Goal: Task Accomplishment & Management: Complete application form

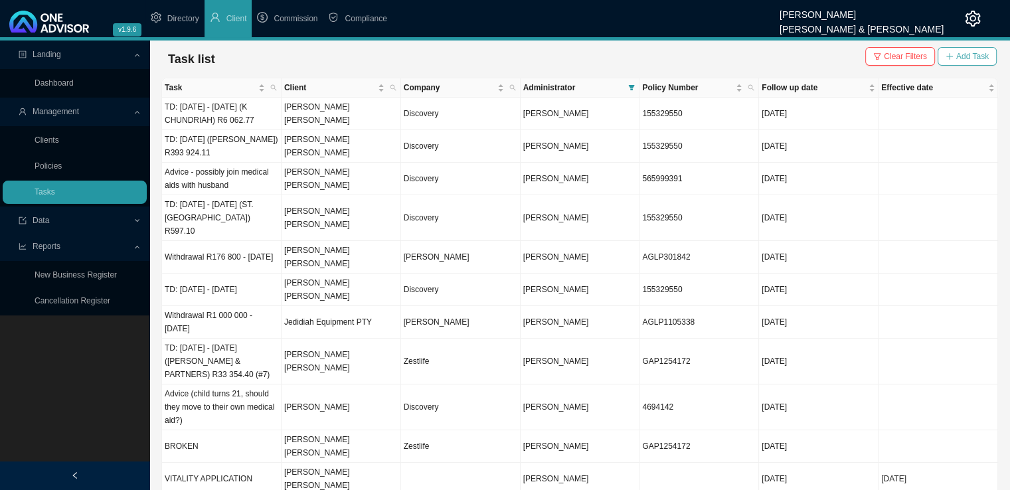
click at [986, 58] on span "Add Task" at bounding box center [972, 56] width 33 height 13
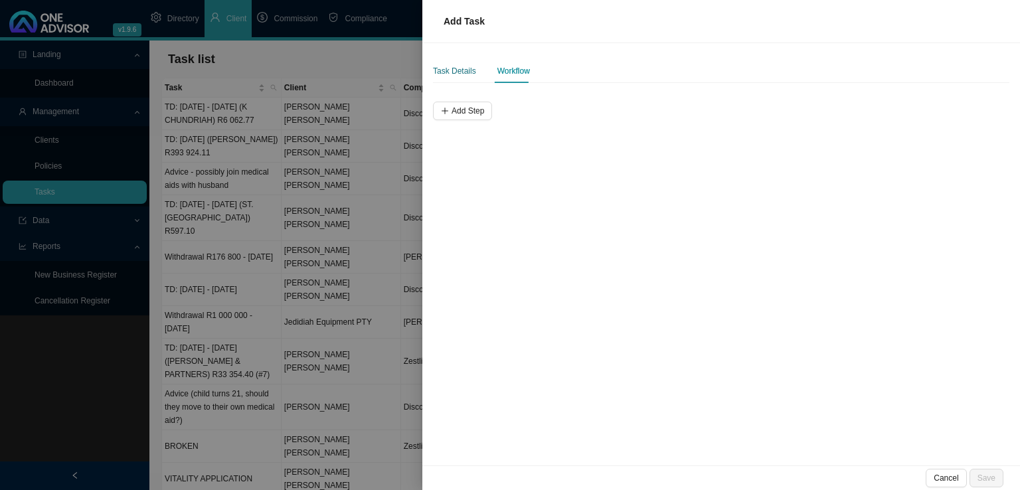
click at [444, 68] on div "Task Details" at bounding box center [454, 70] width 43 height 13
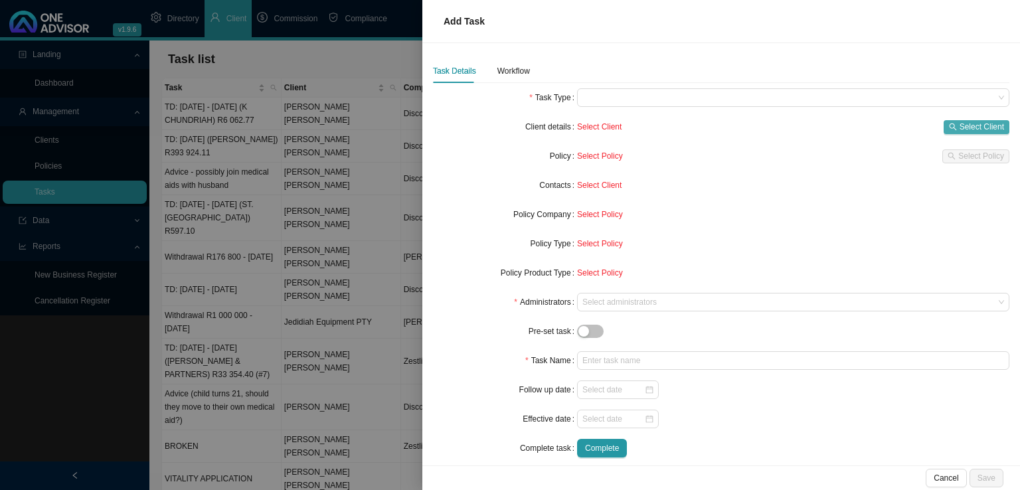
click at [960, 128] on span "Select Client" at bounding box center [982, 126] width 44 height 13
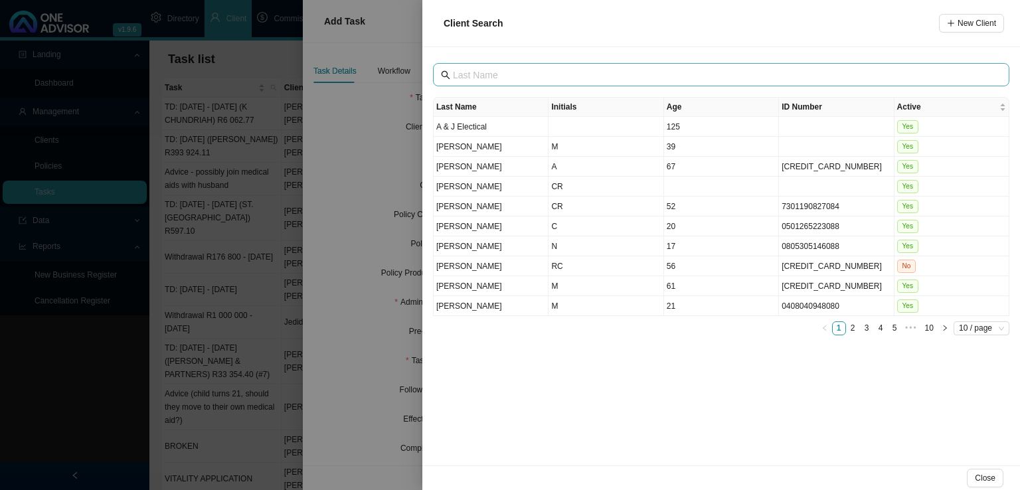
click at [482, 66] on span at bounding box center [721, 74] width 576 height 23
click at [972, 32] on button "New Client" at bounding box center [971, 23] width 65 height 19
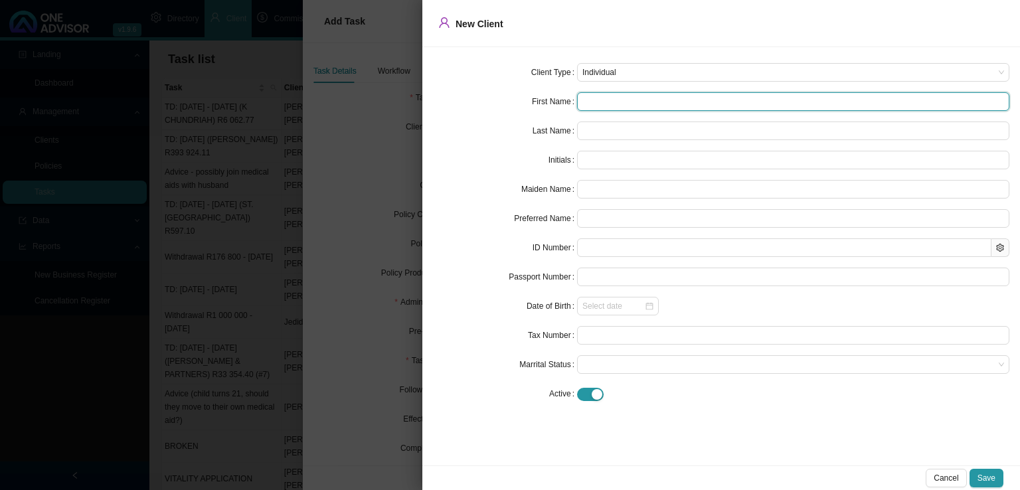
click at [642, 108] on input "text" at bounding box center [793, 101] width 432 height 19
type input "c"
type input "C"
type input "c"
type input "co"
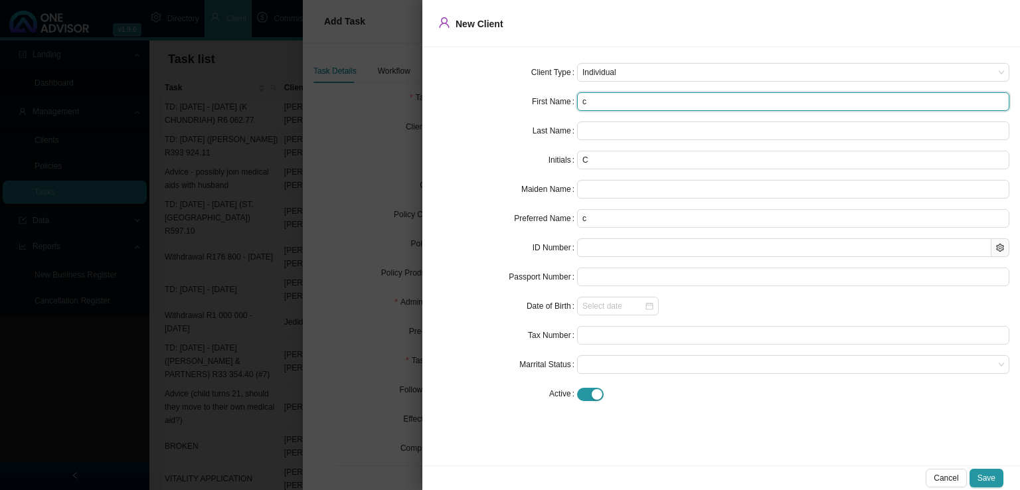
type input "co"
type input "cor"
type input "corn"
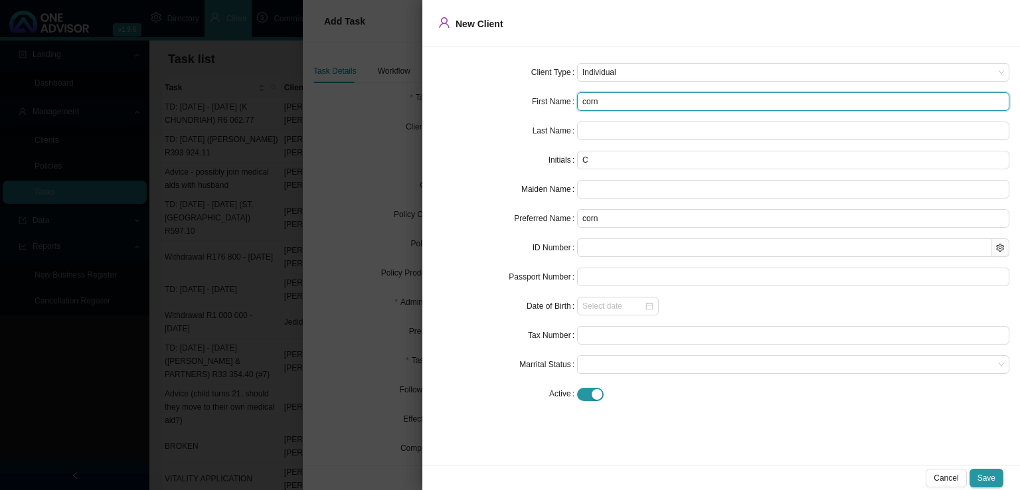
type input "corne"
type input "[PERSON_NAME]"
type input "corneli"
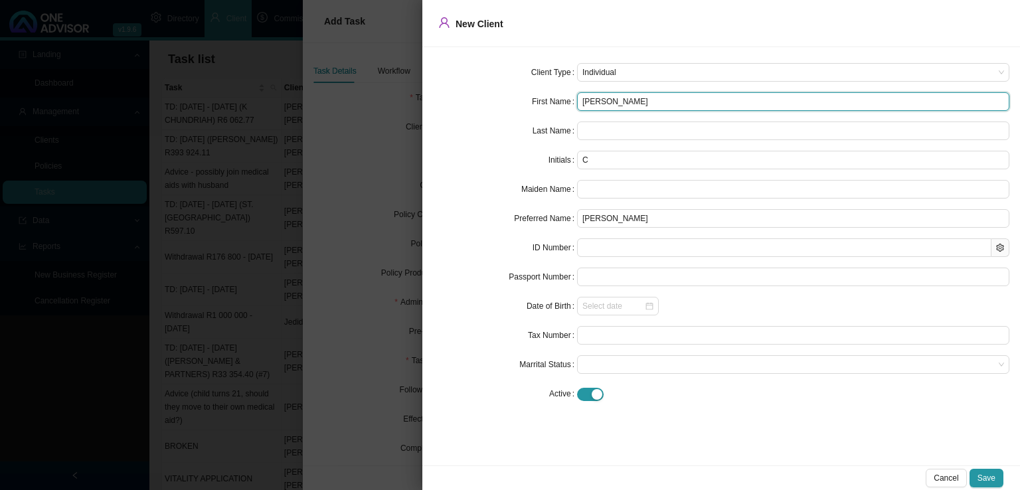
type input "corneli"
type input "[PERSON_NAME]"
type input "corne"
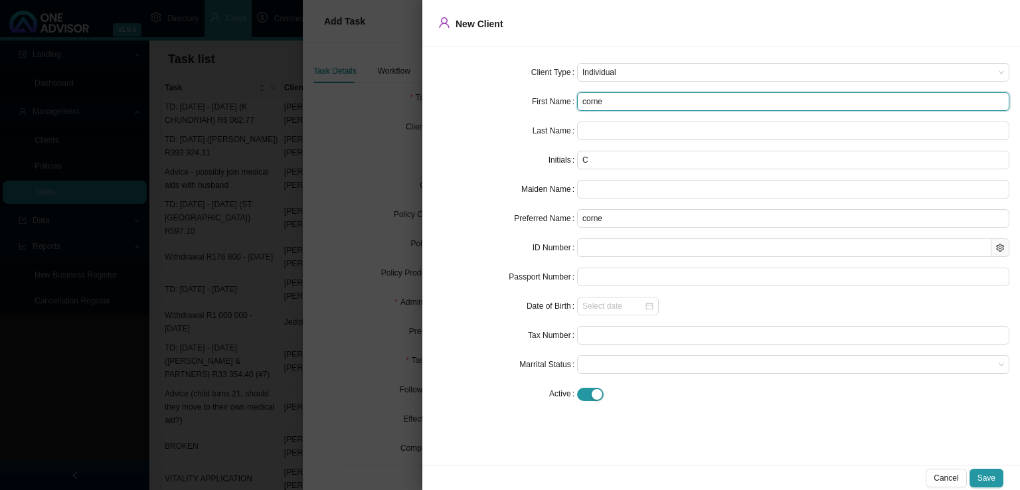
type input "corn"
type input "cor"
type input "co"
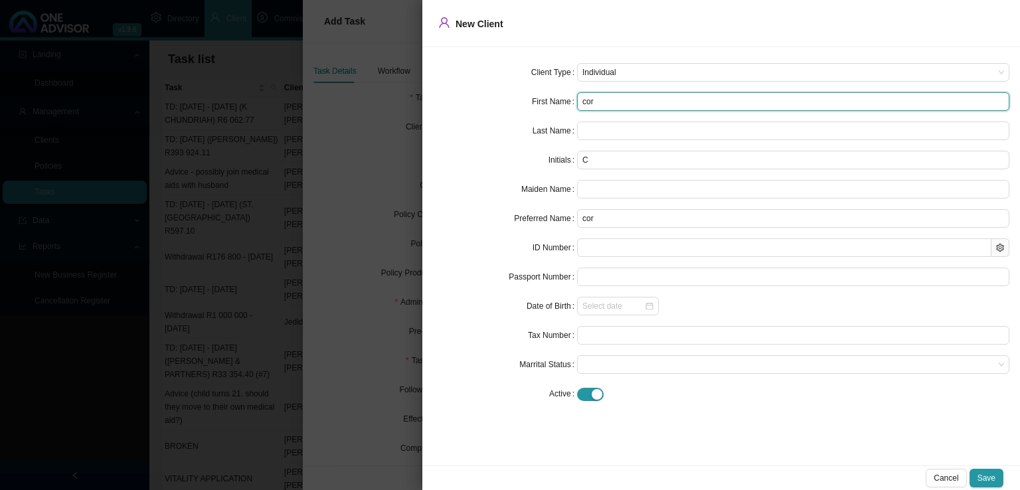
type input "co"
type input "c"
type input "C"
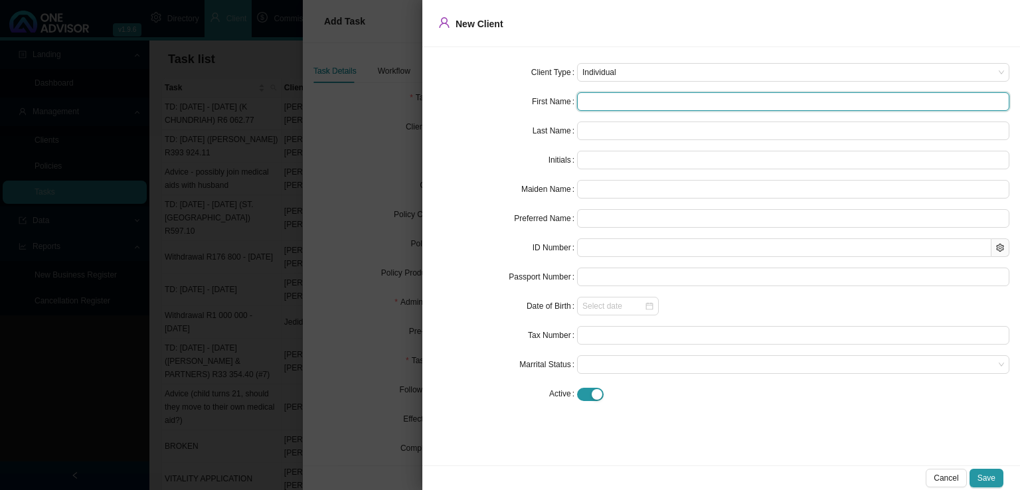
type input "C"
type input "Co"
type input "Cor"
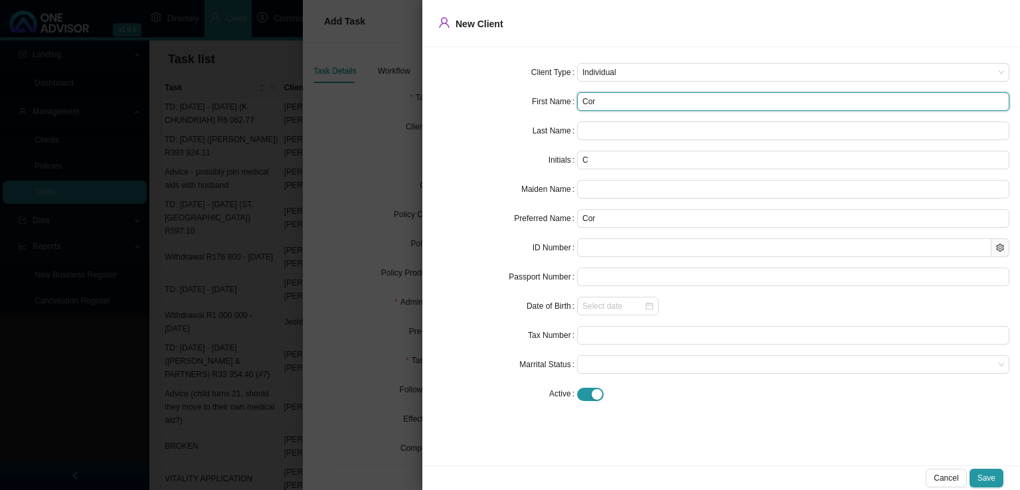
type input "Corn"
type input "Corne"
type input "[PERSON_NAME]"
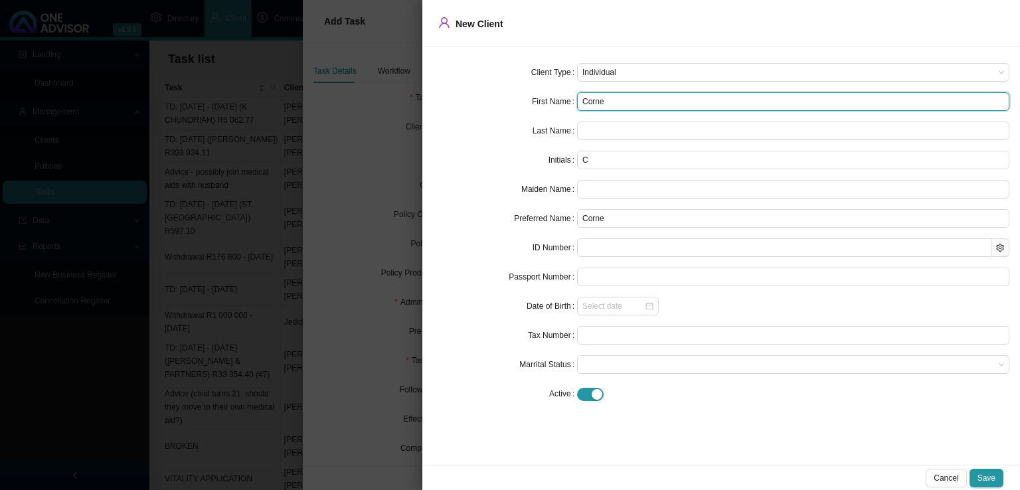
type input "[PERSON_NAME]"
type input "Corneli"
type input "[PERSON_NAME]"
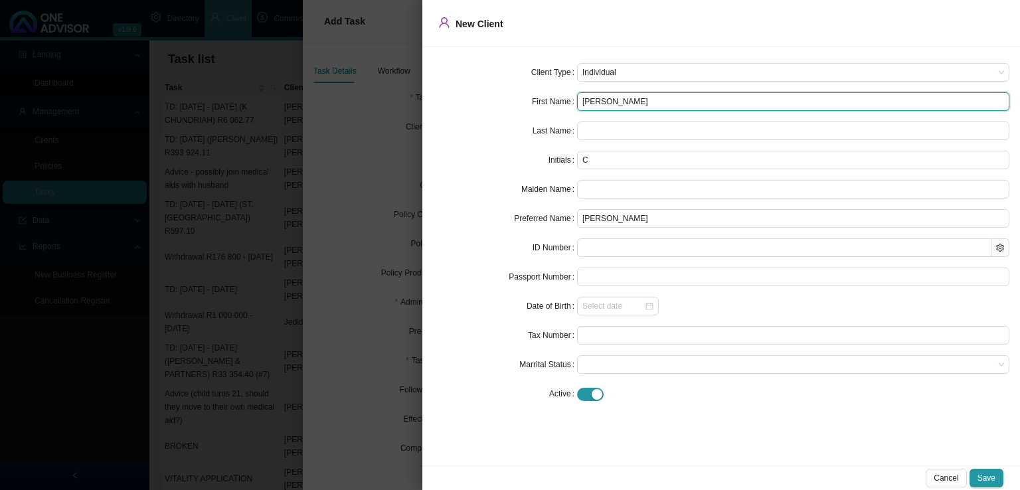
type input "[PERSON_NAME]"
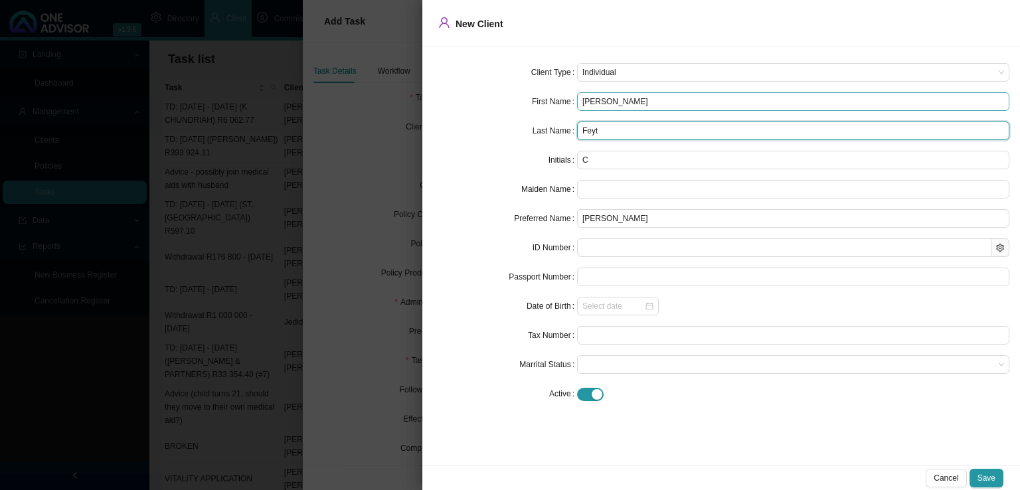
type input "Feyt"
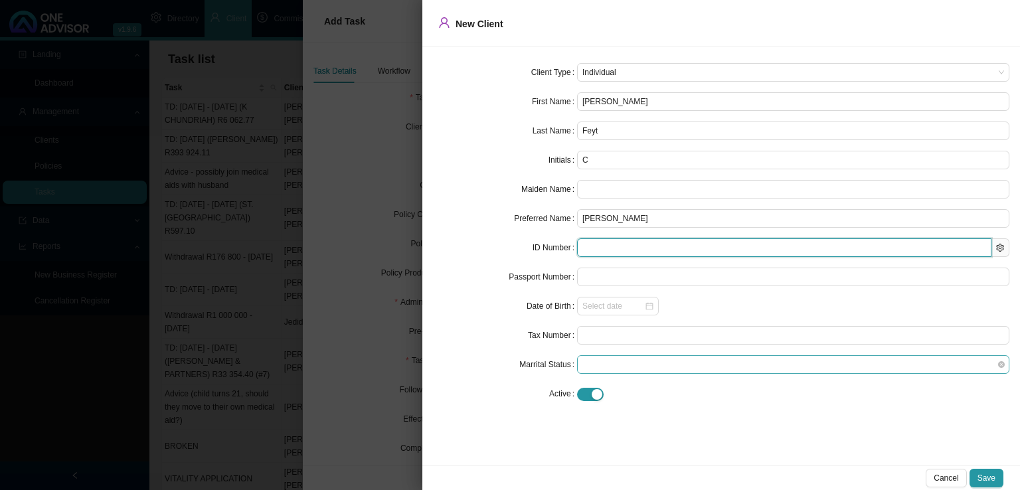
click at [618, 370] on span at bounding box center [793, 364] width 422 height 17
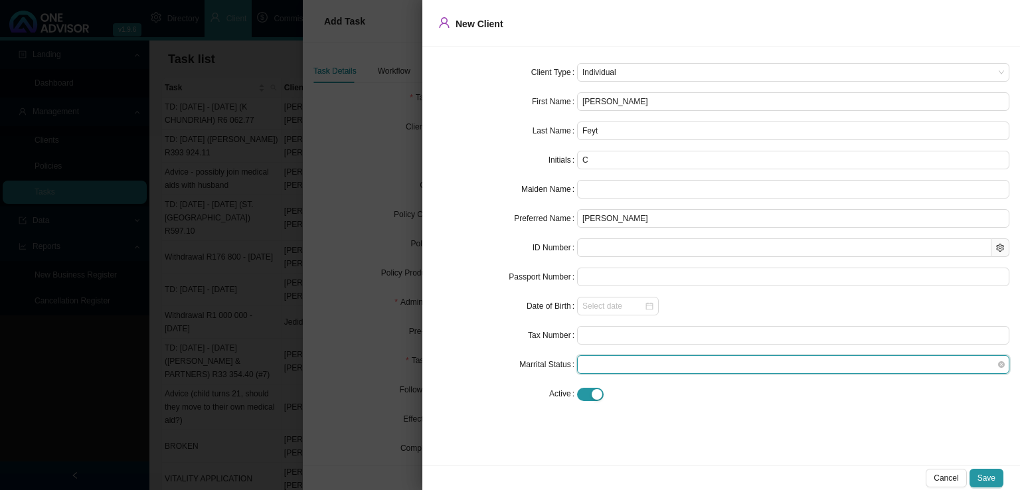
click at [619, 370] on span at bounding box center [793, 364] width 422 height 17
click at [999, 475] on button "Save" at bounding box center [987, 478] width 34 height 19
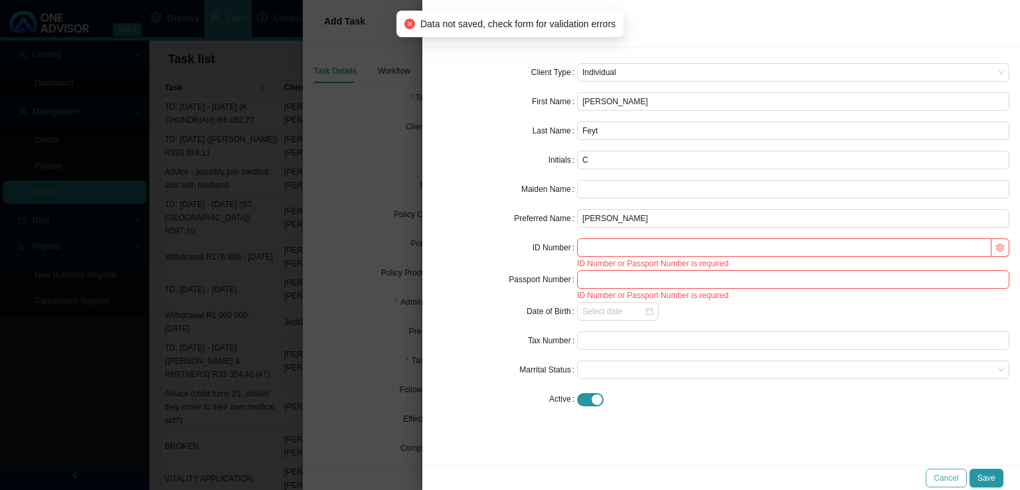
click at [954, 477] on span "Cancel" at bounding box center [946, 478] width 25 height 13
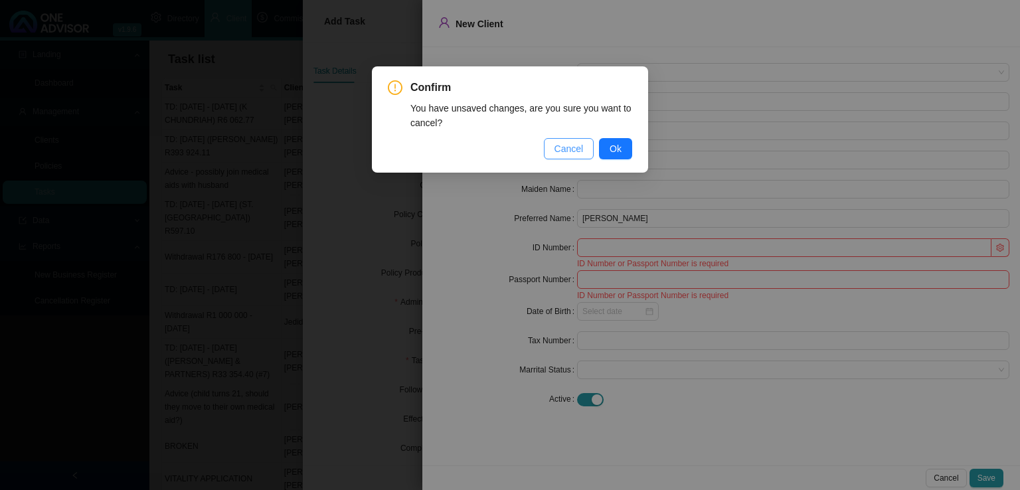
click at [575, 147] on span "Cancel" at bounding box center [569, 148] width 29 height 15
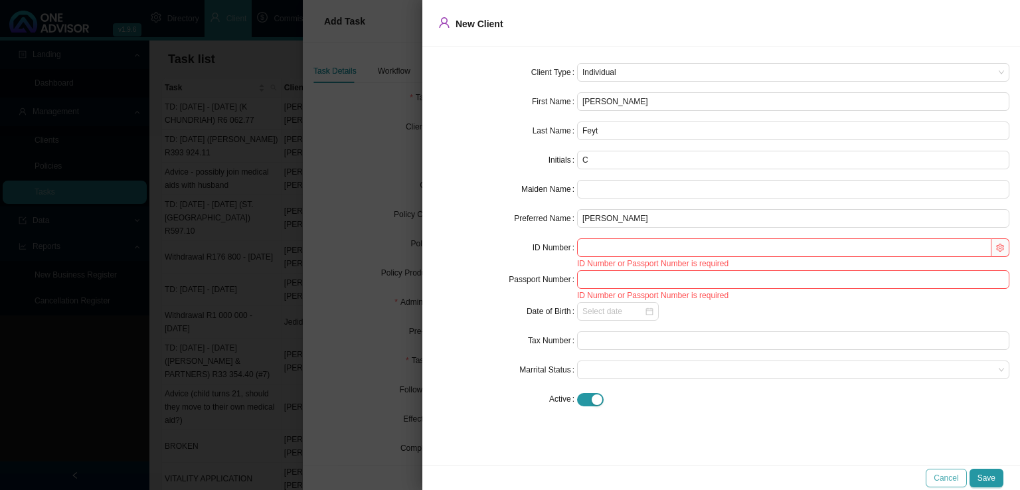
click at [948, 477] on span "Cancel" at bounding box center [946, 478] width 25 height 13
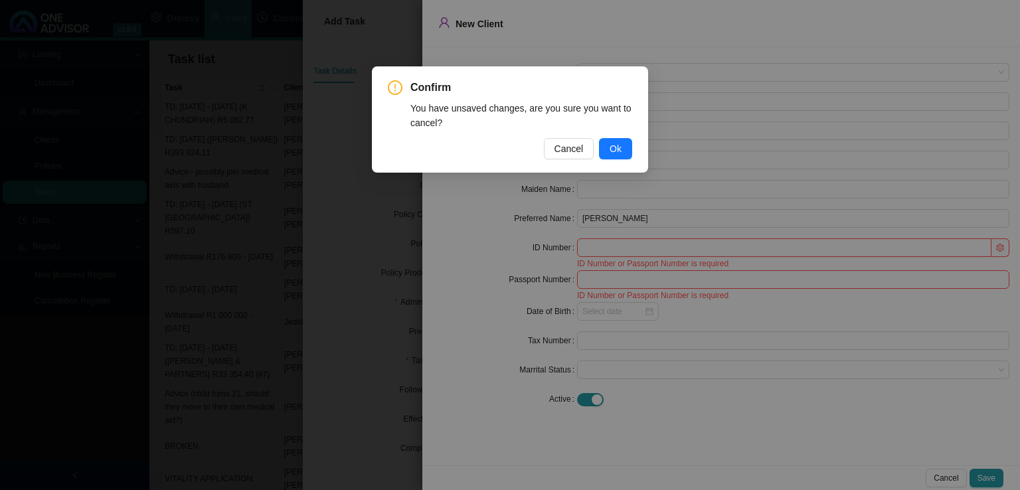
click at [616, 145] on span "Ok" at bounding box center [616, 148] width 12 height 15
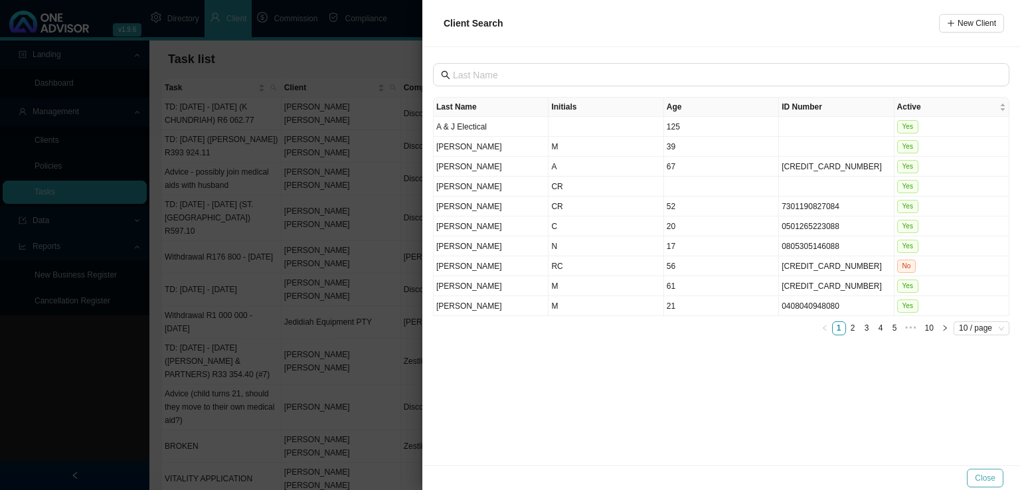
click at [984, 477] on span "Close" at bounding box center [985, 478] width 21 height 13
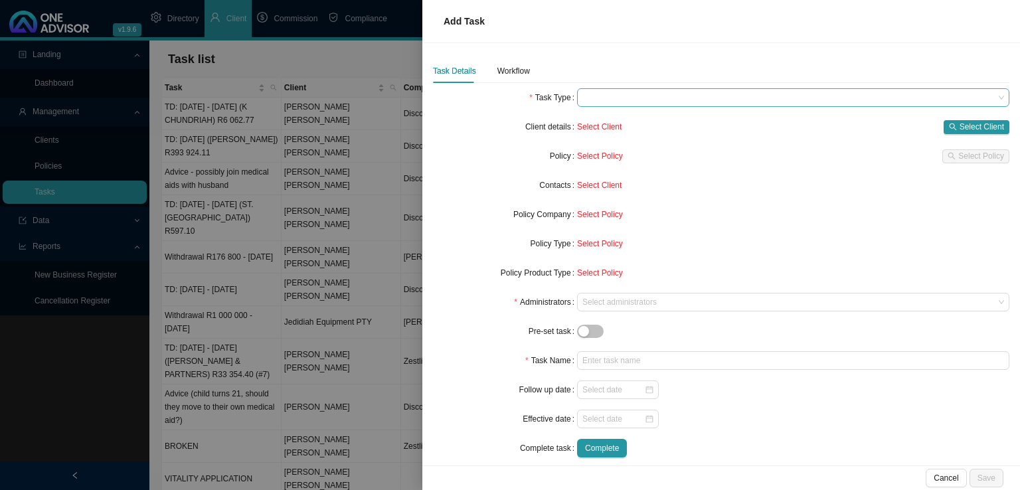
click at [657, 97] on span at bounding box center [793, 97] width 422 height 17
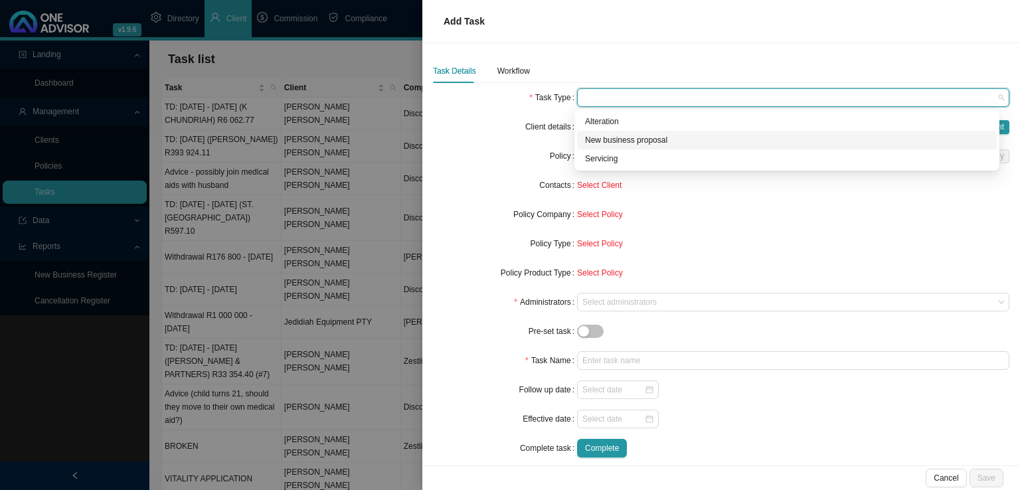
click at [632, 143] on div "New business proposal" at bounding box center [787, 139] width 404 height 13
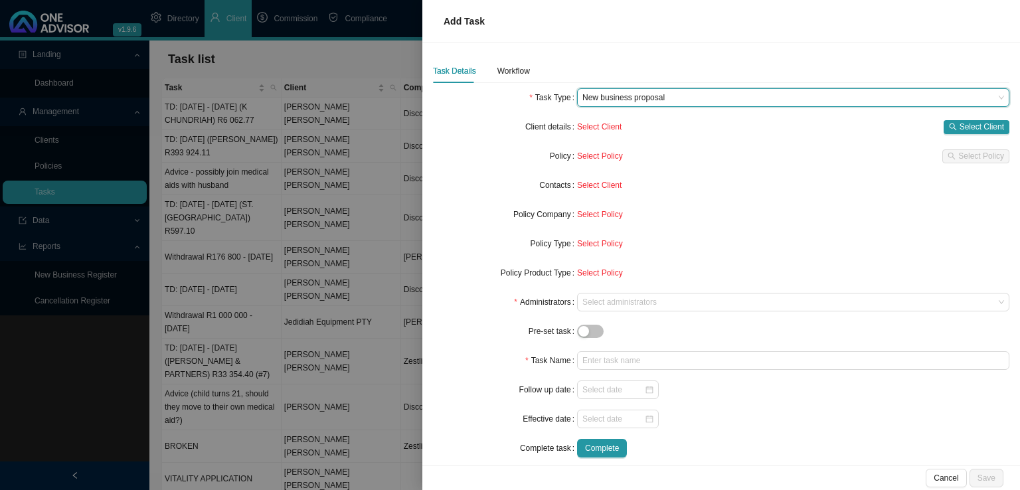
click at [781, 217] on div "Select Policy" at bounding box center [793, 214] width 432 height 13
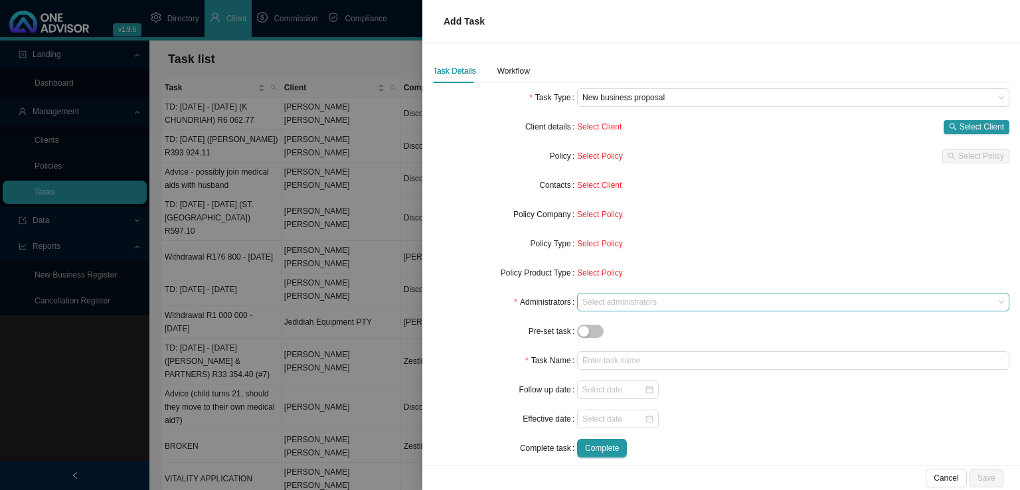
click at [616, 300] on div at bounding box center [787, 303] width 414 height 10
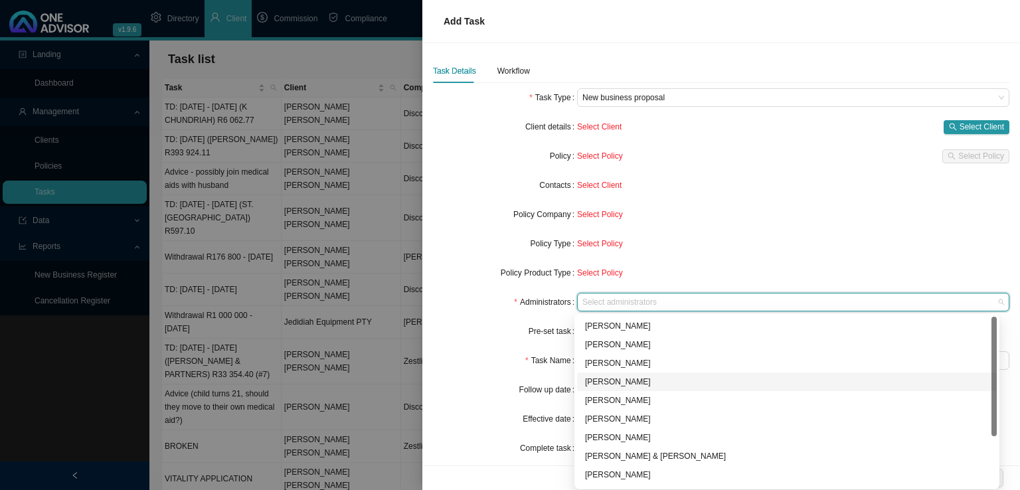
click at [597, 385] on div "[PERSON_NAME]" at bounding box center [787, 381] width 404 height 13
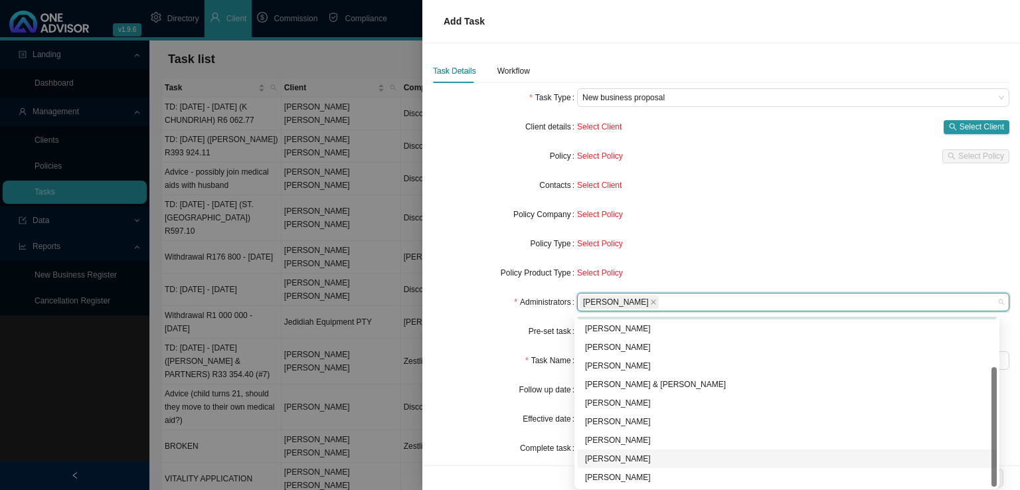
scroll to position [5, 0]
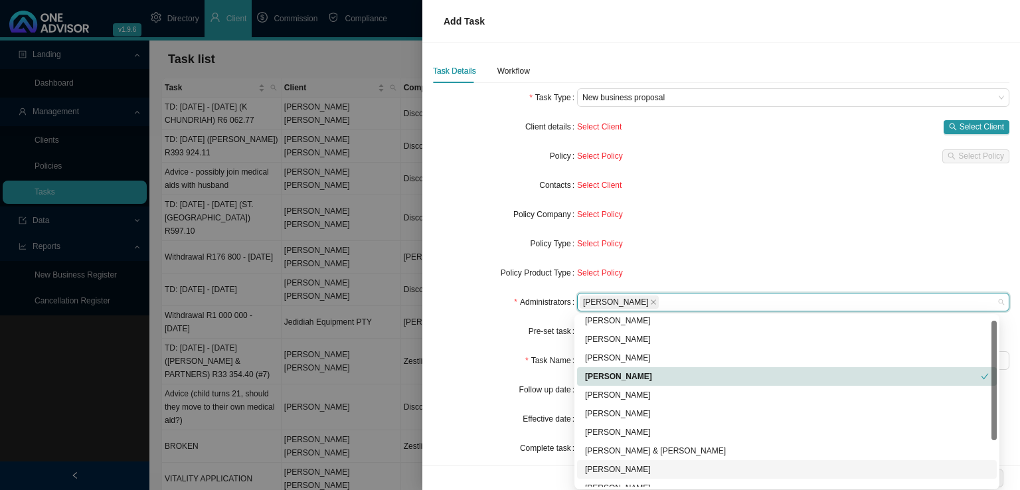
click at [638, 460] on div "[PERSON_NAME]" at bounding box center [787, 469] width 420 height 19
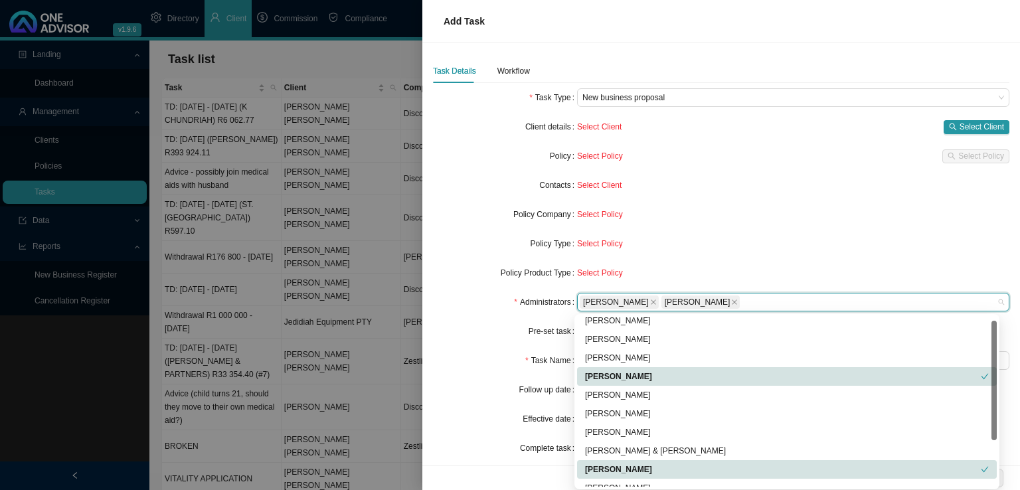
click at [640, 460] on div "[PERSON_NAME]" at bounding box center [787, 469] width 420 height 19
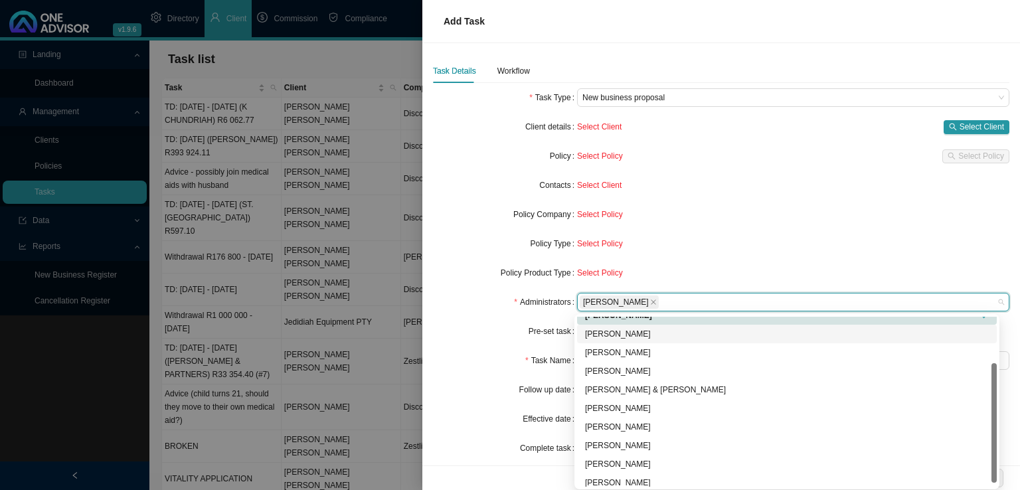
scroll to position [72, 0]
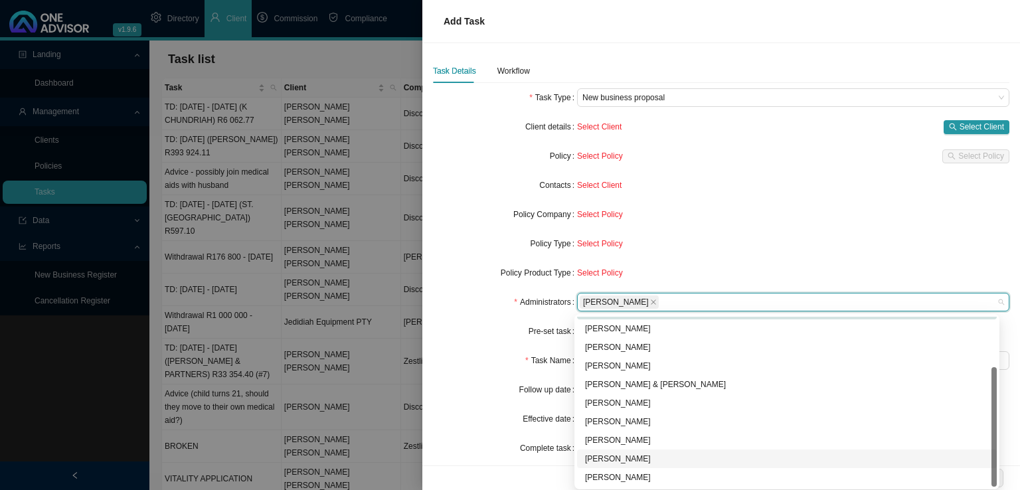
click at [626, 463] on div "[PERSON_NAME]" at bounding box center [787, 458] width 404 height 13
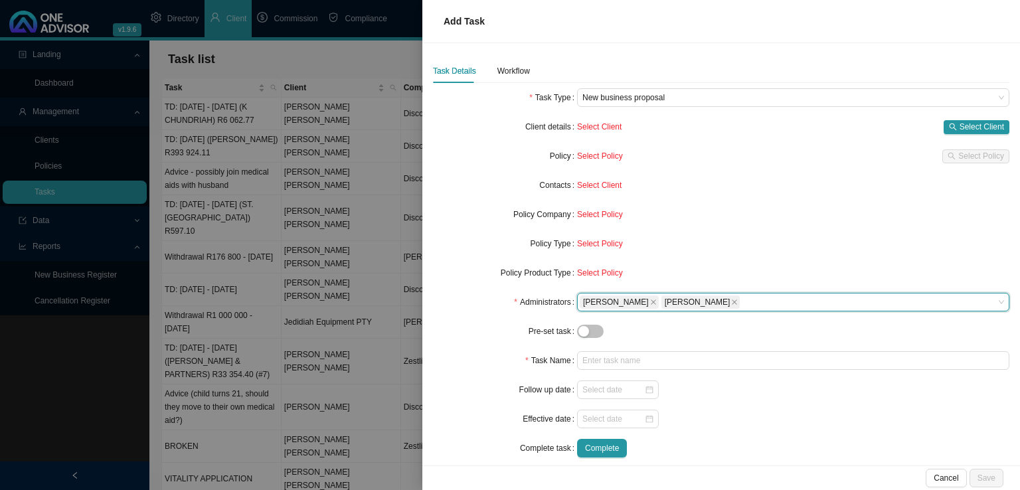
click at [495, 370] on form "Task Type New business proposal Client details Select Client Select Client Poli…" at bounding box center [721, 272] width 576 height 369
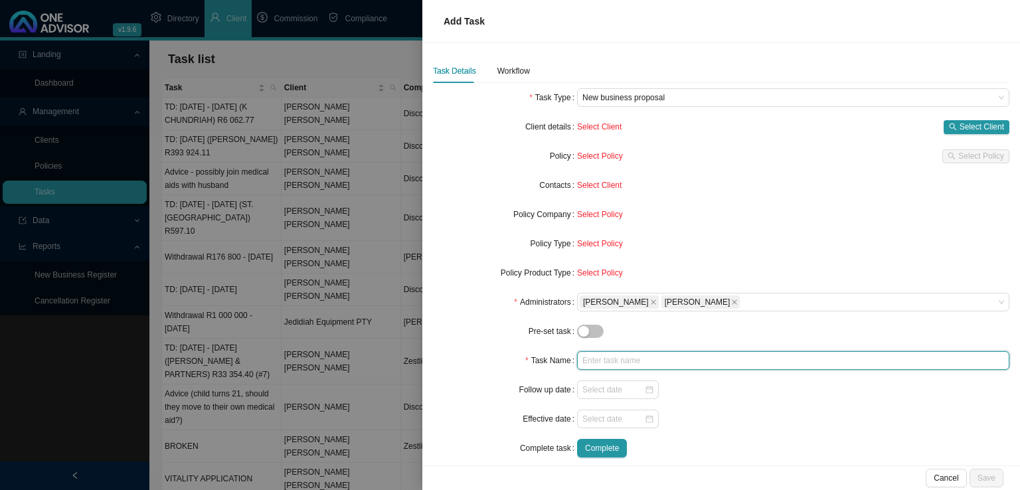
click at [610, 358] on input "text" at bounding box center [793, 360] width 432 height 19
type input "C"
click at [657, 105] on span "New business proposal" at bounding box center [793, 97] width 422 height 17
type input "Intermediary appointment"
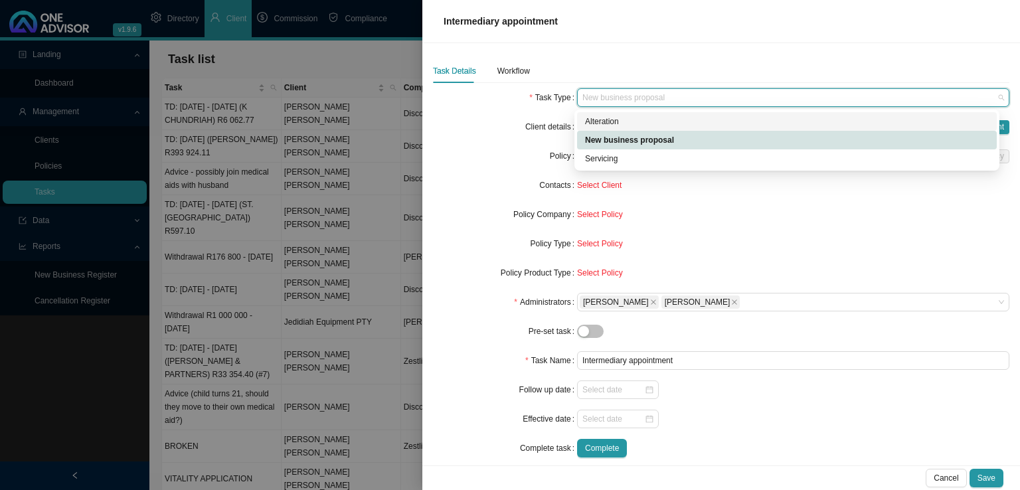
click at [618, 124] on div "Alteration" at bounding box center [787, 121] width 404 height 13
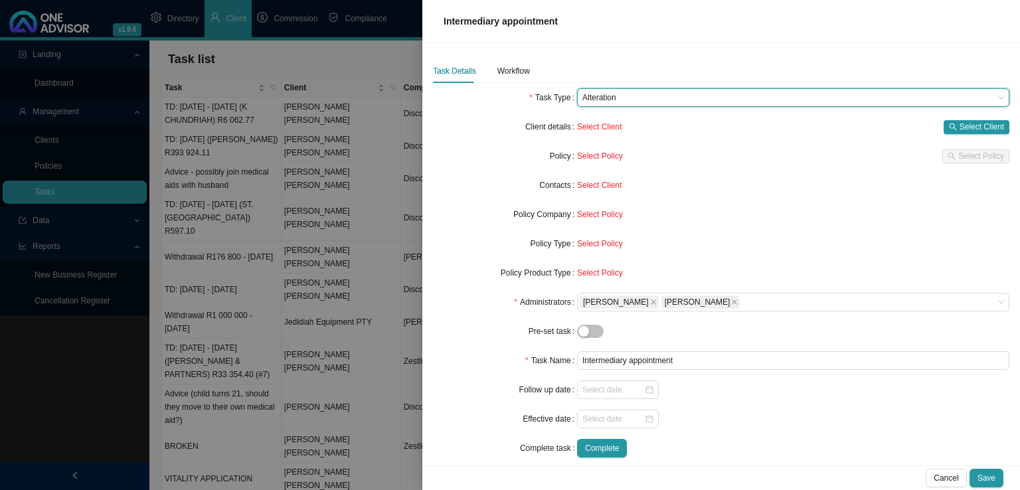
click at [776, 231] on form "Task Type Alteration Alteration Client details Select Client Select Client Poli…" at bounding box center [721, 272] width 576 height 369
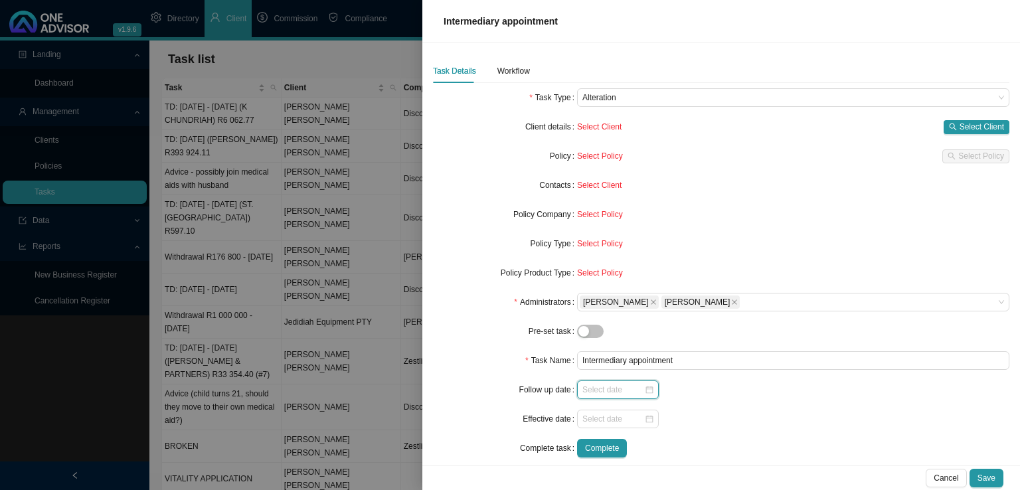
click at [616, 393] on input at bounding box center [613, 389] width 62 height 13
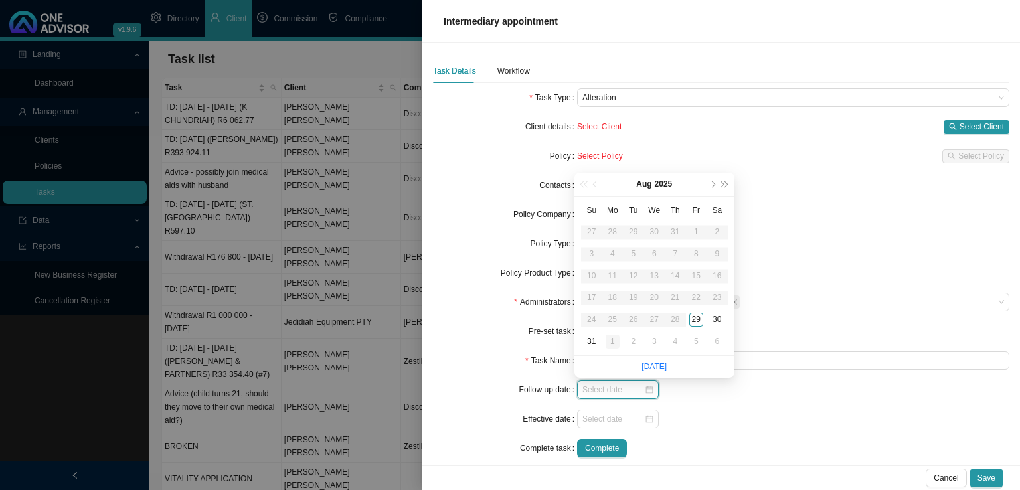
type input "[DATE]"
click at [610, 338] on div "1" at bounding box center [613, 342] width 14 height 14
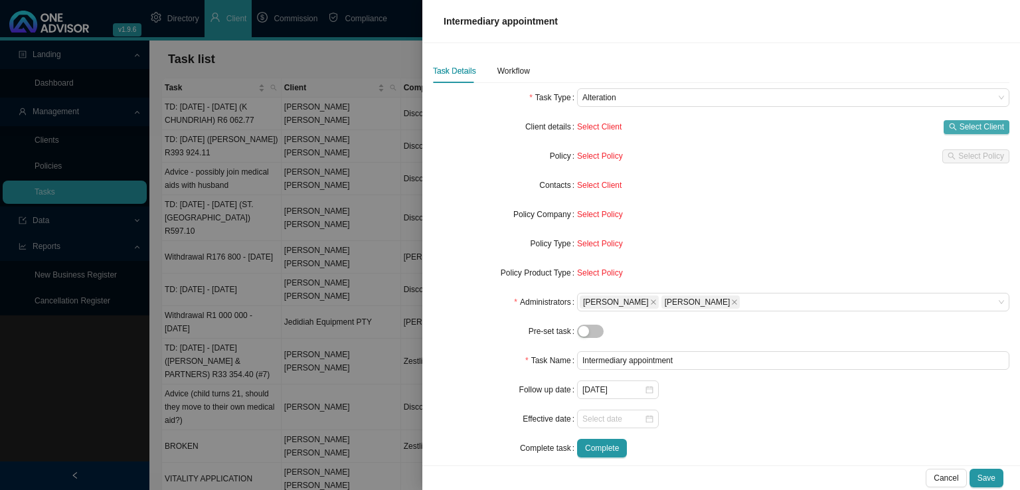
click at [950, 125] on button "Select Client" at bounding box center [977, 127] width 66 height 14
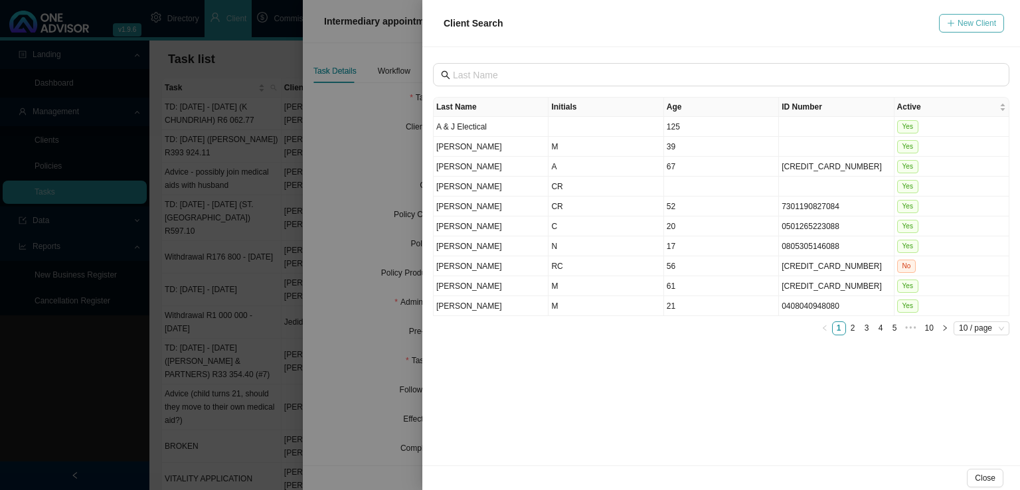
click at [967, 17] on span "New Client" at bounding box center [977, 23] width 39 height 13
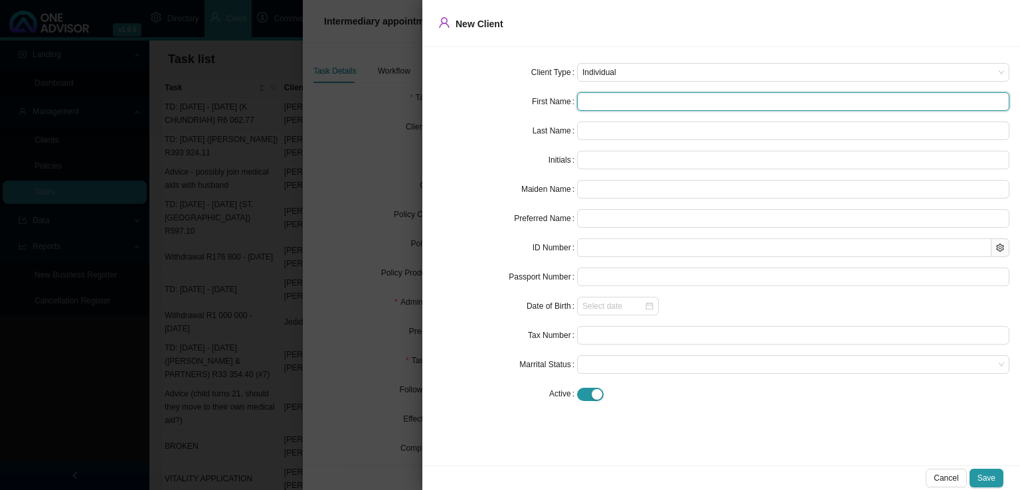
click at [613, 99] on input "text" at bounding box center [793, 101] width 432 height 19
type input "C"
type input "Co"
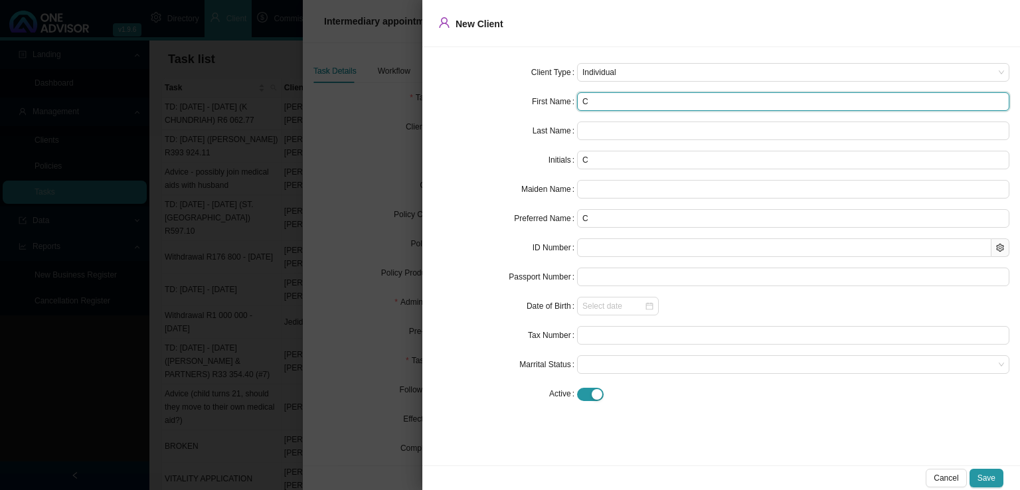
type input "Co"
type input "Cor"
type input "Corn"
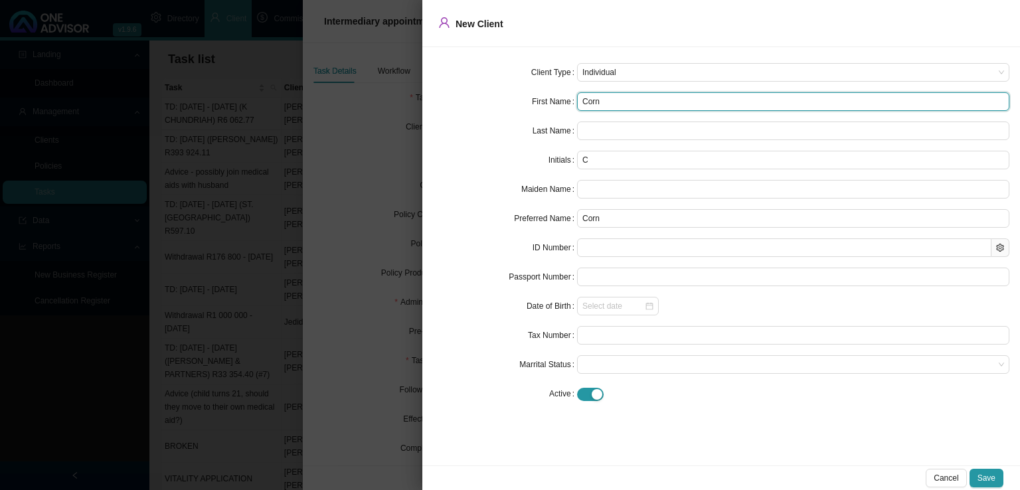
type input "Corne"
type input "[PERSON_NAME]"
type input "Corneli"
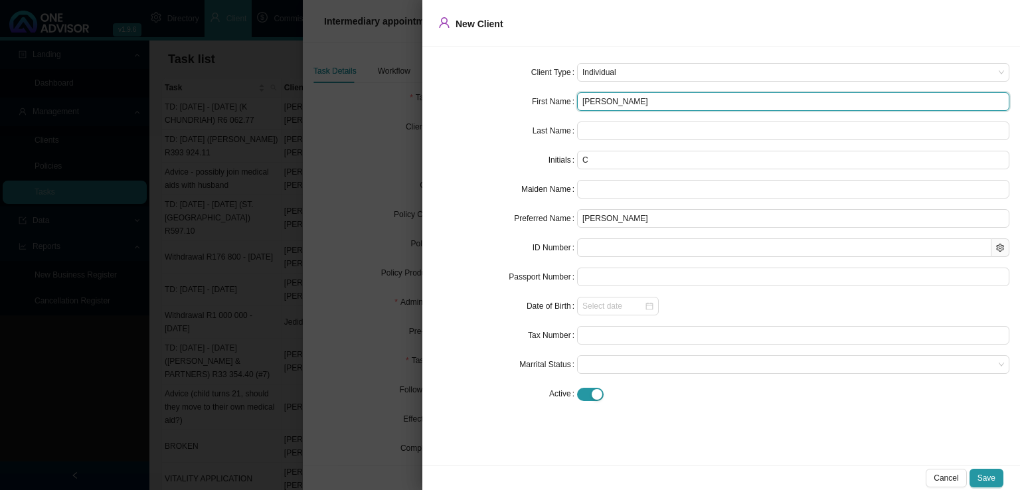
type input "Corneli"
type input "[PERSON_NAME]"
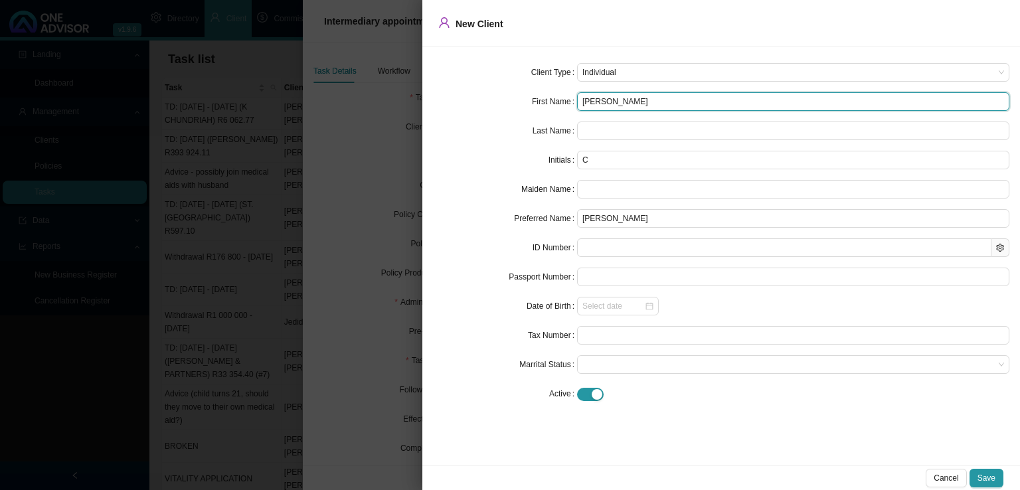
type input "[PERSON_NAME]"
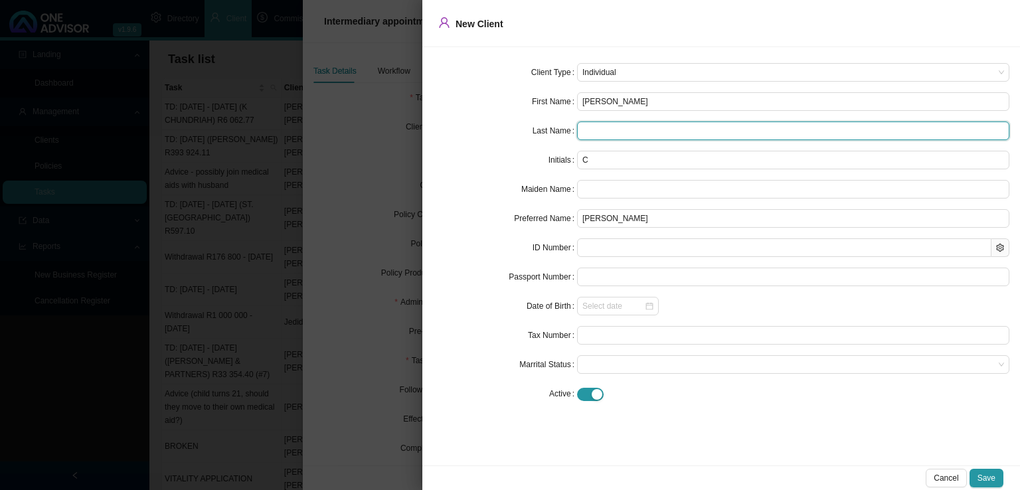
click at [619, 126] on input "text" at bounding box center [793, 131] width 432 height 19
type input "Feyt"
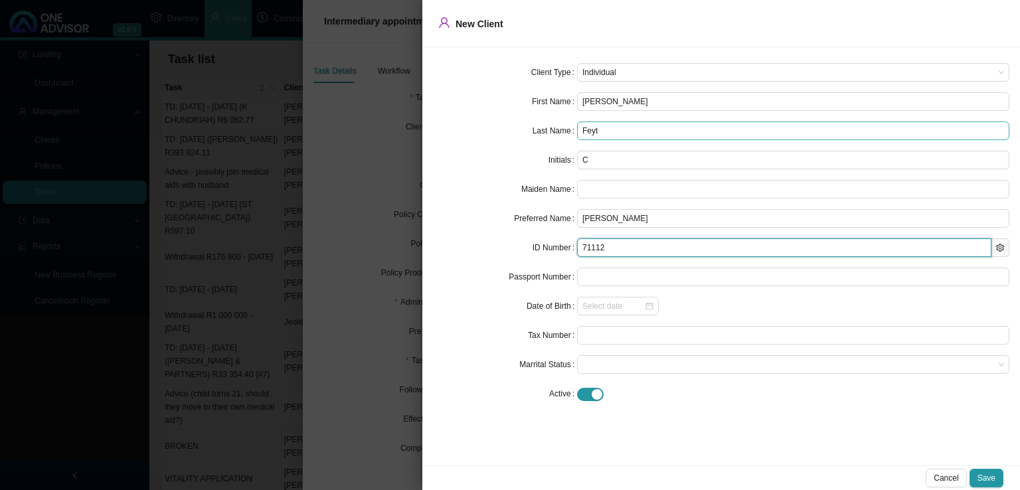
type input "711129"
type input "[DATE]"
click at [595, 364] on span at bounding box center [793, 364] width 422 height 17
type input "7111295120081"
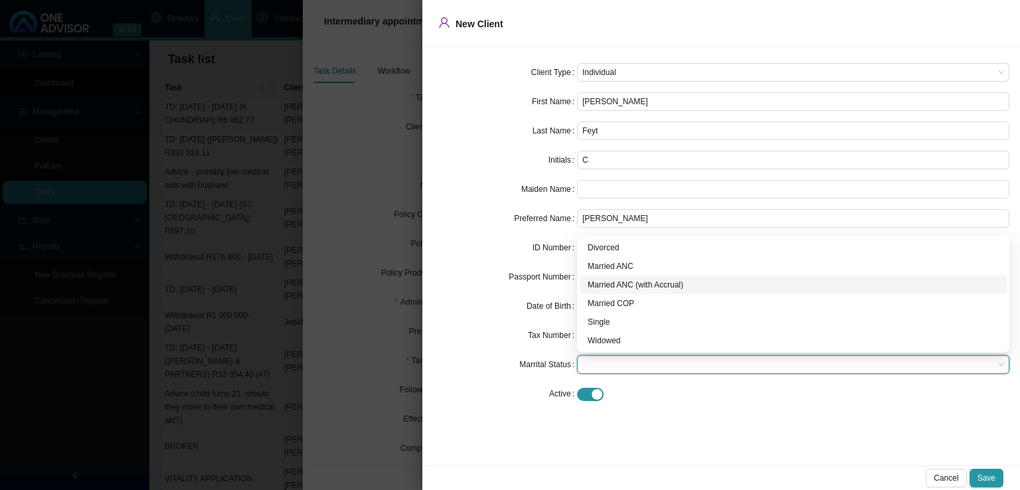
click at [648, 287] on div "Married ANC (with Accrual)" at bounding box center [793, 284] width 411 height 13
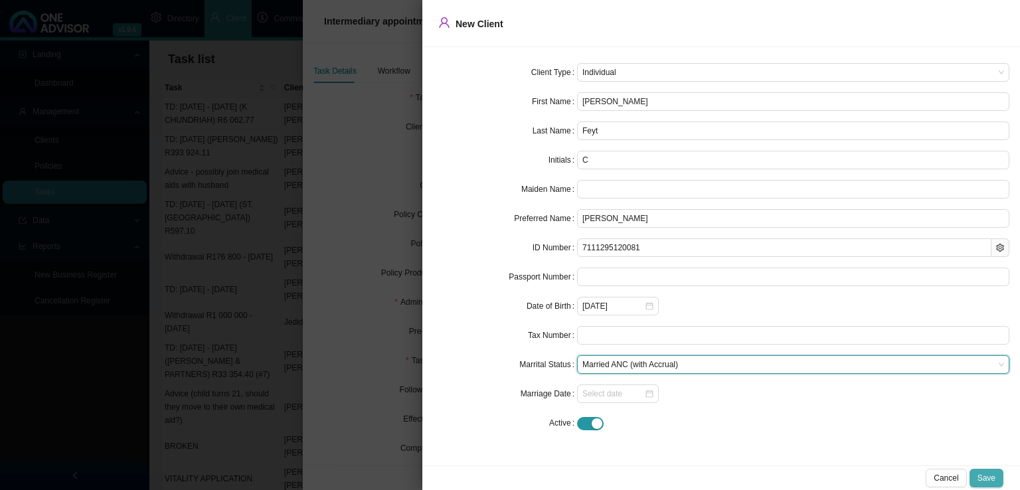
click at [998, 477] on button "Save" at bounding box center [987, 478] width 34 height 19
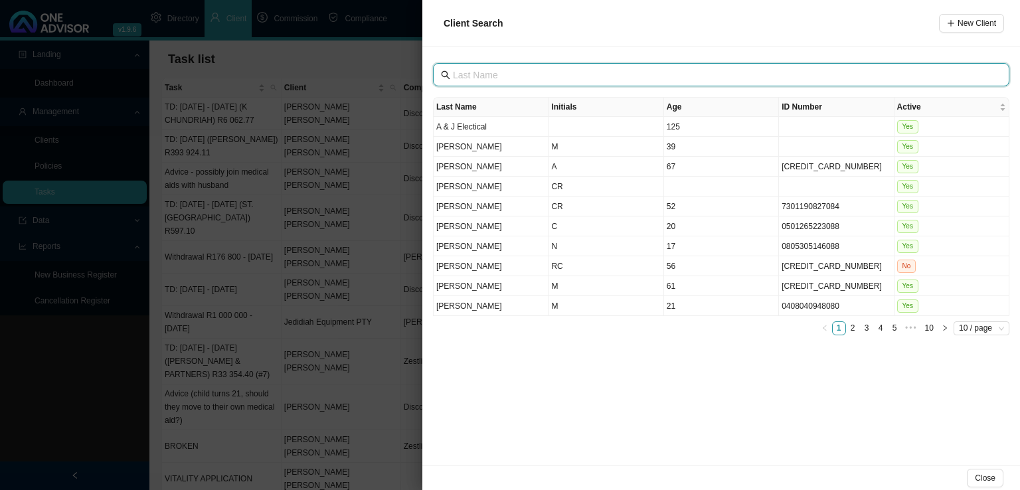
click at [535, 73] on input "text" at bounding box center [722, 75] width 539 height 15
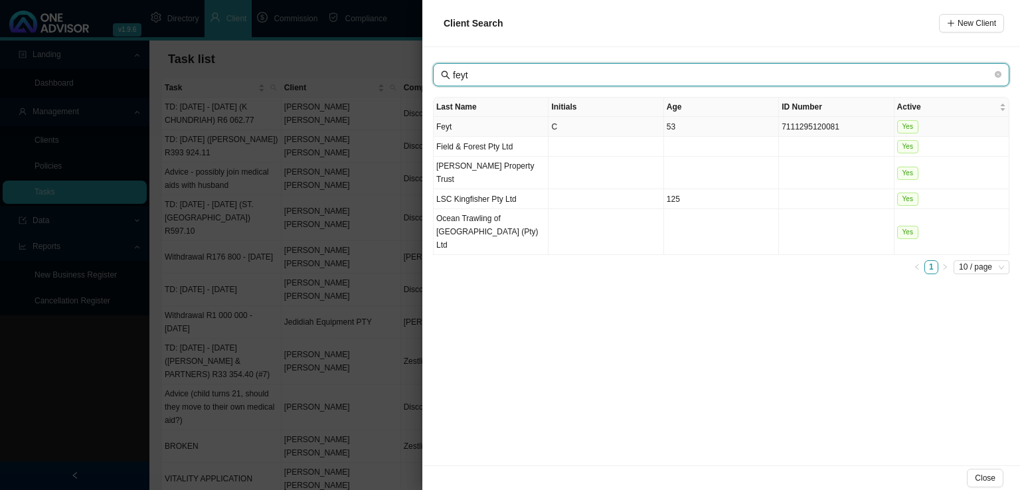
type input "feyt"
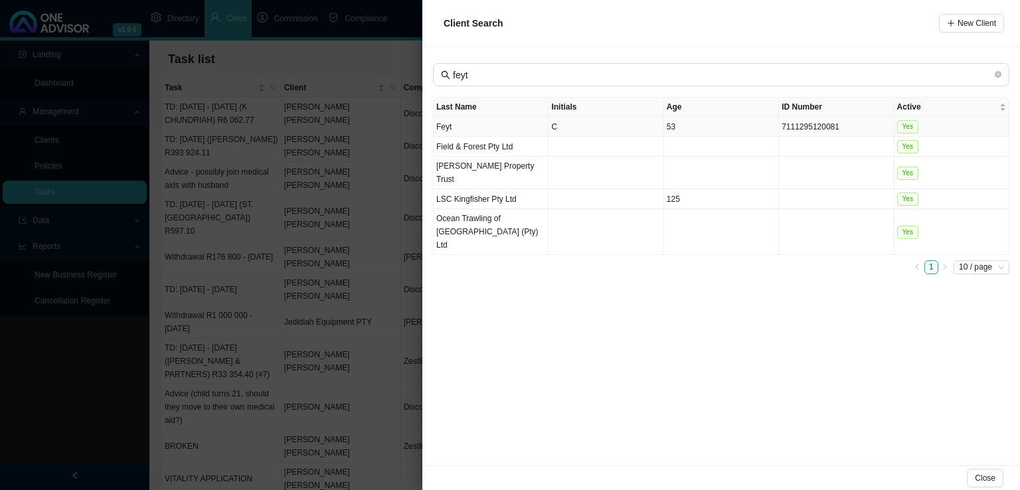
click at [519, 131] on td "Feyt" at bounding box center [491, 127] width 115 height 20
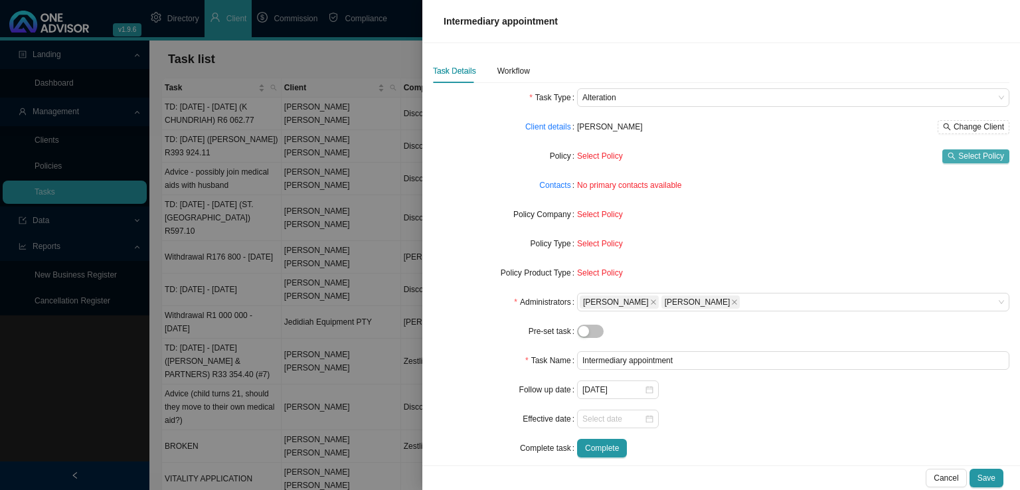
click at [986, 159] on span "Select Policy" at bounding box center [981, 155] width 46 height 13
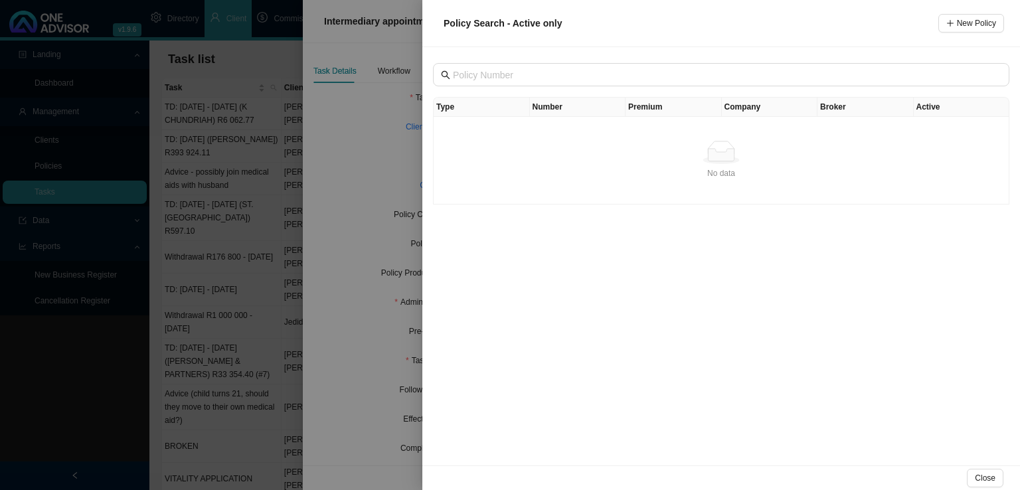
click at [486, 58] on div "Type Number Premium Company Broker Active No data No data" at bounding box center [721, 256] width 598 height 418
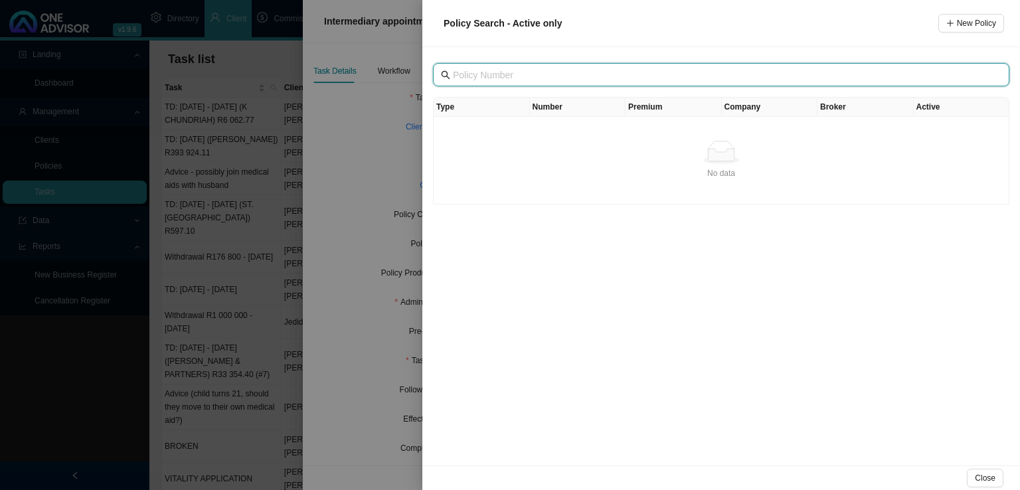
click at [479, 74] on input "text" at bounding box center [722, 75] width 539 height 15
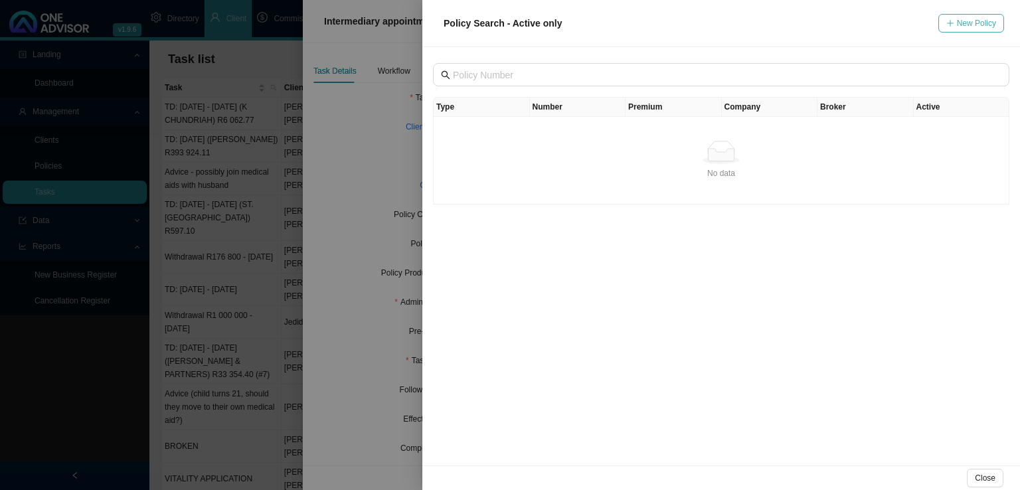
click at [972, 24] on span "New Policy" at bounding box center [976, 23] width 39 height 13
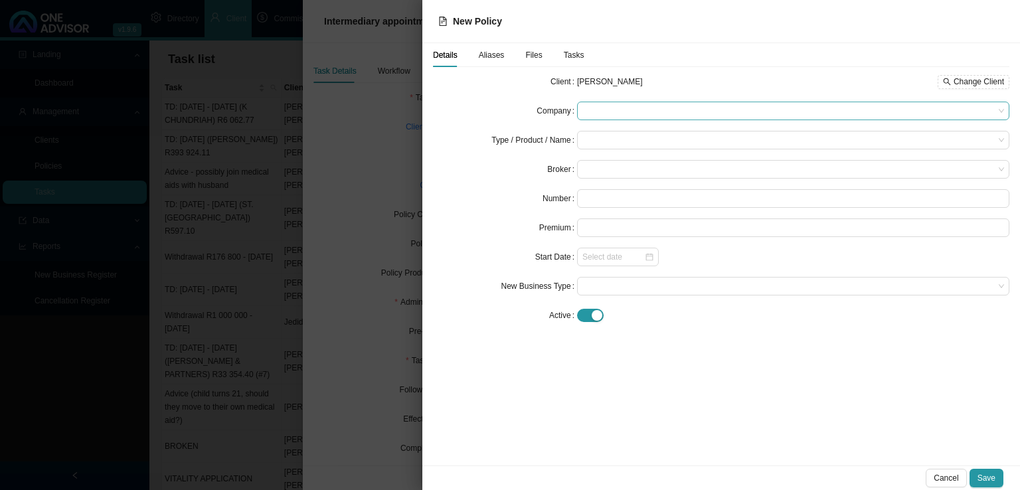
click at [616, 107] on span at bounding box center [793, 110] width 422 height 17
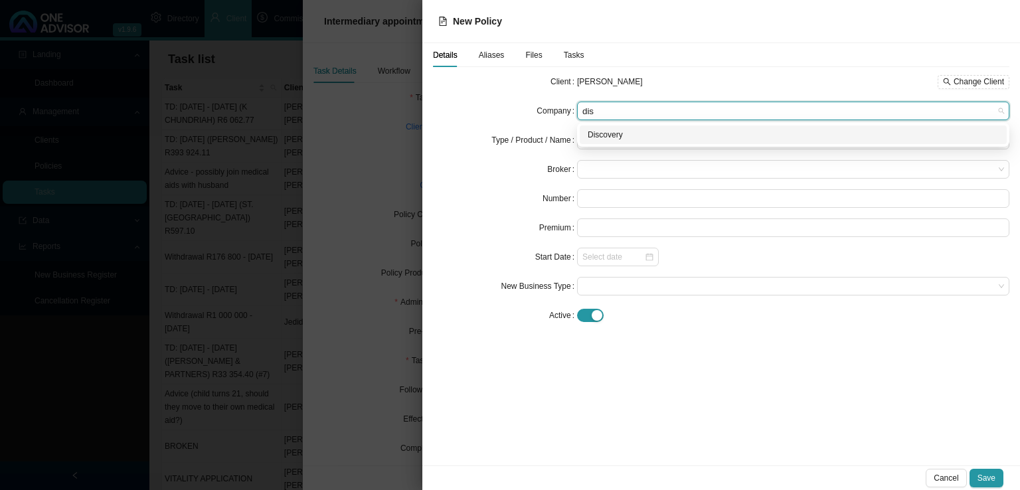
type input "disc"
click at [618, 132] on div "Discovery" at bounding box center [793, 134] width 411 height 13
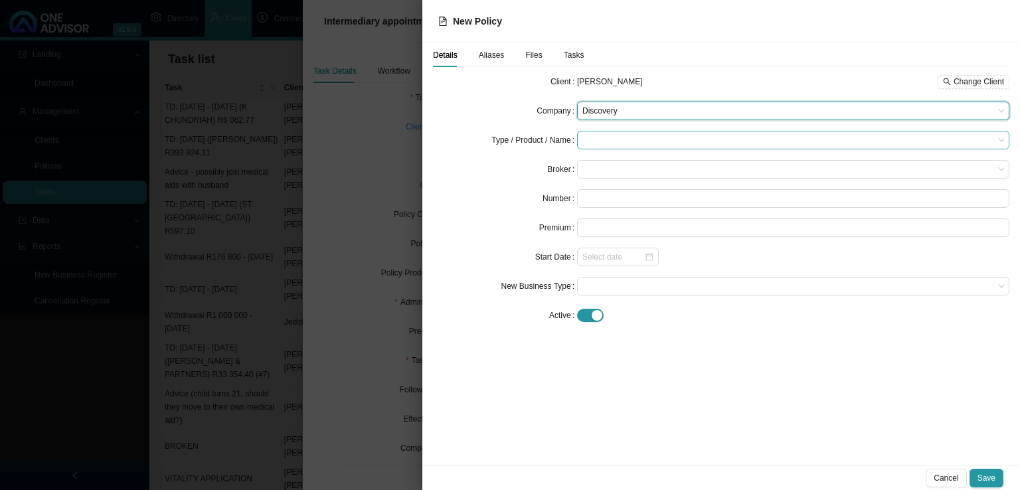
click at [616, 147] on input "search" at bounding box center [788, 139] width 412 height 17
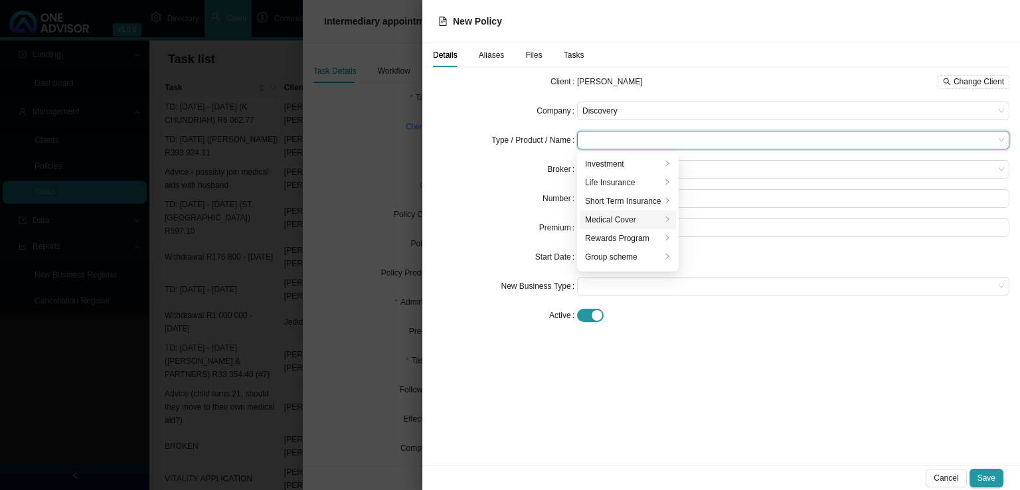
click at [614, 218] on div "Medical Cover" at bounding box center [623, 219] width 76 height 13
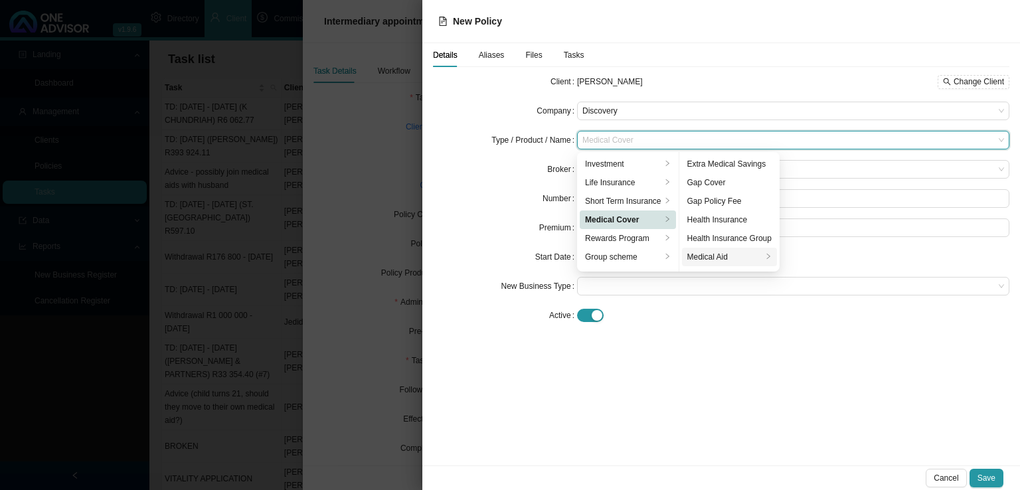
click at [726, 257] on div "Medical Aid" at bounding box center [724, 256] width 75 height 13
click at [733, 388] on div "Details Aliases Files Tasks Client [PERSON_NAME] Change Client Company Discover…" at bounding box center [721, 254] width 598 height 422
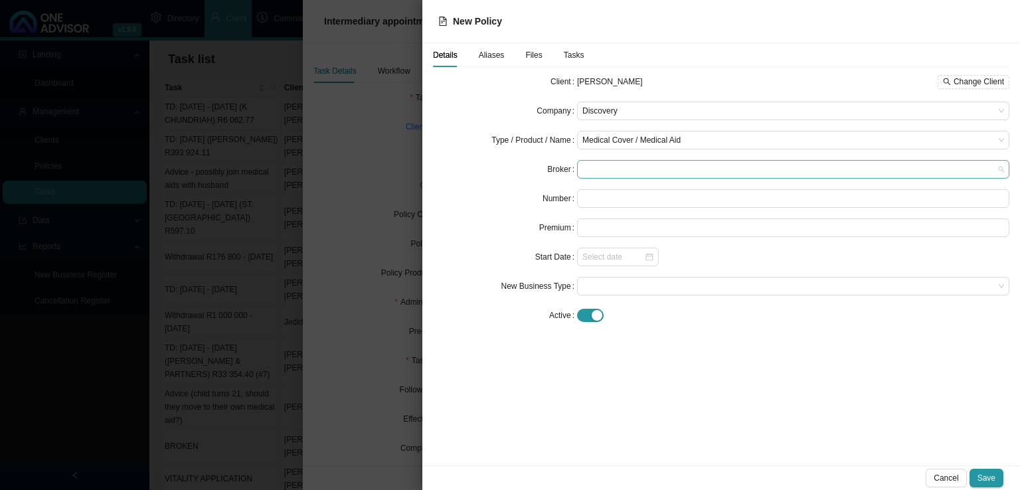
click at [592, 168] on span at bounding box center [793, 169] width 422 height 17
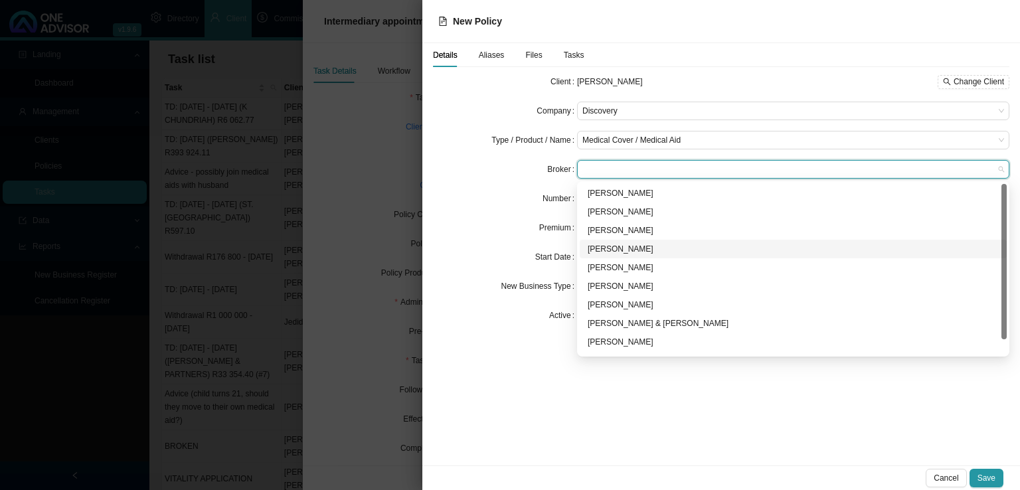
click at [608, 251] on div "[PERSON_NAME]" at bounding box center [793, 248] width 411 height 13
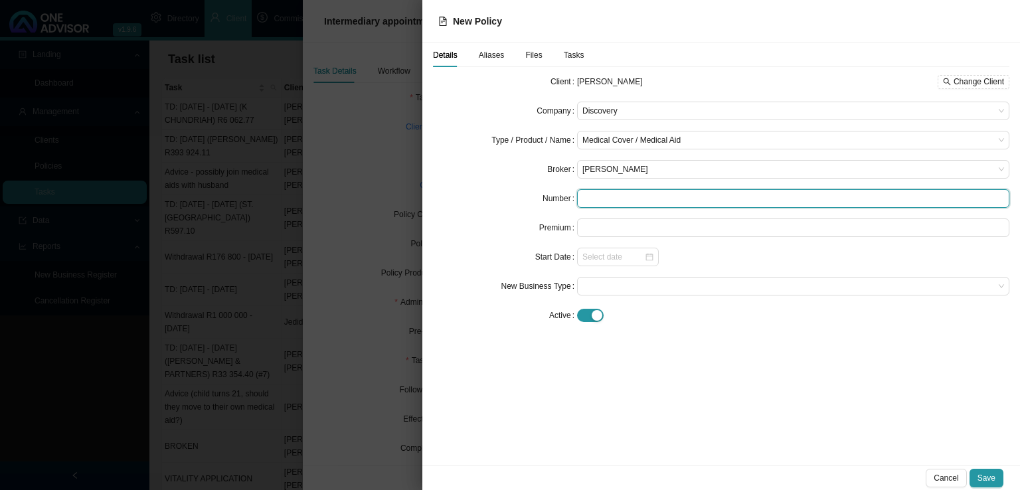
click at [606, 197] on input "text" at bounding box center [793, 198] width 432 height 19
type input "500000090"
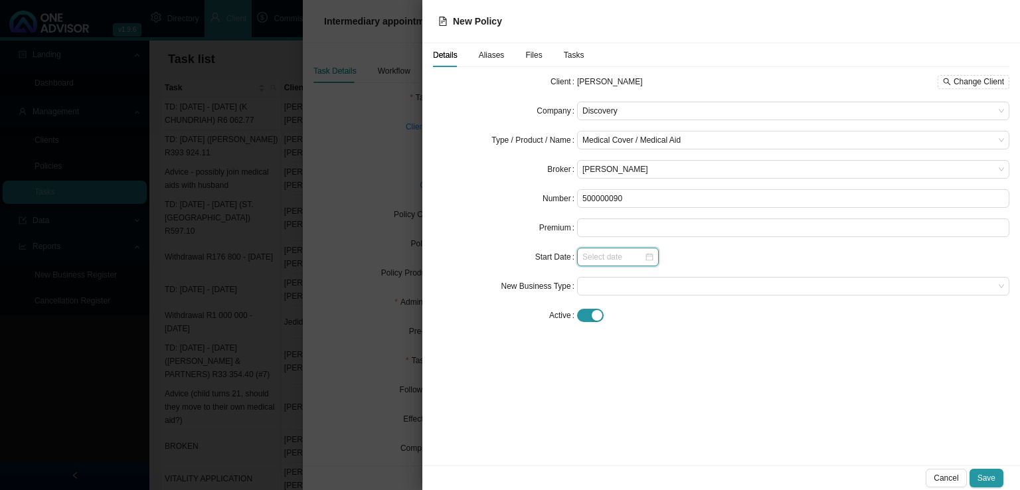
click at [590, 258] on input at bounding box center [613, 256] width 62 height 13
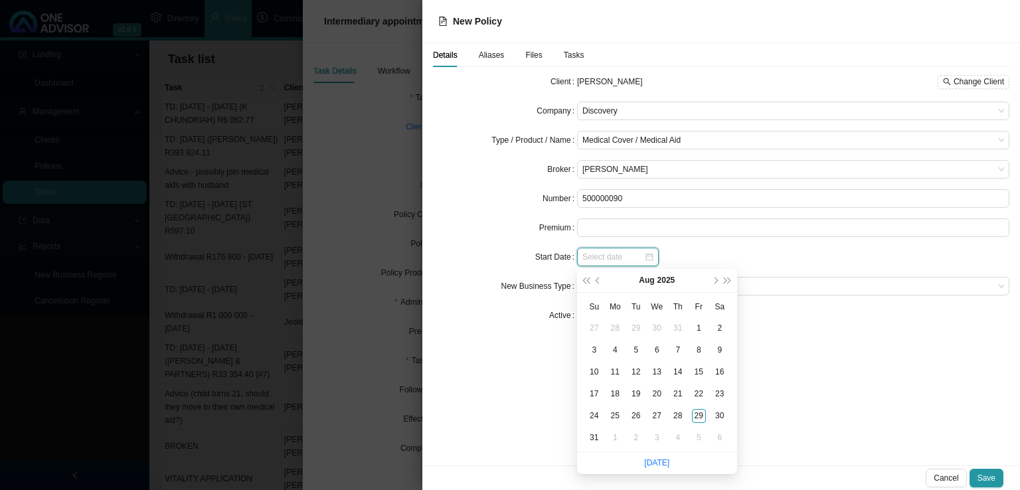
type input "[DATE]"
click at [713, 279] on span "next-year" at bounding box center [715, 281] width 7 height 7
type input "[DATE]"
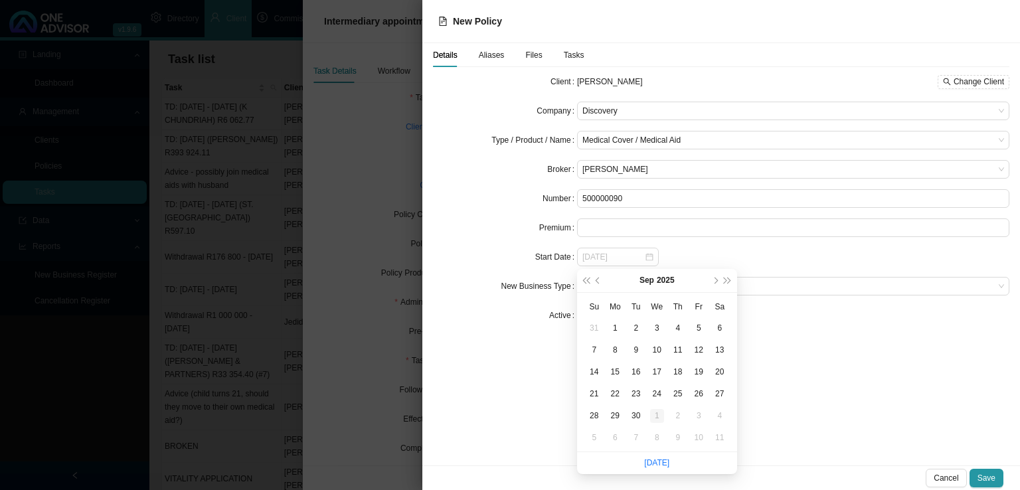
click at [657, 418] on div "1" at bounding box center [657, 416] width 14 height 14
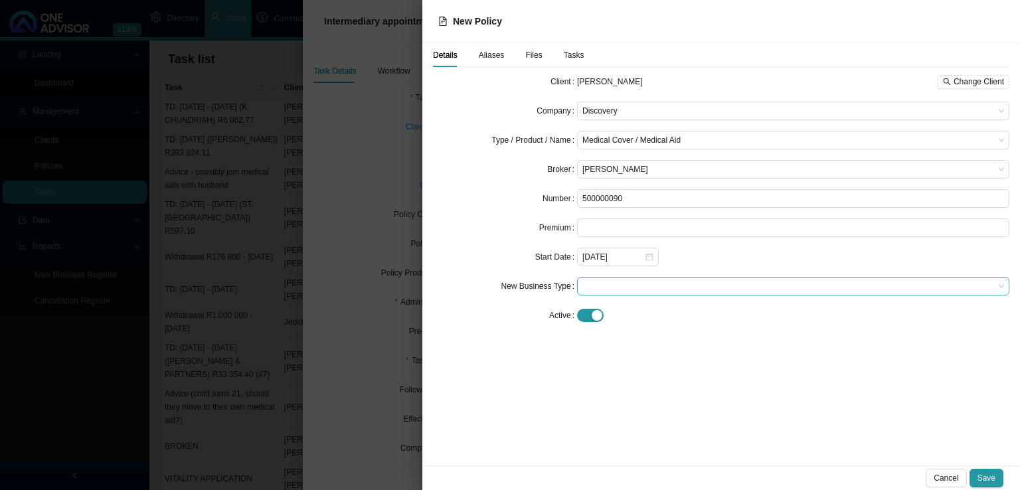
click at [614, 288] on span at bounding box center [793, 286] width 422 height 17
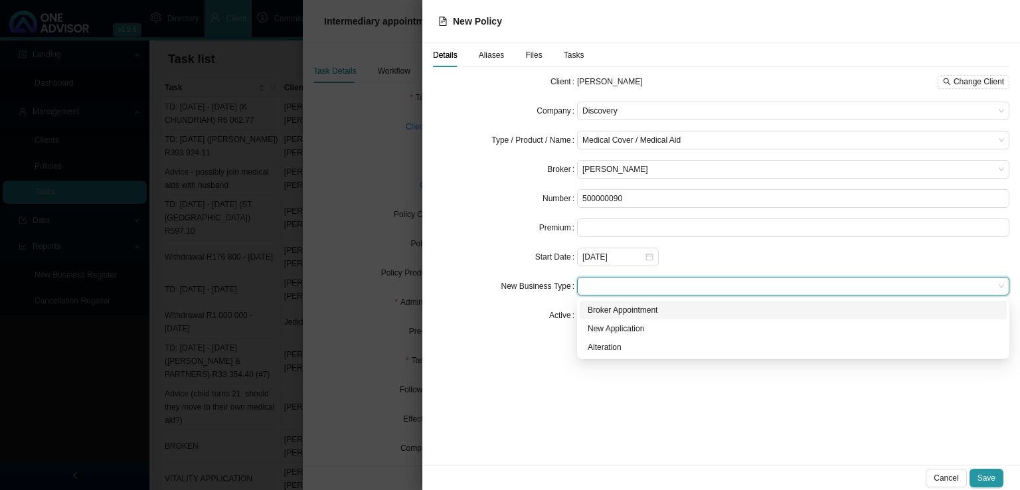
click at [619, 309] on div "Broker Appointment" at bounding box center [793, 309] width 411 height 13
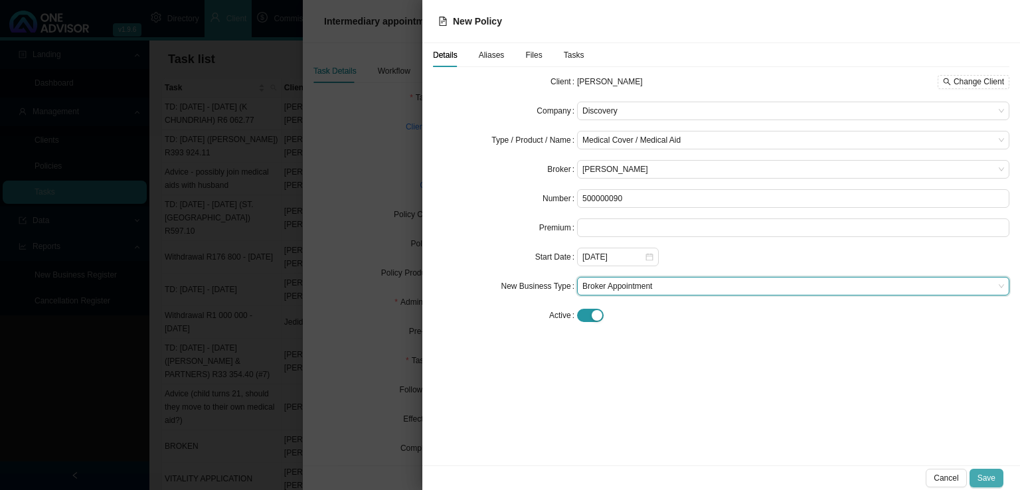
click at [989, 472] on span "Save" at bounding box center [987, 478] width 18 height 13
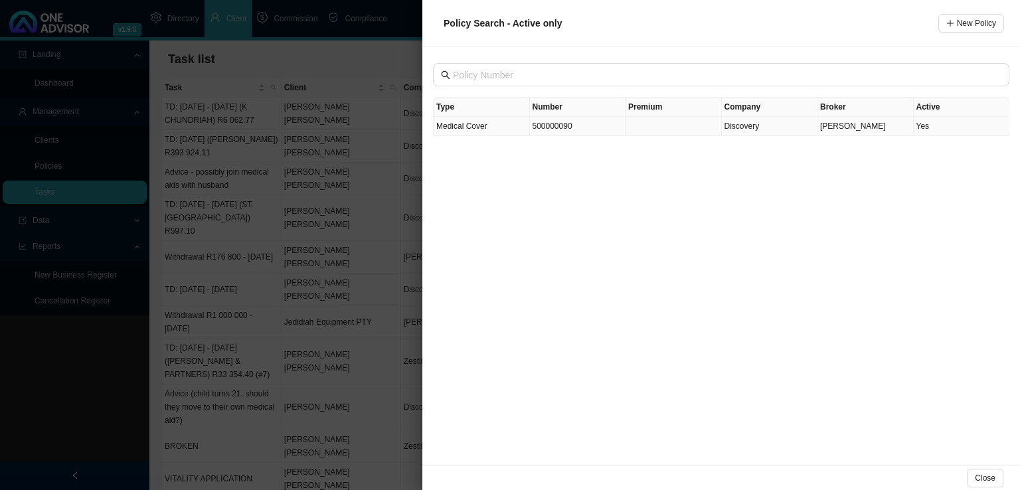
click at [558, 130] on td "500000090" at bounding box center [578, 126] width 96 height 19
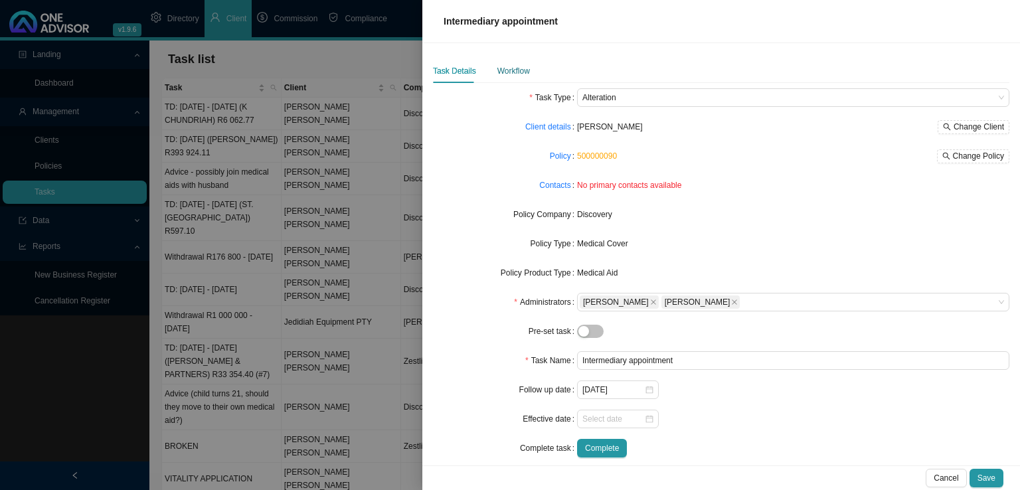
click at [514, 64] on div "Workflow" at bounding box center [513, 70] width 33 height 13
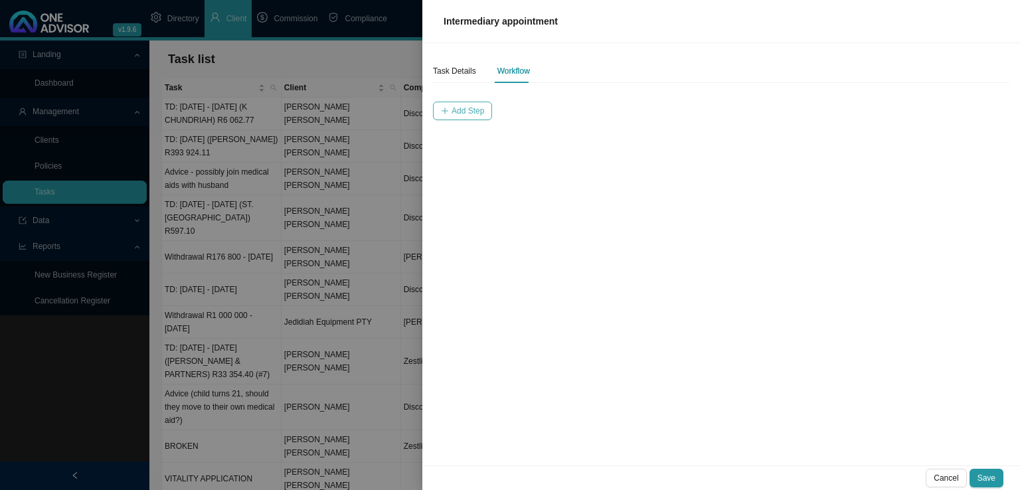
click at [465, 111] on span "Add Step" at bounding box center [468, 110] width 33 height 13
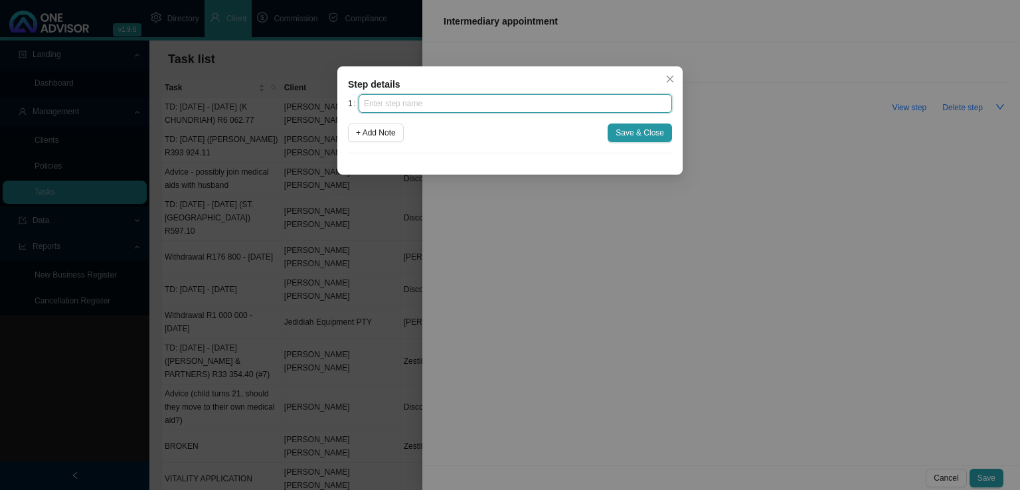
click at [401, 99] on input "text" at bounding box center [515, 103] width 313 height 19
type input "Instruction"
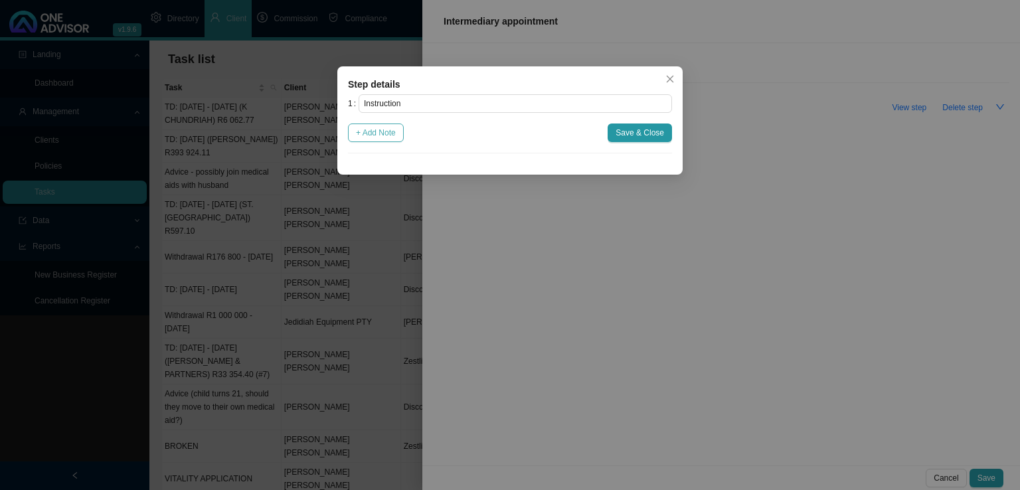
click at [373, 131] on span "+ Add Note" at bounding box center [376, 132] width 40 height 13
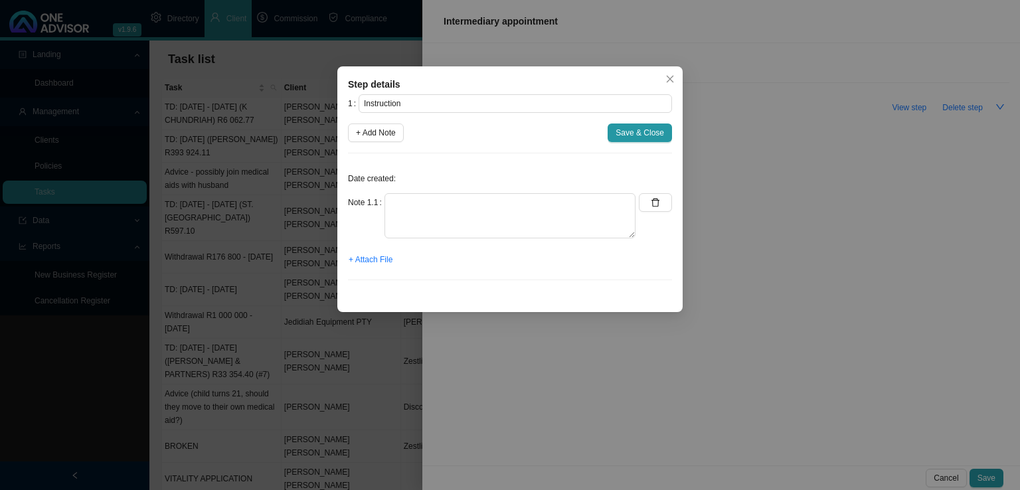
click at [395, 192] on div "Date created: Note 1.1 + Attach File" at bounding box center [510, 227] width 324 height 127
drag, startPoint x: 399, startPoint y: 210, endPoint x: 404, endPoint y: 177, distance: 32.9
click at [399, 209] on textarea at bounding box center [510, 215] width 251 height 45
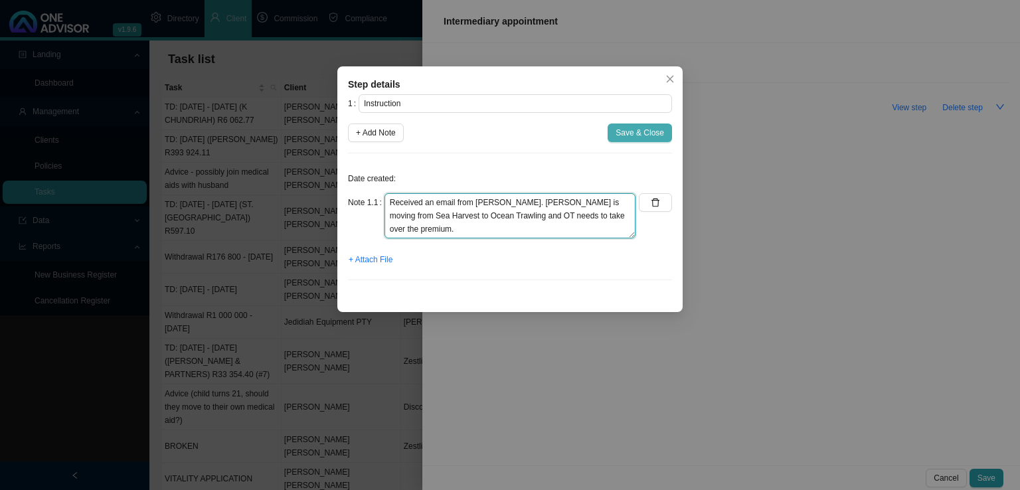
type textarea "Received an email from [PERSON_NAME]. [PERSON_NAME] is moving from Sea Harvest …"
click at [627, 134] on span "Save & Close" at bounding box center [640, 132] width 48 height 13
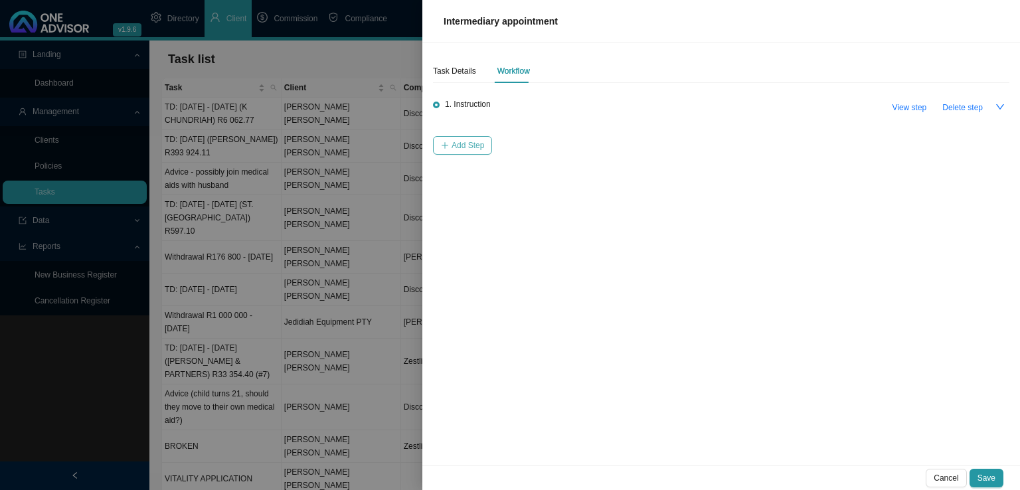
click at [470, 143] on span "Add Step" at bounding box center [468, 145] width 33 height 13
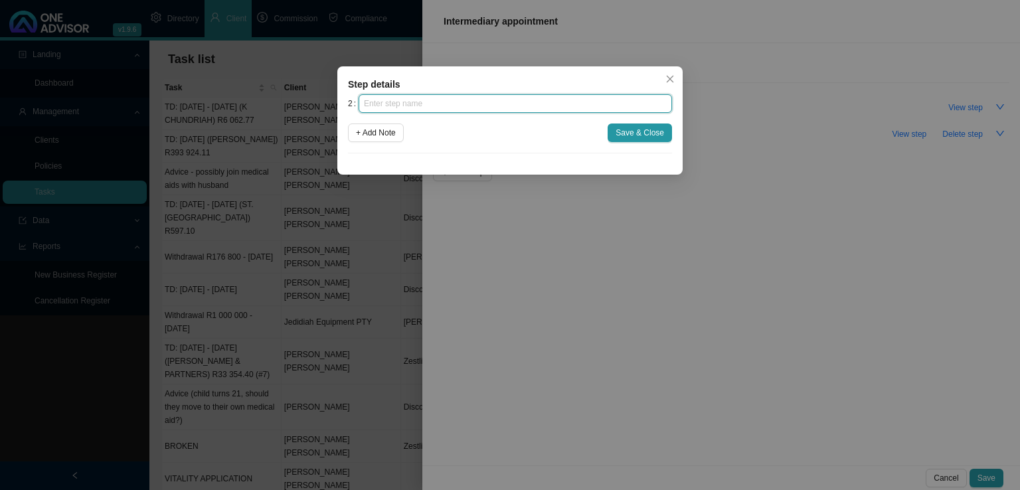
click at [422, 107] on input "text" at bounding box center [515, 103] width 313 height 19
type input "Investigation"
click at [396, 135] on span "+ Add Note" at bounding box center [376, 132] width 40 height 13
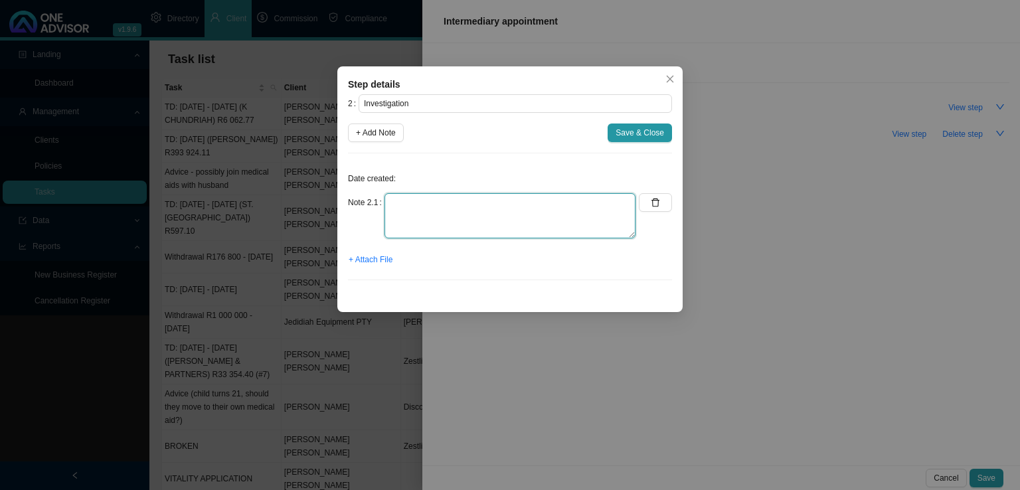
click at [394, 221] on textarea at bounding box center [510, 215] width 251 height 45
type textarea "Asked [PERSON_NAME] for effective date"
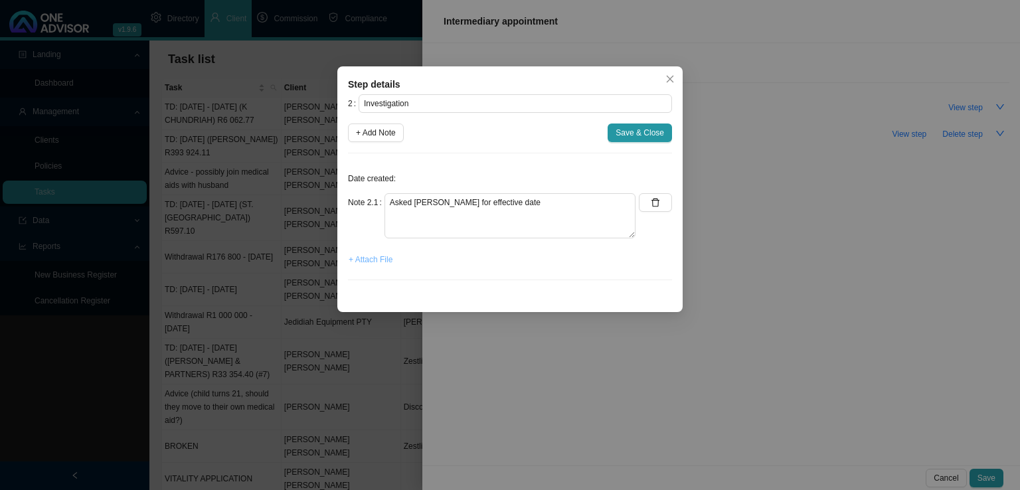
click at [369, 259] on span "+ Attach File" at bounding box center [371, 259] width 44 height 13
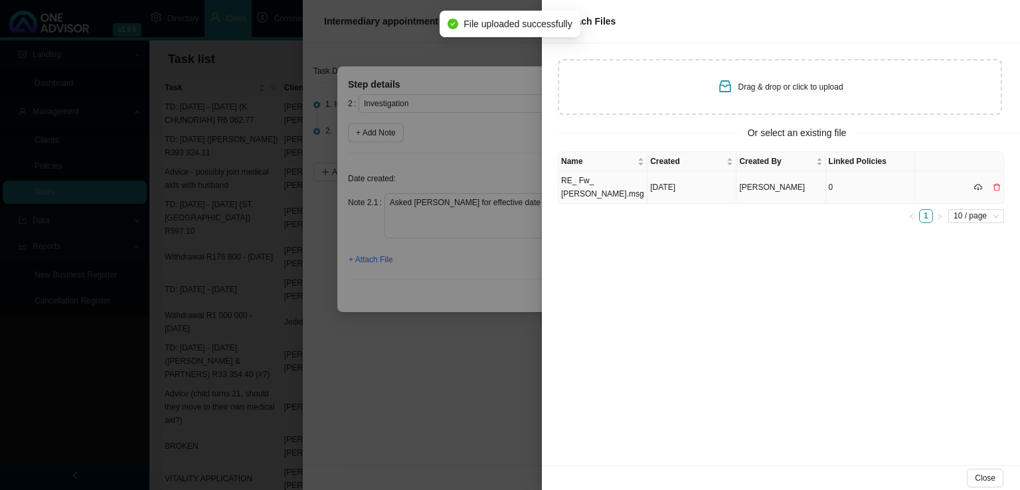
click at [693, 187] on td "[DATE]" at bounding box center [691, 187] width 89 height 33
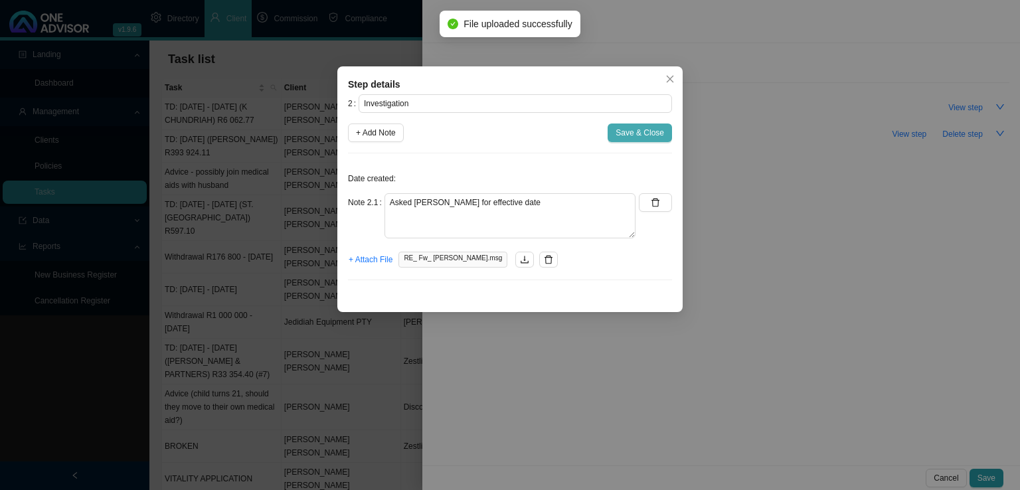
click at [648, 132] on span "Save & Close" at bounding box center [640, 132] width 48 height 13
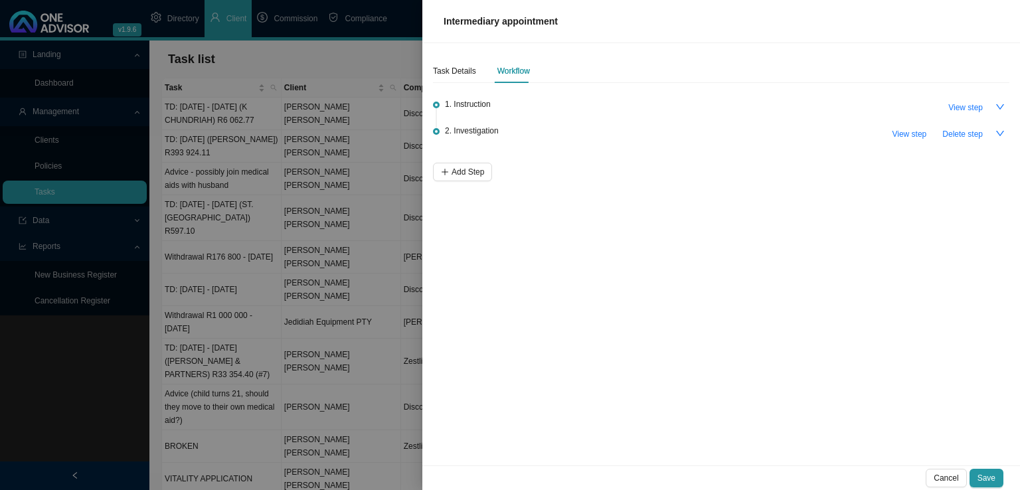
click at [478, 107] on span "1. Instruction" at bounding box center [468, 104] width 46 height 13
click at [963, 110] on span "View step" at bounding box center [965, 107] width 35 height 13
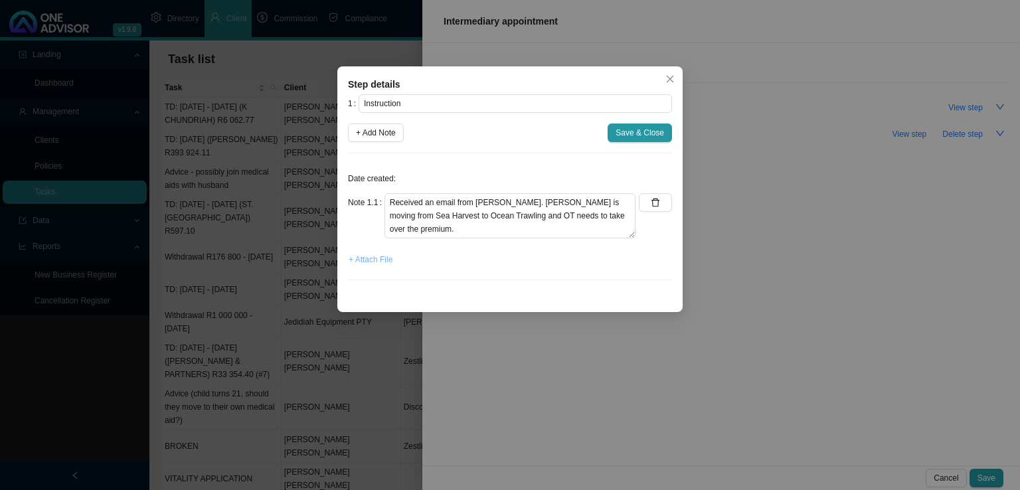
click at [385, 262] on span "+ Attach File" at bounding box center [371, 259] width 44 height 13
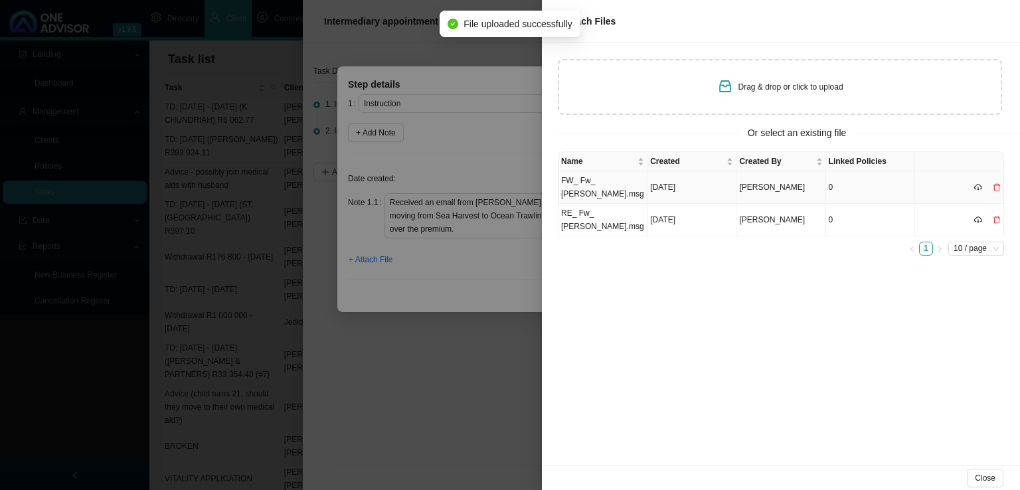
click at [672, 187] on td "[DATE]" at bounding box center [691, 187] width 89 height 33
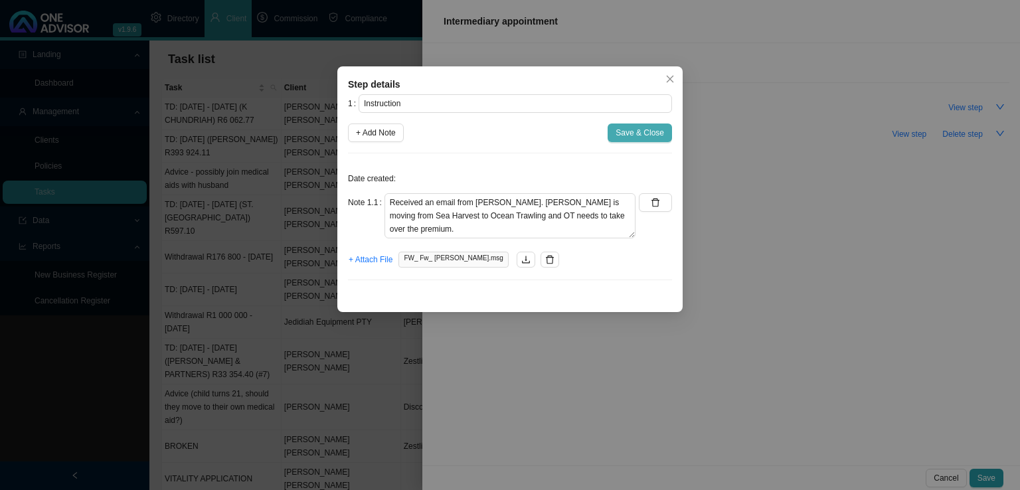
click at [646, 128] on span "Save & Close" at bounding box center [640, 132] width 48 height 13
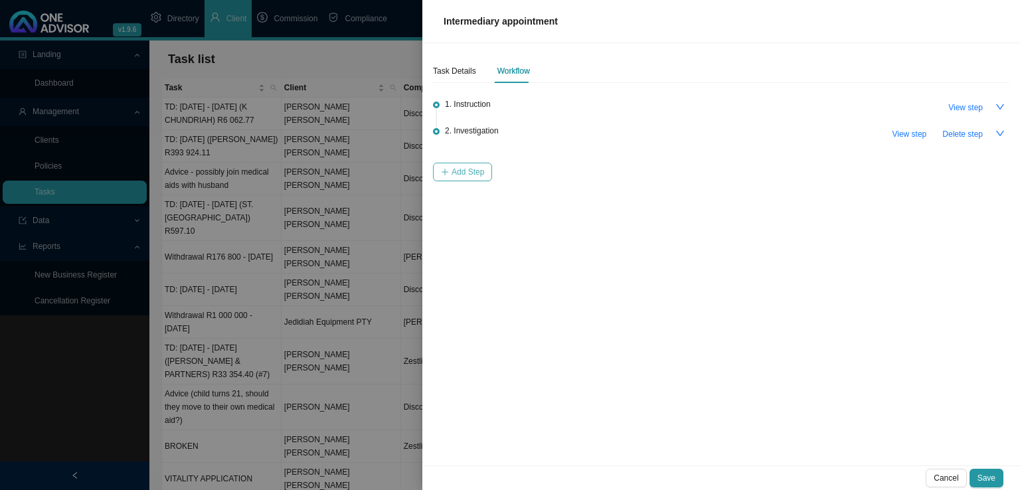
click at [468, 171] on span "Add Step" at bounding box center [468, 171] width 33 height 13
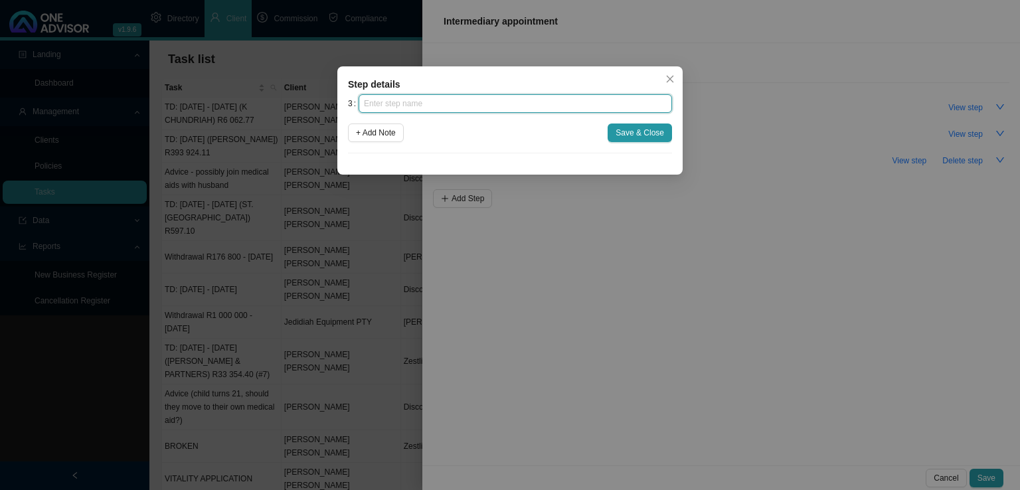
click at [405, 107] on input "text" at bounding box center [515, 103] width 313 height 19
type input "Paperwork"
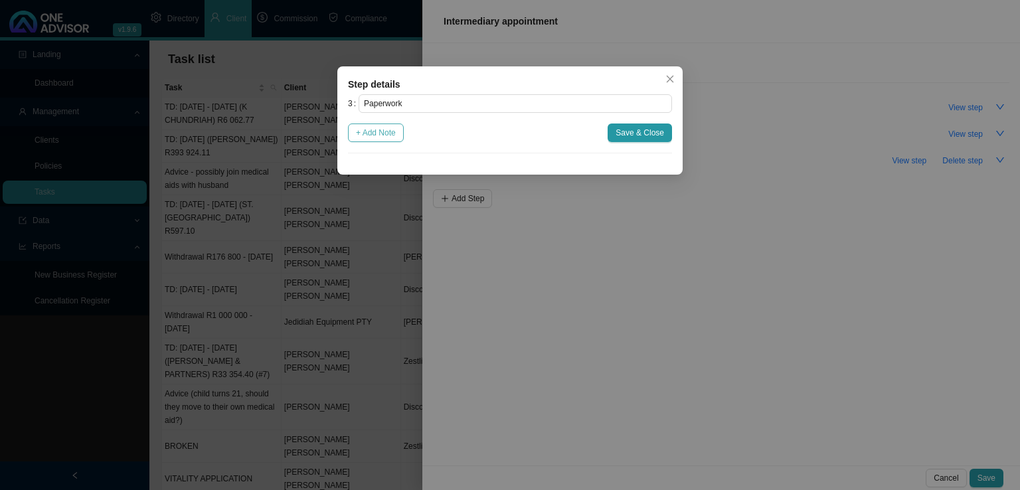
click at [375, 124] on button "+ Add Note" at bounding box center [376, 133] width 56 height 19
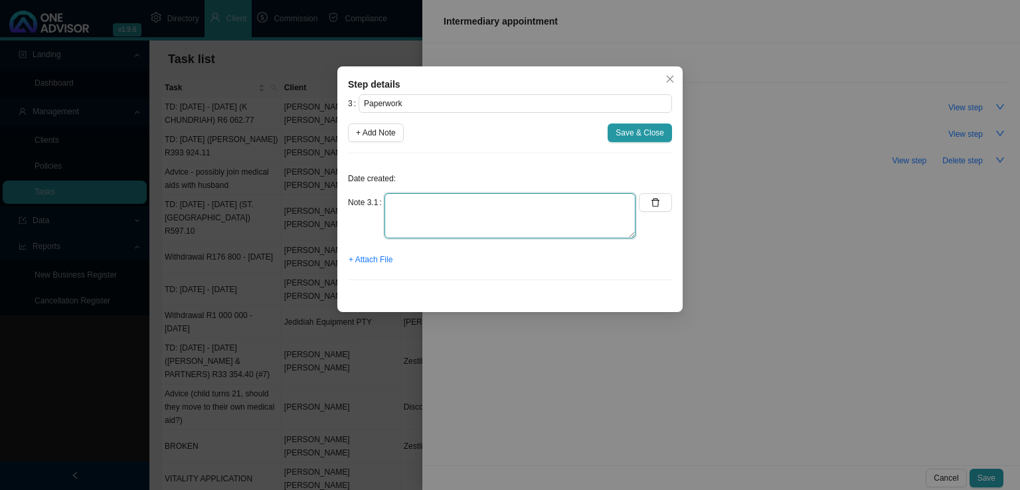
click at [408, 201] on textarea at bounding box center [510, 215] width 251 height 45
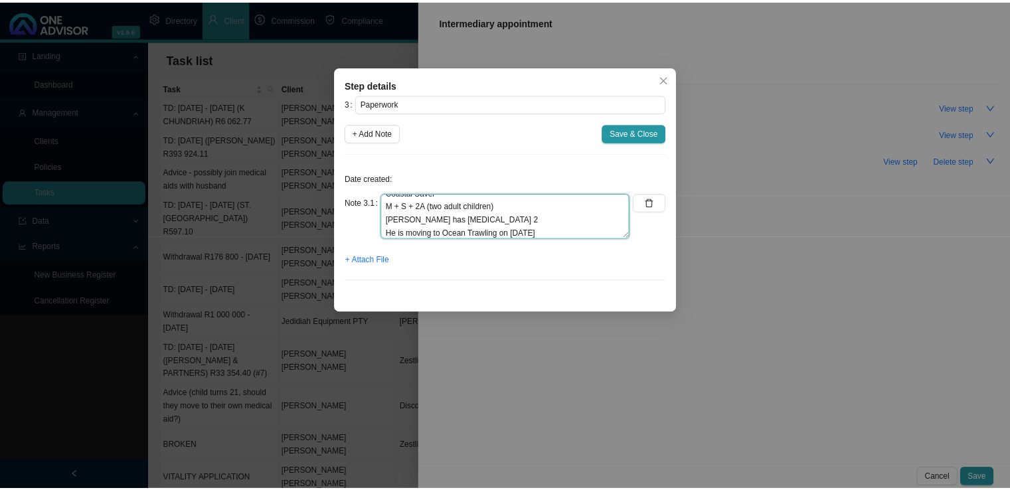
scroll to position [27, 0]
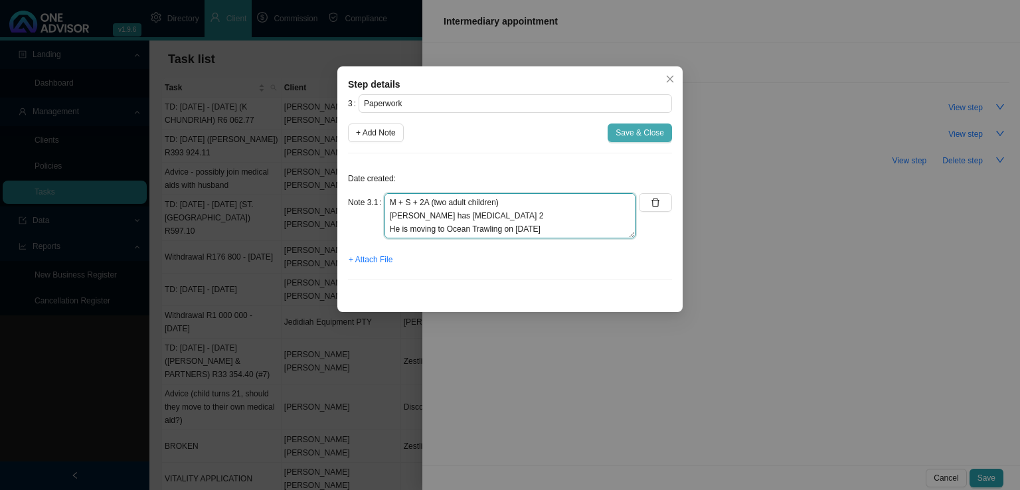
type textarea "[PERSON_NAME] called [PERSON_NAME]. Coastal Saver M + S + 2A (two adult childre…"
click at [642, 128] on span "Save & Close" at bounding box center [640, 132] width 48 height 13
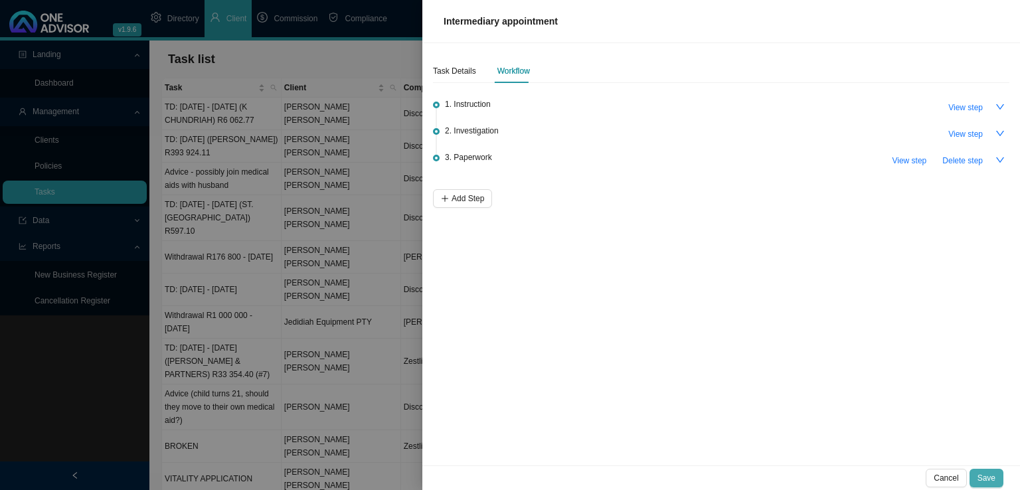
click at [987, 481] on span "Save" at bounding box center [987, 478] width 18 height 13
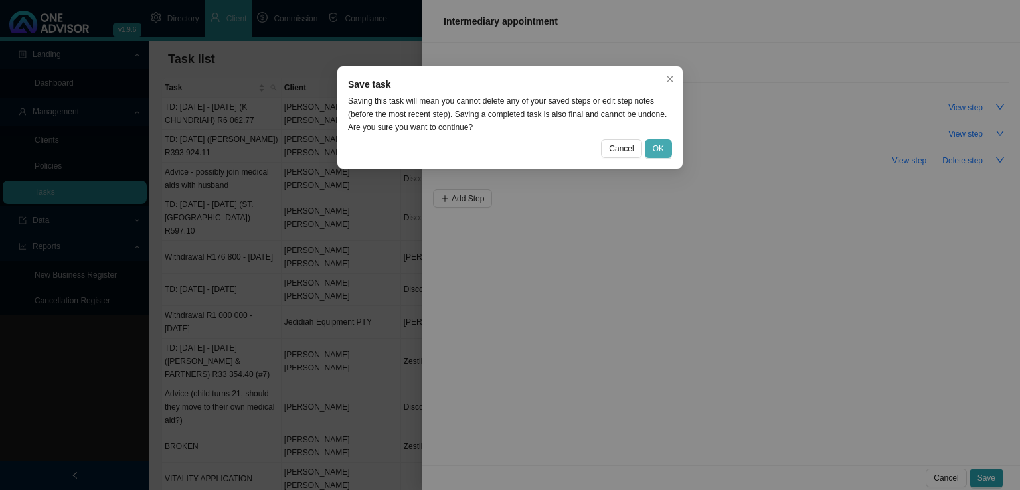
click at [651, 145] on button "OK" at bounding box center [658, 148] width 27 height 19
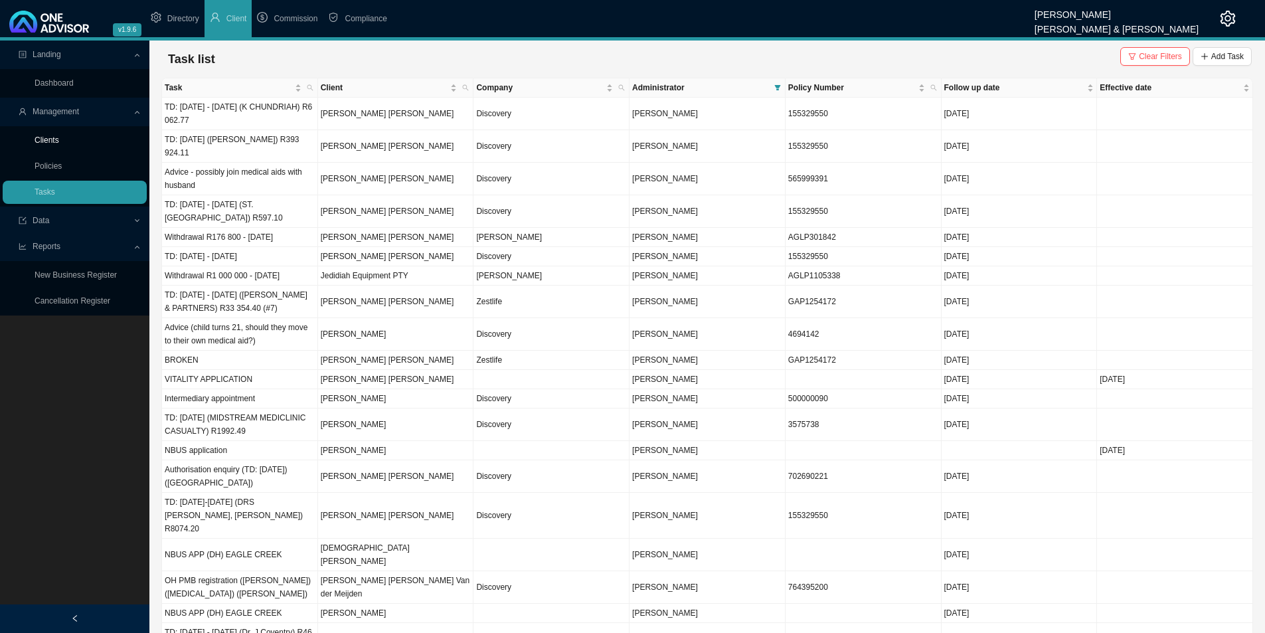
click at [45, 137] on link "Clients" at bounding box center [47, 139] width 25 height 9
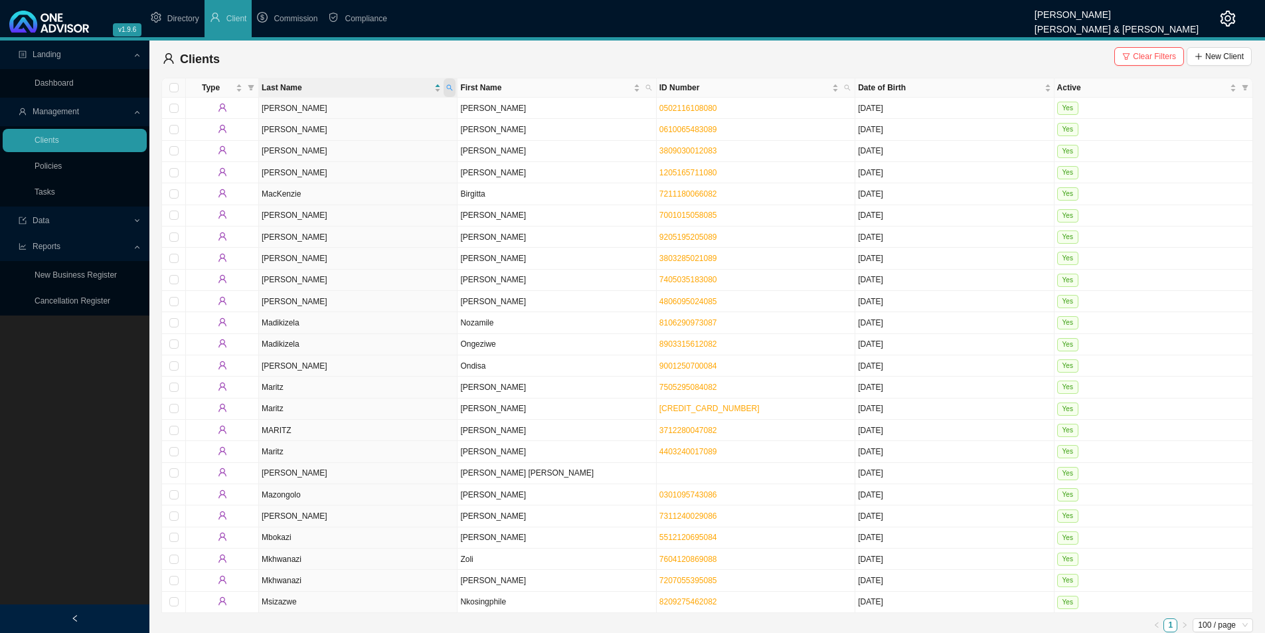
click at [453, 84] on icon "search" at bounding box center [449, 87] width 7 height 7
type input "ocean"
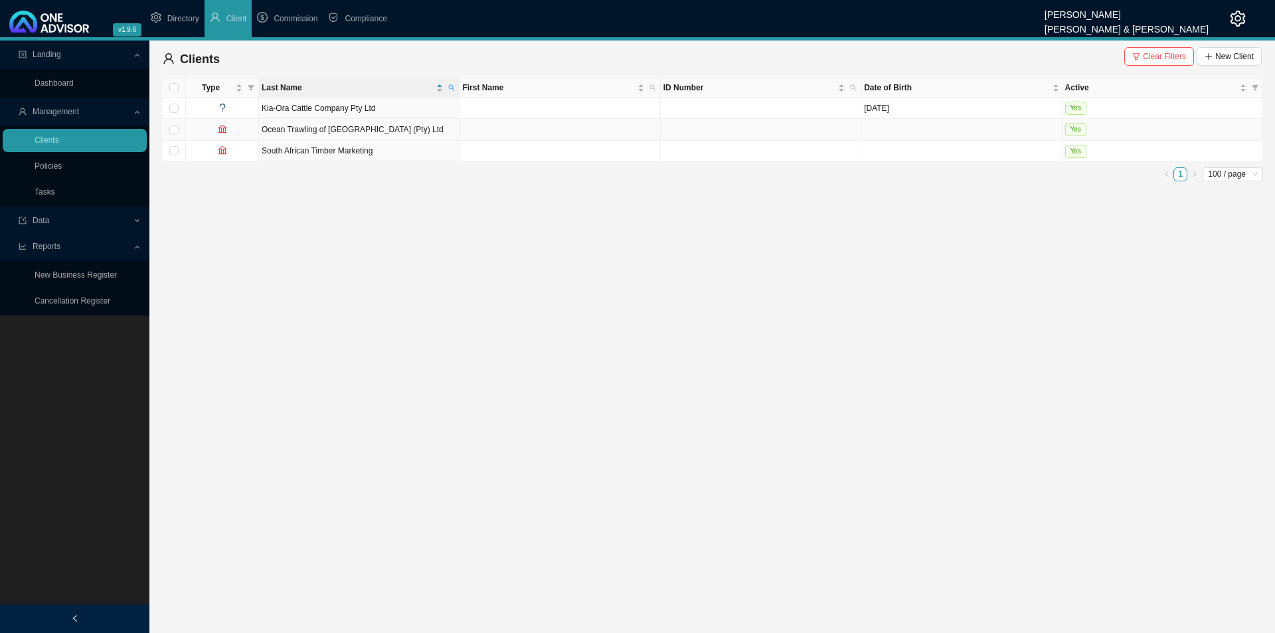
click at [405, 128] on td "Ocean Trawling of [GEOGRAPHIC_DATA] (Pty) Ltd" at bounding box center [359, 129] width 201 height 21
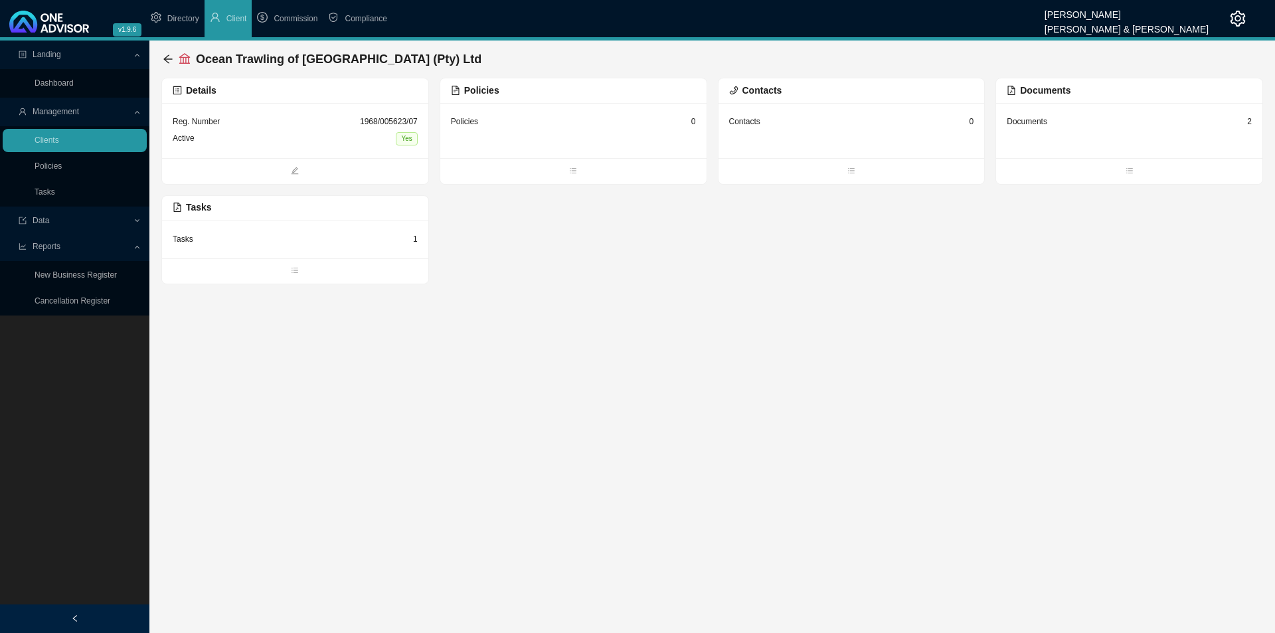
click at [1009, 124] on div "Documents" at bounding box center [1027, 121] width 41 height 13
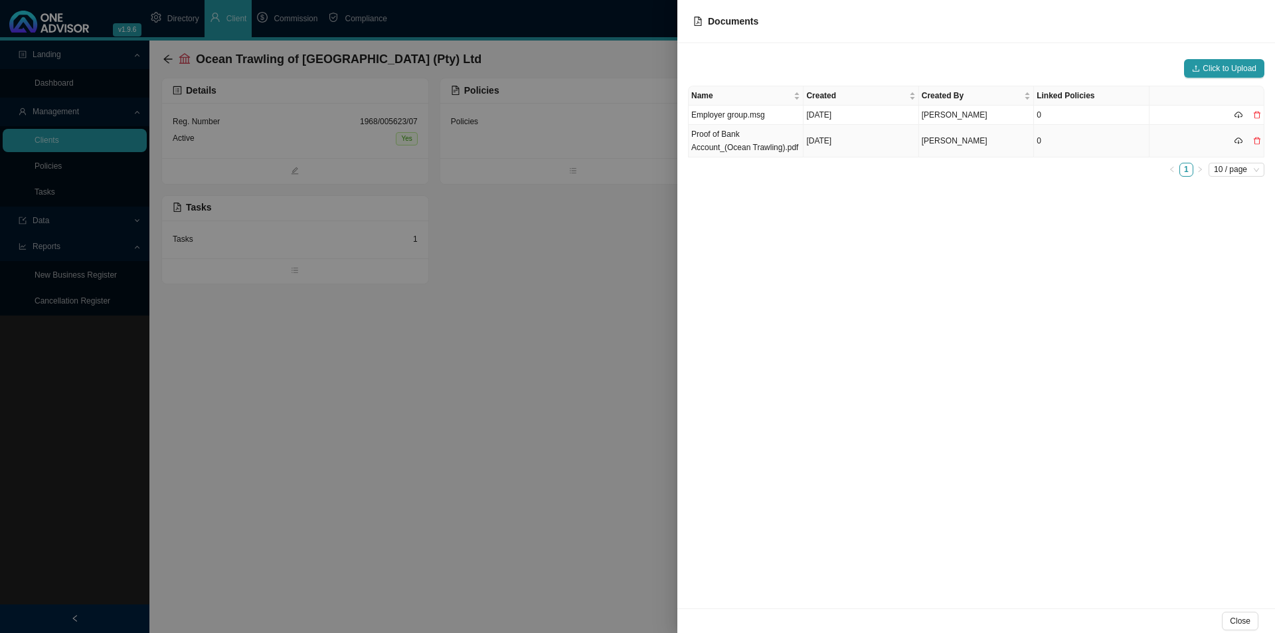
click at [717, 139] on td "Proof of Bank Account_(Ocean Trawling).pdf" at bounding box center [746, 141] width 115 height 33
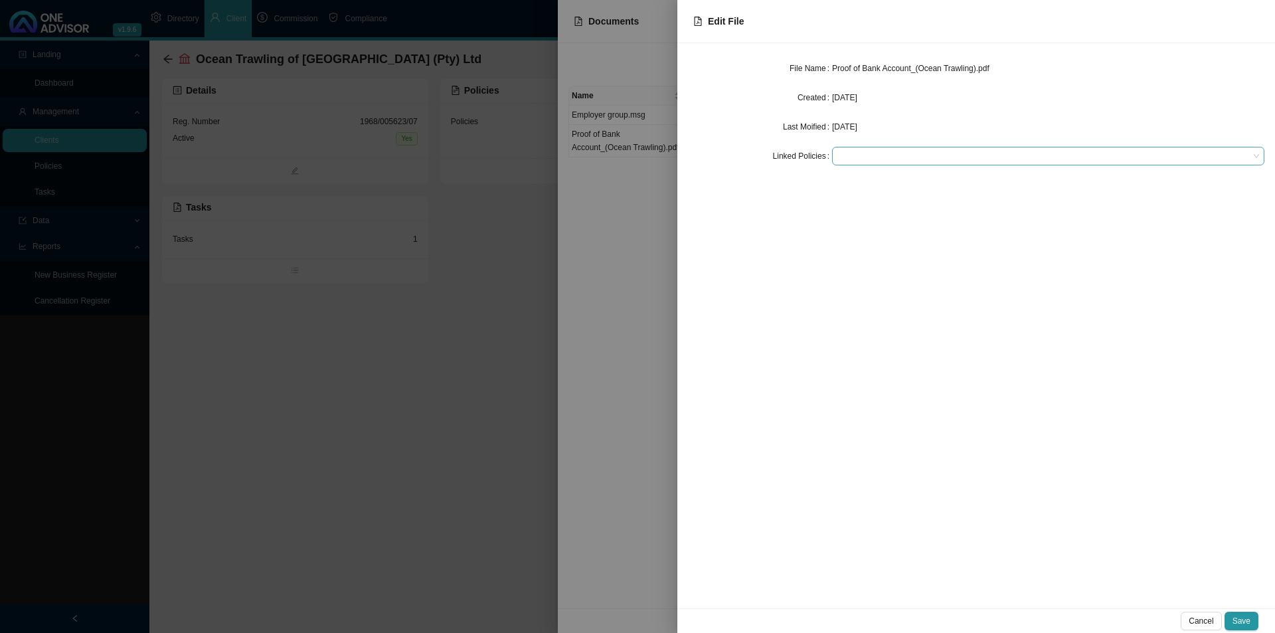
click at [896, 155] on div at bounding box center [1042, 156] width 414 height 10
click at [1009, 489] on span "Cancel" at bounding box center [1201, 620] width 25 height 13
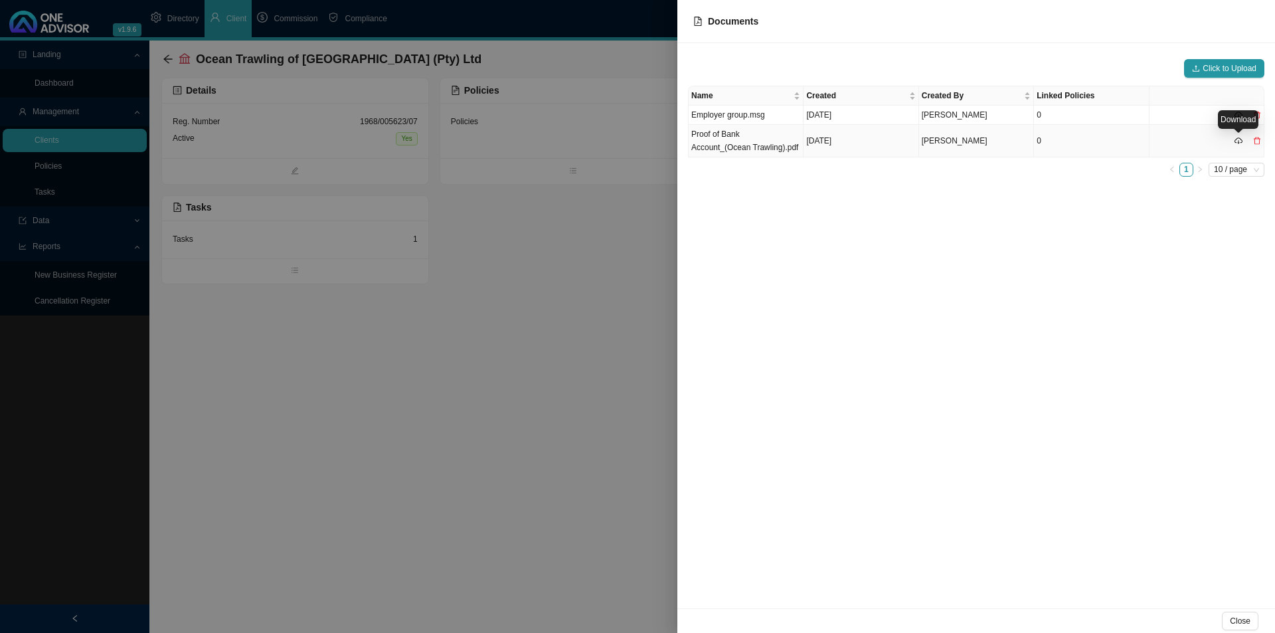
click at [1009, 140] on icon "cloud-download" at bounding box center [1239, 141] width 8 height 8
click at [1009, 117] on icon "cloud-download" at bounding box center [1239, 115] width 8 height 8
click at [1009, 117] on icon "cloud-download" at bounding box center [1238, 115] width 2 height 3
drag, startPoint x: 1239, startPoint y: 625, endPoint x: 1238, endPoint y: 632, distance: 6.8
click at [1009, 489] on span "Close" at bounding box center [1240, 620] width 21 height 13
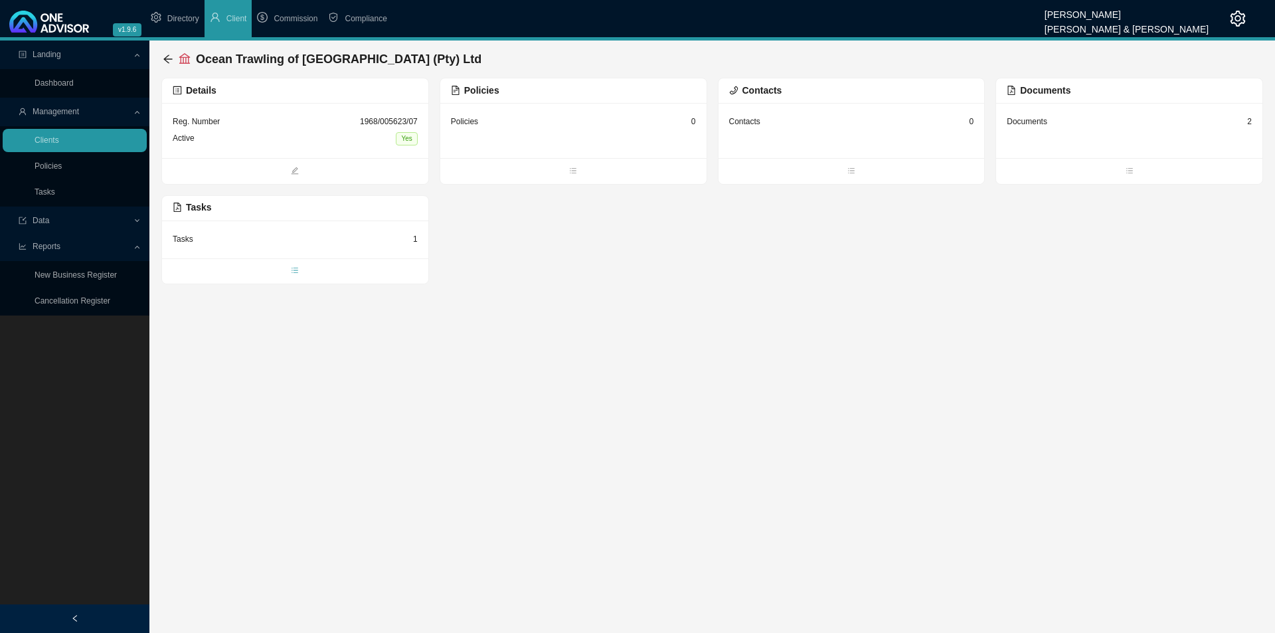
click at [258, 272] on span "bars" at bounding box center [295, 271] width 266 height 13
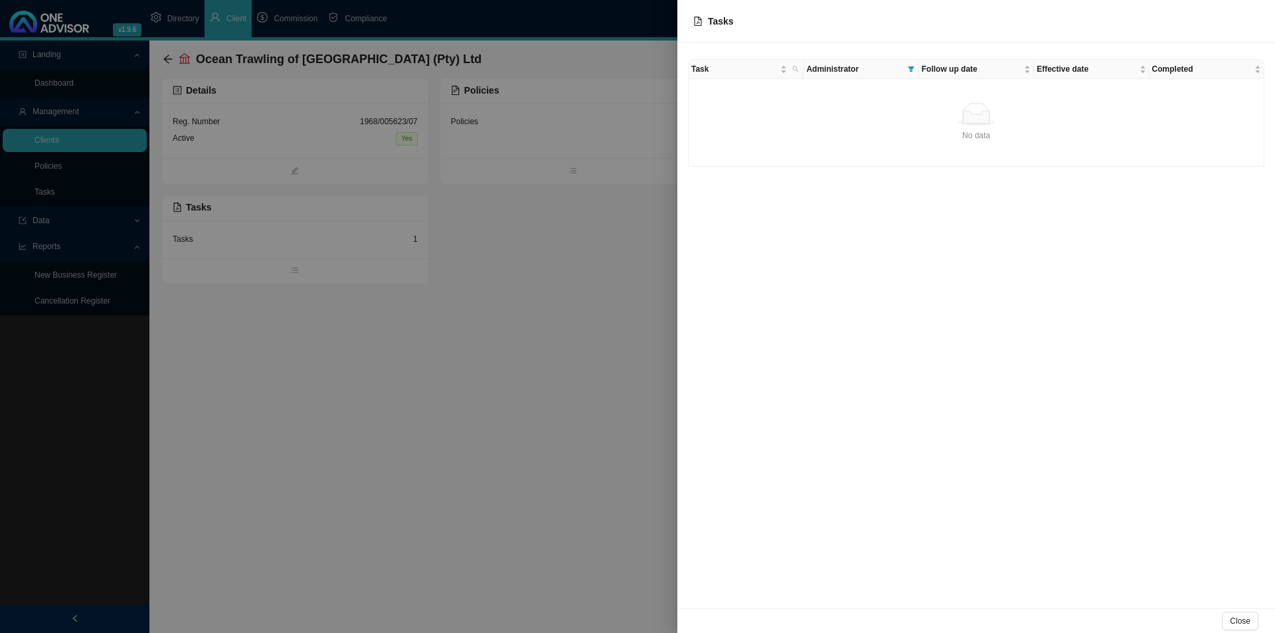
click at [385, 387] on div at bounding box center [637, 316] width 1275 height 633
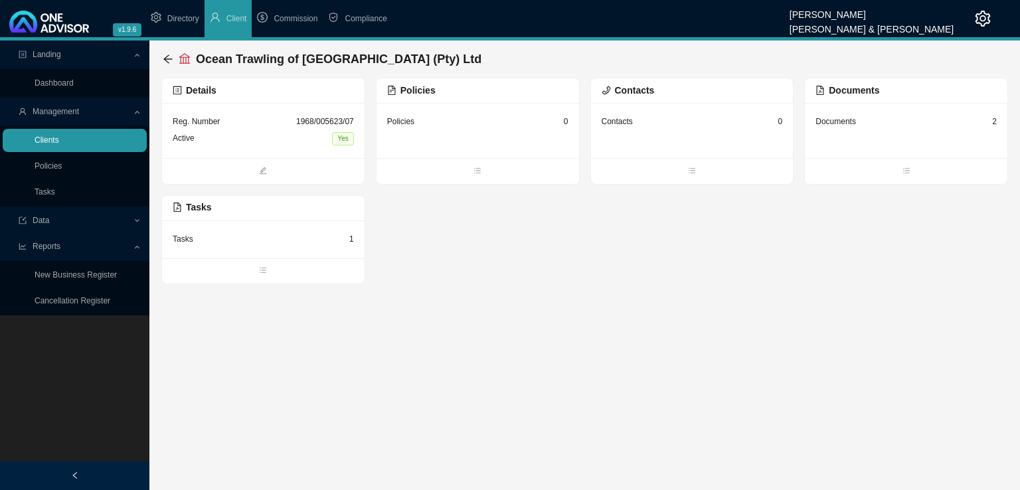
click at [59, 145] on link "Clients" at bounding box center [47, 139] width 25 height 9
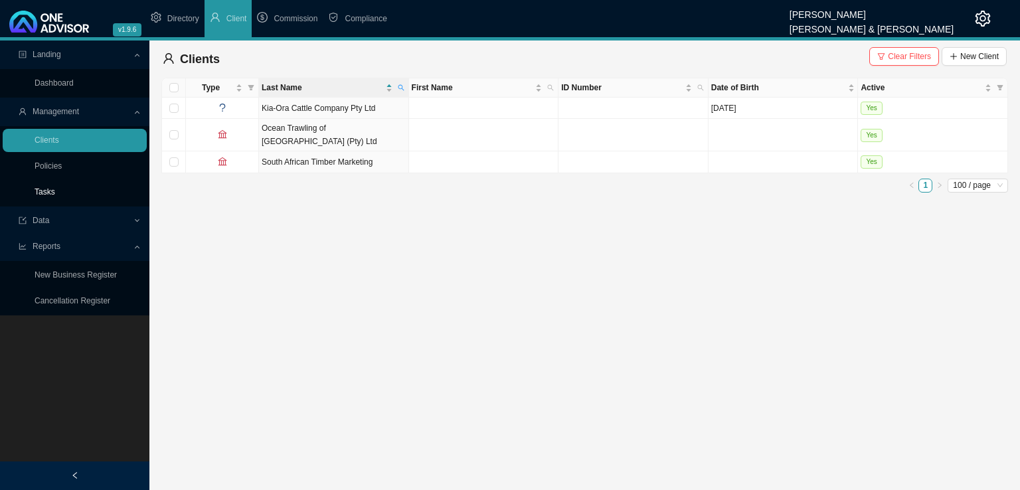
click at [51, 190] on link "Tasks" at bounding box center [45, 191] width 21 height 9
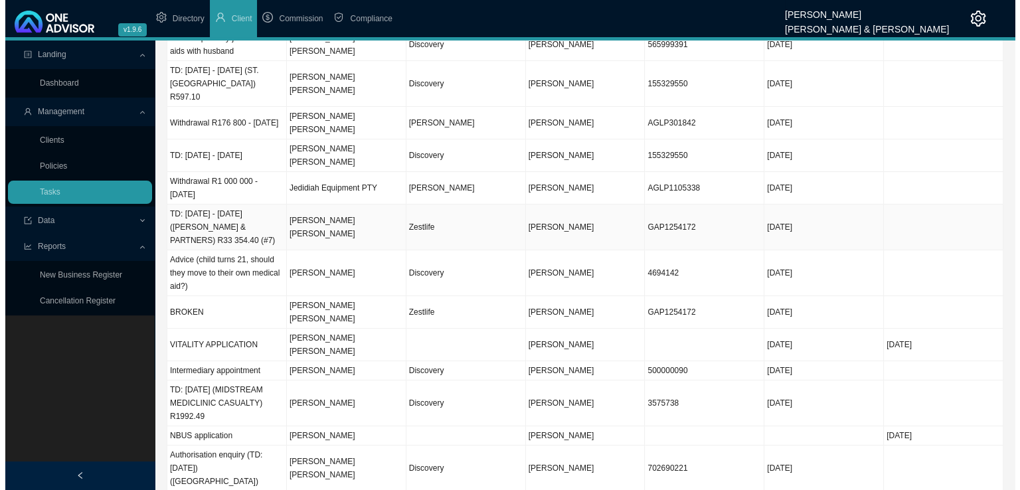
scroll to position [199, 0]
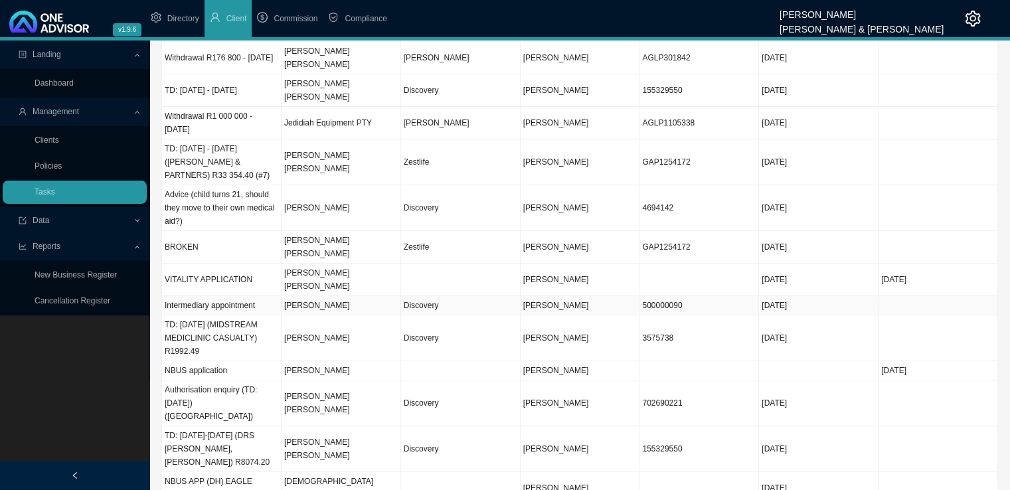
click at [336, 296] on td "[PERSON_NAME]" at bounding box center [342, 305] width 120 height 19
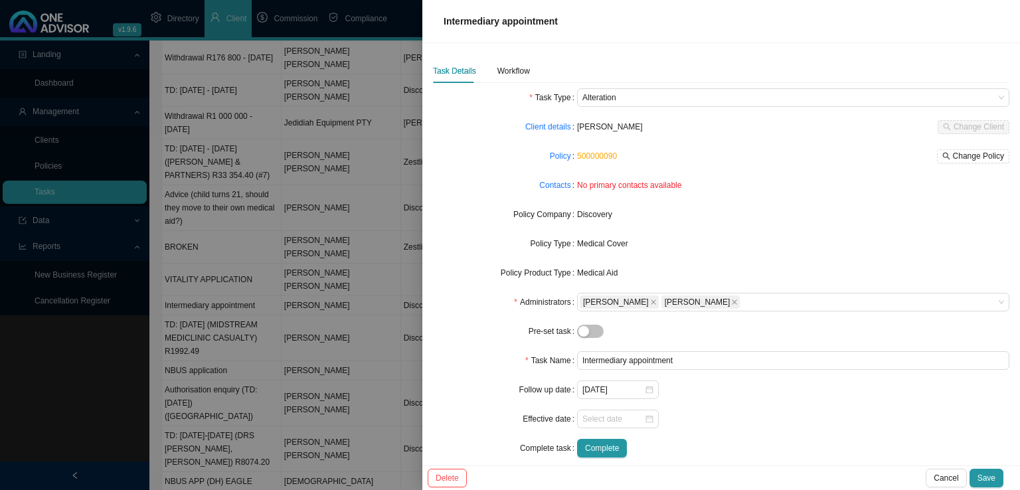
click at [572, 181] on label "Contacts" at bounding box center [558, 185] width 38 height 19
click at [537, 187] on div "Contacts" at bounding box center [505, 185] width 144 height 19
click at [545, 187] on link "Contacts" at bounding box center [554, 185] width 31 height 13
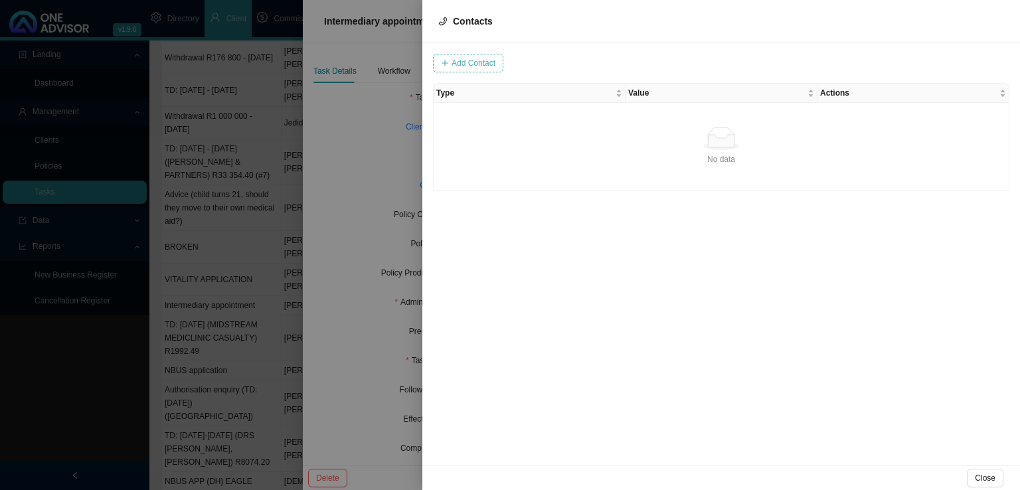
click at [485, 63] on span "Add Contact" at bounding box center [474, 62] width 44 height 13
type input "[PERSON_NAME][EMAIL_ADDRESS][DOMAIN_NAME]"
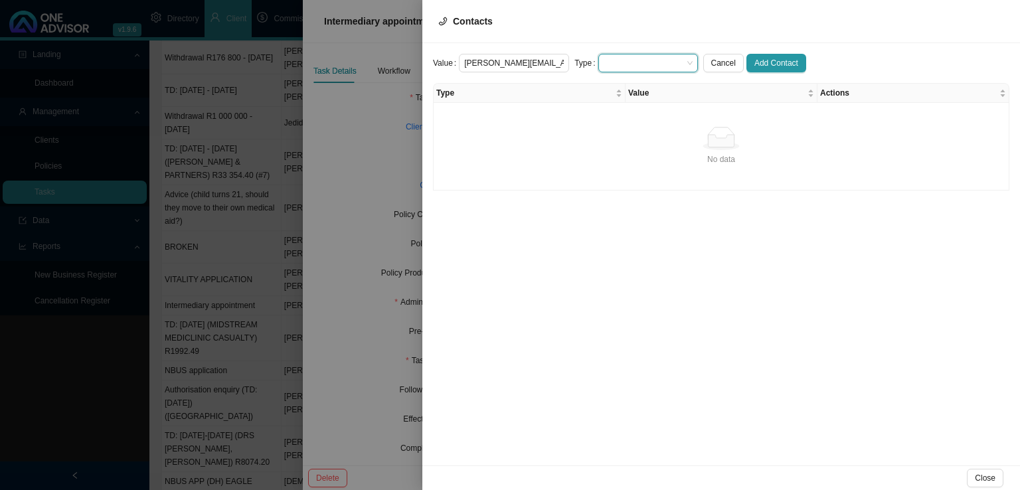
click at [627, 64] on span at bounding box center [648, 62] width 89 height 17
click at [628, 145] on div "Primary Email Address" at bounding box center [637, 142] width 78 height 13
click at [760, 61] on span "Add Contact" at bounding box center [776, 62] width 44 height 13
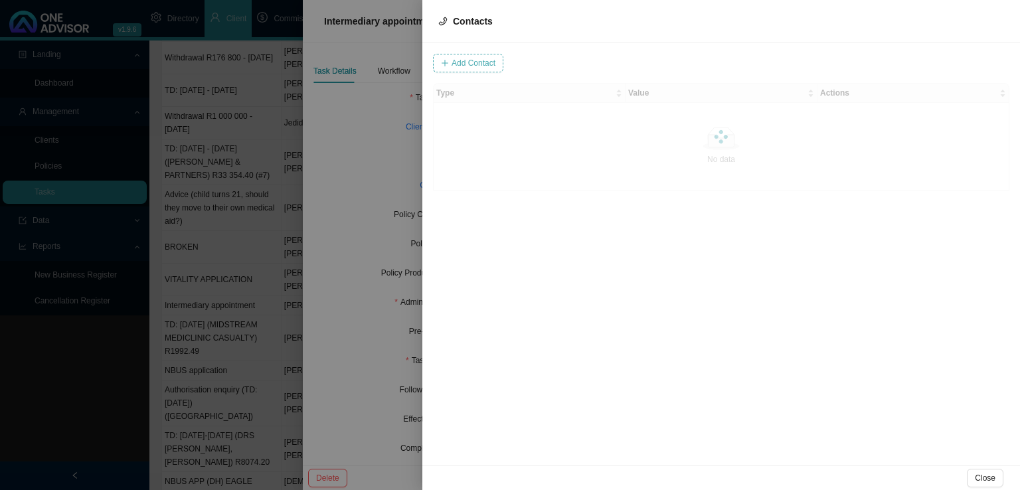
click at [479, 61] on span "Add Contact" at bounding box center [474, 62] width 44 height 13
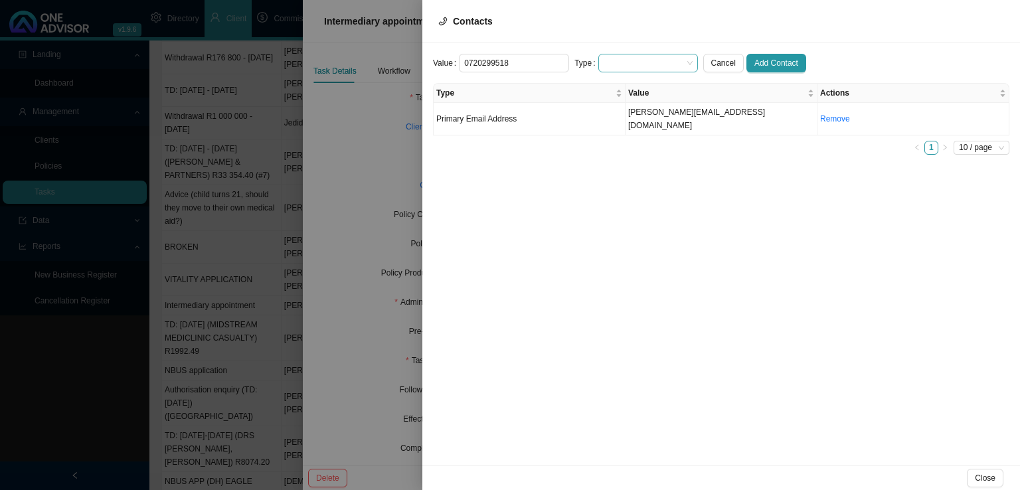
click at [642, 64] on span at bounding box center [648, 62] width 89 height 17
type input "0720299518"
click at [623, 128] on div "Primary Cellphone Number" at bounding box center [637, 124] width 78 height 13
click at [751, 51] on div "Value [PHONE_NUMBER] Type Primary Cellphone Number Primary Cellphone Number Can…" at bounding box center [721, 254] width 598 height 422
click at [754, 62] on span "Add Contact" at bounding box center [776, 62] width 44 height 13
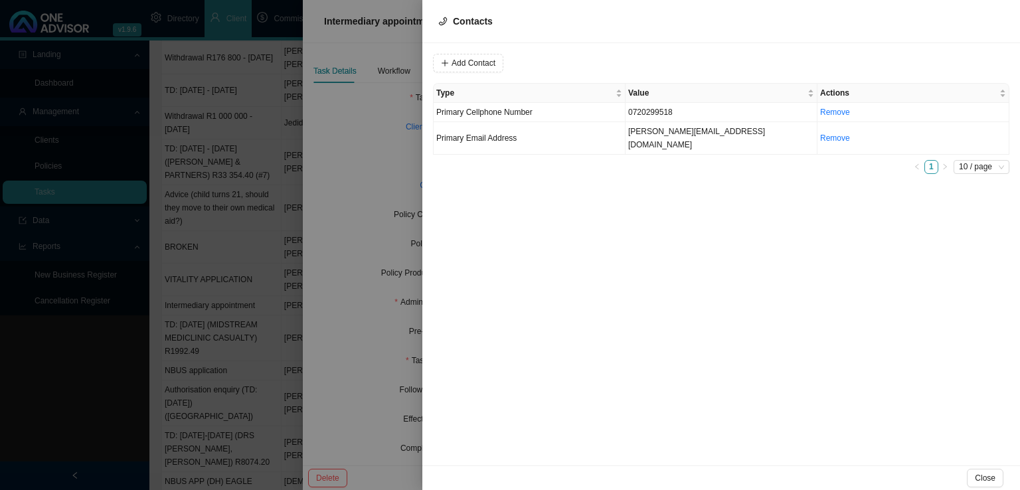
click at [355, 169] on div at bounding box center [510, 245] width 1020 height 490
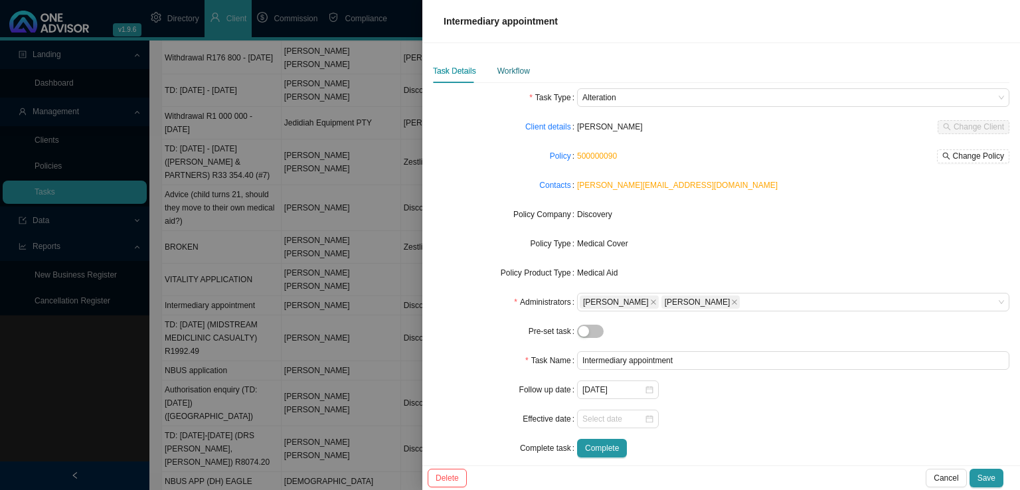
click at [513, 66] on div "Workflow" at bounding box center [513, 70] width 33 height 13
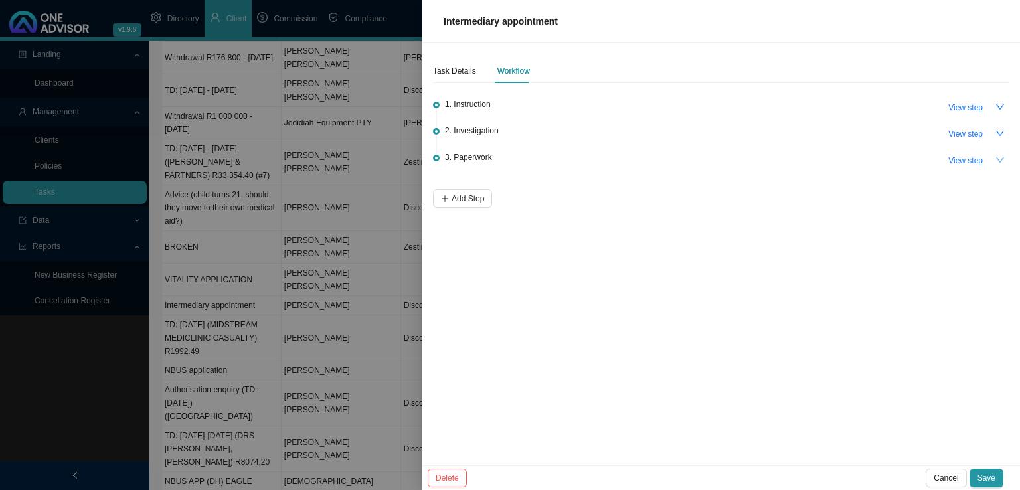
click at [1001, 157] on icon "down" at bounding box center [999, 159] width 9 height 9
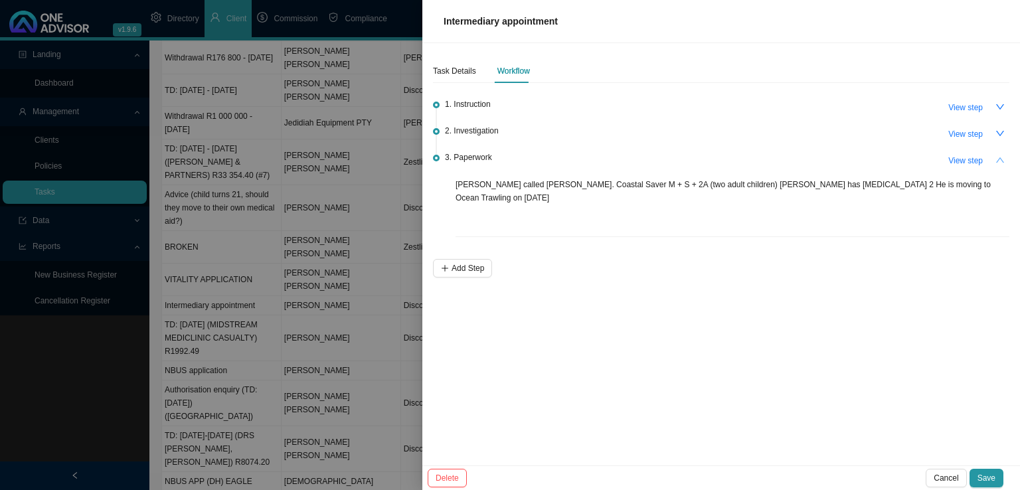
click at [1004, 159] on icon "up" at bounding box center [999, 159] width 9 height 9
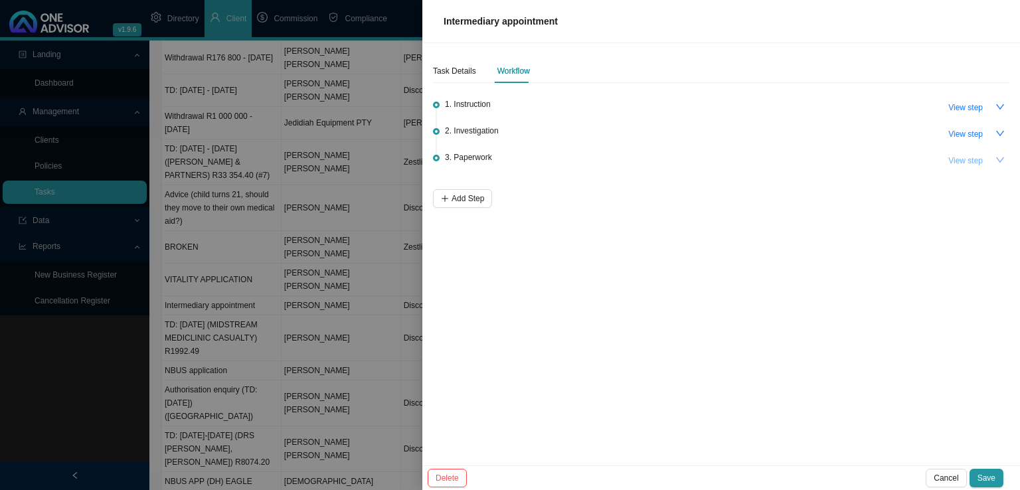
click at [956, 161] on span "View step" at bounding box center [965, 160] width 35 height 13
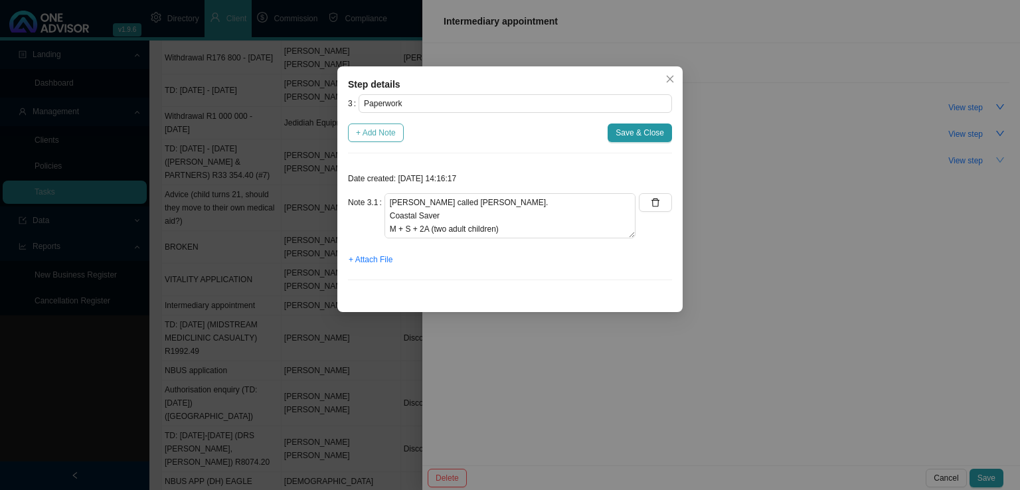
click at [390, 129] on span "+ Add Note" at bounding box center [376, 132] width 40 height 13
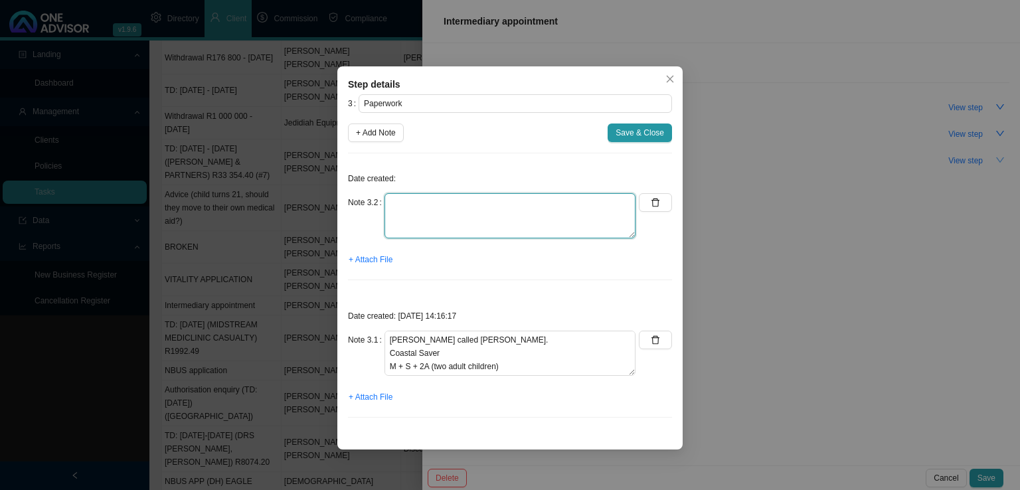
click at [444, 209] on textarea at bounding box center [510, 215] width 251 height 45
type textarea "Emailed [PERSON_NAME] the Intermediary appointment."
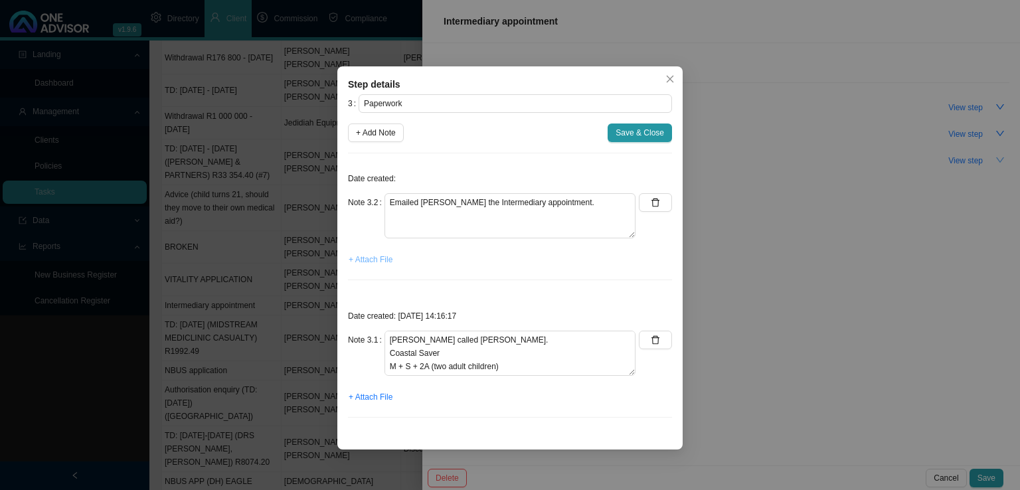
click at [372, 258] on span "+ Attach File" at bounding box center [371, 259] width 44 height 13
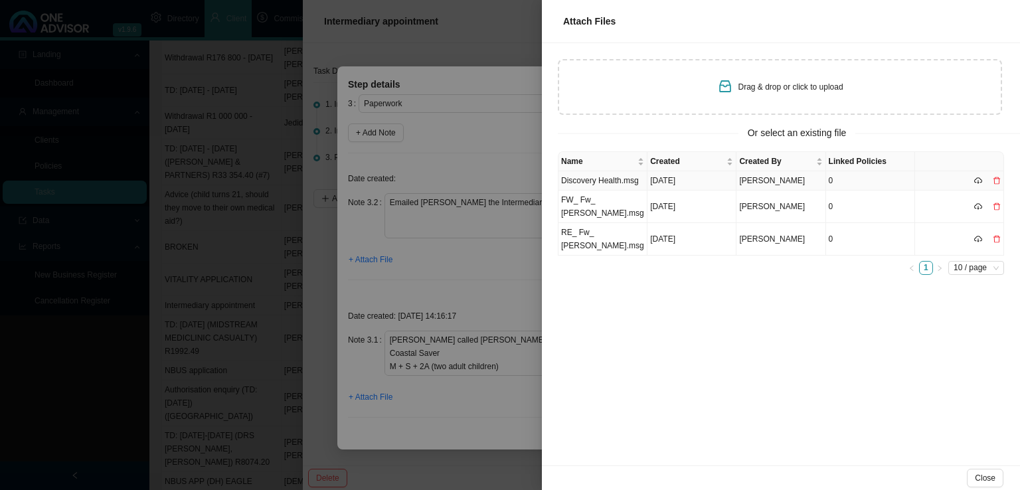
click at [610, 181] on td "Discovery Health.msg" at bounding box center [603, 180] width 89 height 19
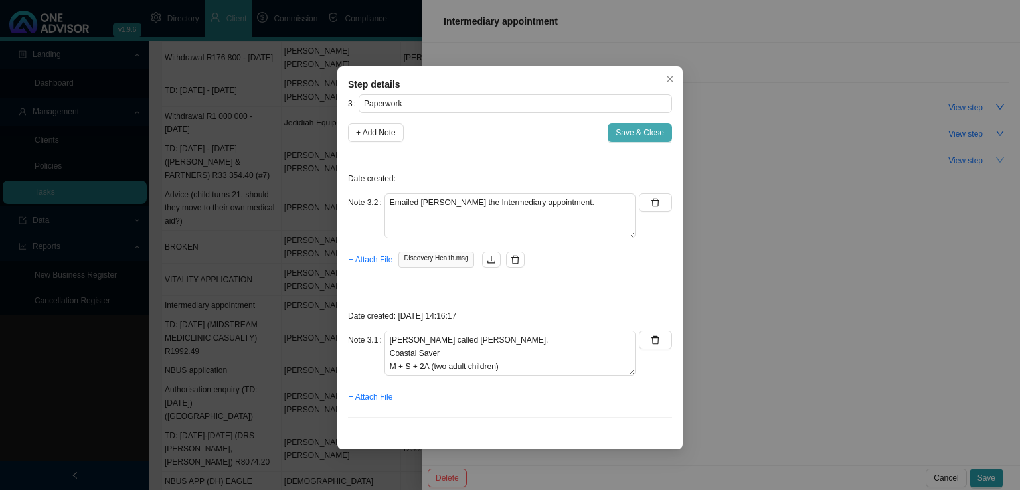
click at [630, 138] on span "Save & Close" at bounding box center [640, 132] width 48 height 13
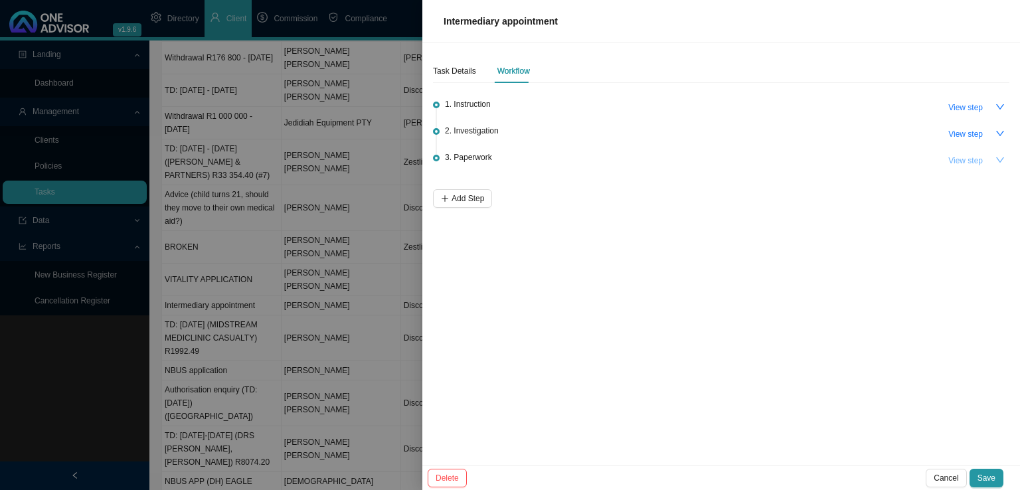
click at [960, 158] on span "View step" at bounding box center [965, 160] width 35 height 13
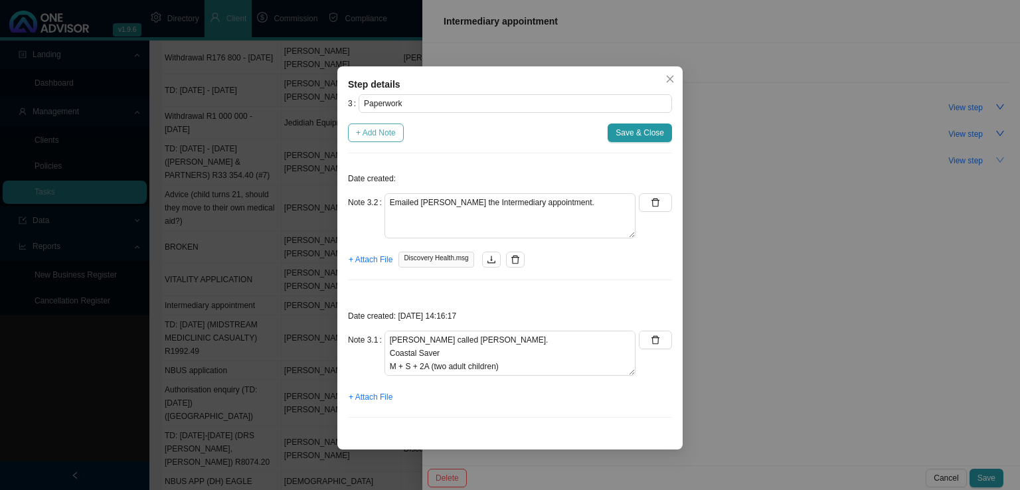
click at [383, 132] on span "+ Add Note" at bounding box center [376, 132] width 40 height 13
type textarea "Emailed [PERSON_NAME] the Intermediary appointment."
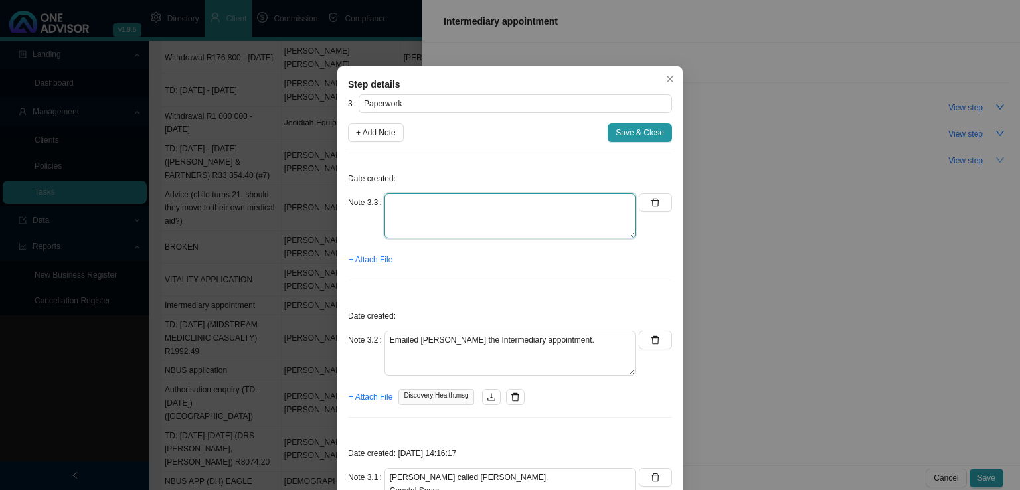
click at [400, 220] on textarea at bounding box center [510, 215] width 251 height 45
type textarea "Received the signed form. It has been signed with a digital signature, so a bit…"
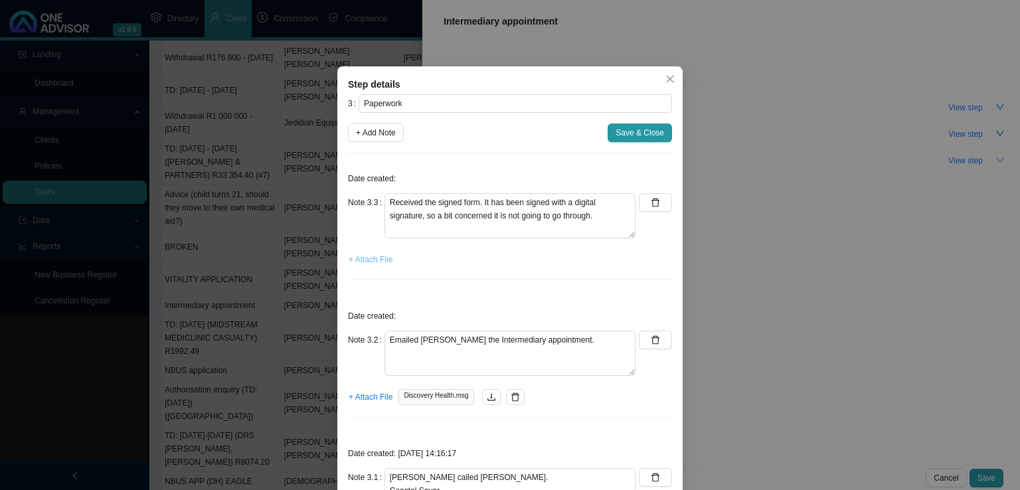
click at [379, 267] on button "+ Attach File" at bounding box center [370, 259] width 45 height 19
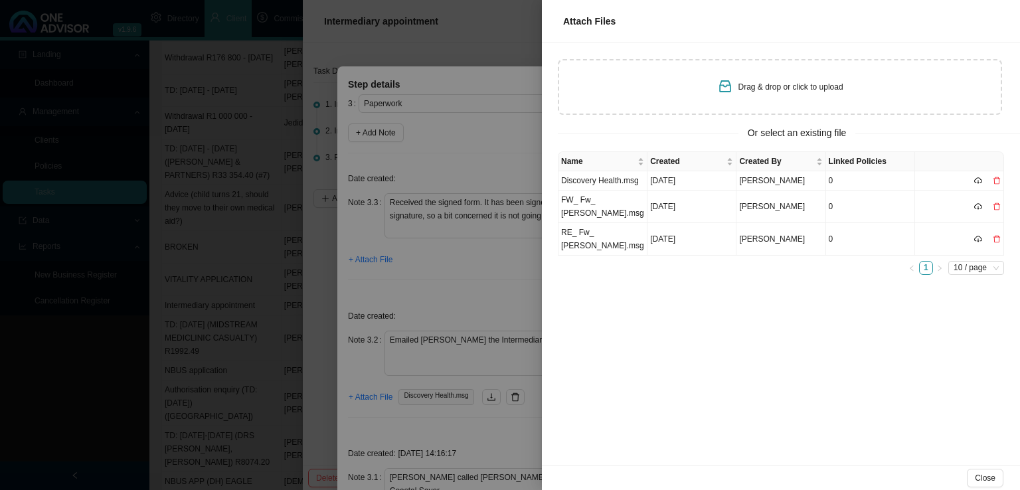
click at [804, 85] on span "Drag & drop or click to upload" at bounding box center [790, 86] width 105 height 9
click at [833, 373] on div "Name Created Created By Linked Policies Discovery Health.msg [DATE] [PERSON_NAM…" at bounding box center [781, 308] width 478 height 314
click at [990, 482] on span "Close" at bounding box center [985, 478] width 21 height 13
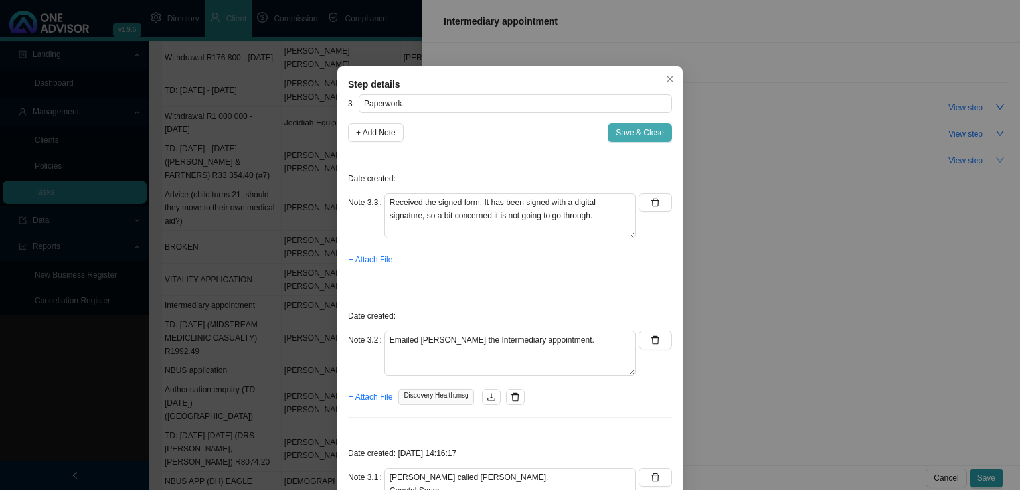
click at [618, 132] on span "Save & Close" at bounding box center [640, 132] width 48 height 13
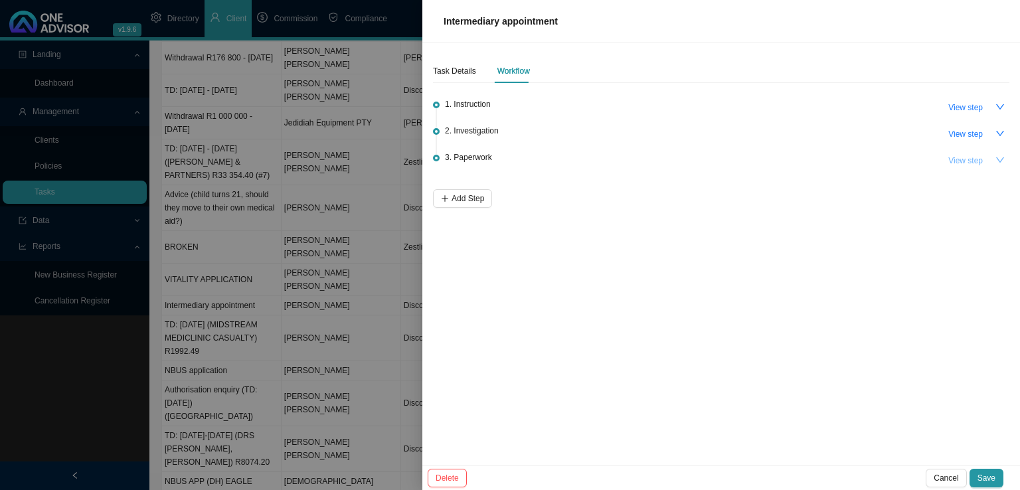
click at [970, 159] on span "View step" at bounding box center [965, 160] width 35 height 13
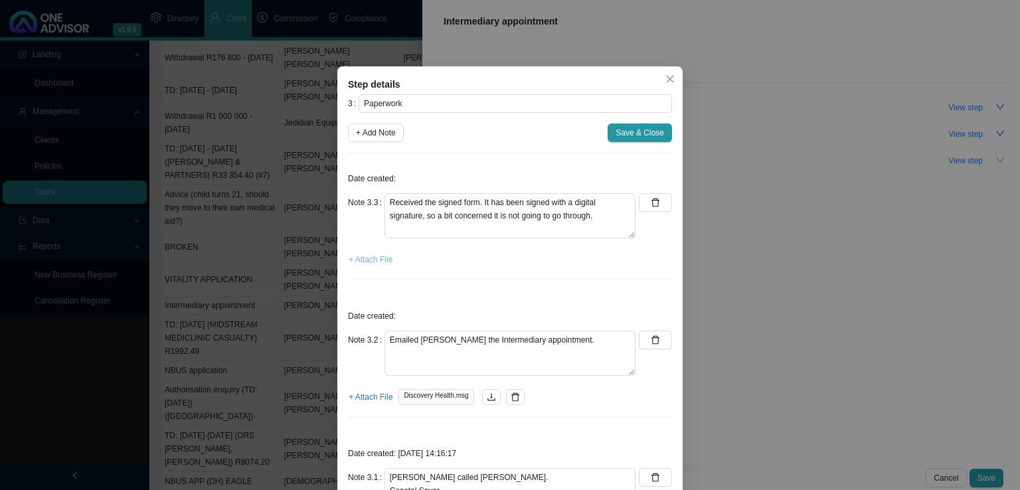
click at [369, 257] on span "+ Attach File" at bounding box center [371, 259] width 44 height 13
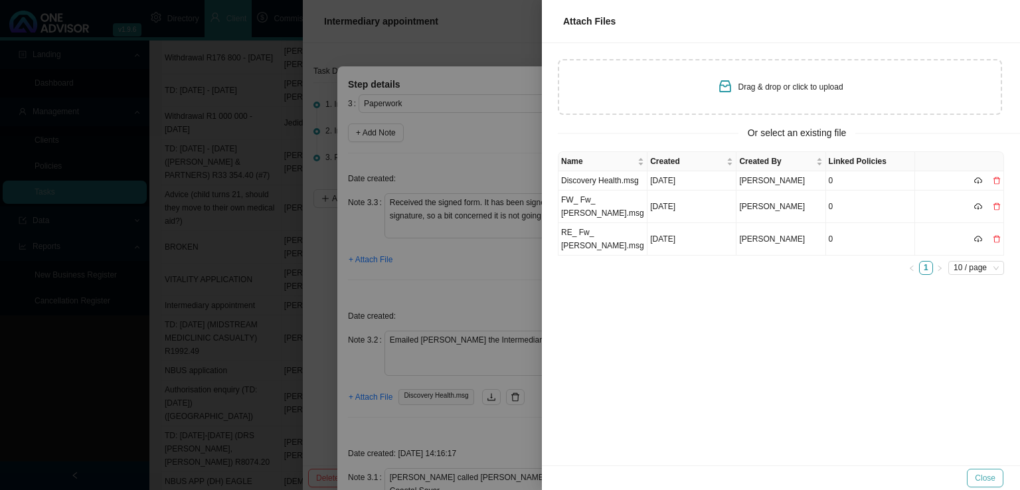
click at [983, 476] on span "Close" at bounding box center [985, 478] width 21 height 13
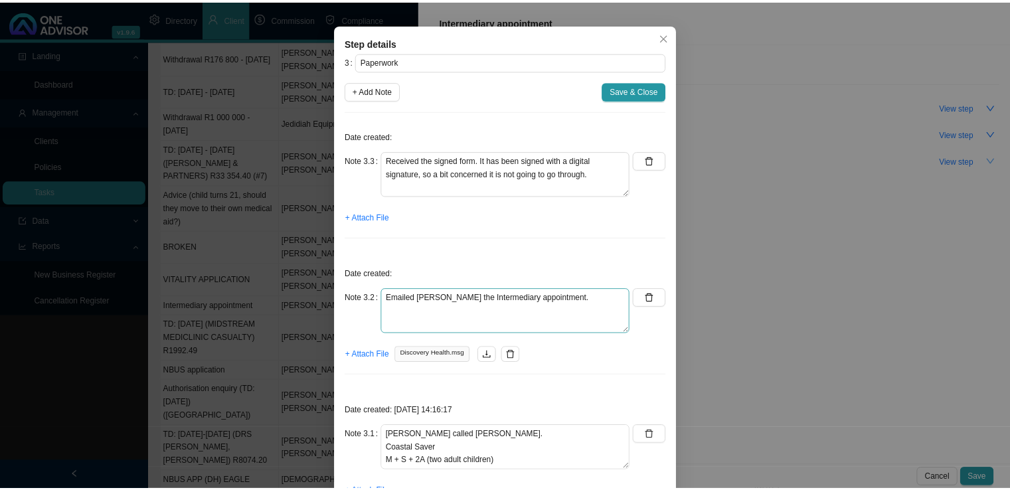
scroll to position [106, 0]
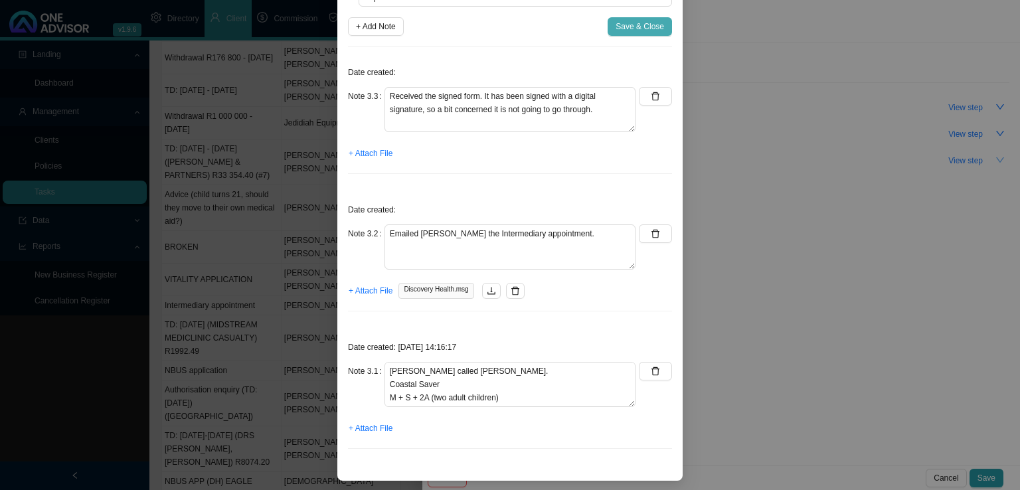
click at [645, 17] on button "Save & Close" at bounding box center [640, 26] width 64 height 19
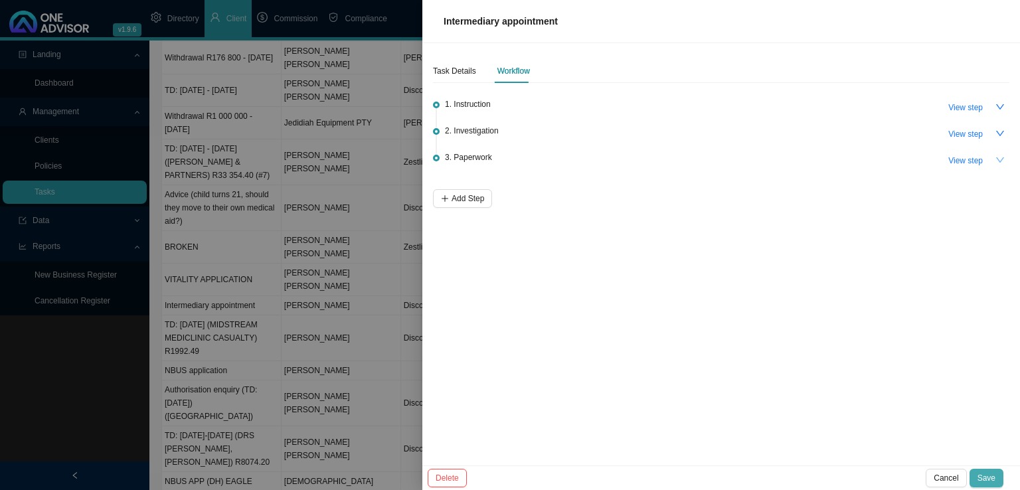
click at [986, 468] on div "Intermediary appointment Task Details Workflow 1. Instruction View step 2. Inve…" at bounding box center [721, 245] width 598 height 490
click at [995, 469] on button "Save" at bounding box center [987, 478] width 34 height 19
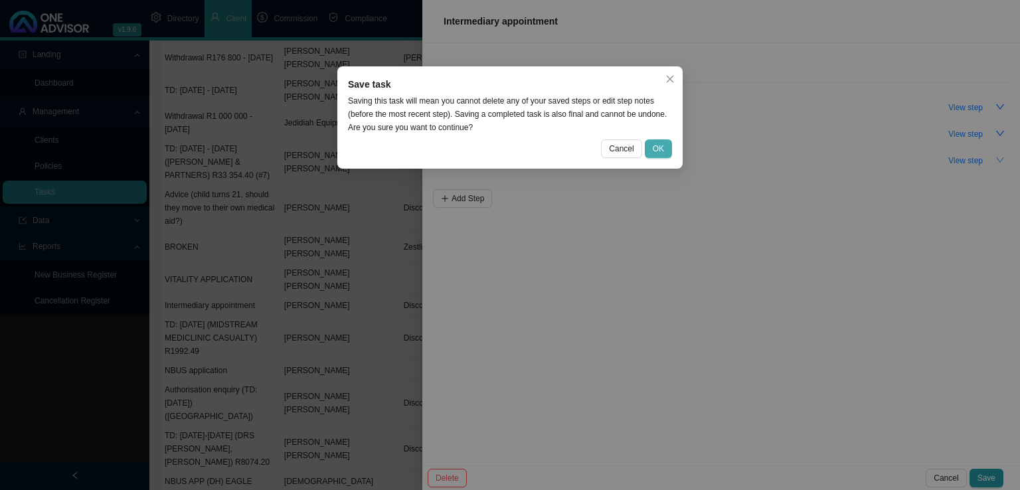
click at [655, 147] on span "OK" at bounding box center [658, 148] width 11 height 13
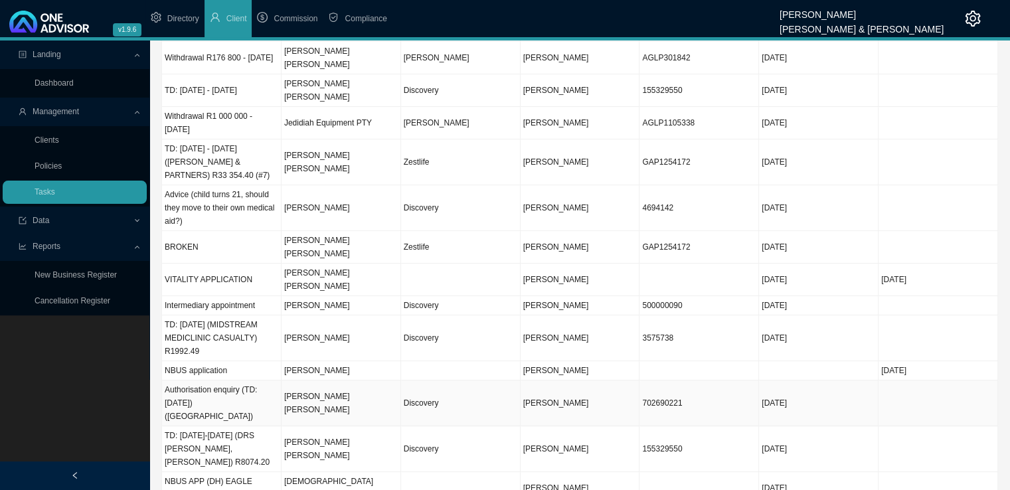
scroll to position [133, 0]
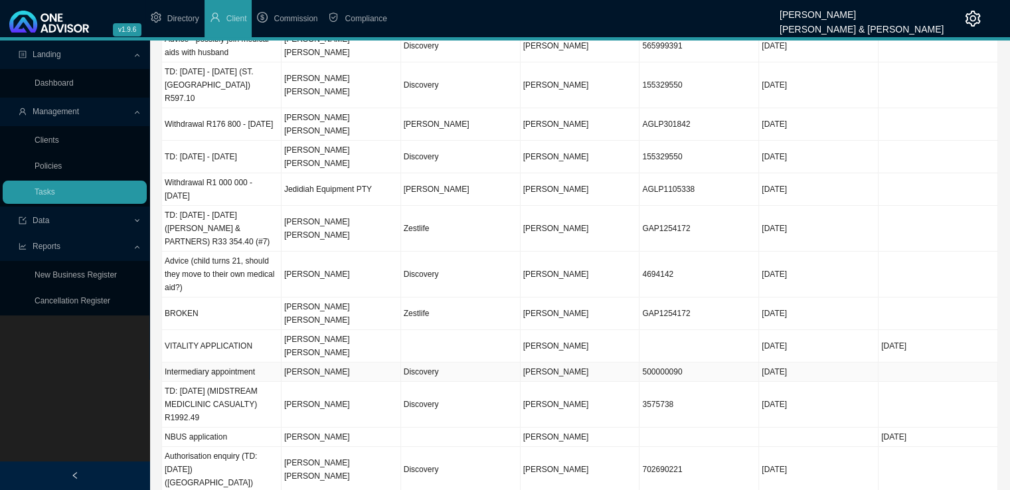
click at [339, 363] on td "[PERSON_NAME]" at bounding box center [342, 372] width 120 height 19
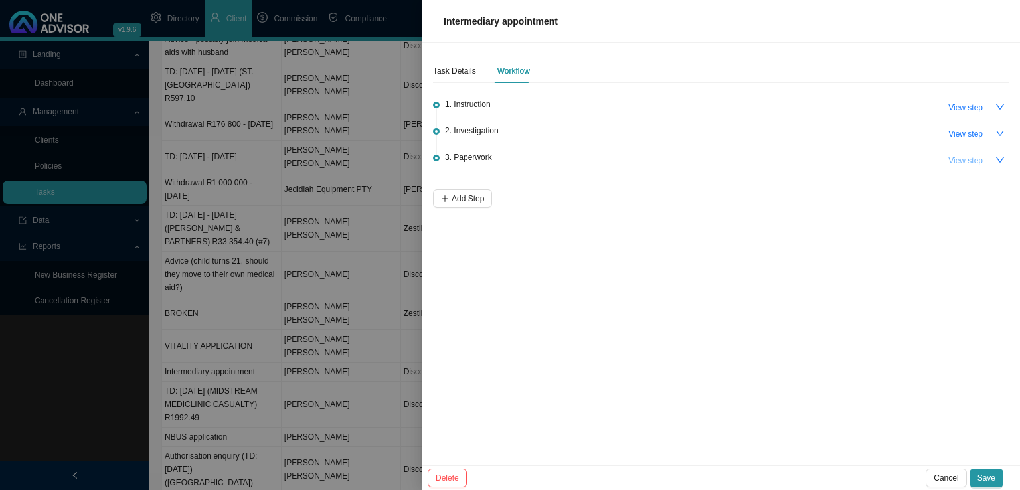
click at [962, 165] on span "View step" at bounding box center [965, 160] width 35 height 13
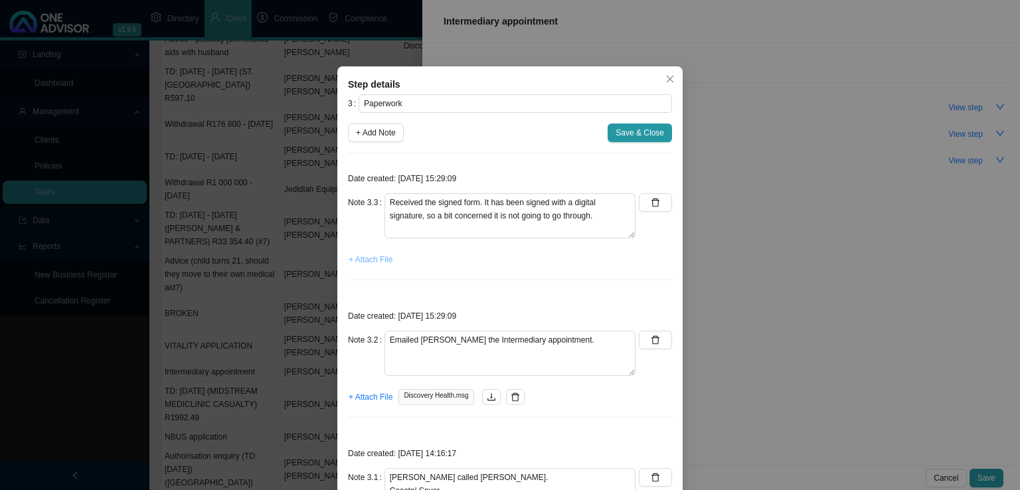
click at [365, 256] on span "+ Attach File" at bounding box center [371, 259] width 44 height 13
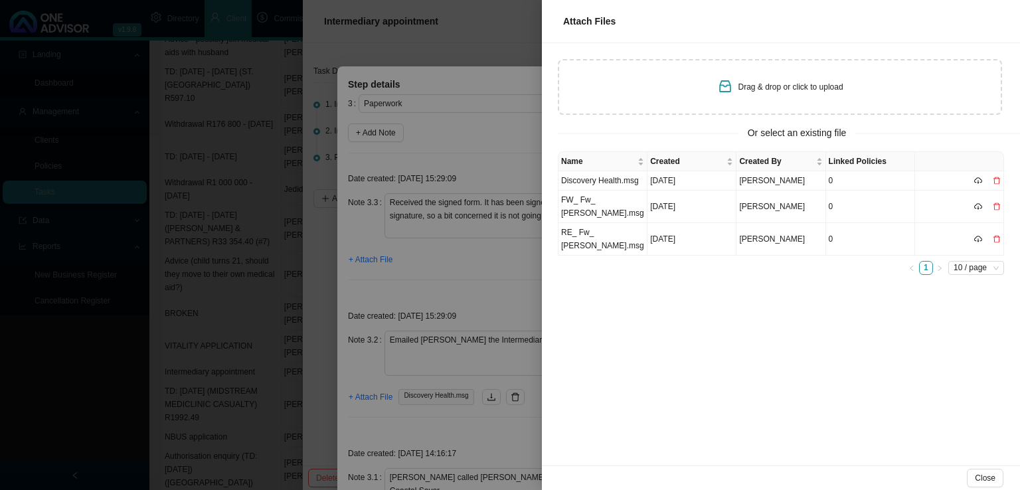
click at [742, 94] on div "Drag & drop or click to upload" at bounding box center [780, 87] width 126 height 19
click at [687, 384] on div "Name Created Created By Linked Policies Discovery Health.msg [DATE] [PERSON_NAM…" at bounding box center [781, 308] width 478 height 314
click at [988, 474] on span "Close" at bounding box center [985, 478] width 21 height 13
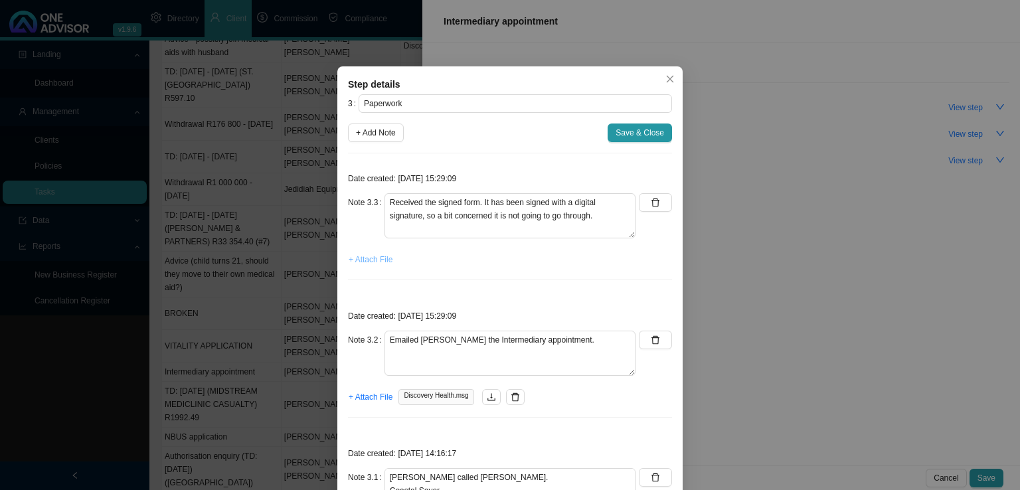
click at [355, 256] on span "+ Attach File" at bounding box center [371, 259] width 44 height 13
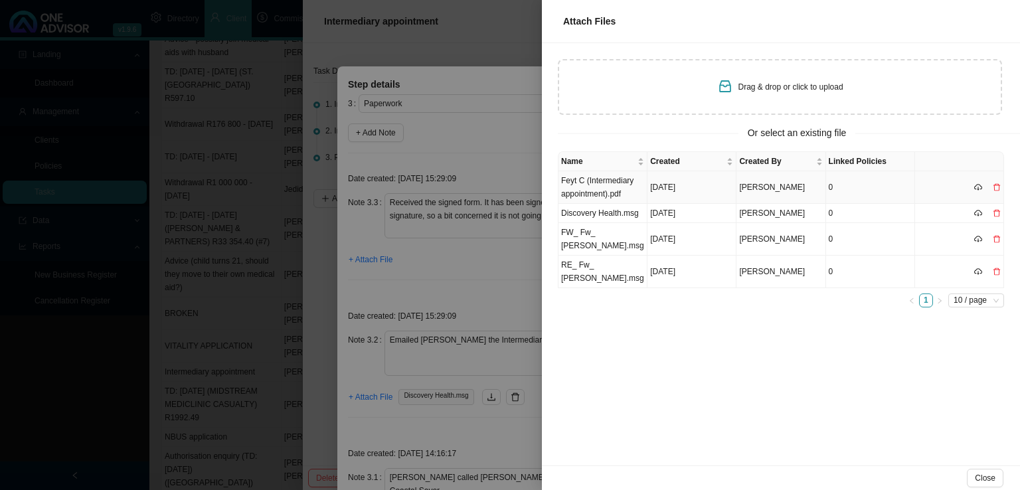
click at [611, 195] on td "Feyt C (Intermediary appointment).pdf" at bounding box center [603, 187] width 89 height 33
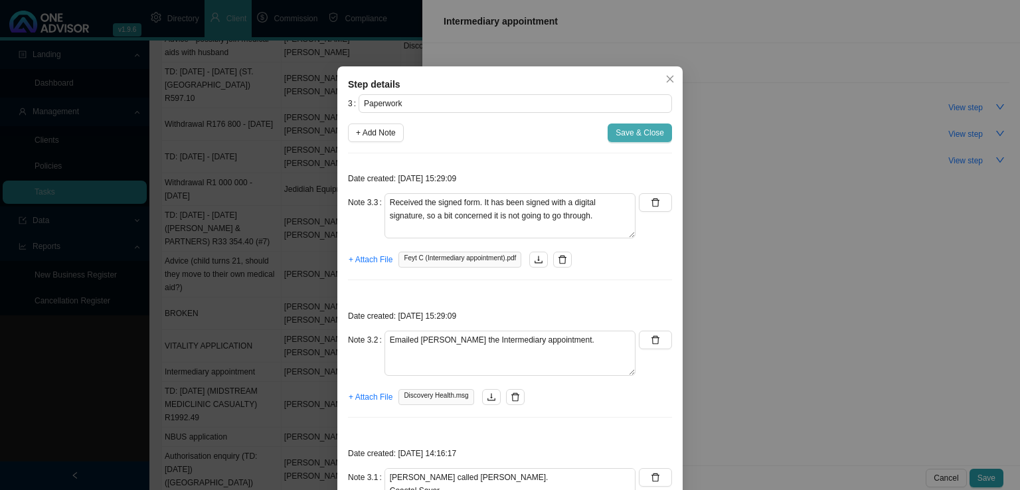
click at [644, 131] on span "Save & Close" at bounding box center [640, 132] width 48 height 13
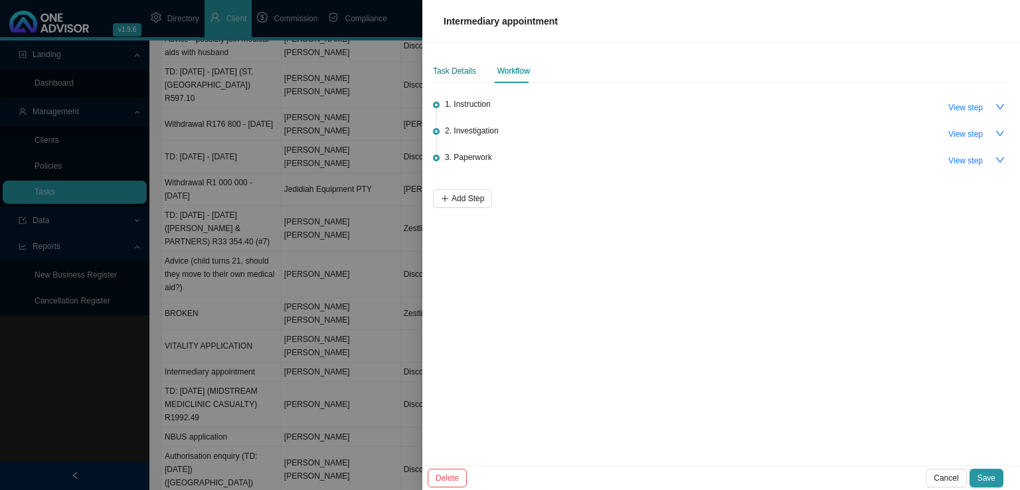
click at [462, 69] on div "Task Details" at bounding box center [454, 70] width 43 height 13
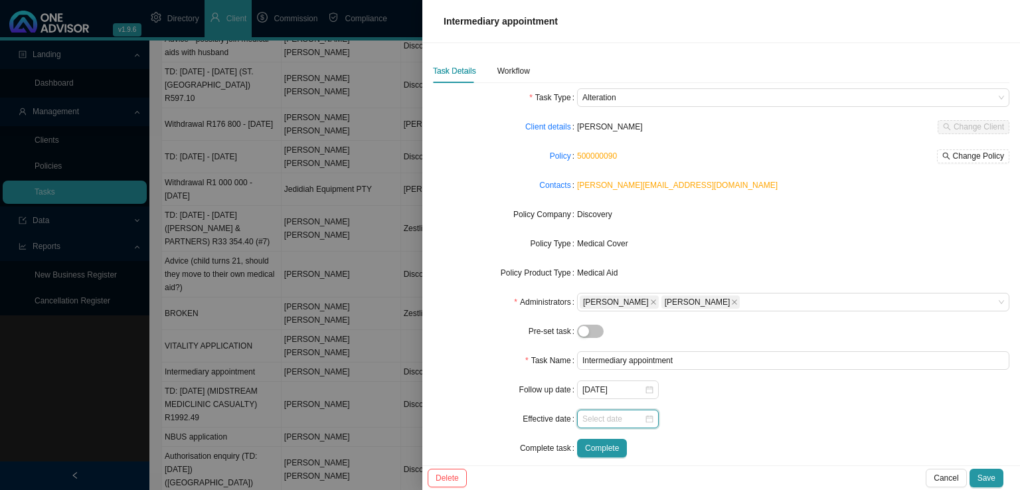
click at [611, 418] on input at bounding box center [613, 418] width 62 height 13
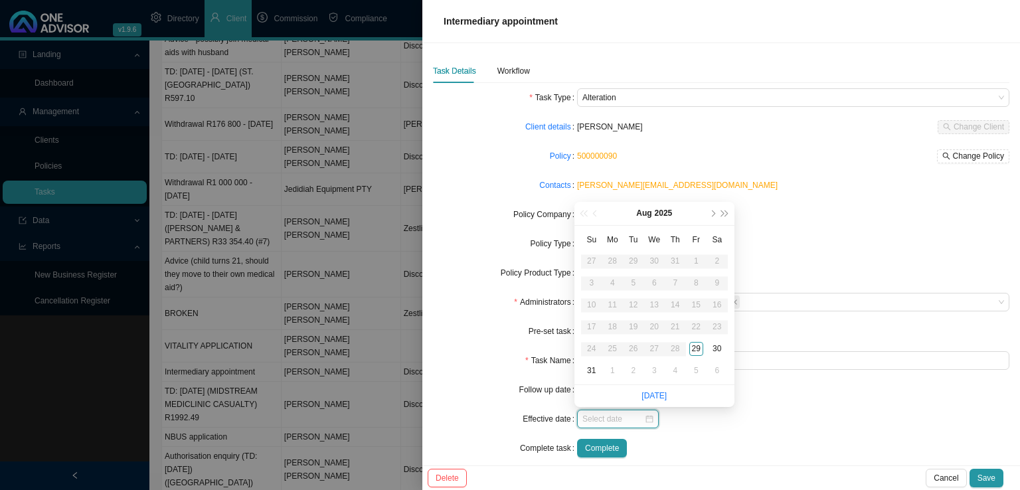
type input "[DATE]"
click at [715, 210] on button "next-year" at bounding box center [712, 213] width 13 height 23
type input "[DATE]"
click at [654, 343] on div "1" at bounding box center [654, 349] width 14 height 14
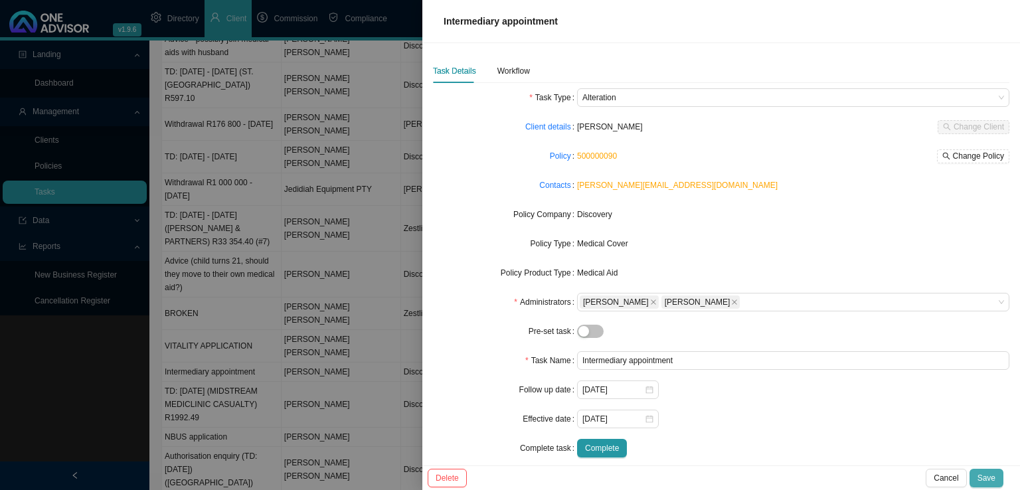
click at [995, 477] on span "Save" at bounding box center [987, 478] width 18 height 13
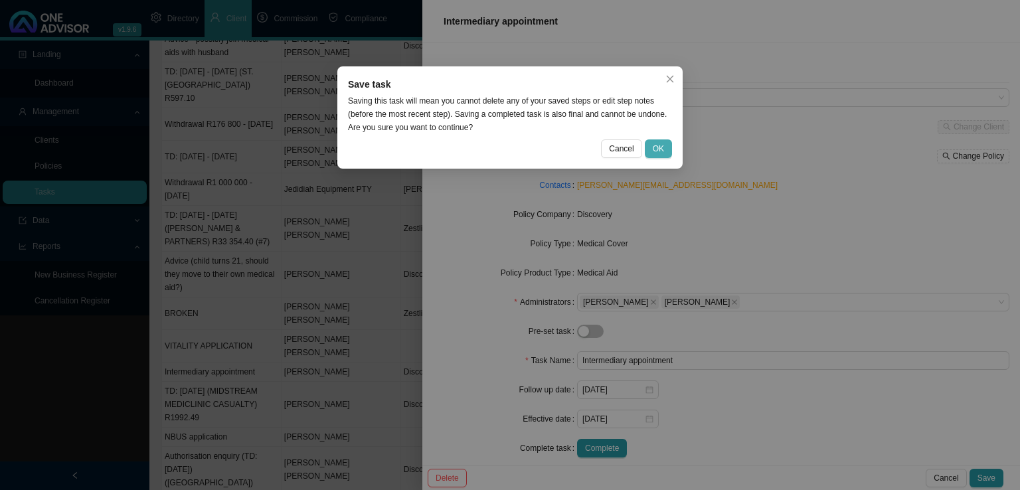
click at [661, 147] on span "OK" at bounding box center [658, 148] width 11 height 13
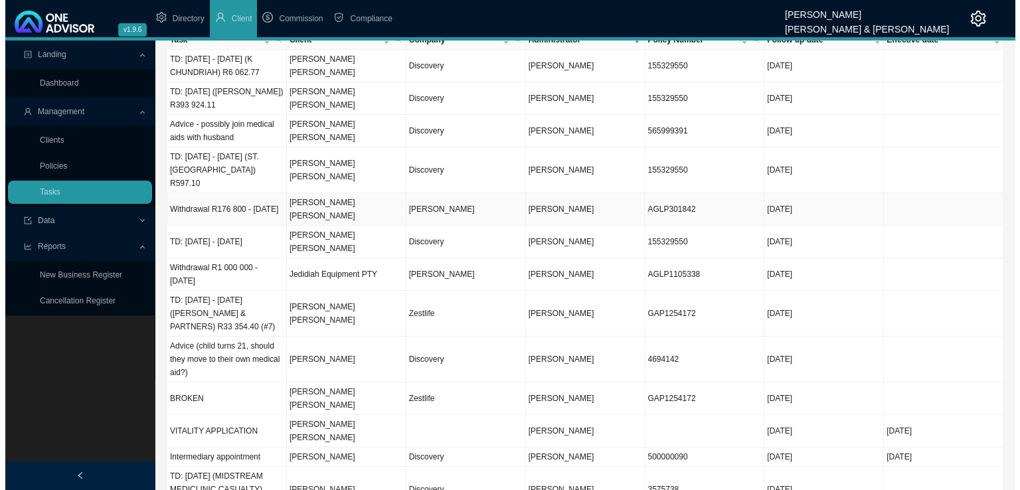
scroll to position [0, 0]
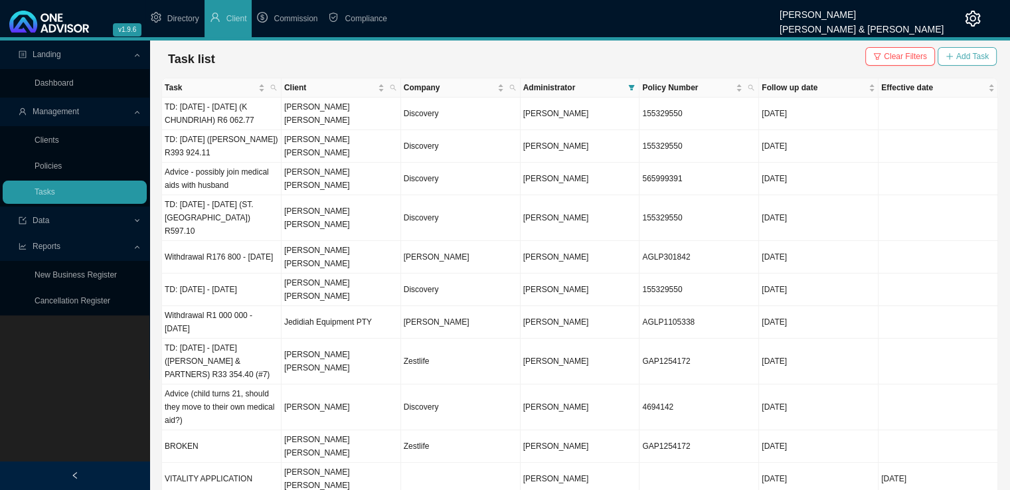
click at [965, 48] on button "Add Task" at bounding box center [967, 56] width 59 height 19
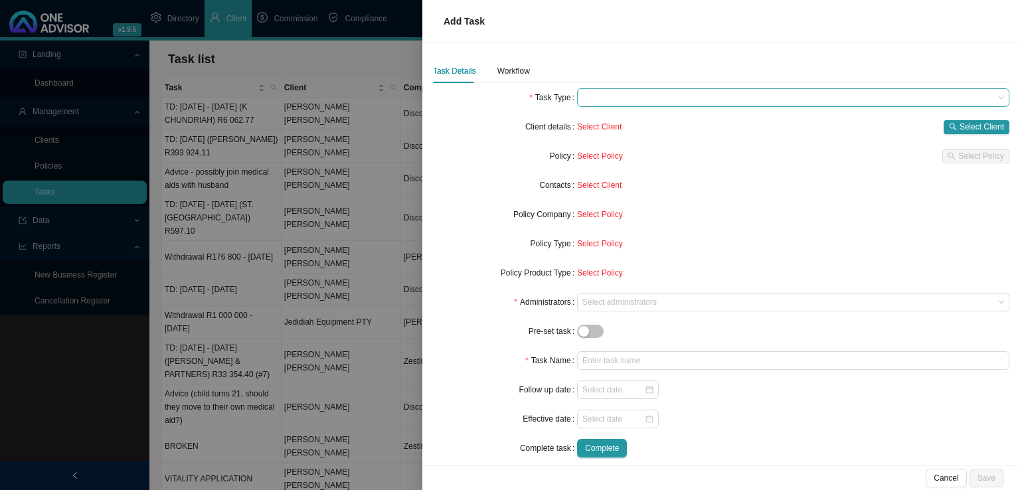
click at [592, 91] on span at bounding box center [793, 97] width 422 height 17
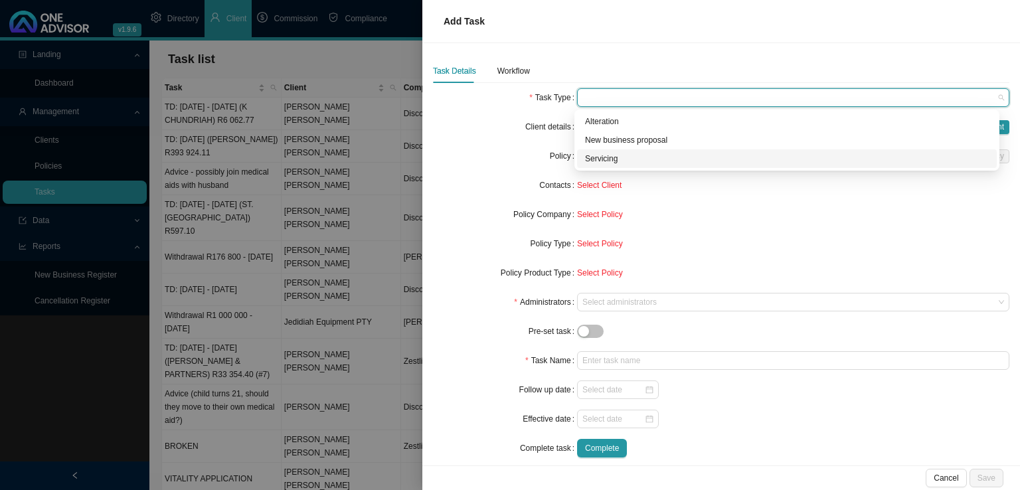
click at [595, 154] on div "Servicing" at bounding box center [787, 158] width 404 height 13
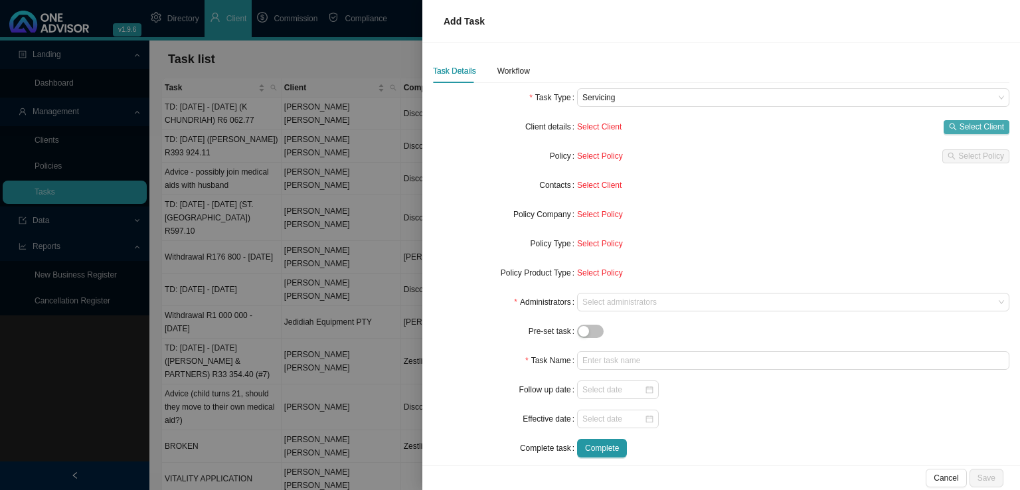
click at [970, 122] on span "Select Client" at bounding box center [982, 126] width 44 height 13
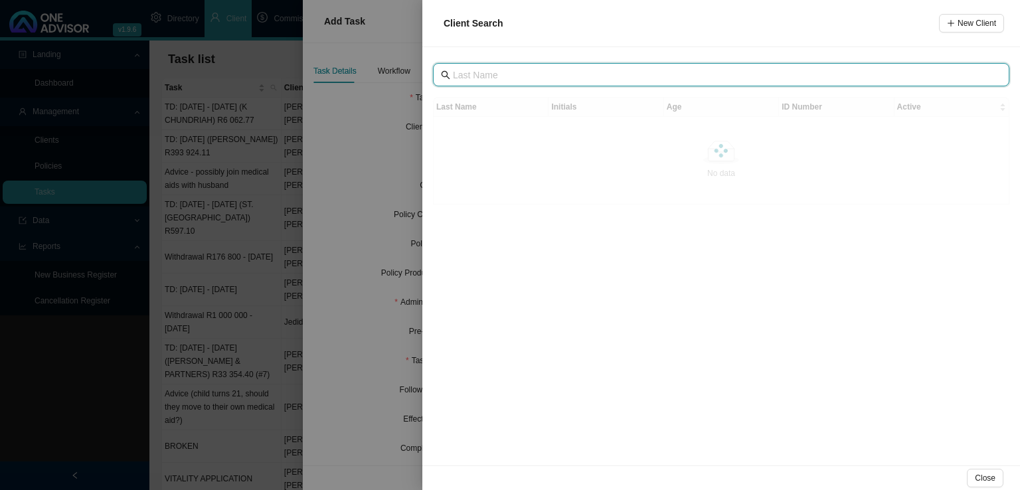
click at [469, 74] on input "text" at bounding box center [722, 75] width 539 height 15
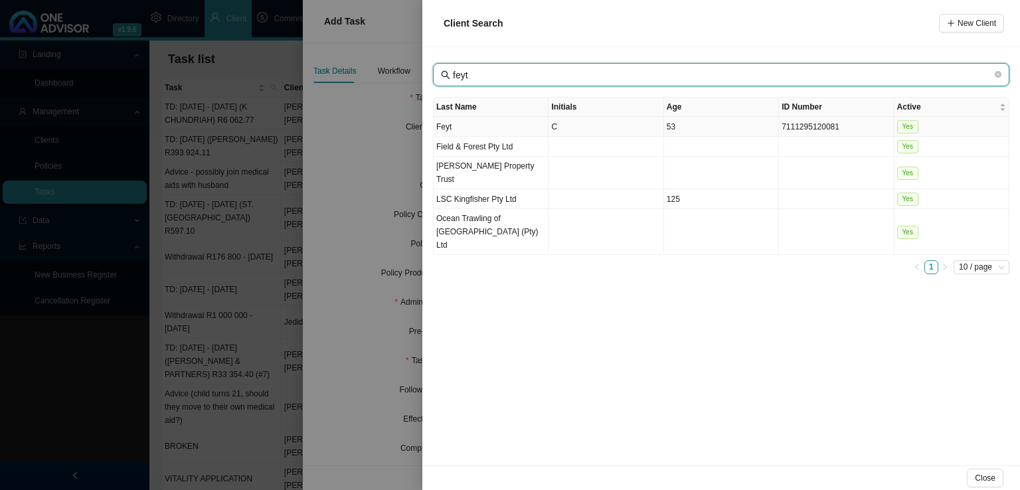
type input "feyt"
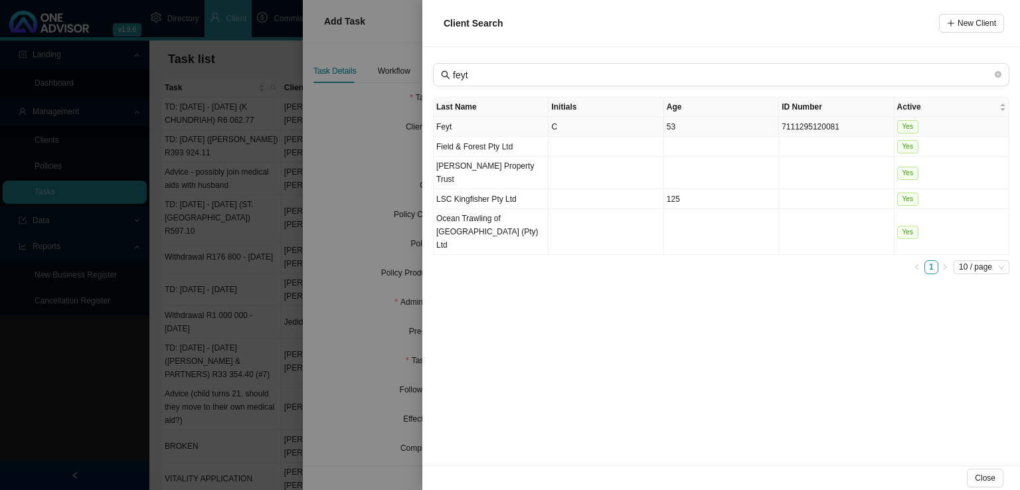
click at [491, 126] on td "Feyt" at bounding box center [491, 127] width 115 height 20
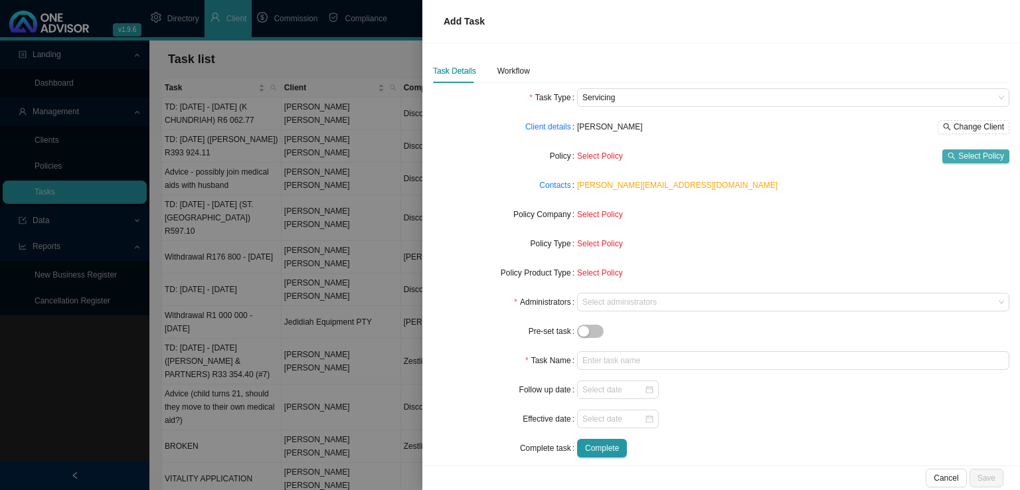
click at [959, 152] on span "Select Policy" at bounding box center [981, 155] width 46 height 13
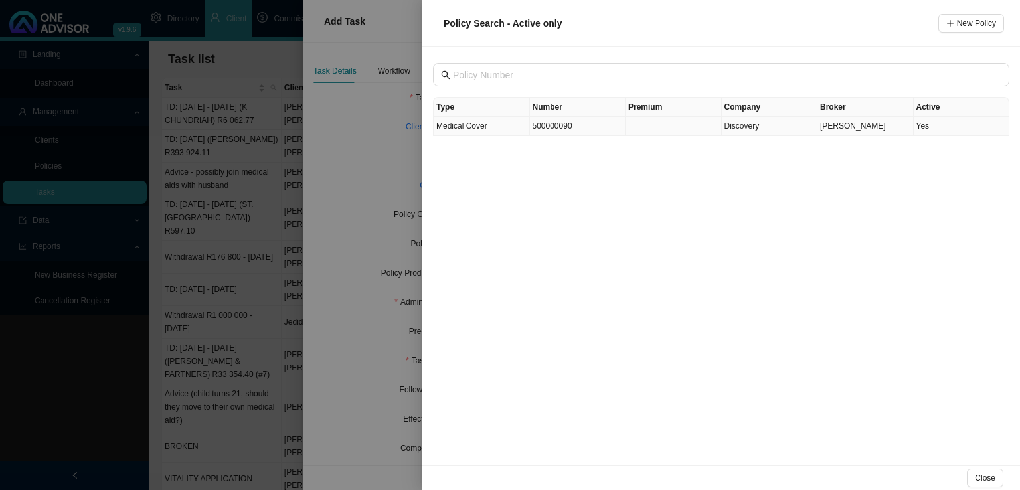
click at [542, 126] on td "500000090" at bounding box center [578, 126] width 96 height 19
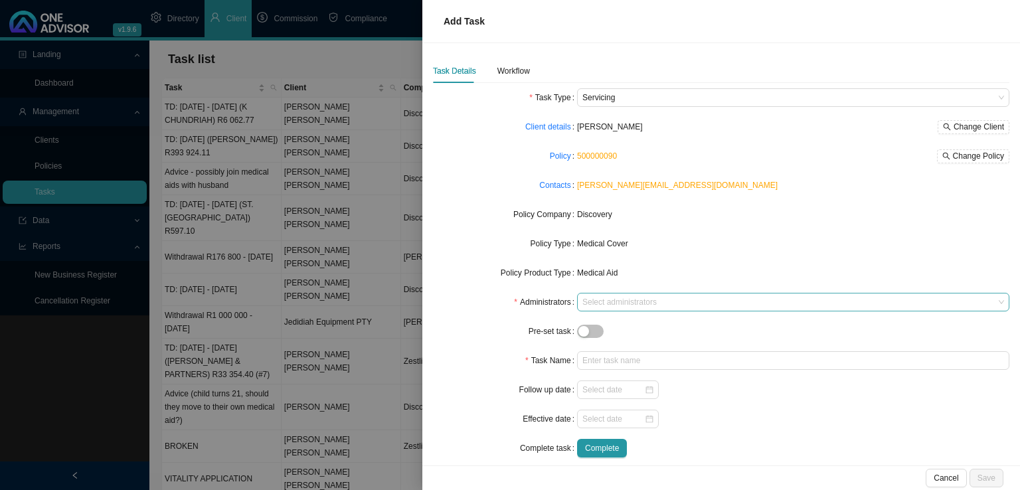
click at [590, 302] on div at bounding box center [787, 303] width 414 height 10
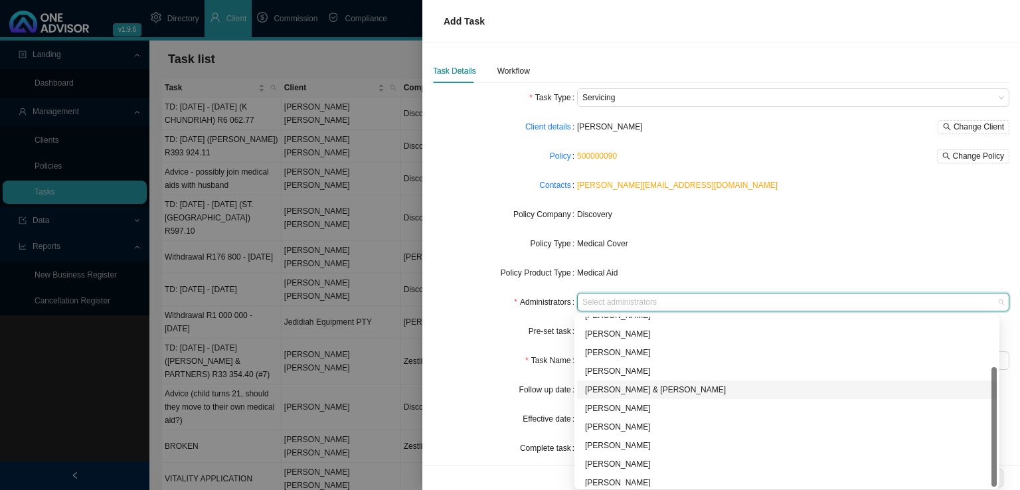
scroll to position [72, 0]
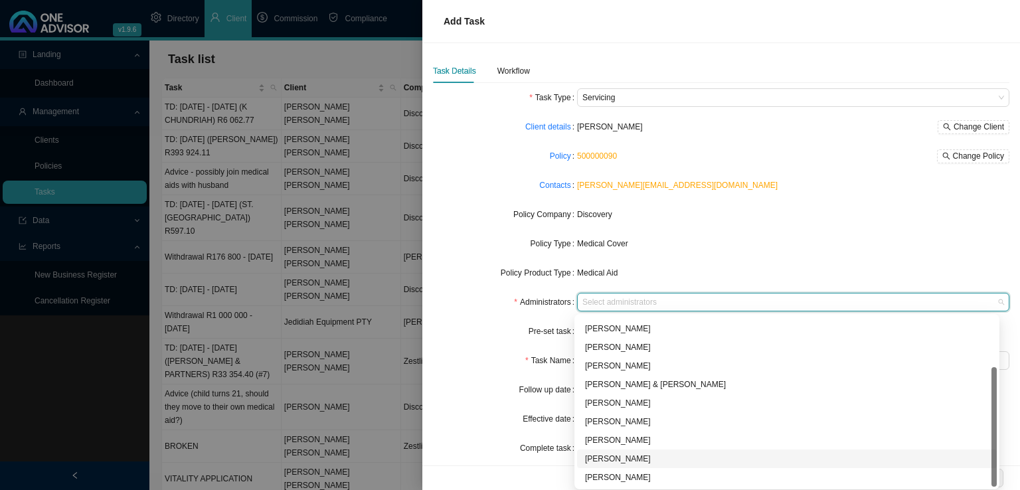
click at [602, 456] on div "[PERSON_NAME]" at bounding box center [787, 458] width 404 height 13
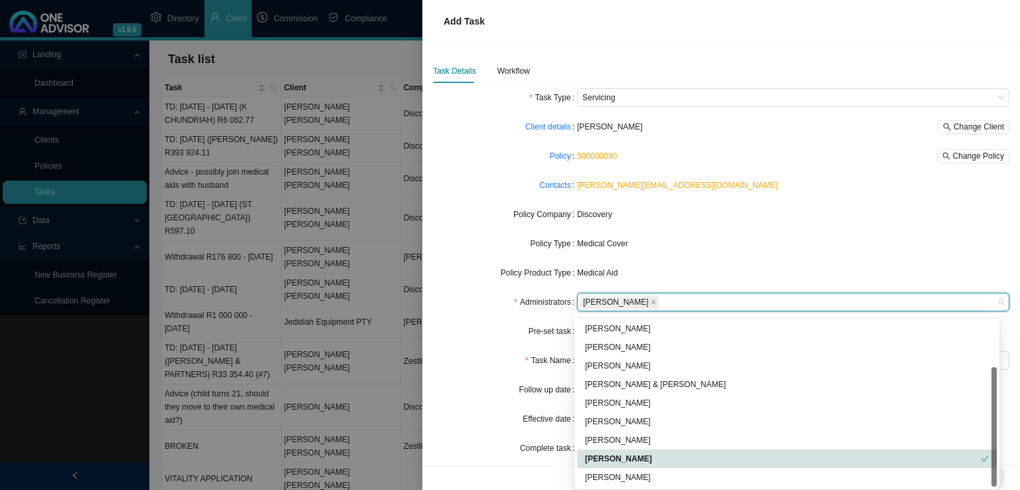
click at [754, 253] on form "Task Type Servicing Client details [PERSON_NAME] Change Client Policy 500000090…" at bounding box center [721, 272] width 576 height 369
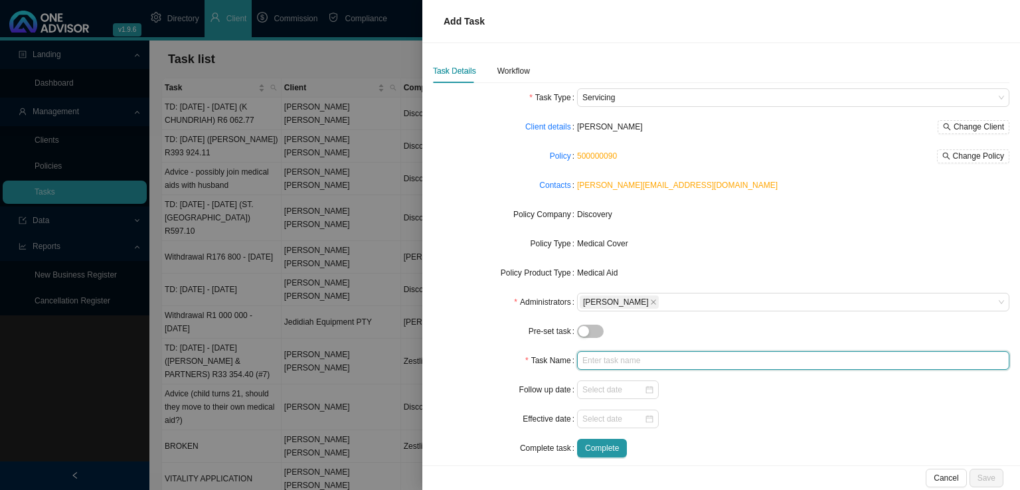
click at [587, 365] on input "text" at bounding box center [793, 360] width 432 height 19
type input "Third Party Consent [DATE]-[DATE]"
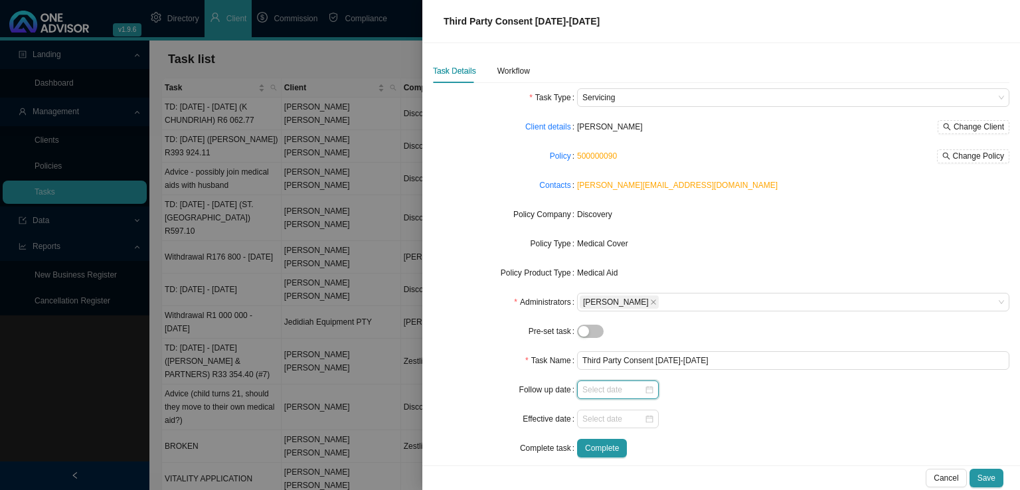
click at [602, 383] on input at bounding box center [613, 389] width 62 height 13
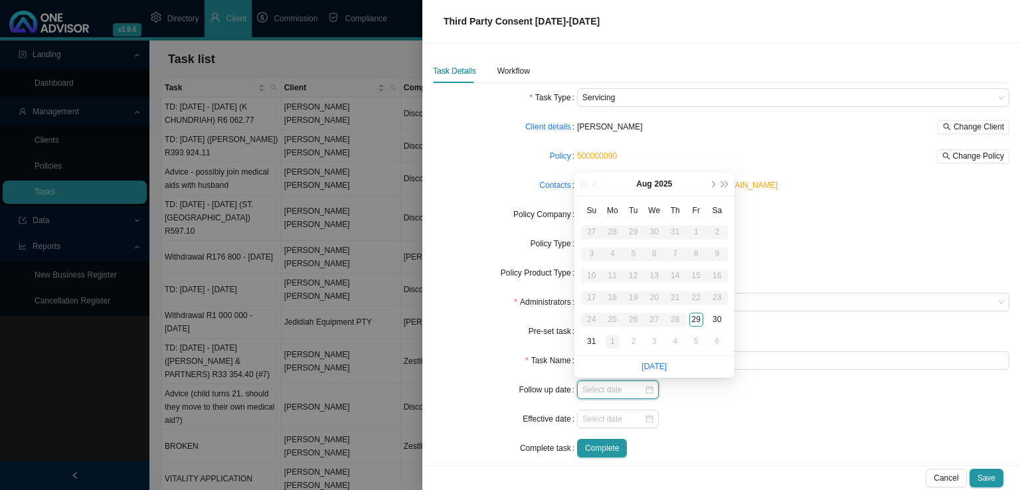
type input "[DATE]"
click at [617, 345] on div "1" at bounding box center [613, 342] width 14 height 14
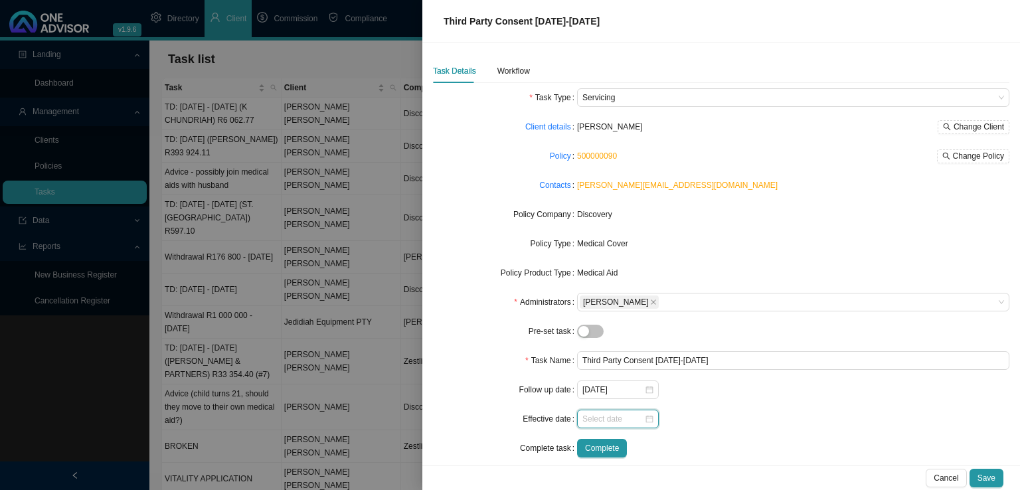
click at [598, 416] on input at bounding box center [613, 418] width 62 height 13
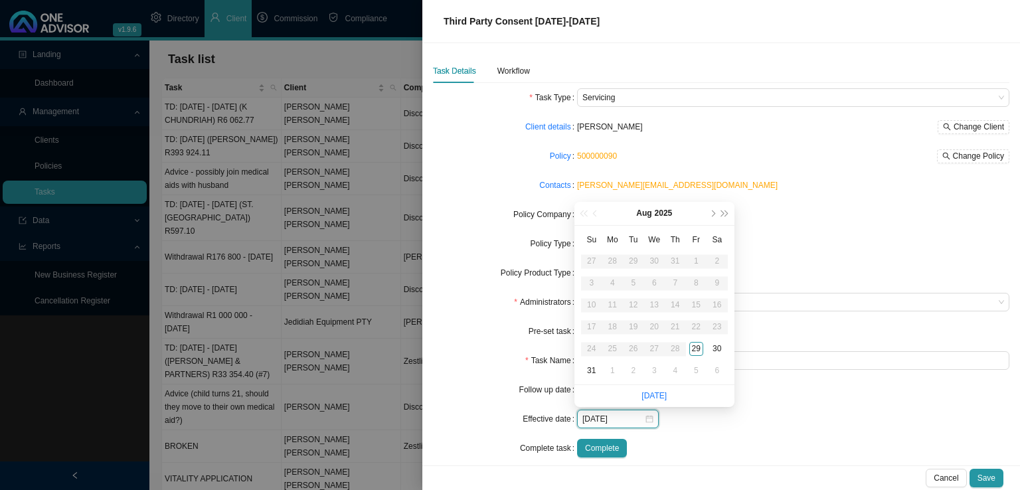
type input "[DATE]"
click at [697, 345] on div "29" at bounding box center [696, 349] width 14 height 14
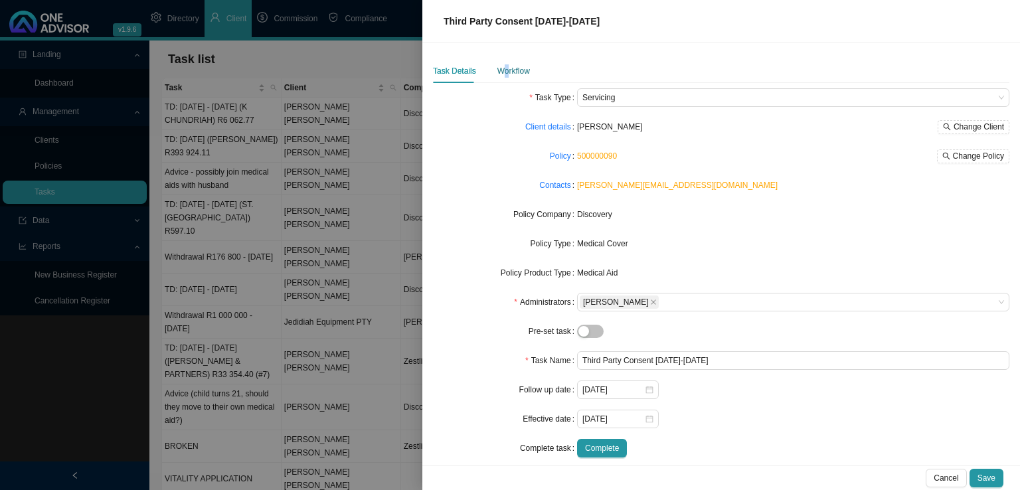
click at [505, 70] on div "Workflow" at bounding box center [513, 70] width 33 height 13
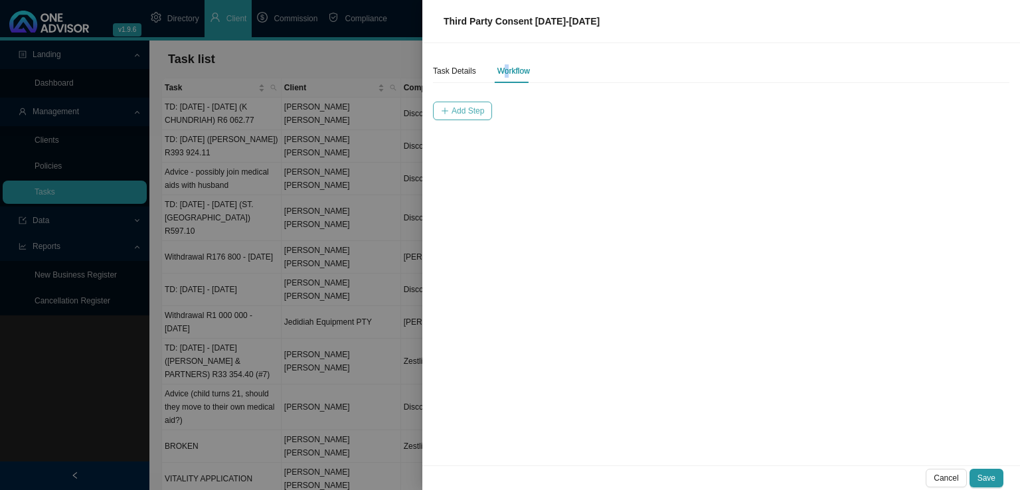
click at [468, 110] on span "Add Step" at bounding box center [468, 110] width 33 height 13
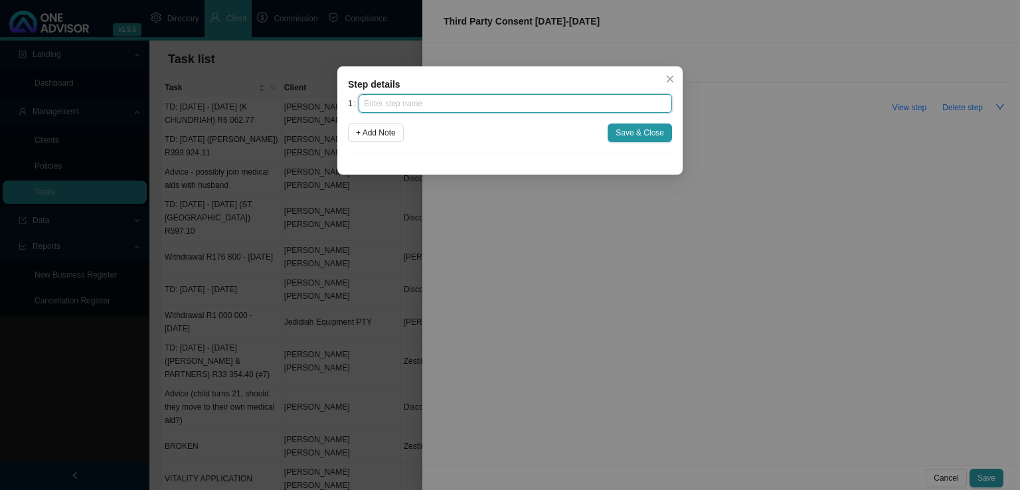
click at [422, 102] on input "text" at bounding box center [515, 103] width 313 height 19
type input "Instruction"
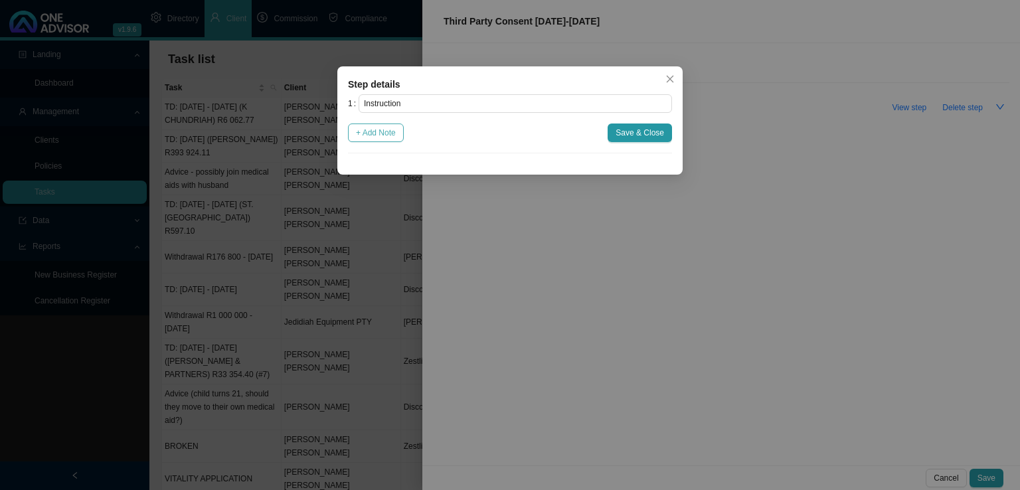
click at [377, 127] on span "+ Add Note" at bounding box center [376, 132] width 40 height 13
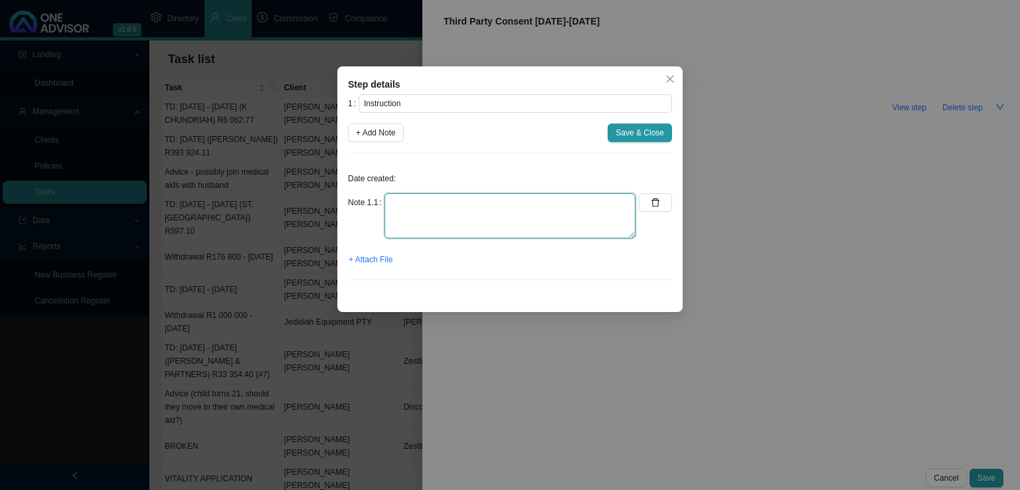
click at [416, 218] on textarea at bounding box center [510, 215] width 251 height 45
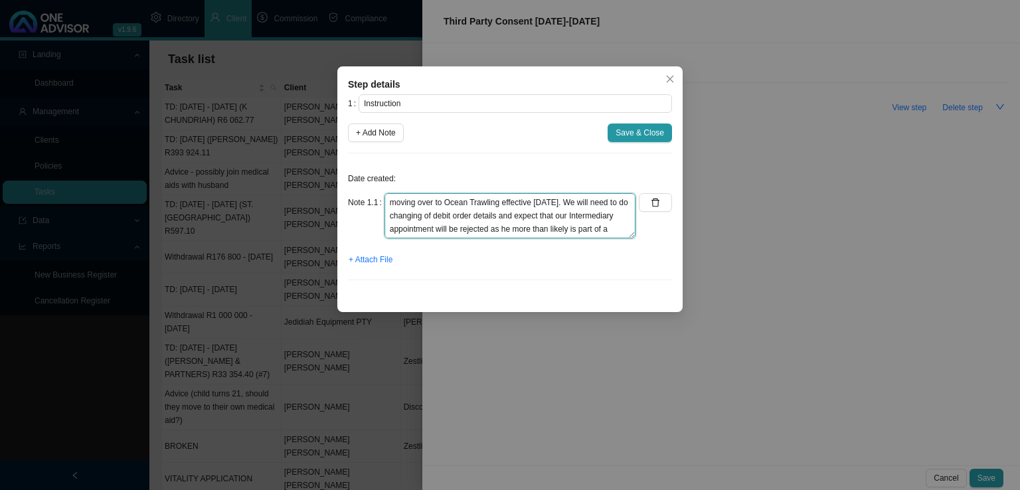
scroll to position [23, 0]
type textarea "[PERSON_NAME] spoke to [PERSON_NAME]. He is going to be moving over to Ocean Tr…"
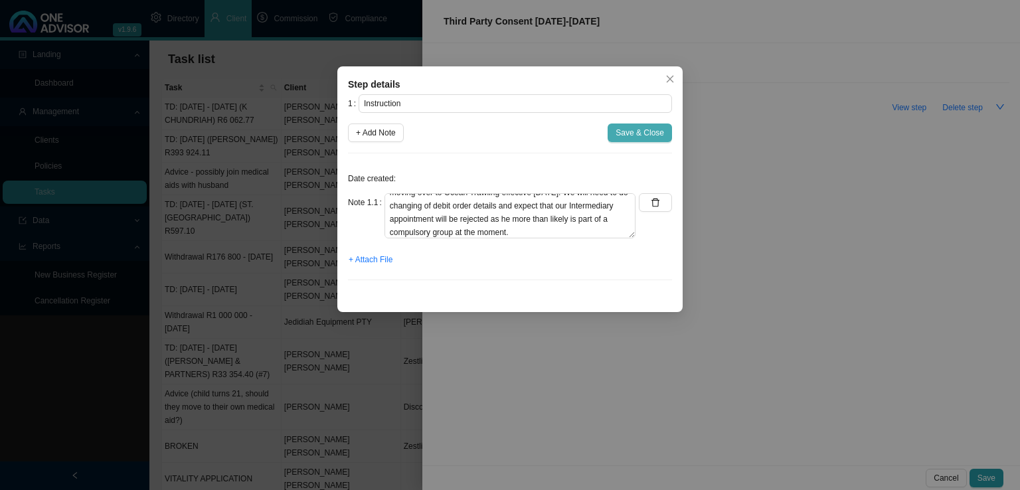
click at [653, 131] on span "Save & Close" at bounding box center [640, 132] width 48 height 13
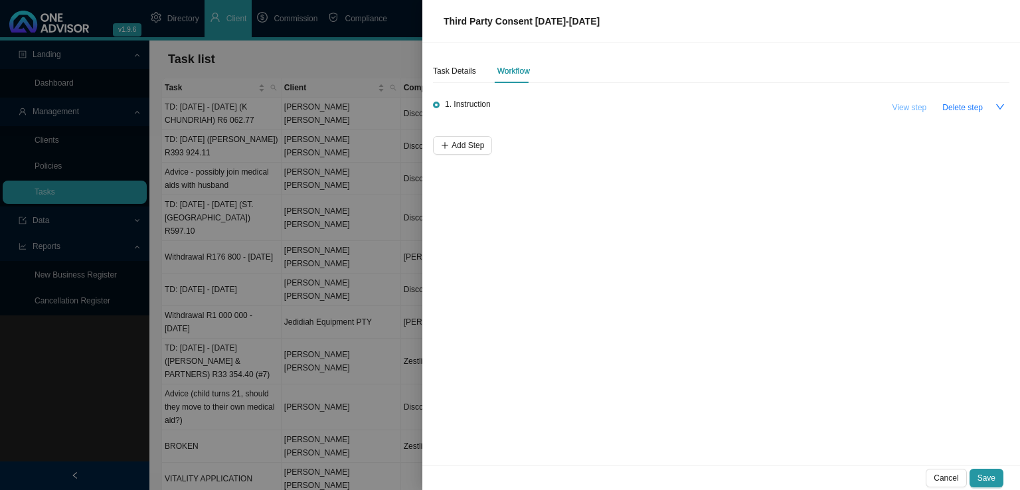
click at [903, 112] on span "View step" at bounding box center [909, 107] width 35 height 13
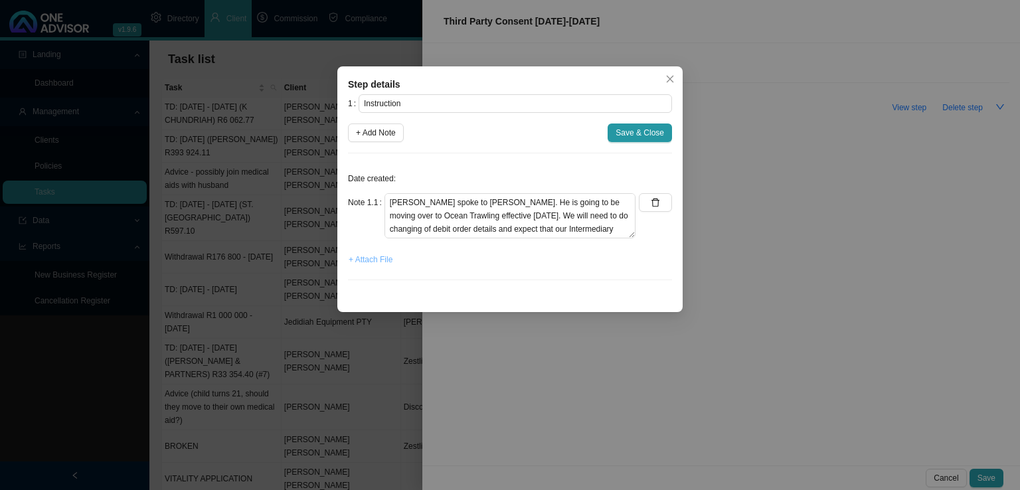
click at [376, 262] on span "+ Attach File" at bounding box center [371, 259] width 44 height 13
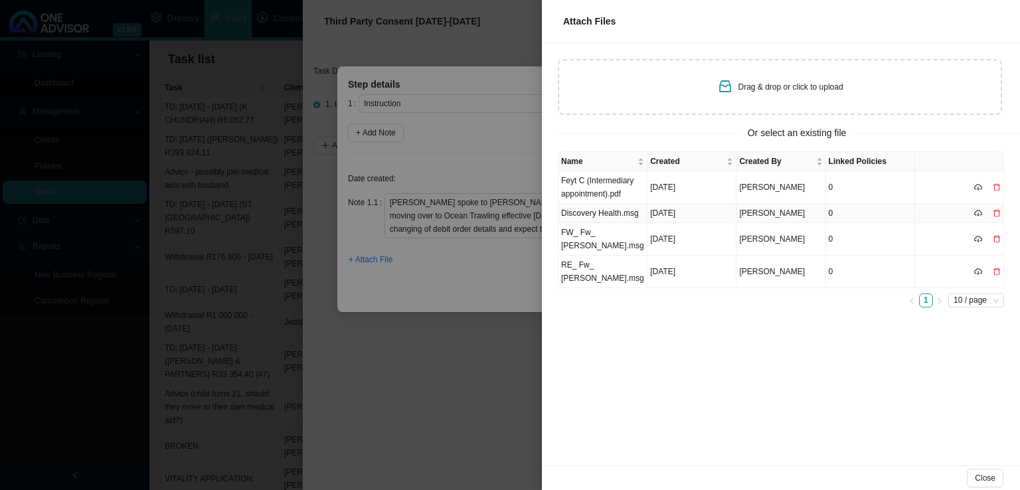
click at [612, 213] on td "Discovery Health.msg" at bounding box center [603, 213] width 89 height 19
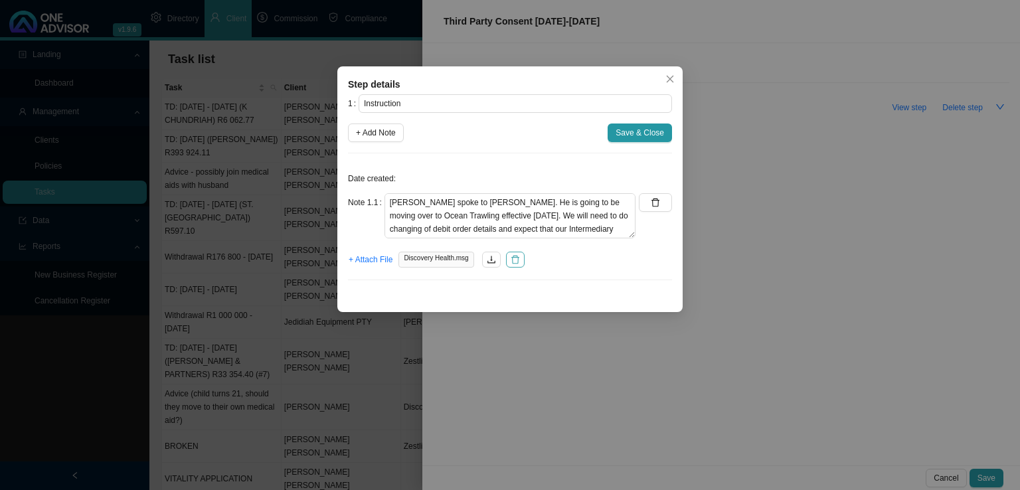
click at [515, 259] on icon "delete" at bounding box center [515, 259] width 9 height 9
click at [384, 262] on span "+ Attach File" at bounding box center [371, 259] width 44 height 13
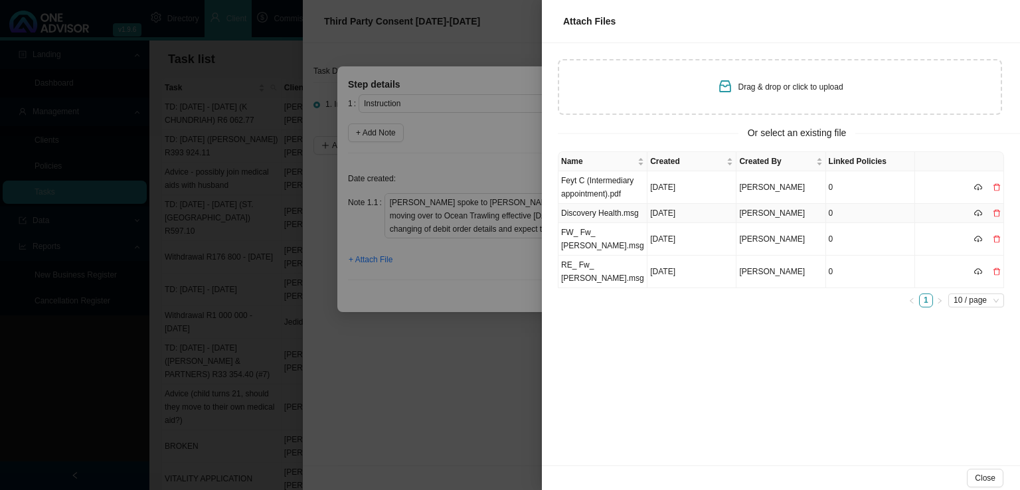
click at [598, 213] on td "Discovery Health.msg" at bounding box center [603, 213] width 89 height 19
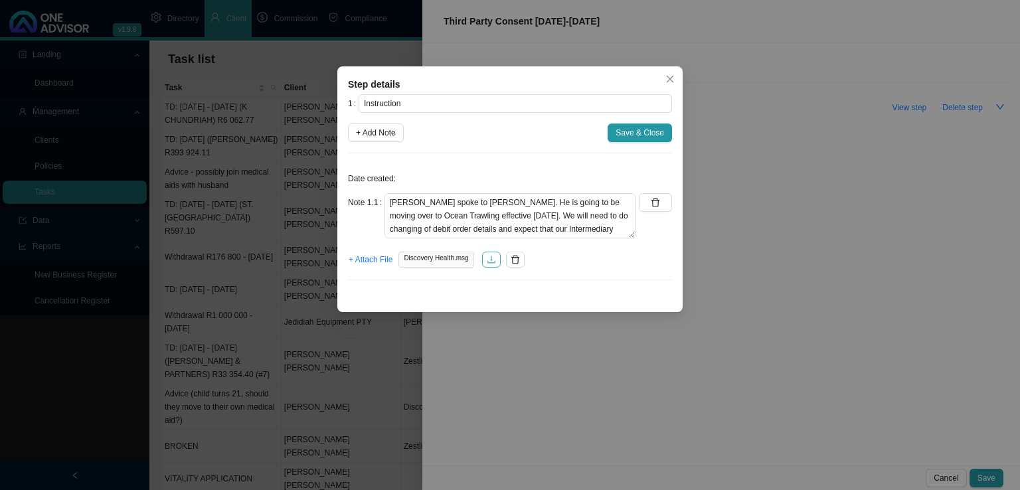
click at [487, 255] on icon "download" at bounding box center [491, 259] width 9 height 9
click at [501, 264] on div "Discovery Health.msg" at bounding box center [461, 260] width 126 height 16
click at [517, 261] on icon "delete" at bounding box center [515, 259] width 9 height 9
click at [647, 127] on span "Save & Close" at bounding box center [640, 132] width 48 height 13
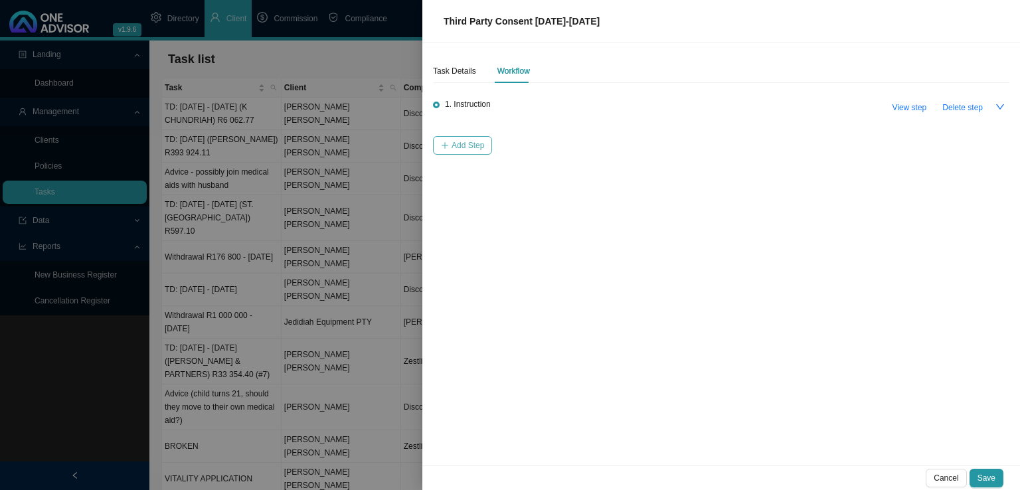
click at [490, 149] on button "Add Step" at bounding box center [462, 145] width 59 height 19
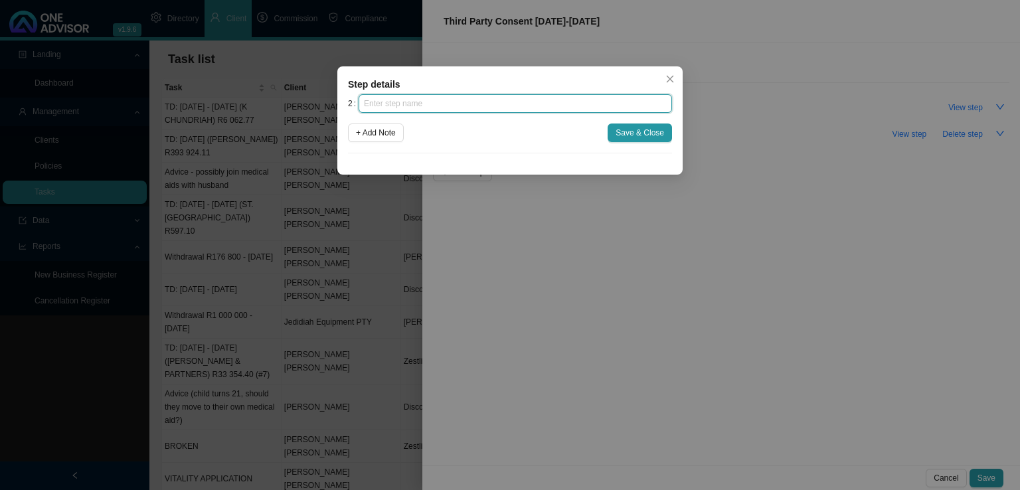
click at [434, 99] on input "text" at bounding box center [515, 103] width 313 height 19
type input "Investigation"
click at [388, 129] on span "+ Add Note" at bounding box center [376, 132] width 40 height 13
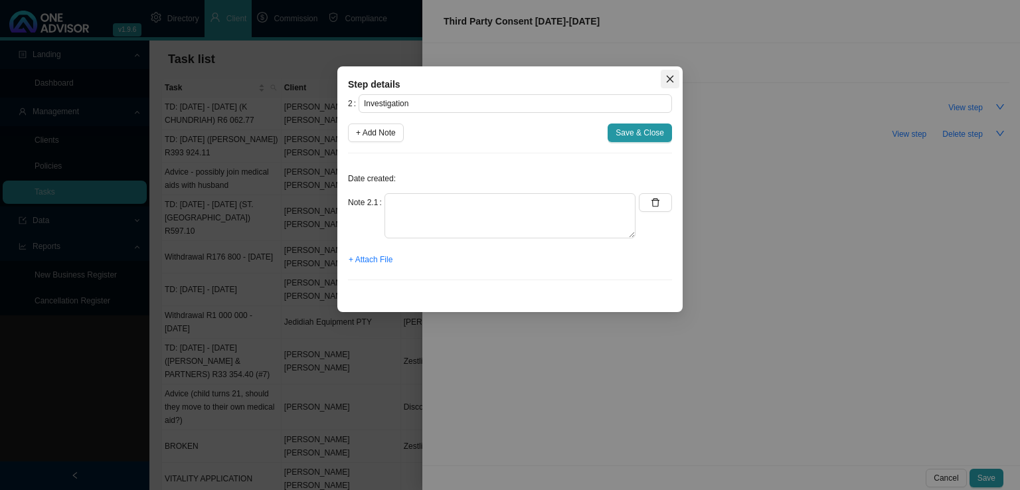
click at [670, 76] on icon "close" at bounding box center [669, 78] width 9 height 9
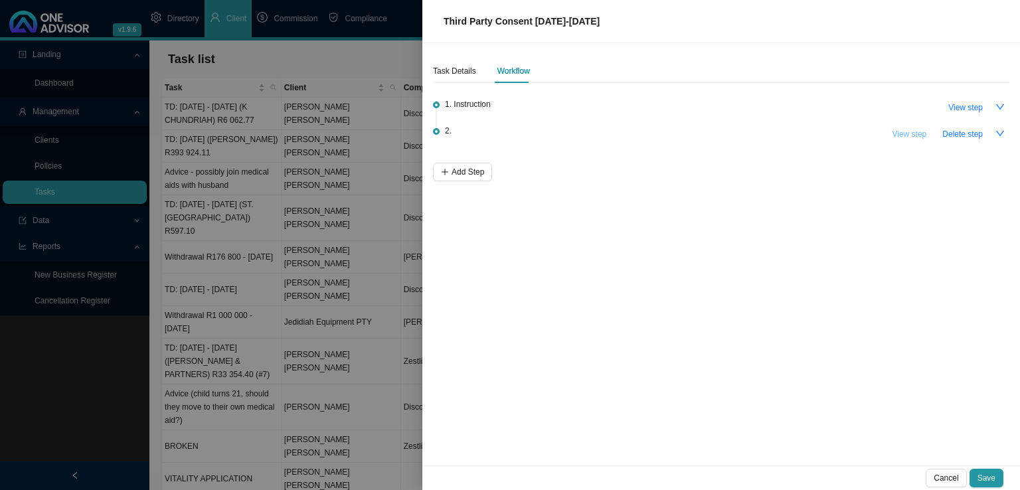
click at [918, 129] on span "View step" at bounding box center [909, 134] width 35 height 13
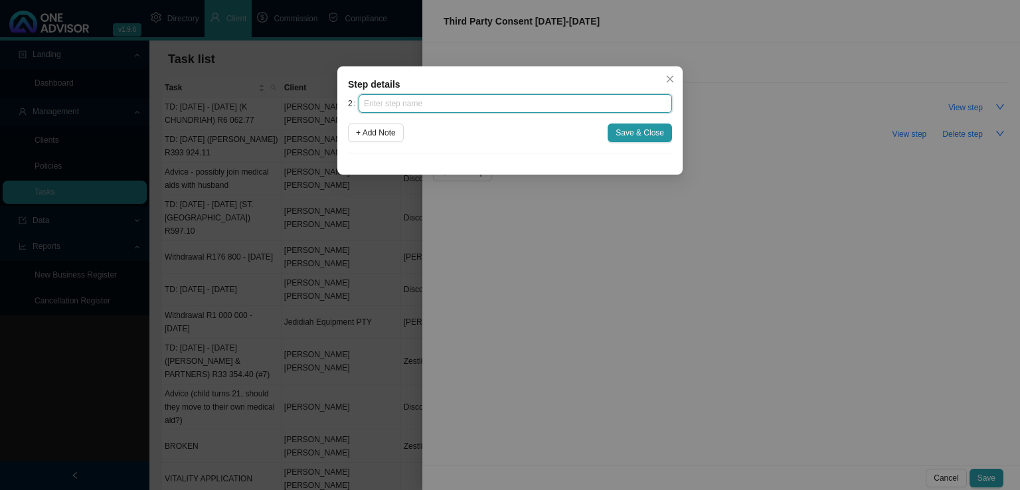
click at [508, 108] on input "text" at bounding box center [515, 103] width 313 height 19
type input "Paperwork"
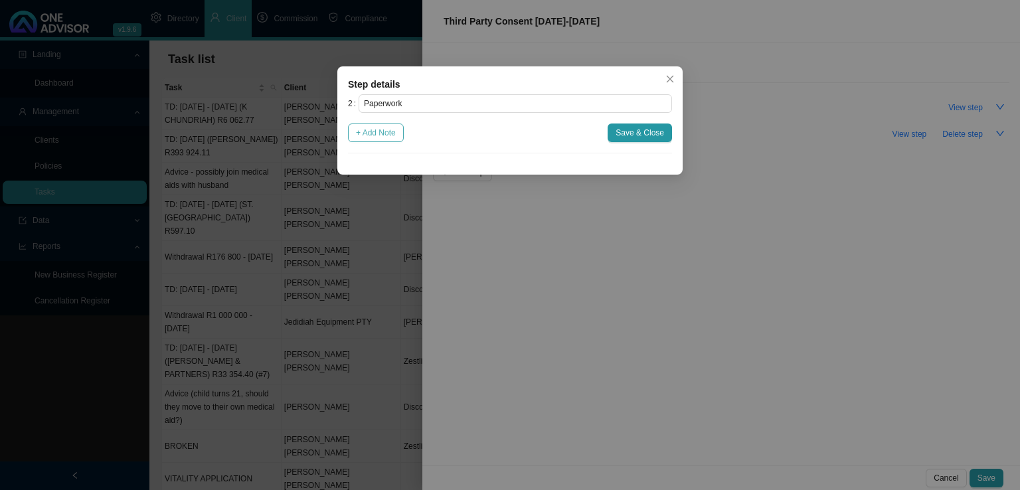
click at [353, 135] on button "+ Add Note" at bounding box center [376, 133] width 56 height 19
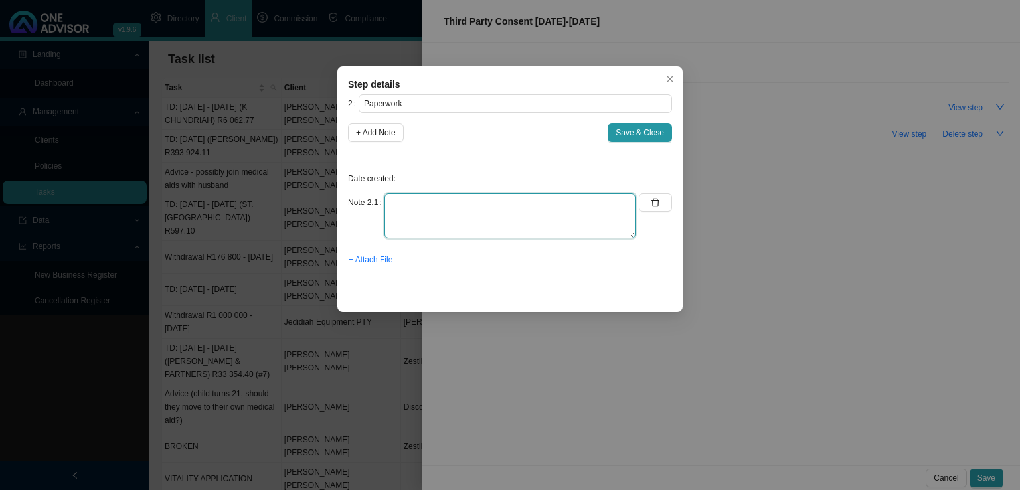
click at [448, 205] on textarea at bounding box center [510, 215] width 251 height 45
type textarea "Emailed the Third party consent to [PERSON_NAME]"
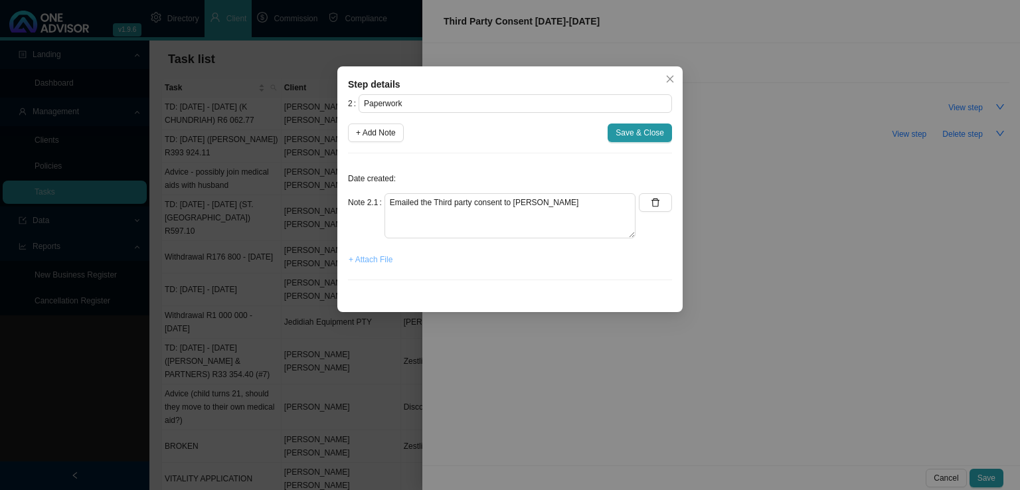
click at [382, 258] on span "+ Attach File" at bounding box center [371, 259] width 44 height 13
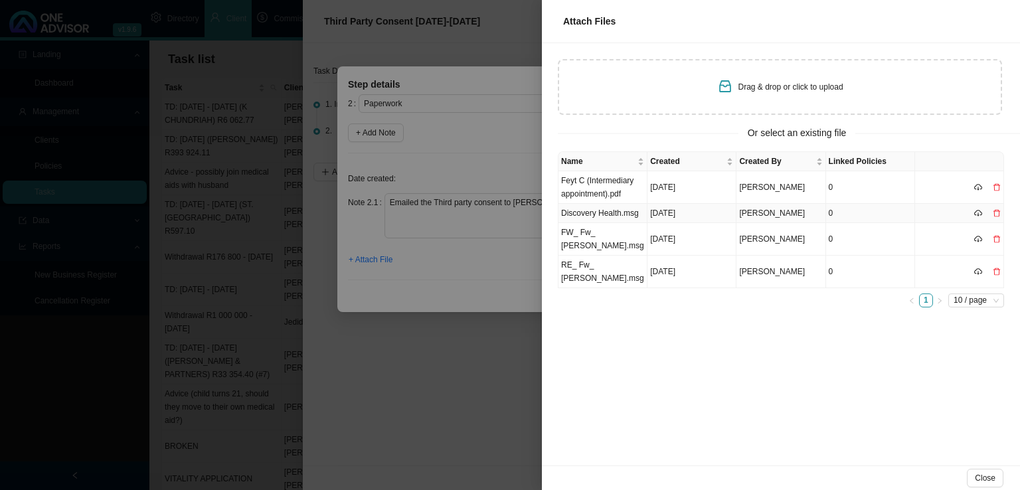
click at [627, 209] on td "Discovery Health.msg" at bounding box center [603, 213] width 89 height 19
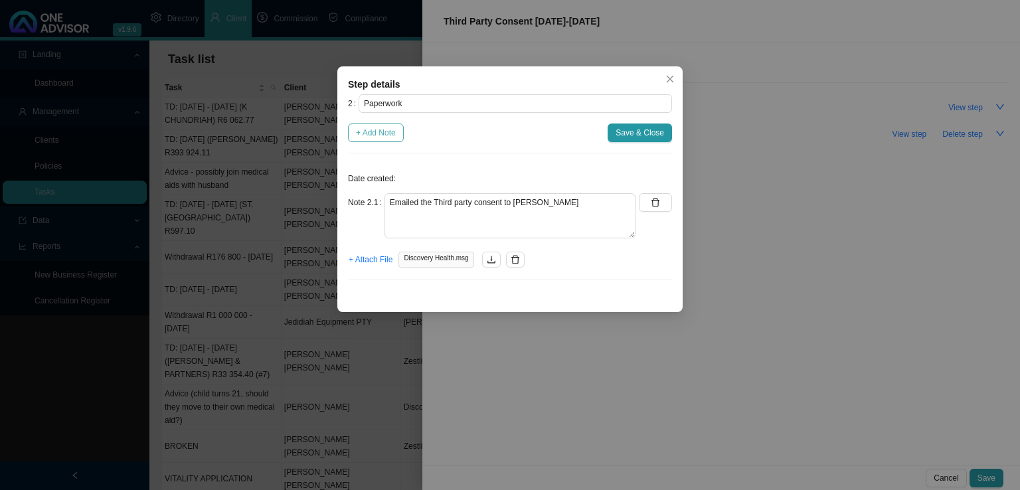
click at [374, 129] on span "+ Add Note" at bounding box center [376, 132] width 40 height 13
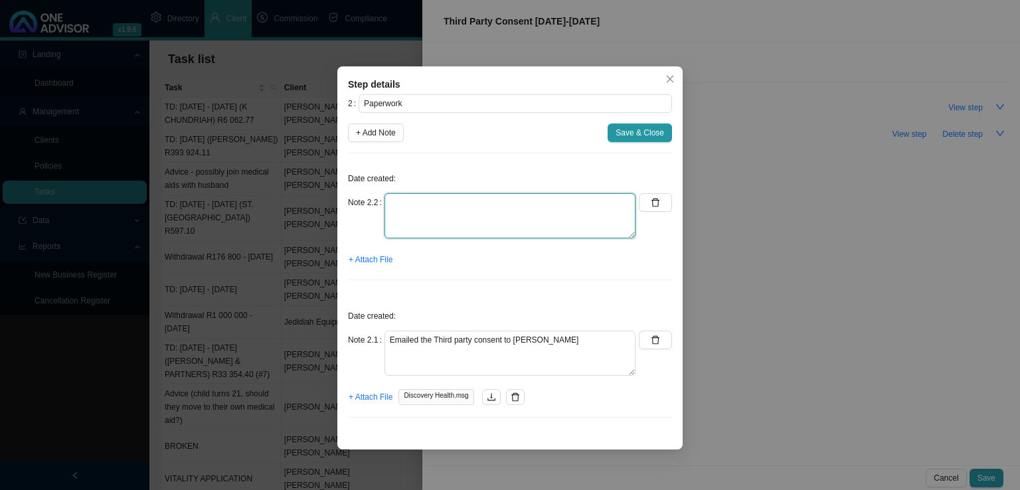
click at [404, 197] on textarea at bounding box center [510, 215] width 251 height 45
click at [380, 256] on span "+ Attach File" at bounding box center [371, 259] width 44 height 13
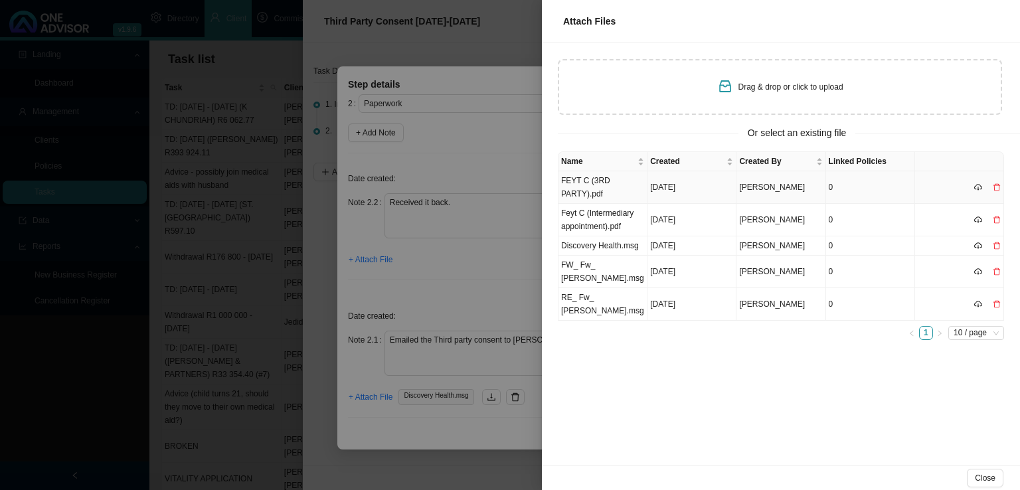
click at [615, 189] on td "FEYT C (3RD PARTY).pdf" at bounding box center [603, 187] width 89 height 33
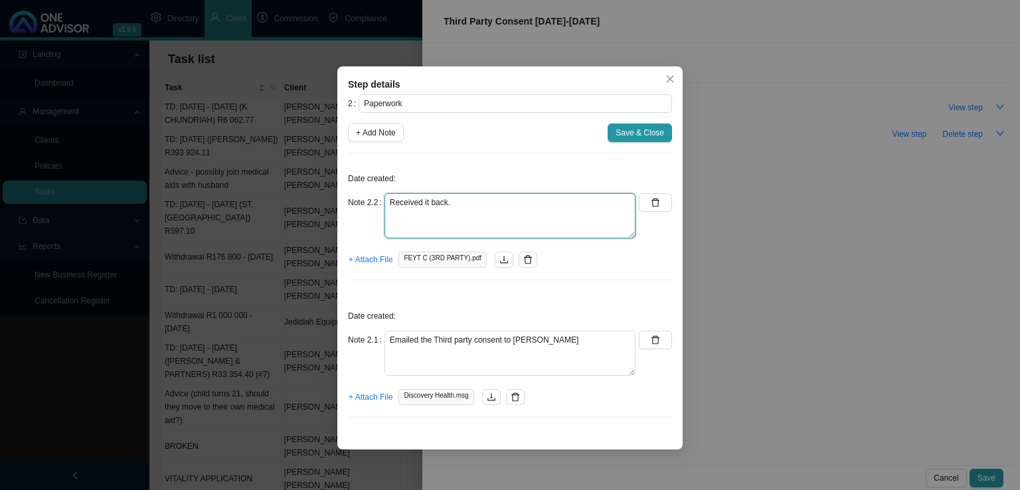
click at [462, 207] on textarea "Received it back." at bounding box center [510, 215] width 251 height 45
type textarea "Received it back. It has been signed digitally, expect this to be a problem. Le…"
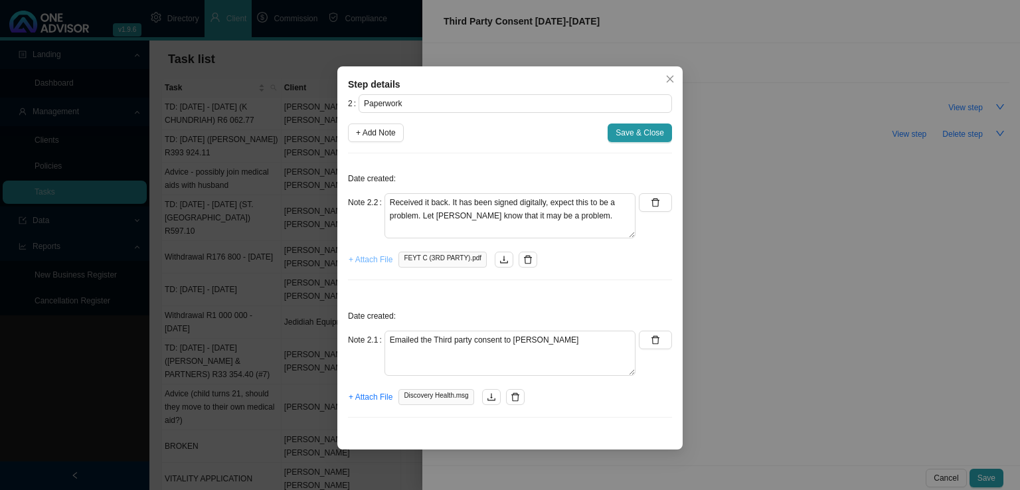
click at [371, 254] on span "+ Attach File" at bounding box center [371, 259] width 44 height 13
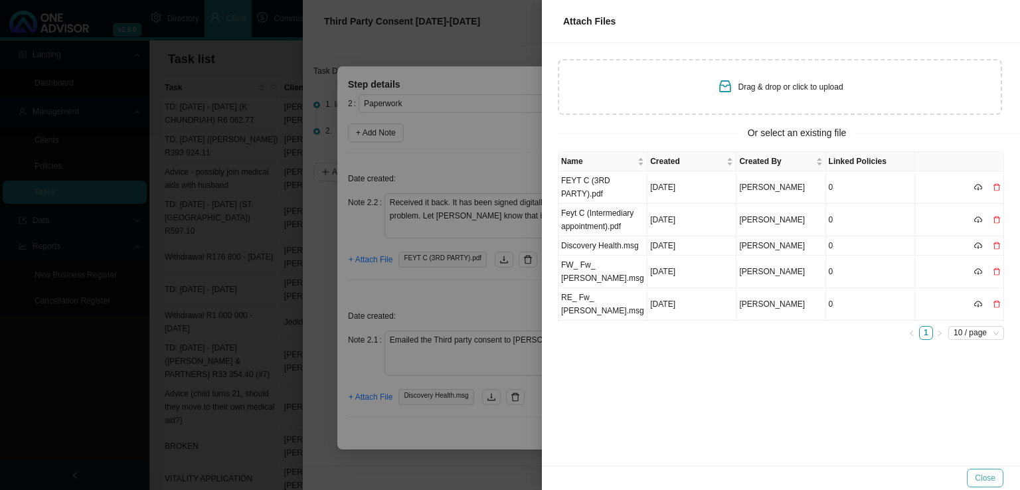
click at [991, 478] on span "Close" at bounding box center [985, 478] width 21 height 13
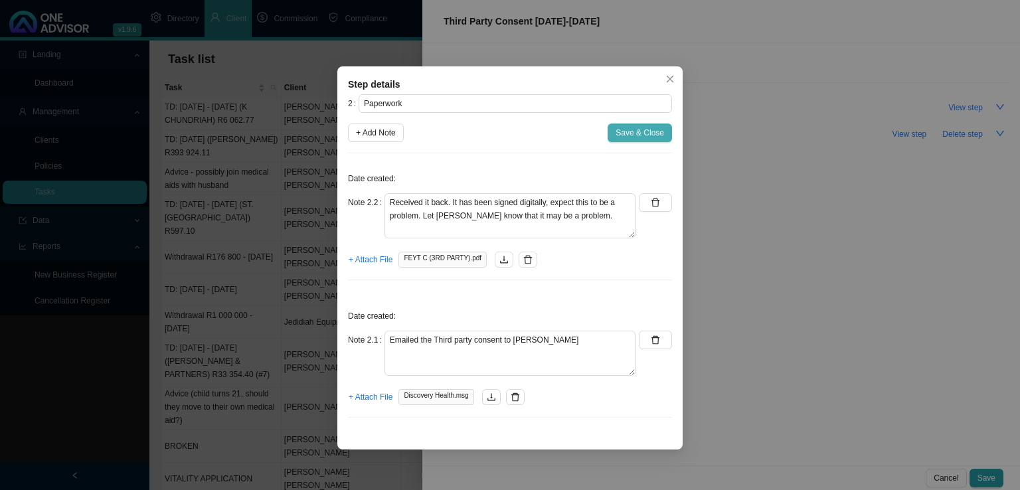
click at [634, 133] on span "Save & Close" at bounding box center [640, 132] width 48 height 13
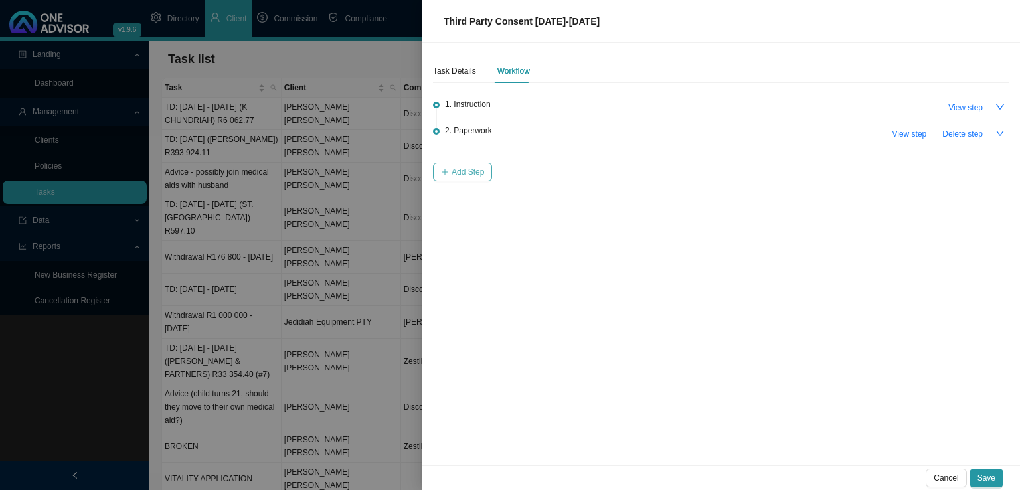
click at [464, 169] on span "Add Step" at bounding box center [468, 171] width 33 height 13
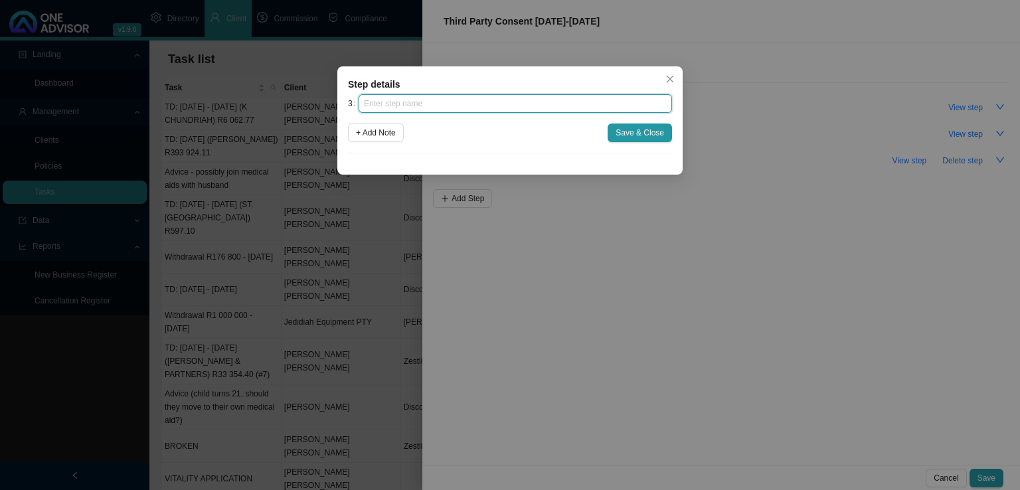
click at [397, 102] on input "text" at bounding box center [515, 103] width 313 height 19
type input "Submission"
click at [619, 133] on button "Save & Close" at bounding box center [640, 133] width 64 height 19
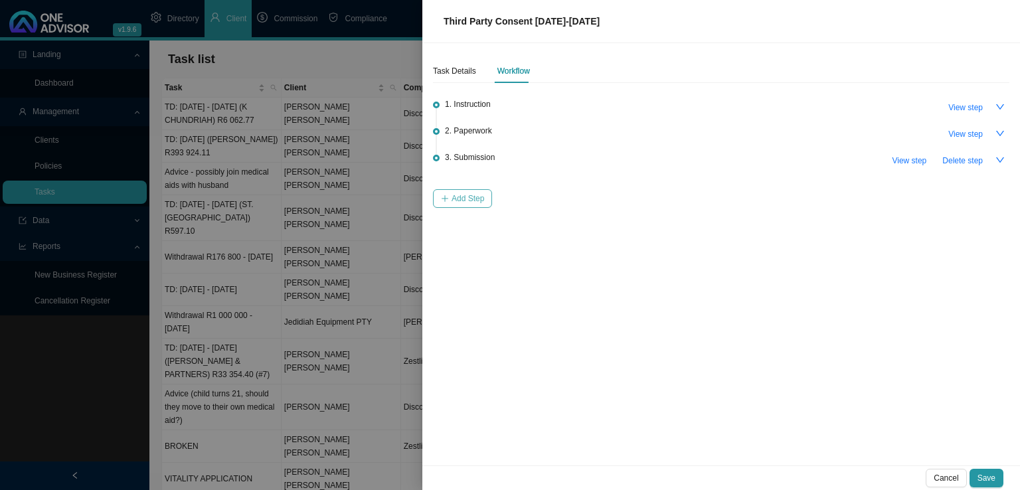
click at [474, 203] on span "Add Step" at bounding box center [468, 198] width 33 height 13
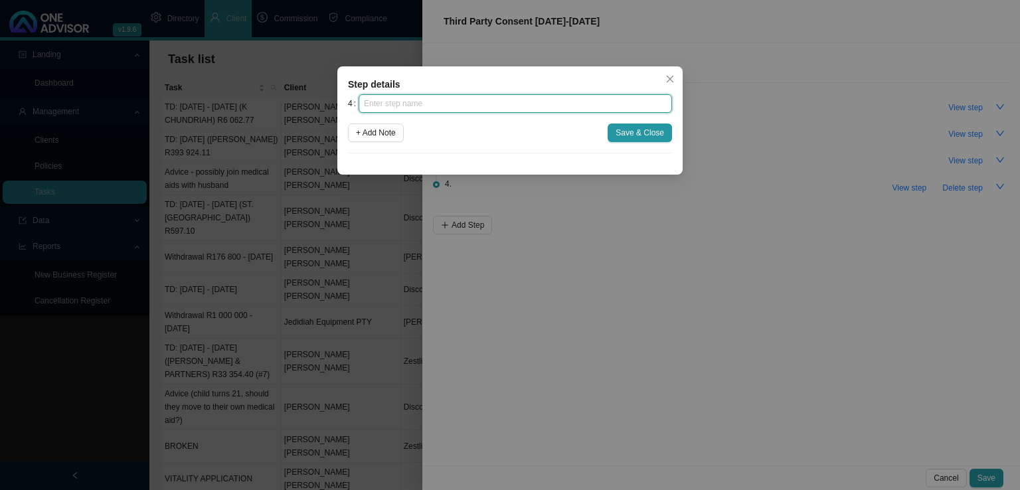
click at [405, 98] on input "text" at bounding box center [515, 103] width 313 height 19
type input "Confirmation of works done"
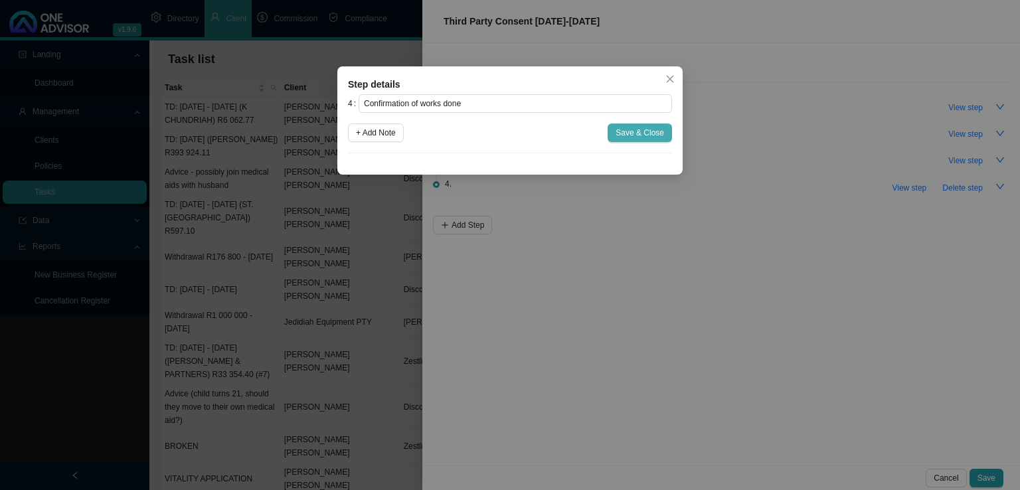
click at [642, 126] on button "Save & Close" at bounding box center [640, 133] width 64 height 19
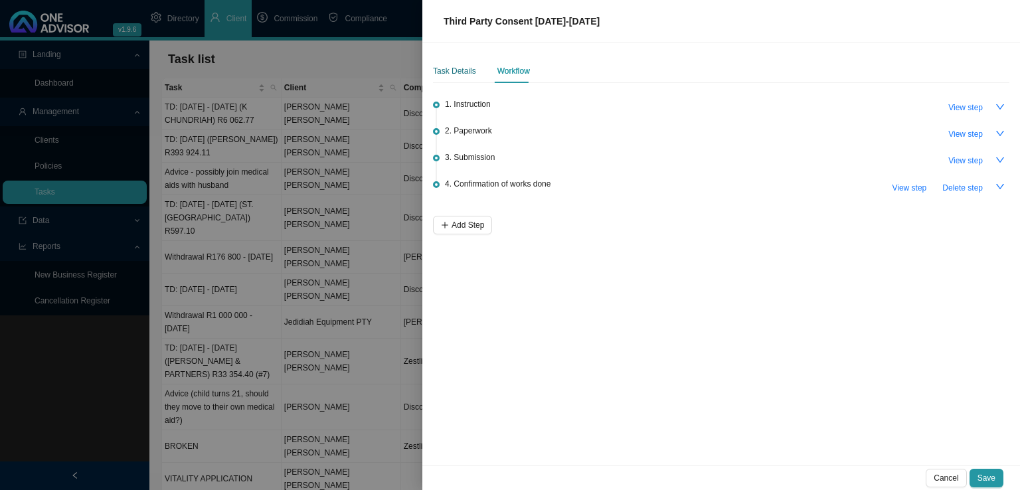
click at [465, 68] on div "Task Details" at bounding box center [454, 70] width 43 height 13
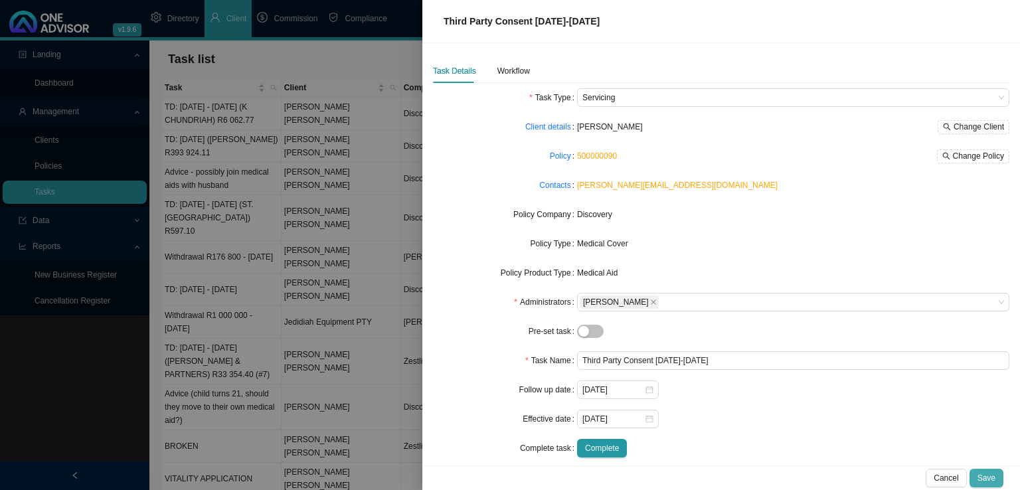
click at [988, 473] on span "Save" at bounding box center [987, 478] width 18 height 13
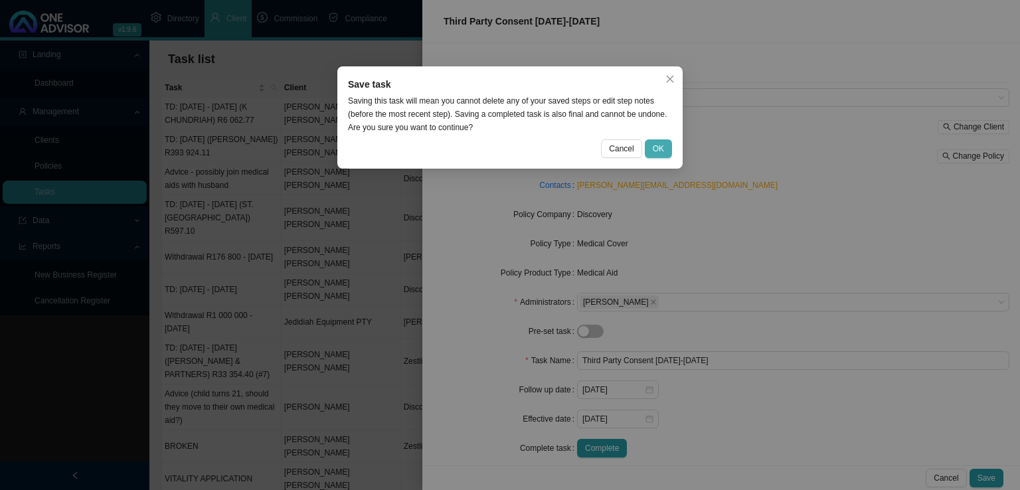
click at [667, 149] on button "OK" at bounding box center [658, 148] width 27 height 19
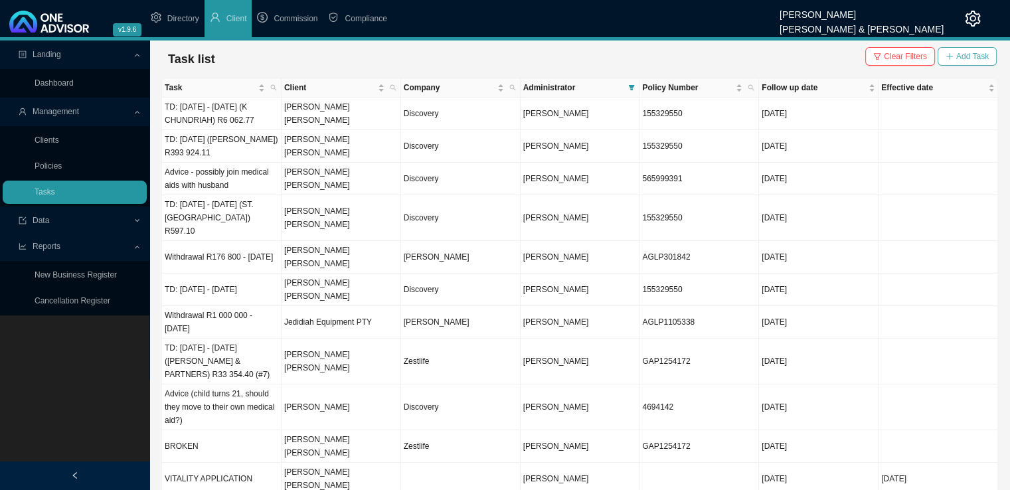
click at [988, 56] on span "Add Task" at bounding box center [972, 56] width 33 height 13
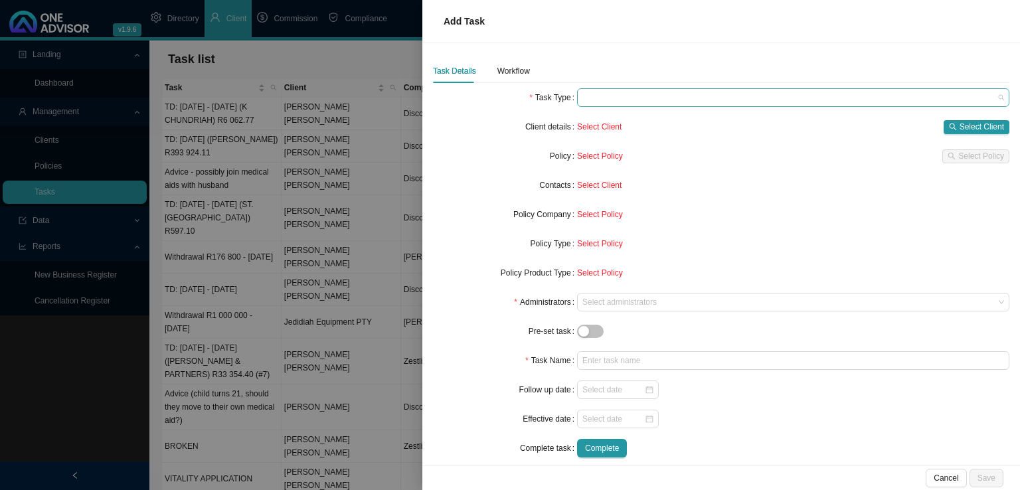
click at [591, 94] on span at bounding box center [793, 97] width 422 height 17
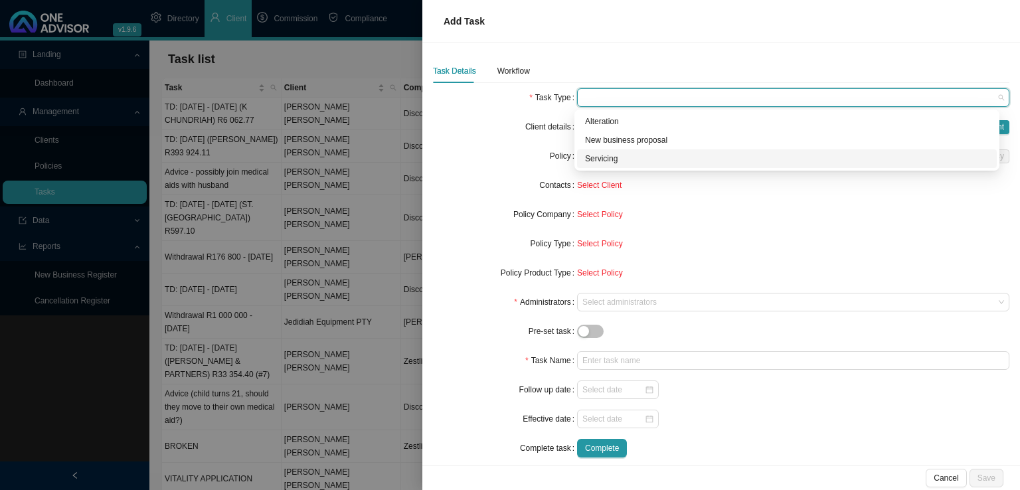
click at [611, 160] on div "Servicing" at bounding box center [787, 158] width 404 height 13
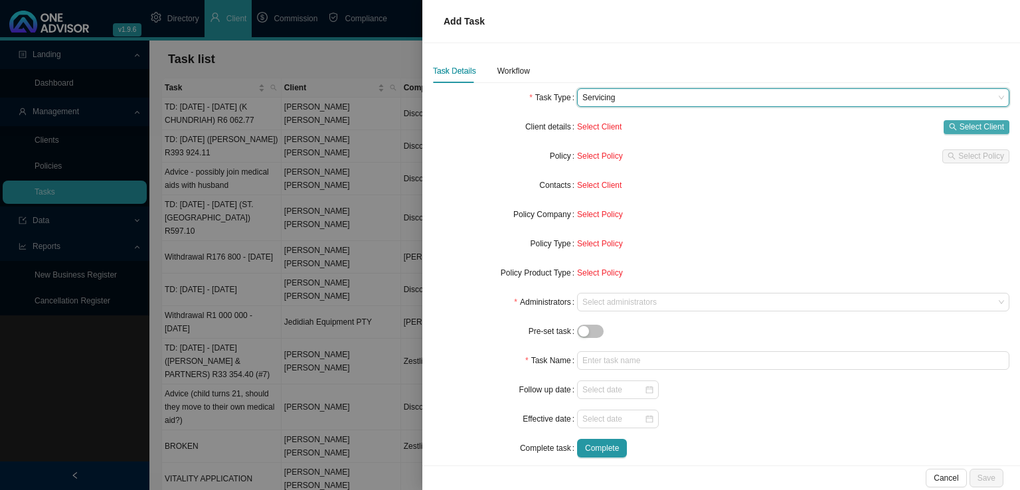
click at [970, 126] on span "Select Client" at bounding box center [982, 126] width 44 height 13
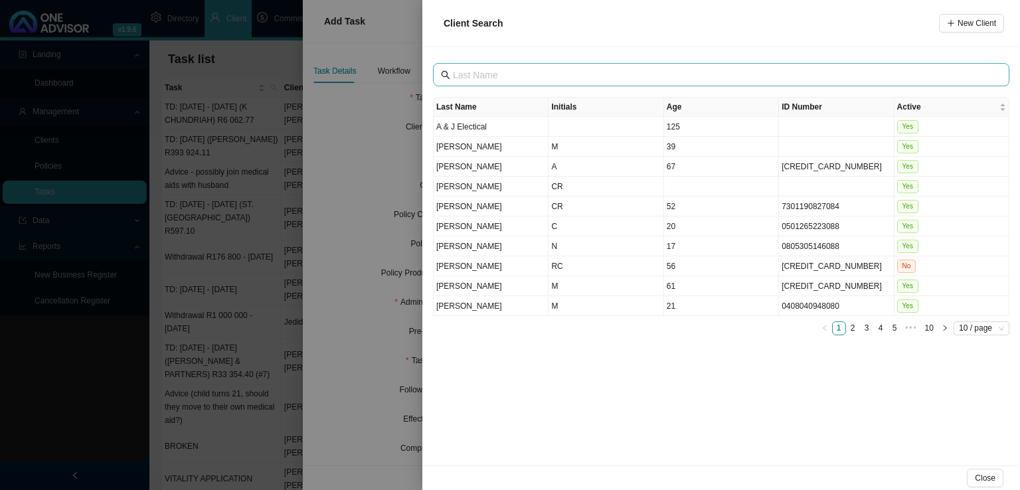
click at [483, 63] on span at bounding box center [721, 74] width 576 height 23
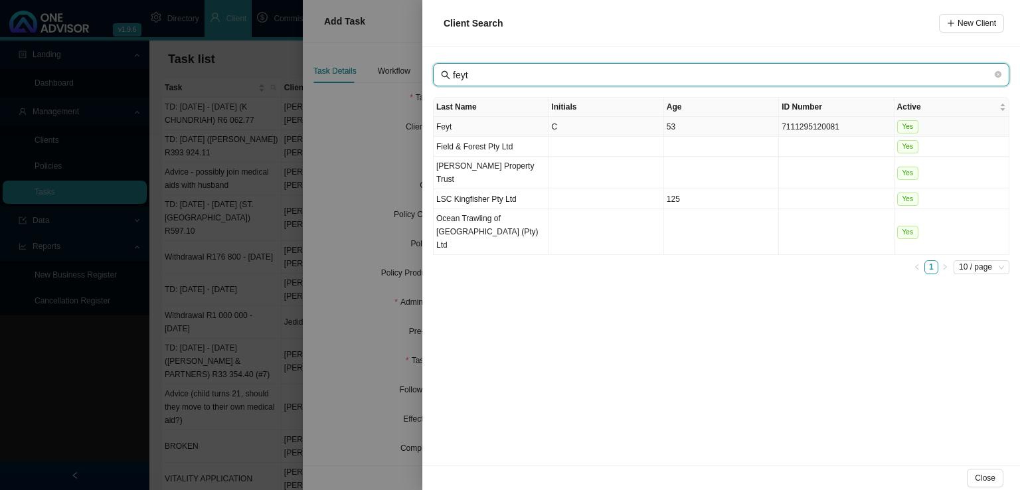
type input "feyt"
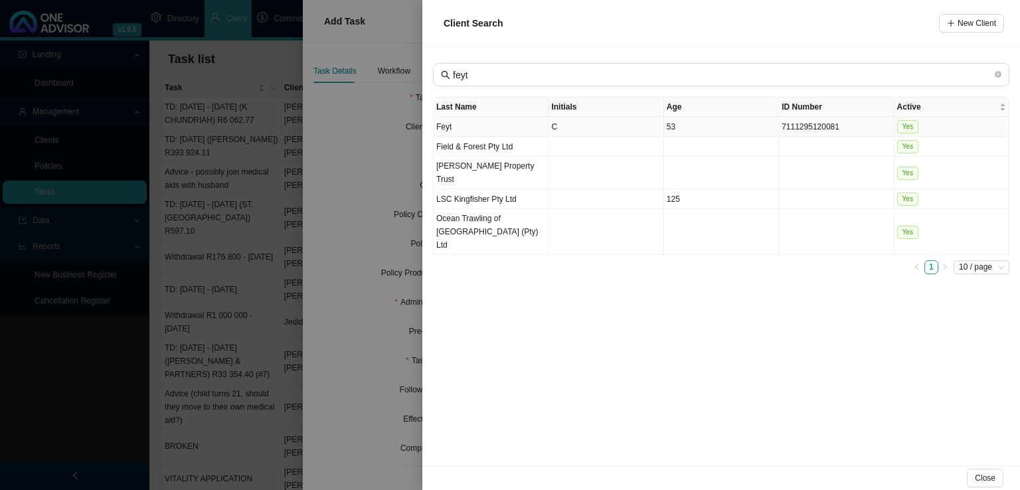
click at [483, 128] on td "Feyt" at bounding box center [491, 127] width 115 height 20
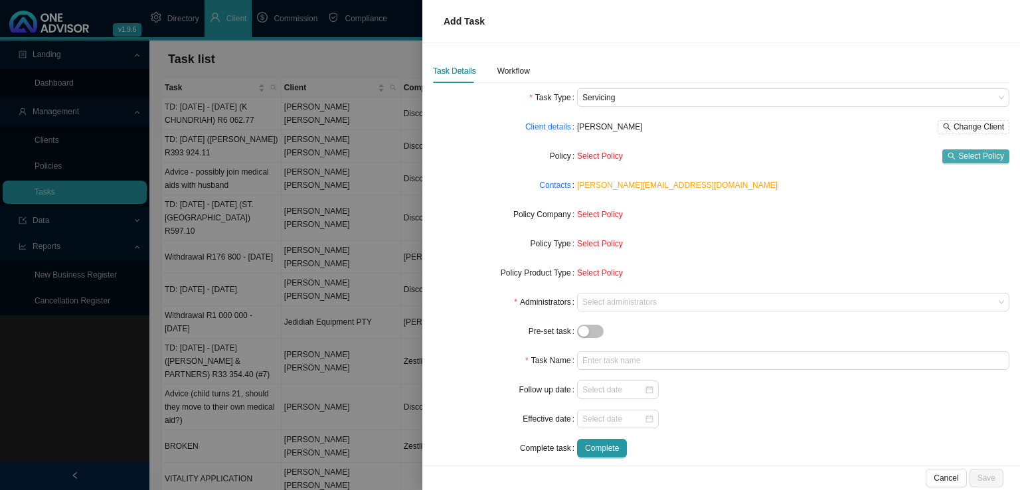
click at [963, 153] on span "Select Policy" at bounding box center [981, 155] width 46 height 13
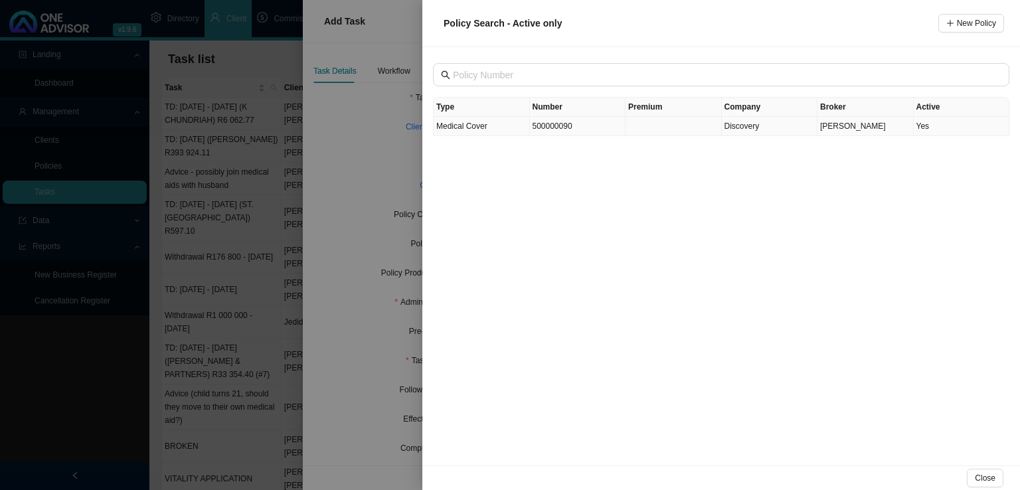
click at [547, 134] on td "500000090" at bounding box center [578, 126] width 96 height 19
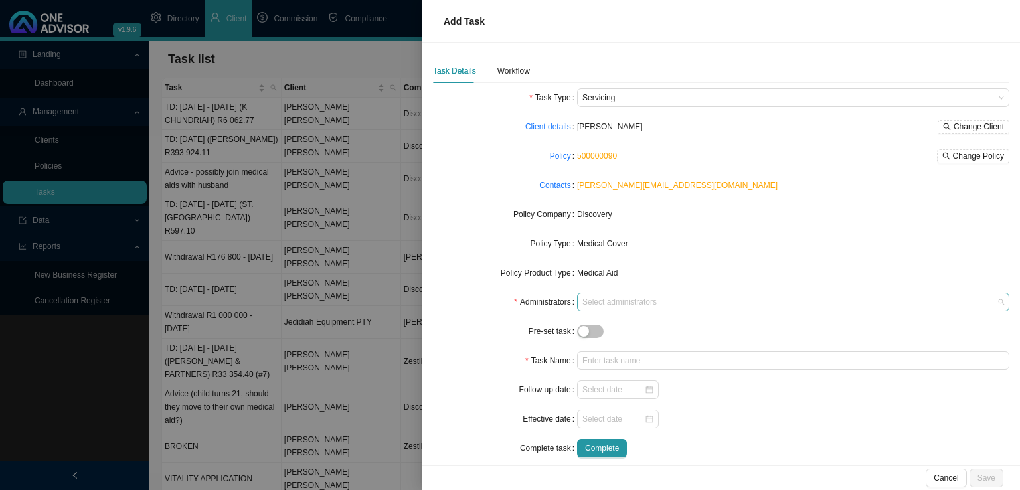
click at [650, 309] on div "Select administrators" at bounding box center [793, 302] width 432 height 19
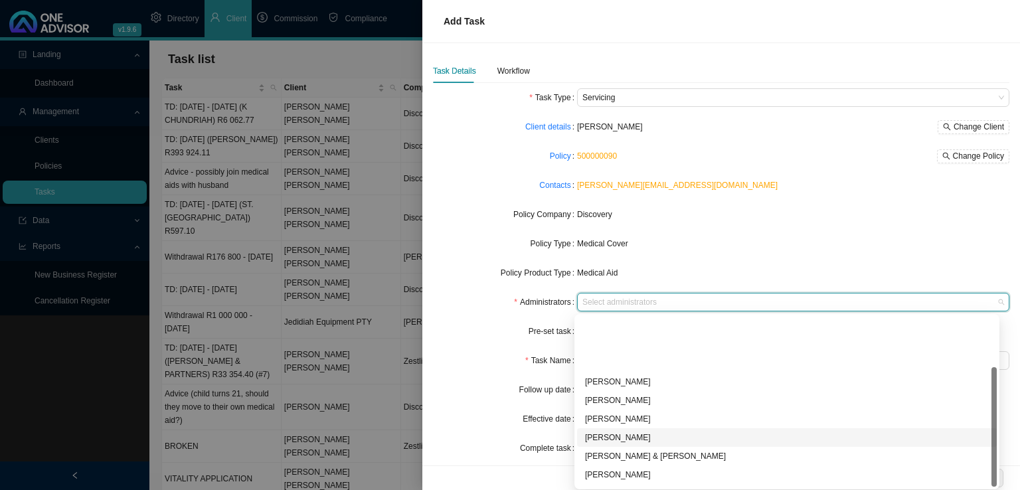
scroll to position [72, 0]
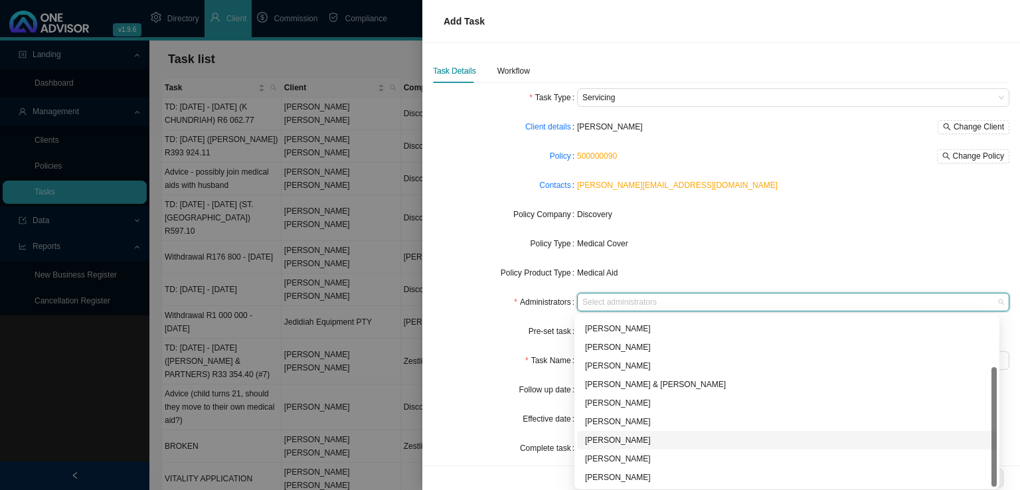
click at [618, 440] on div "[PERSON_NAME]" at bounding box center [787, 440] width 404 height 13
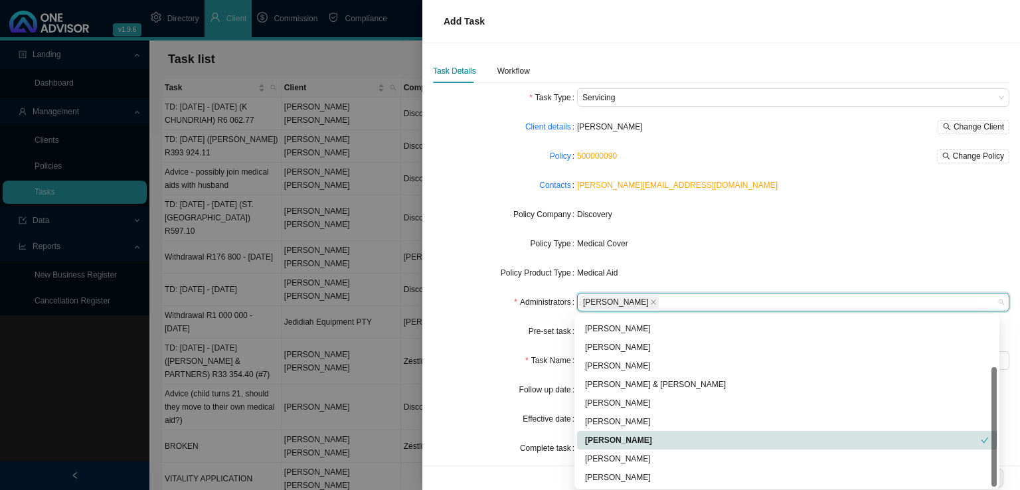
click at [463, 371] on form "Task Type Servicing Client details [PERSON_NAME] Change Client Policy 500000090…" at bounding box center [721, 272] width 576 height 369
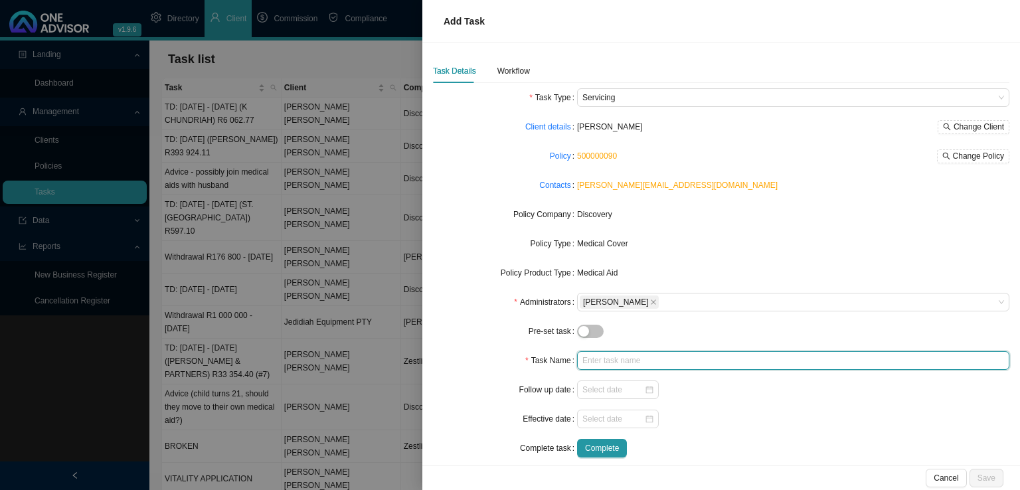
click at [605, 363] on input "text" at bounding box center [793, 360] width 432 height 19
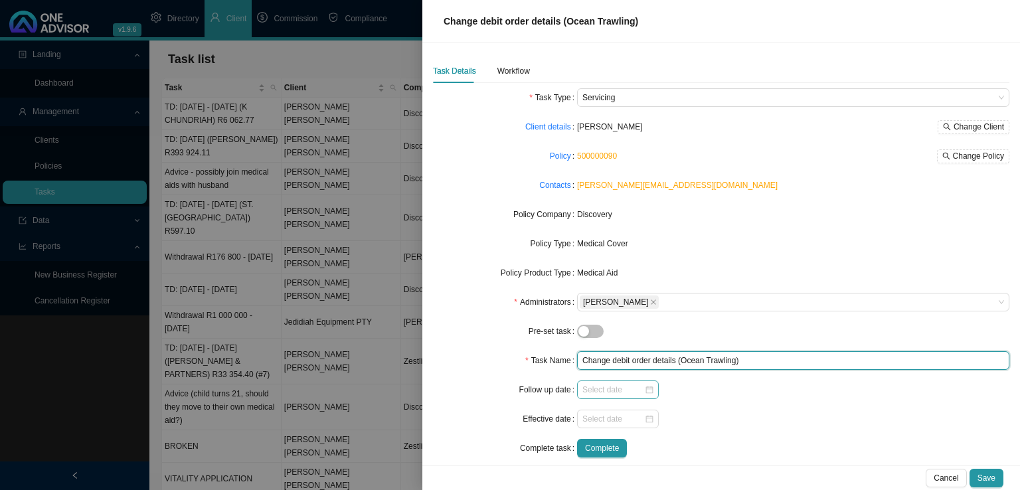
type input "Change debit order details (Ocean Trawling)"
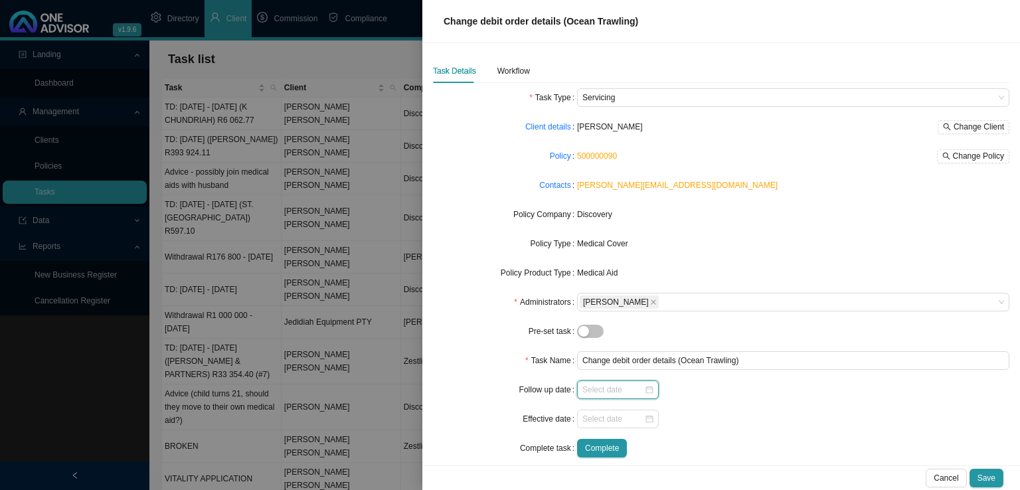
click at [586, 383] on input at bounding box center [613, 389] width 62 height 13
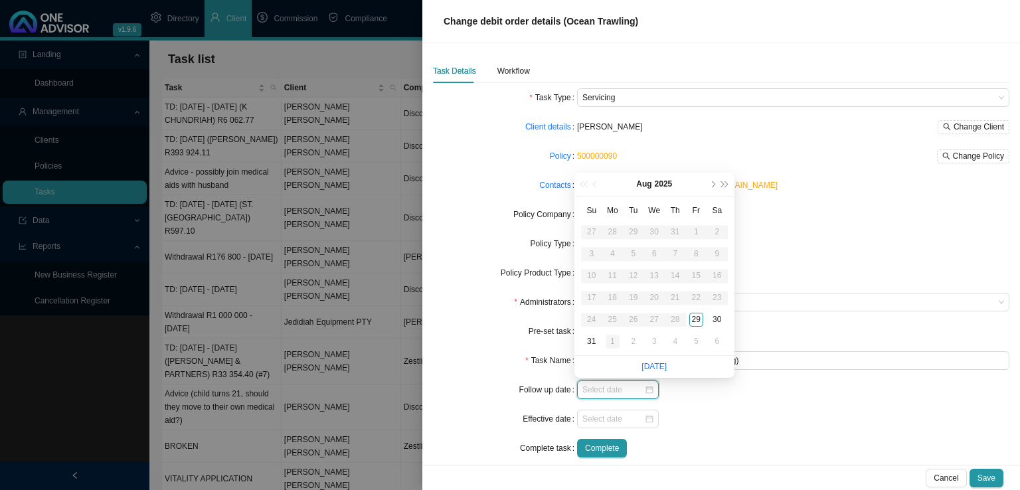
type input "[DATE]"
click at [620, 343] on td "1" at bounding box center [612, 342] width 21 height 22
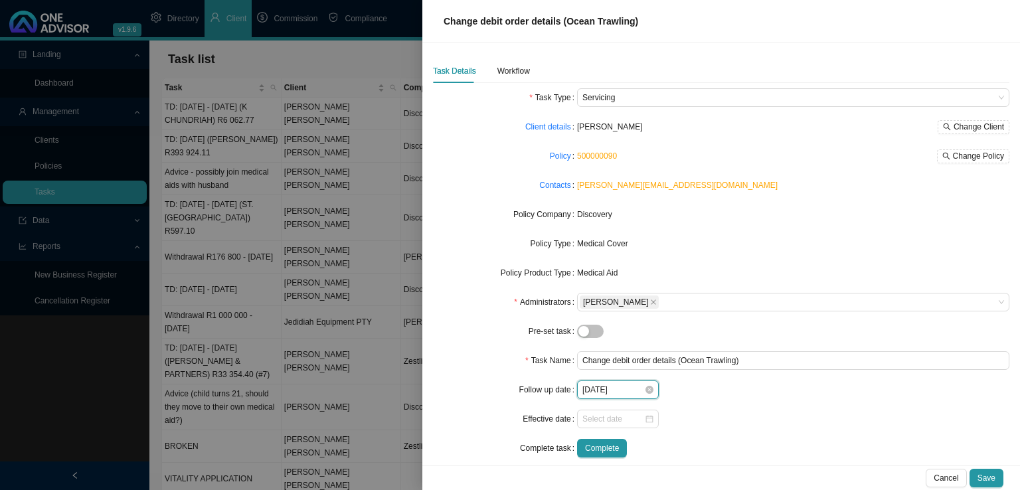
click at [611, 387] on input "[DATE]" at bounding box center [613, 389] width 62 height 13
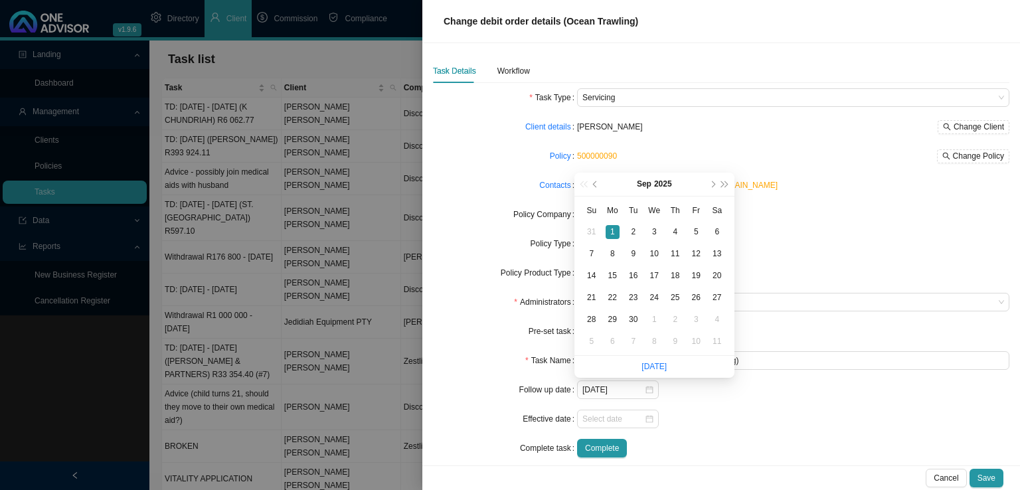
click at [800, 414] on div at bounding box center [793, 419] width 432 height 19
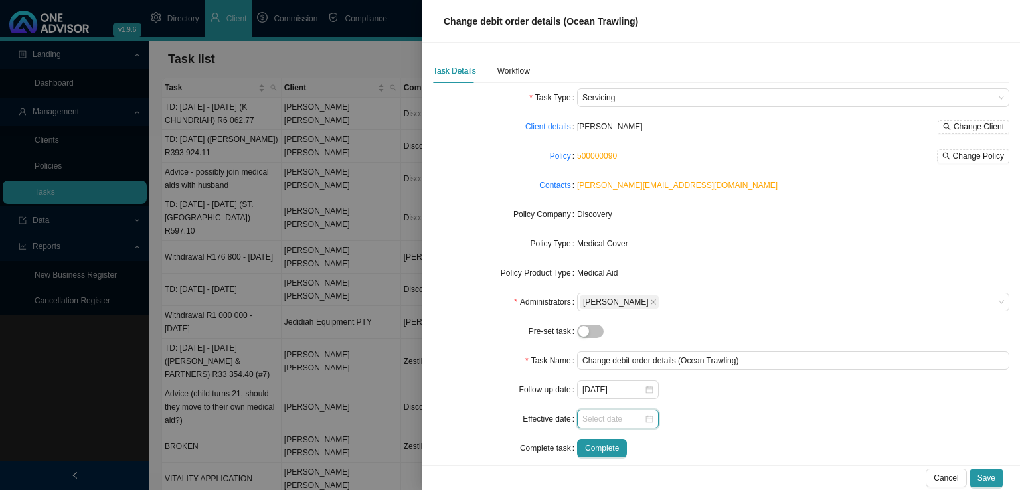
click at [603, 416] on input at bounding box center [613, 418] width 62 height 13
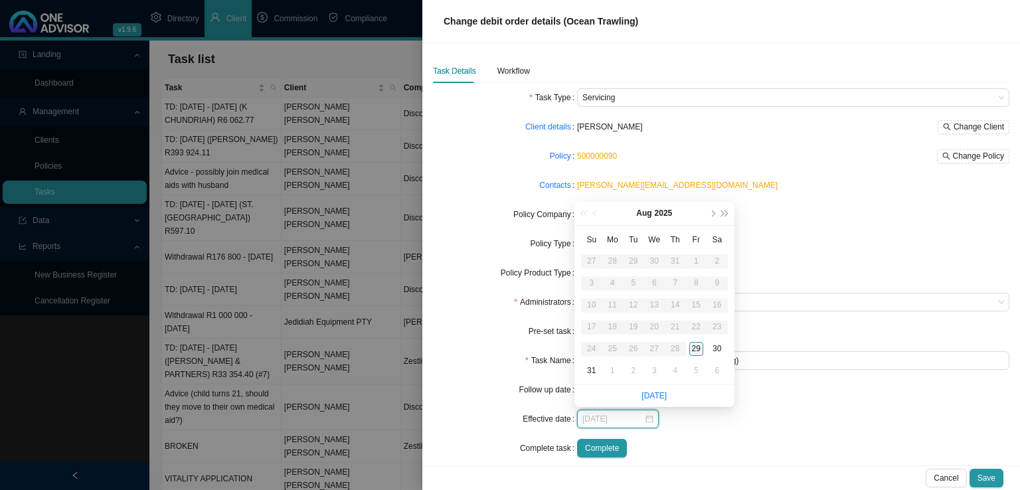
type input "[DATE]"
click at [713, 209] on button "next-year" at bounding box center [712, 213] width 13 height 23
type input "[DATE]"
click at [654, 351] on div "1" at bounding box center [654, 349] width 14 height 14
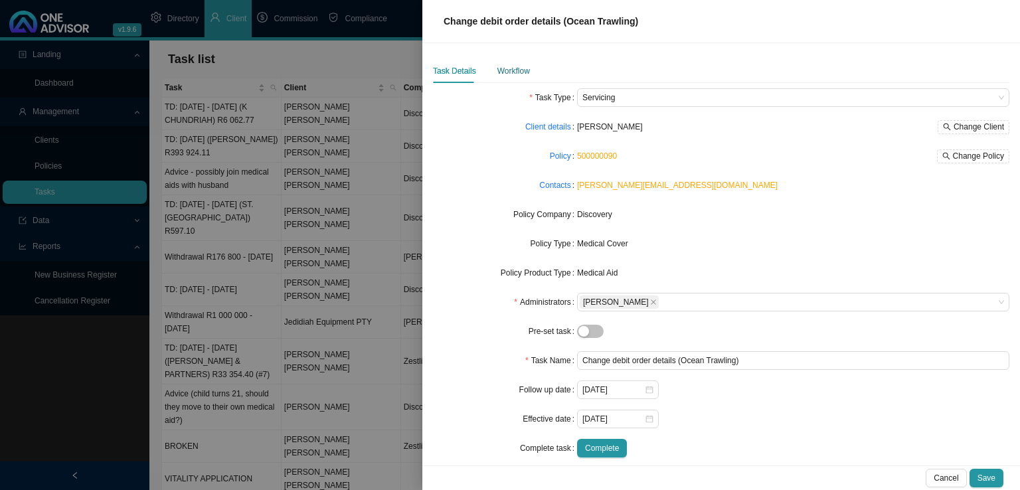
click at [497, 66] on div "Workflow" at bounding box center [513, 70] width 33 height 13
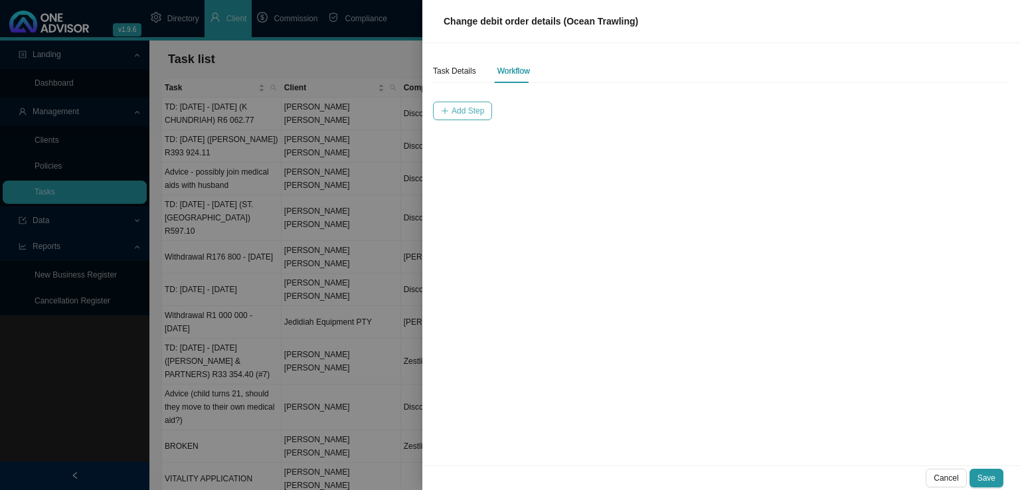
click at [461, 116] on span "Add Step" at bounding box center [468, 110] width 33 height 13
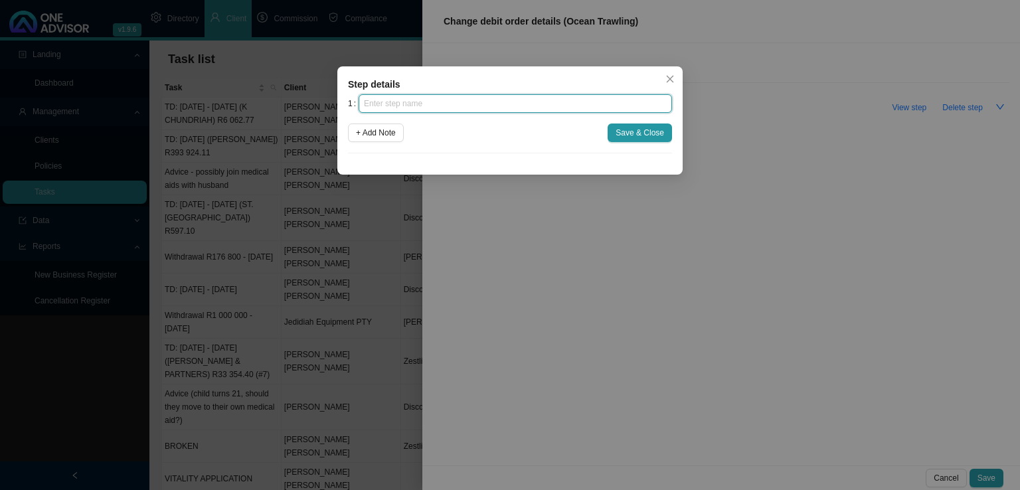
click at [408, 98] on input "text" at bounding box center [515, 103] width 313 height 19
type input "Instruction"
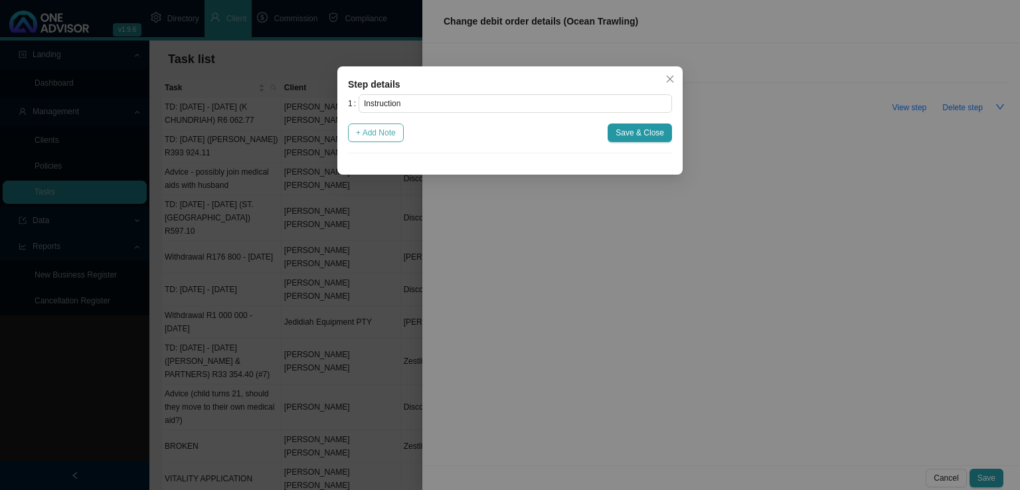
click at [387, 139] on span "+ Add Note" at bounding box center [376, 132] width 40 height 13
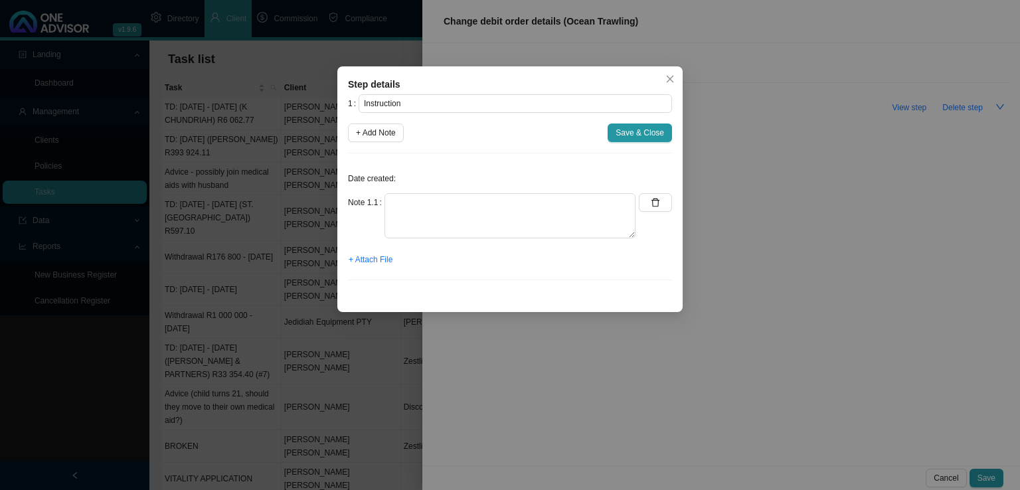
click at [404, 187] on div "Date created: Note 1.1 + Attach File" at bounding box center [510, 227] width 324 height 127
click at [408, 213] on textarea at bounding box center [510, 215] width 251 height 45
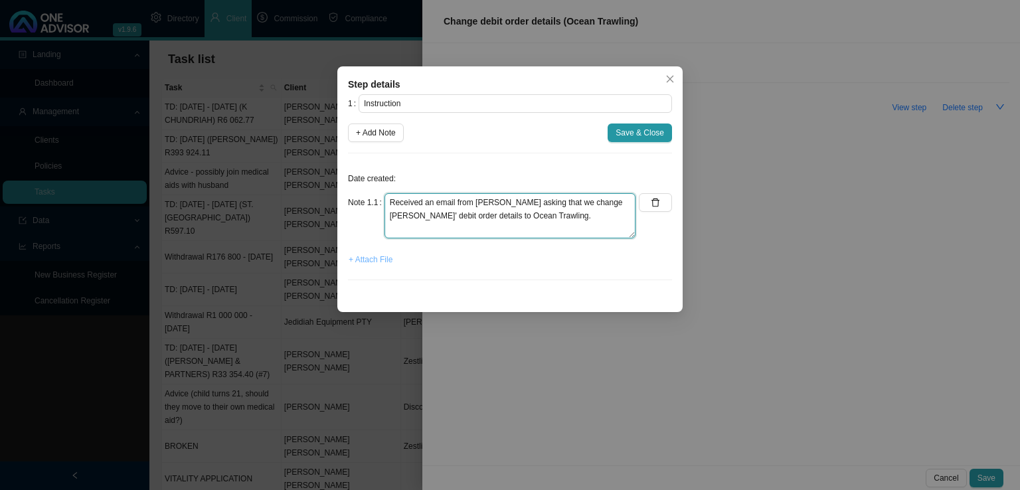
type textarea "Received an email from [PERSON_NAME] asking that we change [PERSON_NAME]' debit…"
click at [382, 253] on span "+ Attach File" at bounding box center [371, 259] width 44 height 13
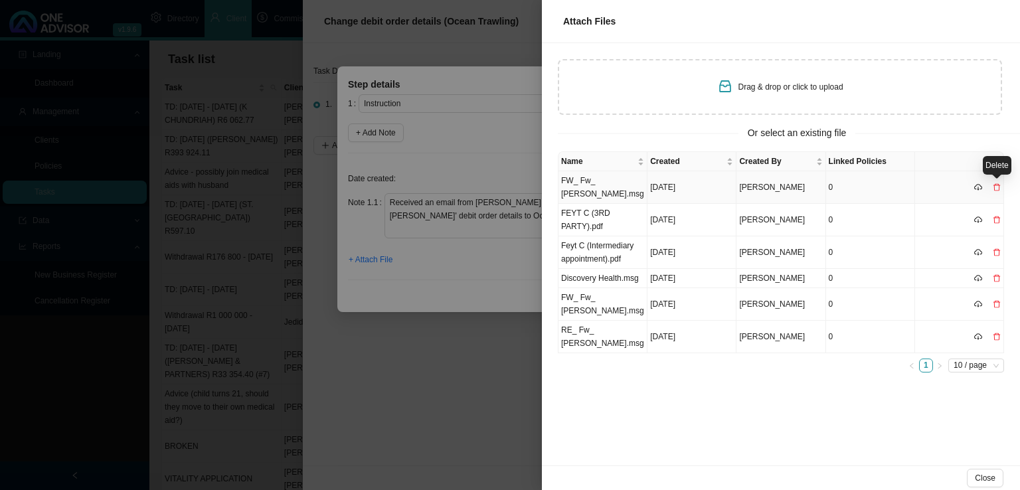
click at [999, 183] on icon "delete" at bounding box center [997, 187] width 8 height 8
click at [1009, 154] on button "Yes" at bounding box center [1001, 160] width 24 height 14
click at [656, 341] on td "[DATE]" at bounding box center [691, 337] width 89 height 33
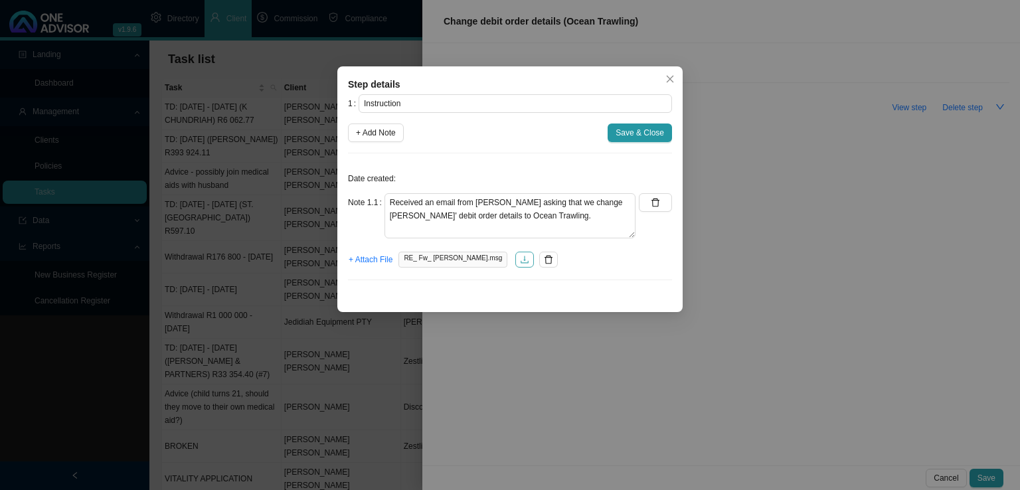
click at [520, 259] on icon "download" at bounding box center [524, 259] width 9 height 9
click at [630, 133] on span "Save & Close" at bounding box center [640, 132] width 48 height 13
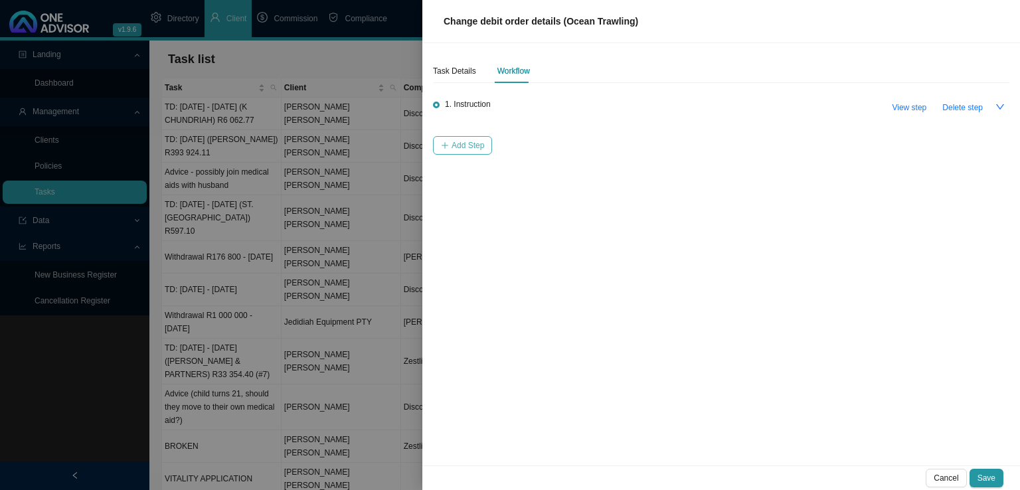
click at [452, 141] on span "Add Step" at bounding box center [468, 145] width 33 height 13
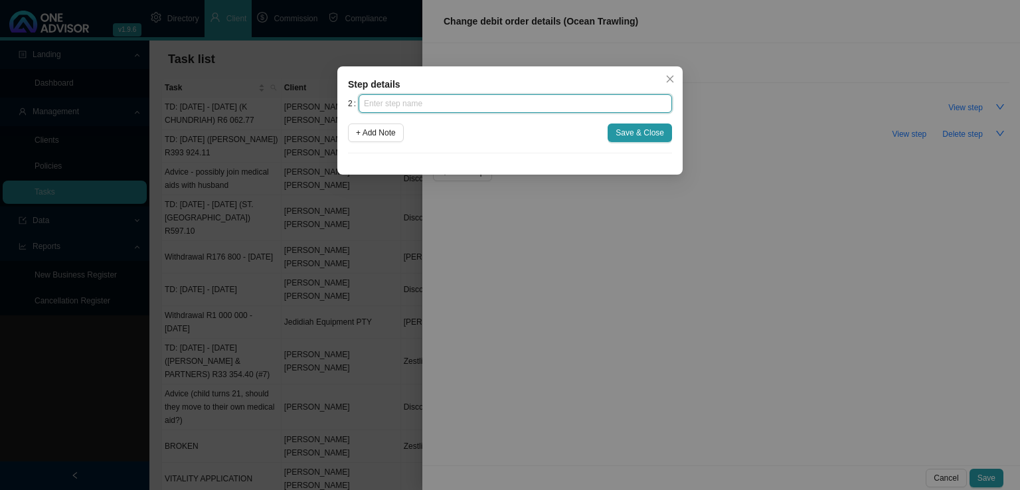
click at [427, 111] on input "text" at bounding box center [515, 103] width 313 height 19
type input "A"
click at [668, 83] on icon "close" at bounding box center [669, 78] width 9 height 9
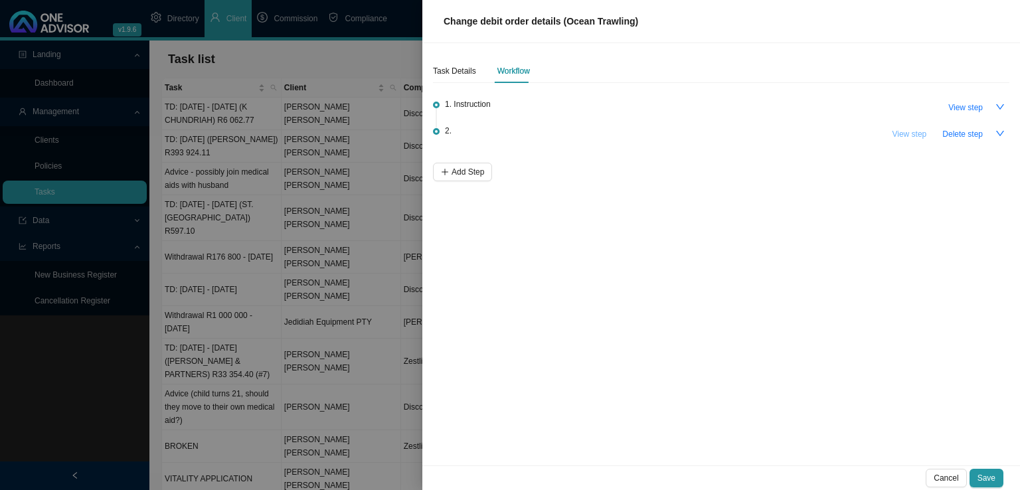
click at [912, 141] on button "View step" at bounding box center [909, 134] width 50 height 19
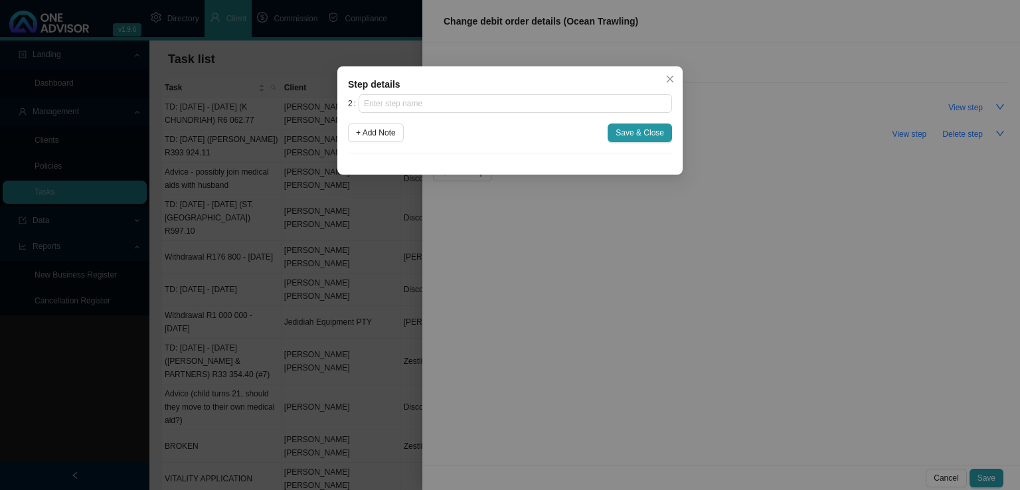
click at [510, 94] on div "Step details 2 + Add Note Save & Close Cancel OK" at bounding box center [509, 120] width 345 height 108
click at [438, 100] on input "text" at bounding box center [515, 103] width 313 height 19
type input "p"
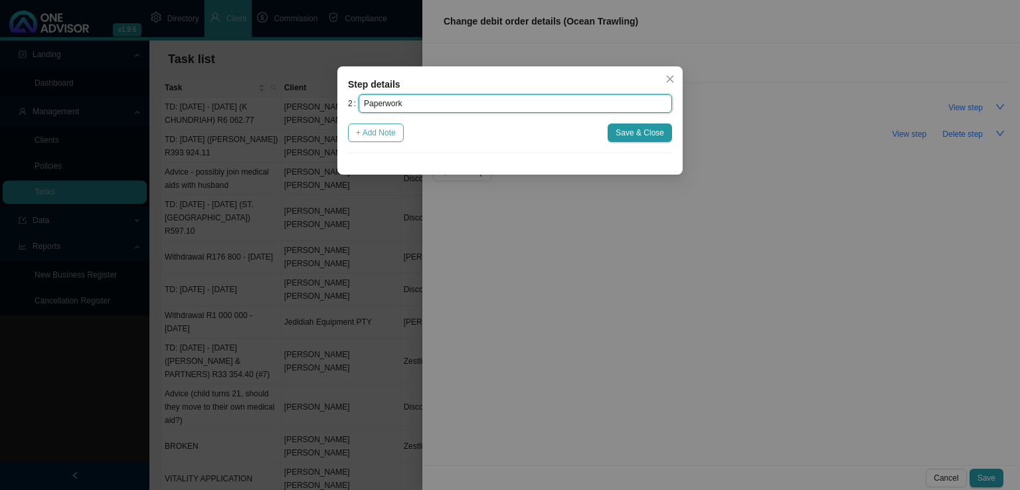
type input "Paperwork"
click at [375, 136] on span "+ Add Note" at bounding box center [376, 132] width 40 height 13
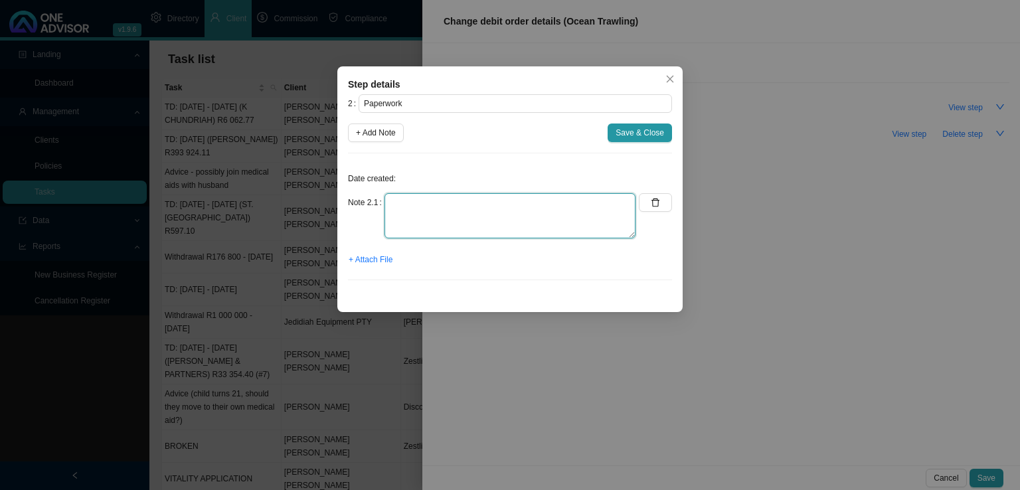
click at [406, 199] on textarea at bounding box center [510, 215] width 251 height 45
type textarea "Jo emailed the forms to [PERSON_NAME] to sign"
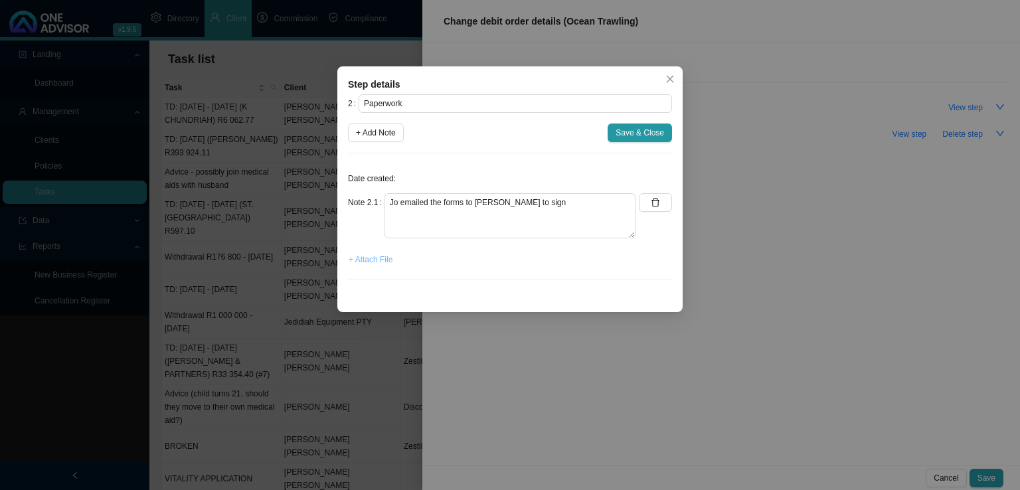
click at [369, 257] on span "+ Attach File" at bounding box center [371, 259] width 44 height 13
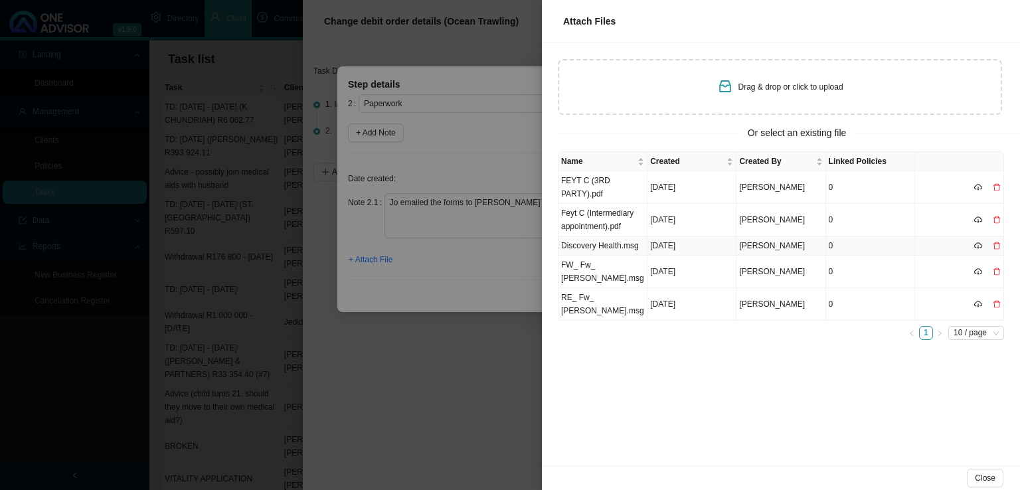
click at [618, 246] on td "Discovery Health.msg" at bounding box center [603, 245] width 89 height 19
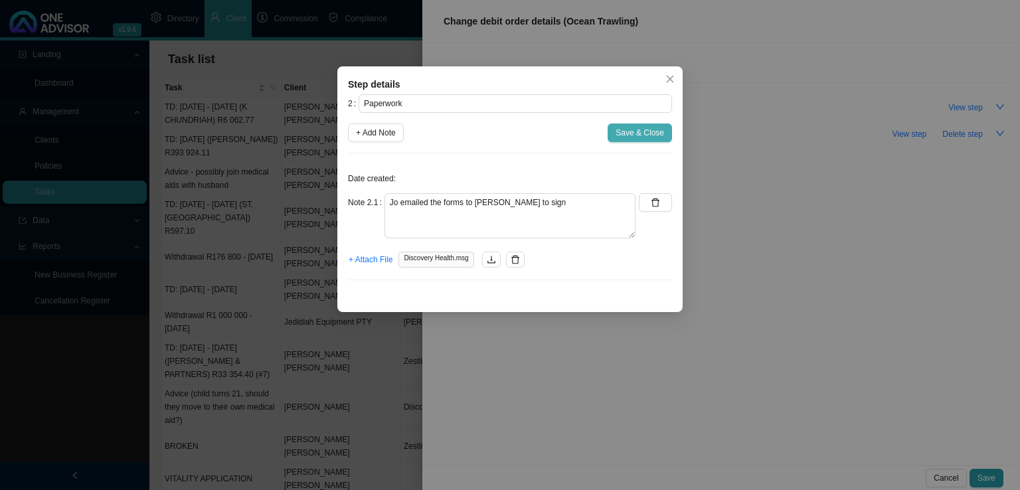
click at [636, 128] on span "Save & Close" at bounding box center [640, 132] width 48 height 13
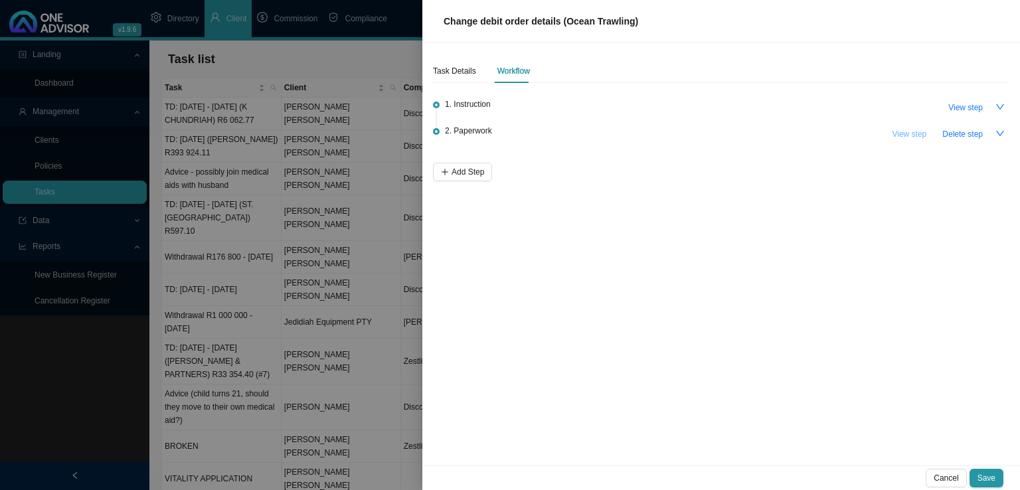
click at [905, 135] on span "View step" at bounding box center [909, 134] width 35 height 13
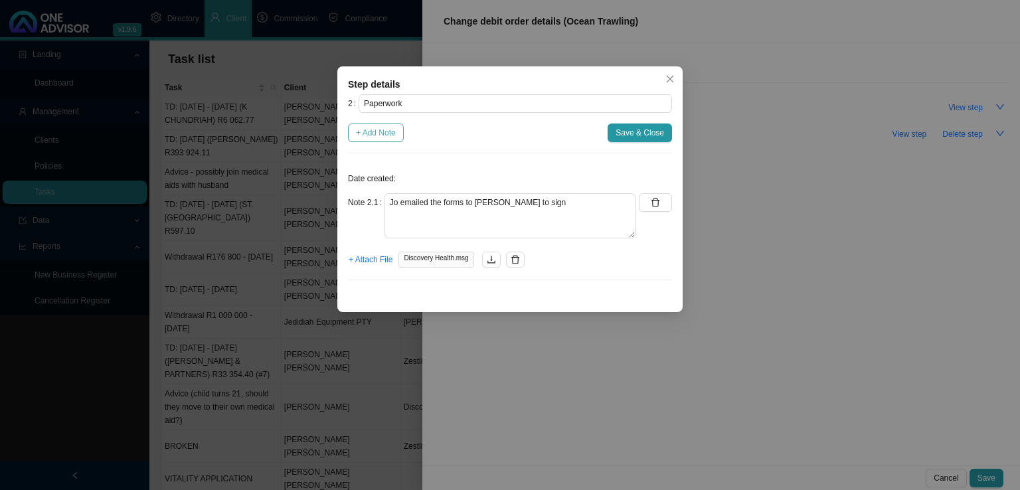
click at [368, 132] on span "+ Add Note" at bounding box center [376, 132] width 40 height 13
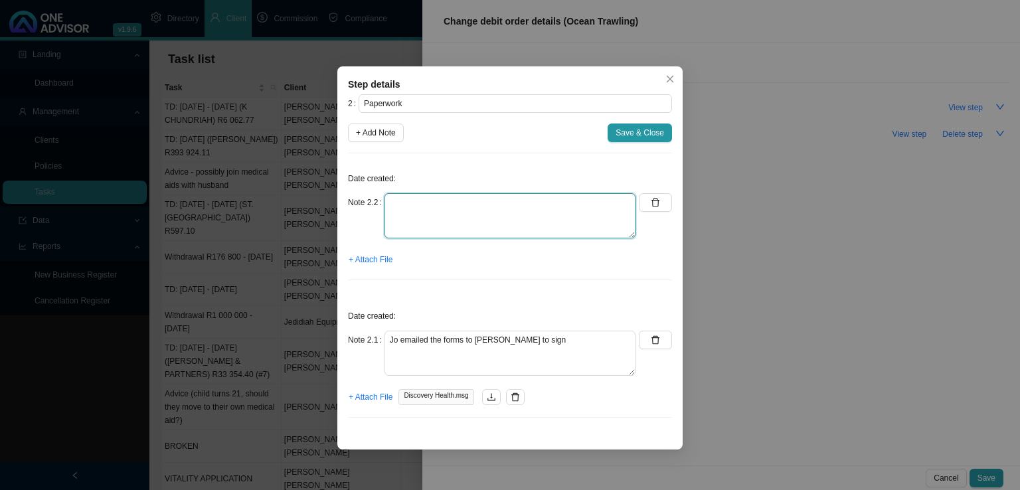
click at [462, 221] on textarea at bounding box center [510, 215] width 251 height 45
type textarea "Received signed form back. The form is signed digitally which is probably going…"
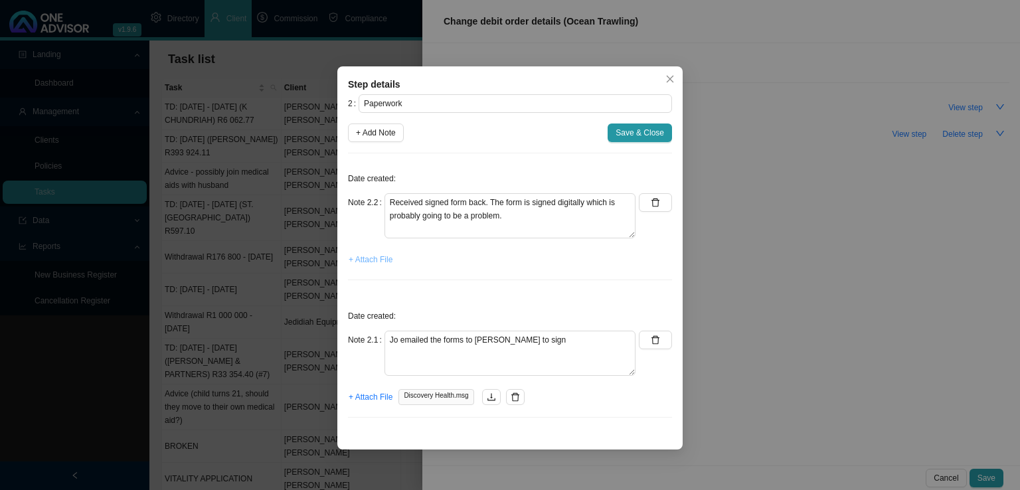
click at [371, 258] on span "+ Attach File" at bounding box center [371, 259] width 44 height 13
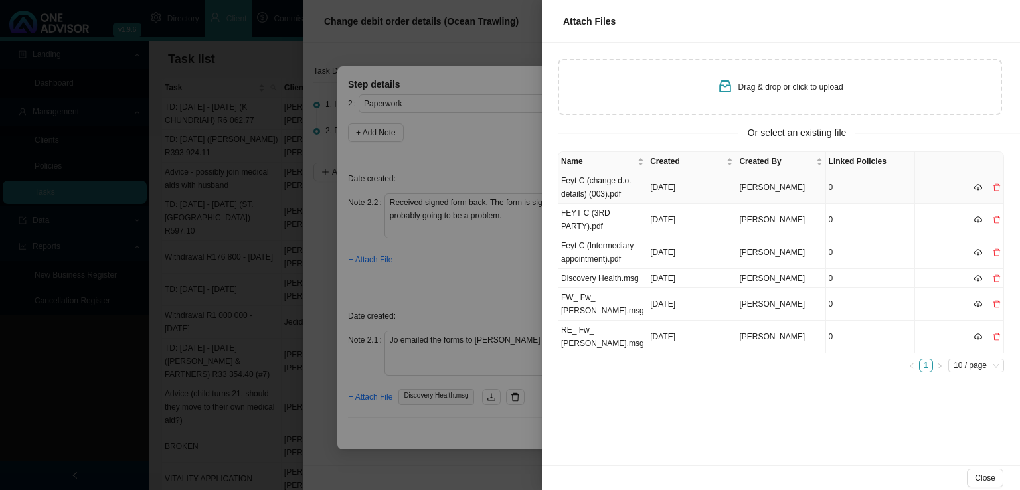
click at [623, 186] on td "Feyt C (change d.o. details) (003).pdf" at bounding box center [603, 187] width 89 height 33
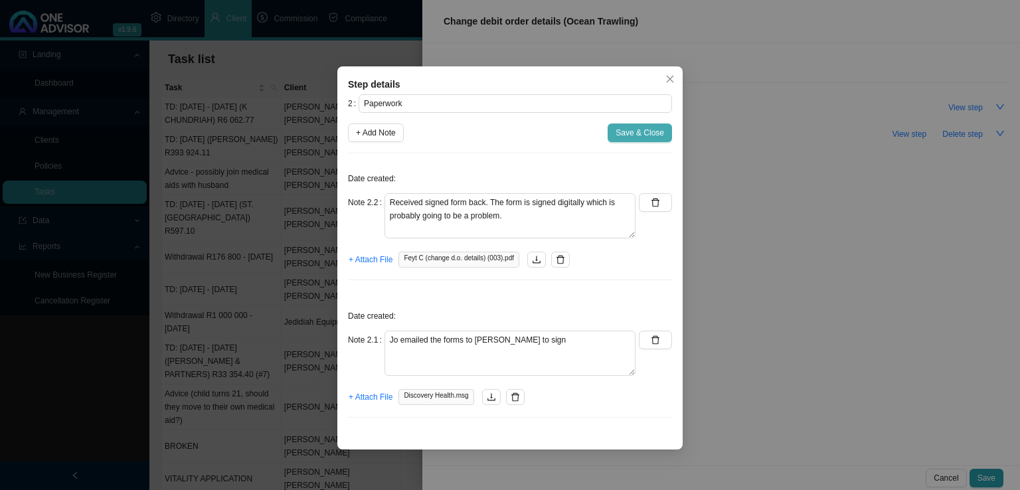
click at [635, 129] on span "Save & Close" at bounding box center [640, 132] width 48 height 13
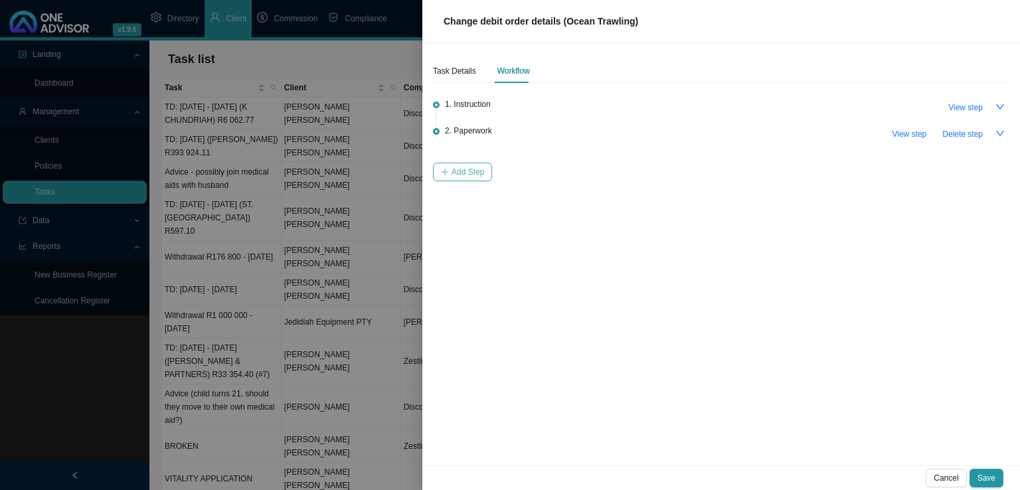
click at [466, 173] on span "Add Step" at bounding box center [468, 171] width 33 height 13
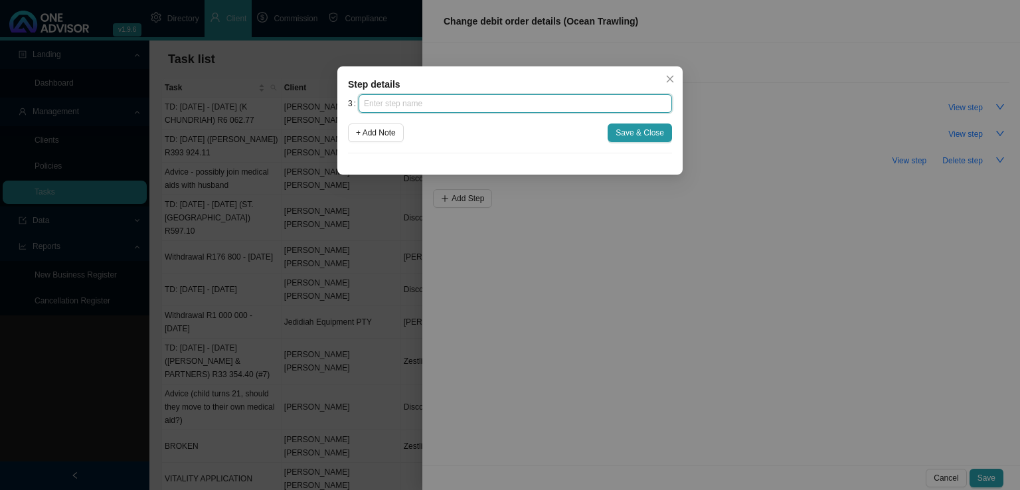
click at [436, 106] on input "text" at bounding box center [515, 103] width 313 height 19
type input "Submission"
click at [650, 123] on div "3 Submission + Add Note Save & Close" at bounding box center [510, 123] width 324 height 59
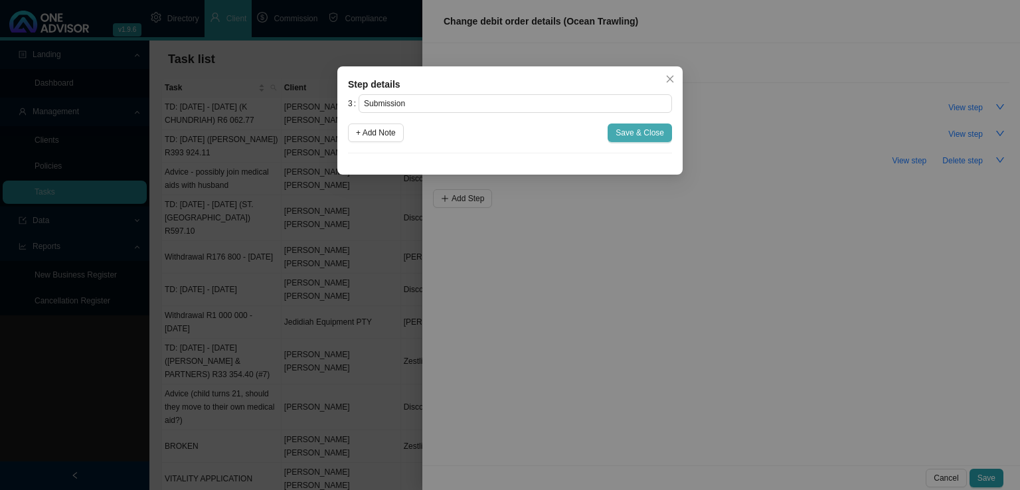
click at [647, 124] on button "Save & Close" at bounding box center [640, 133] width 64 height 19
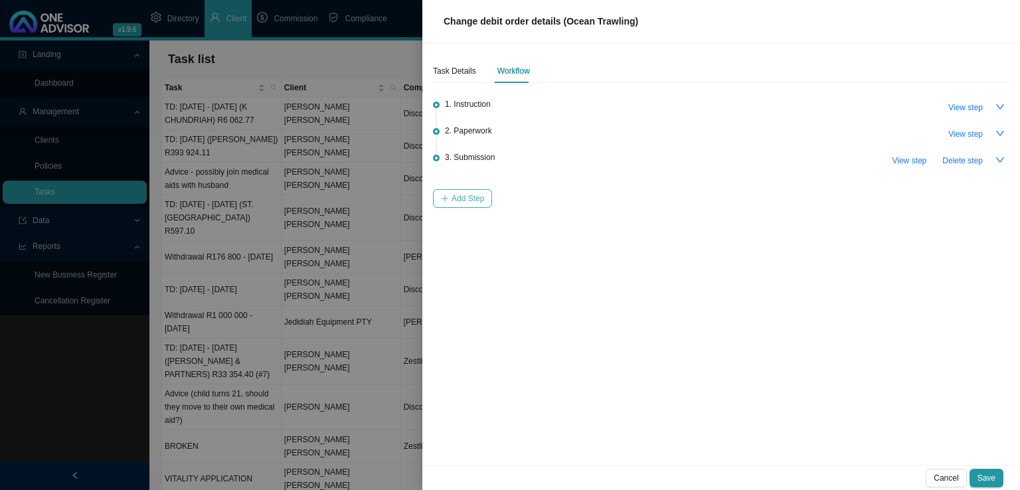
click at [482, 195] on span "Add Step" at bounding box center [468, 198] width 33 height 13
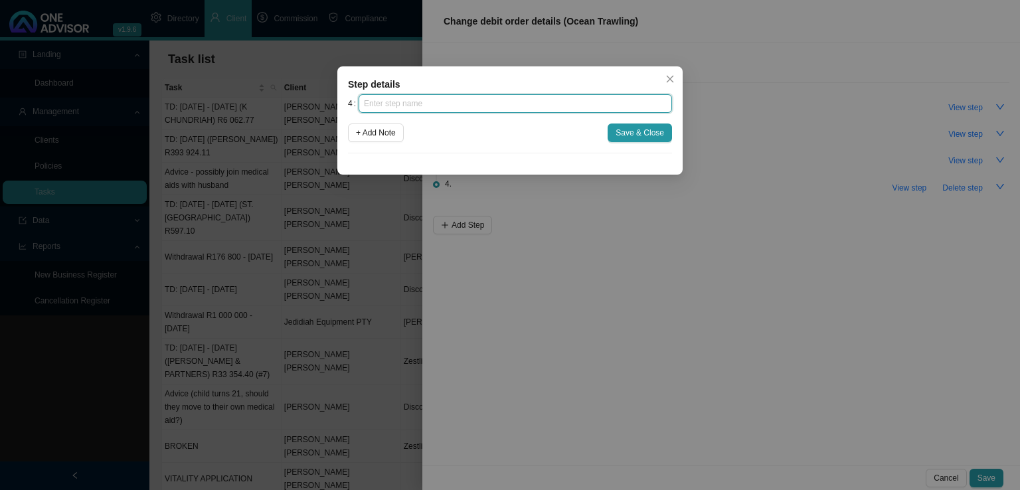
click at [442, 106] on input "text" at bounding box center [515, 103] width 313 height 19
type input "Confirmation of works done"
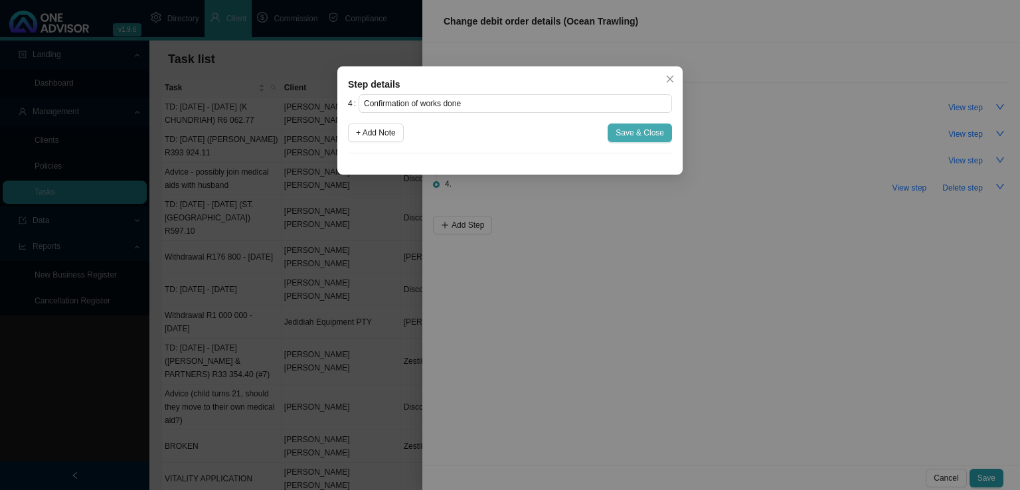
click at [664, 134] on span "Save & Close" at bounding box center [640, 132] width 48 height 13
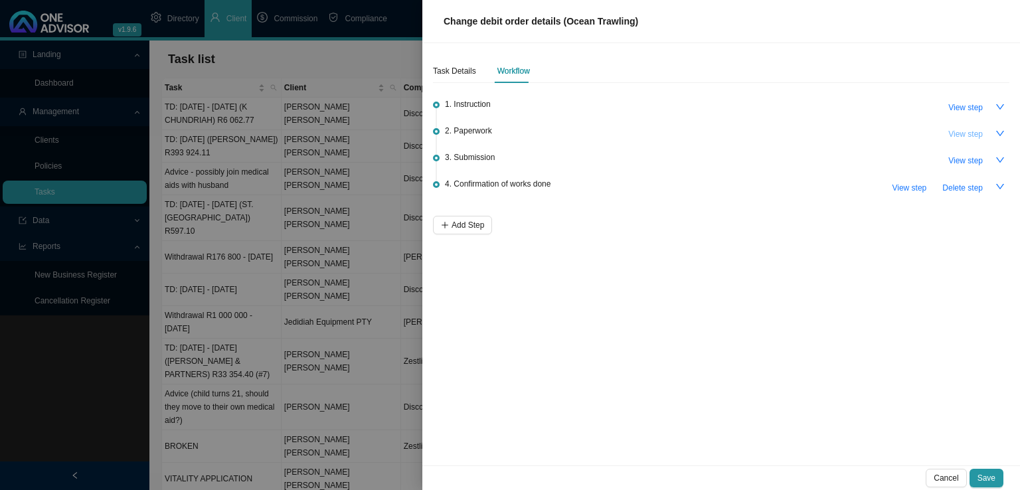
click at [956, 139] on span "View step" at bounding box center [965, 134] width 35 height 13
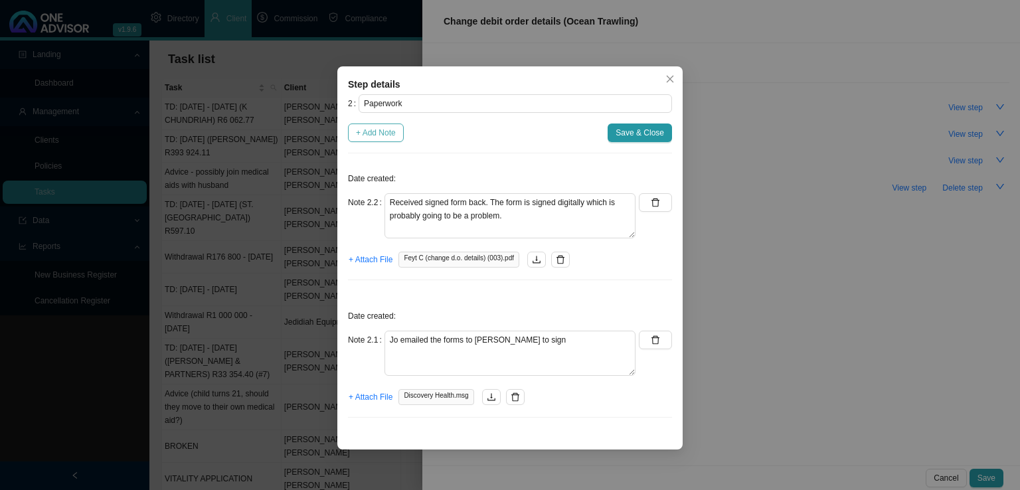
click at [380, 133] on span "+ Add Note" at bounding box center [376, 132] width 40 height 13
type textarea "Received signed form back. The form is signed digitally which is probably going…"
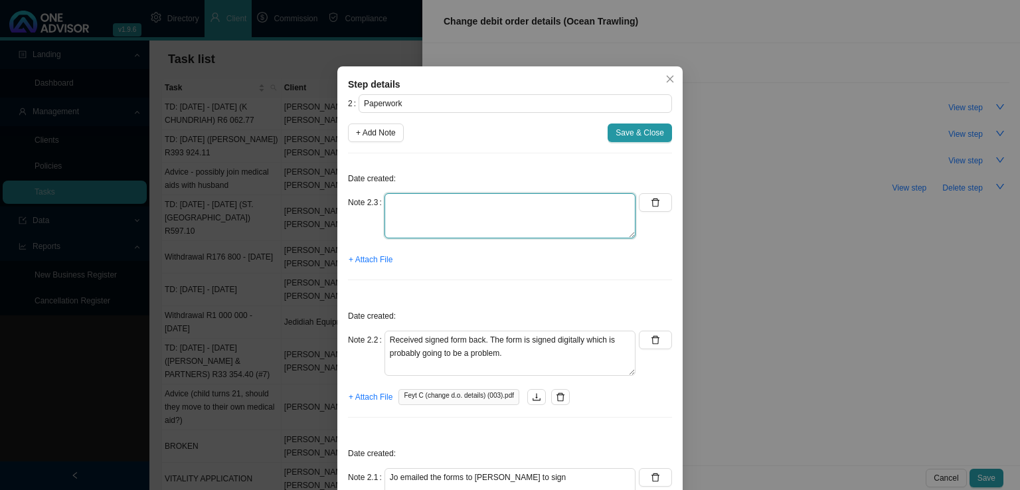
click at [404, 203] on textarea at bounding box center [510, 215] width 251 height 45
type textarea "Emailed [PERSON_NAME] requesting a copy of ID."
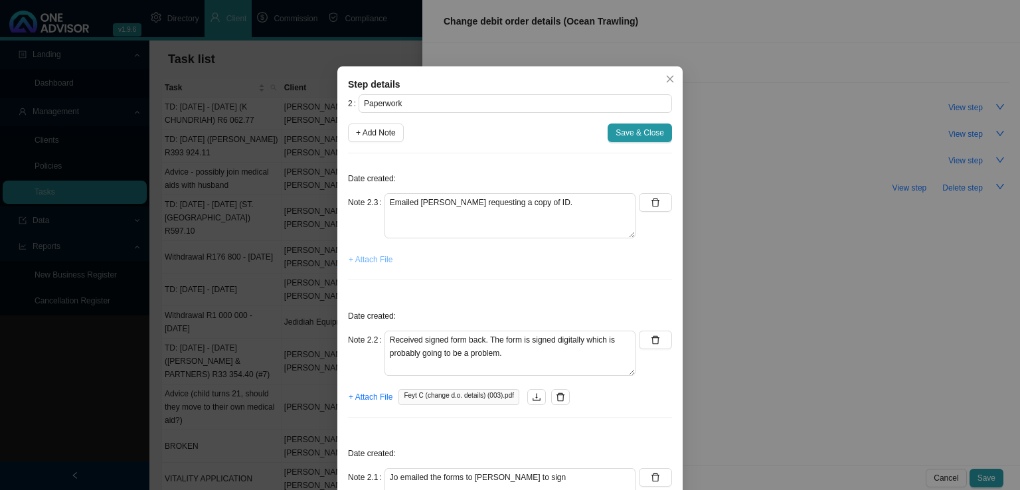
click at [357, 264] on span "+ Attach File" at bounding box center [371, 259] width 44 height 13
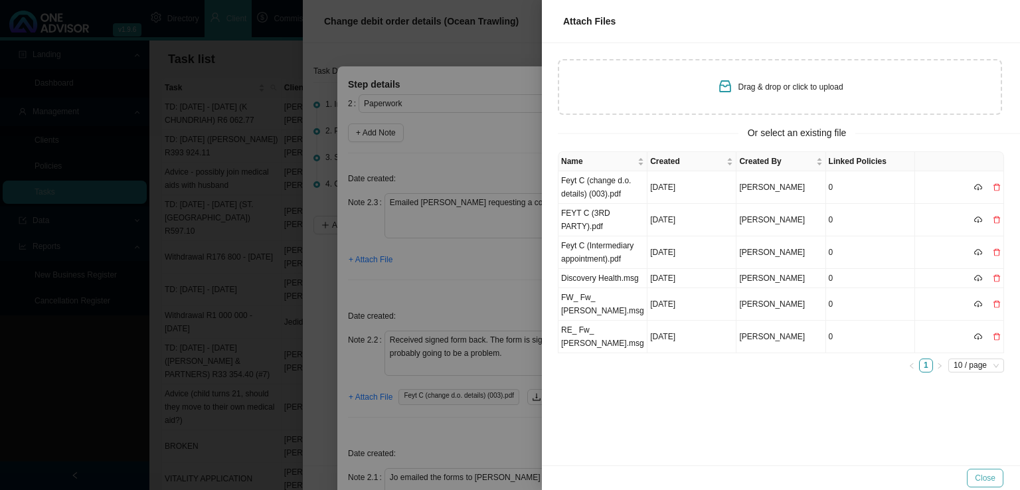
click at [983, 484] on span "Close" at bounding box center [985, 478] width 21 height 13
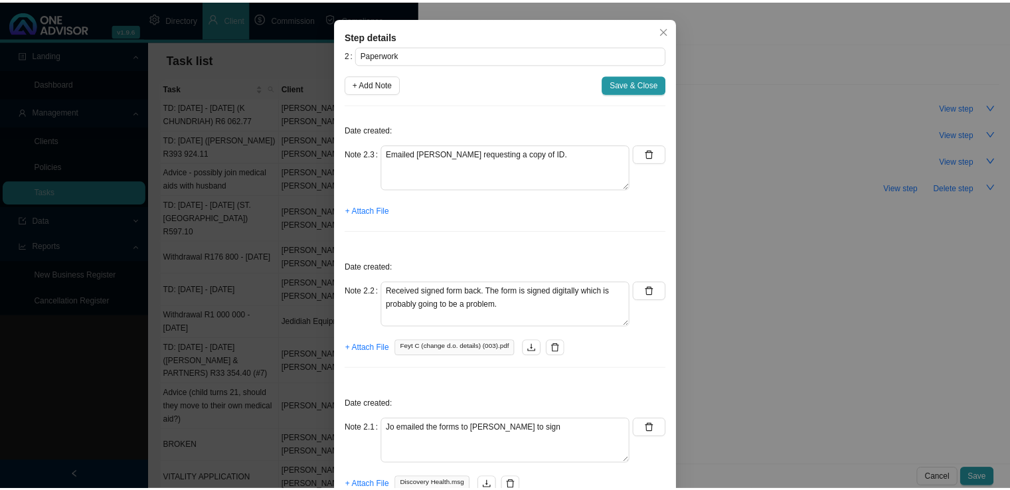
scroll to position [0, 0]
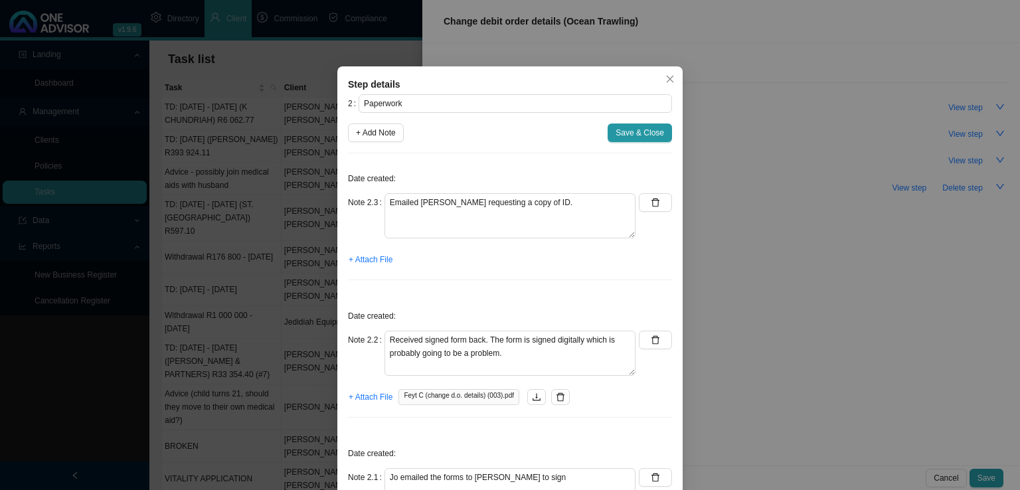
click at [628, 133] on span "Save & Close" at bounding box center [640, 132] width 48 height 13
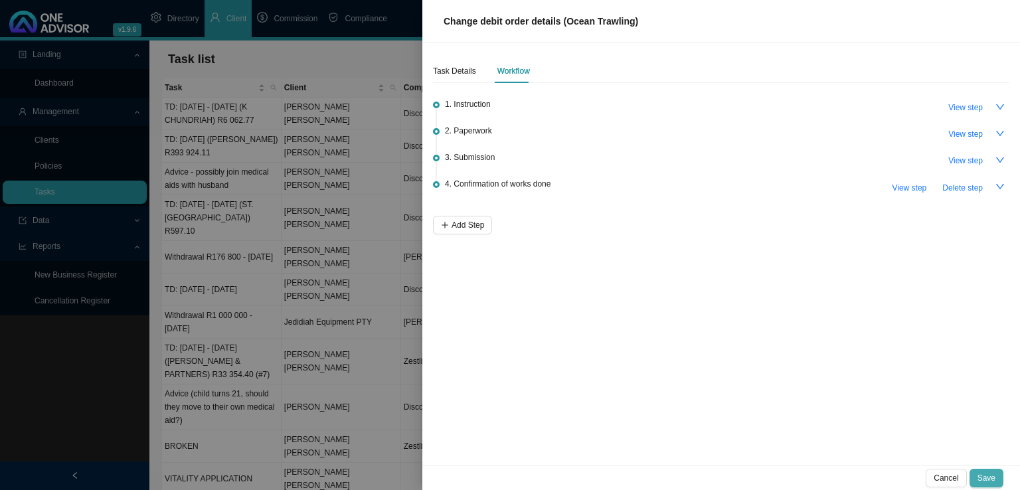
click at [990, 475] on span "Save" at bounding box center [987, 478] width 18 height 13
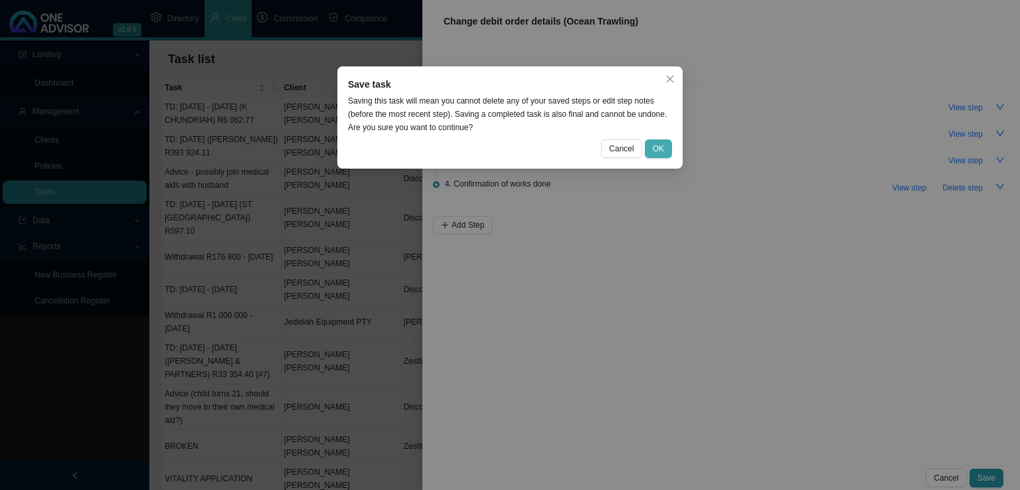
click at [658, 143] on span "OK" at bounding box center [658, 148] width 11 height 13
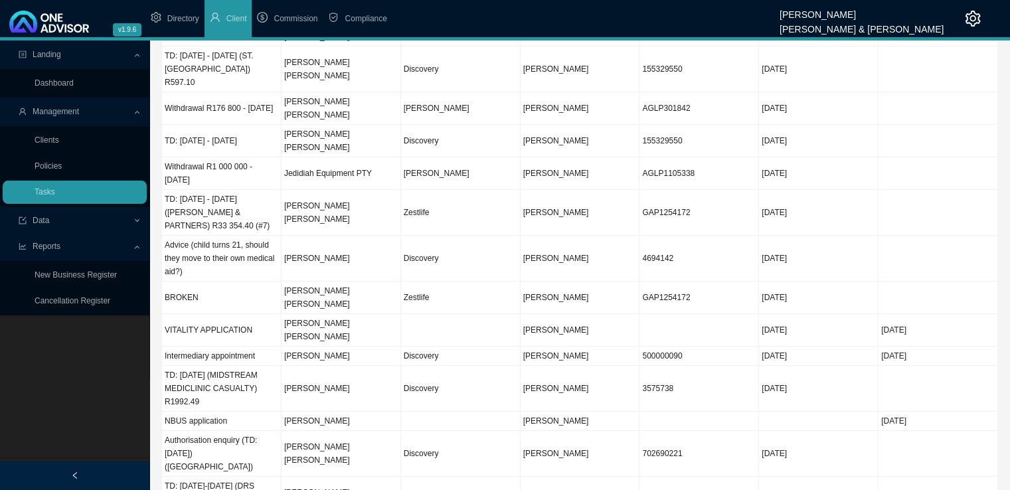
scroll to position [58, 0]
